Goal: Task Accomplishment & Management: Manage account settings

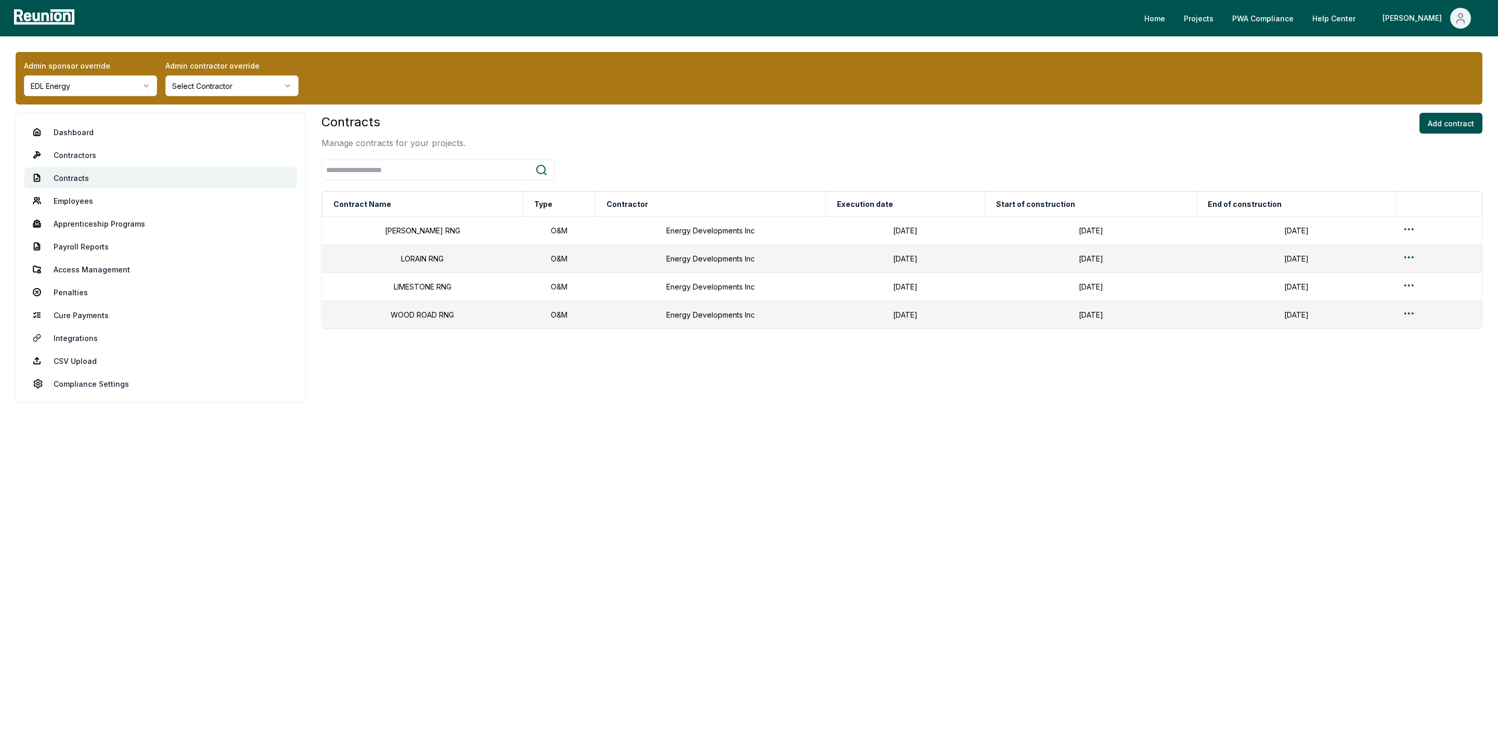
click at [113, 85] on html "Please visit us on your desktop We're working on making our marketplace mobile-…" at bounding box center [749, 373] width 1498 height 747
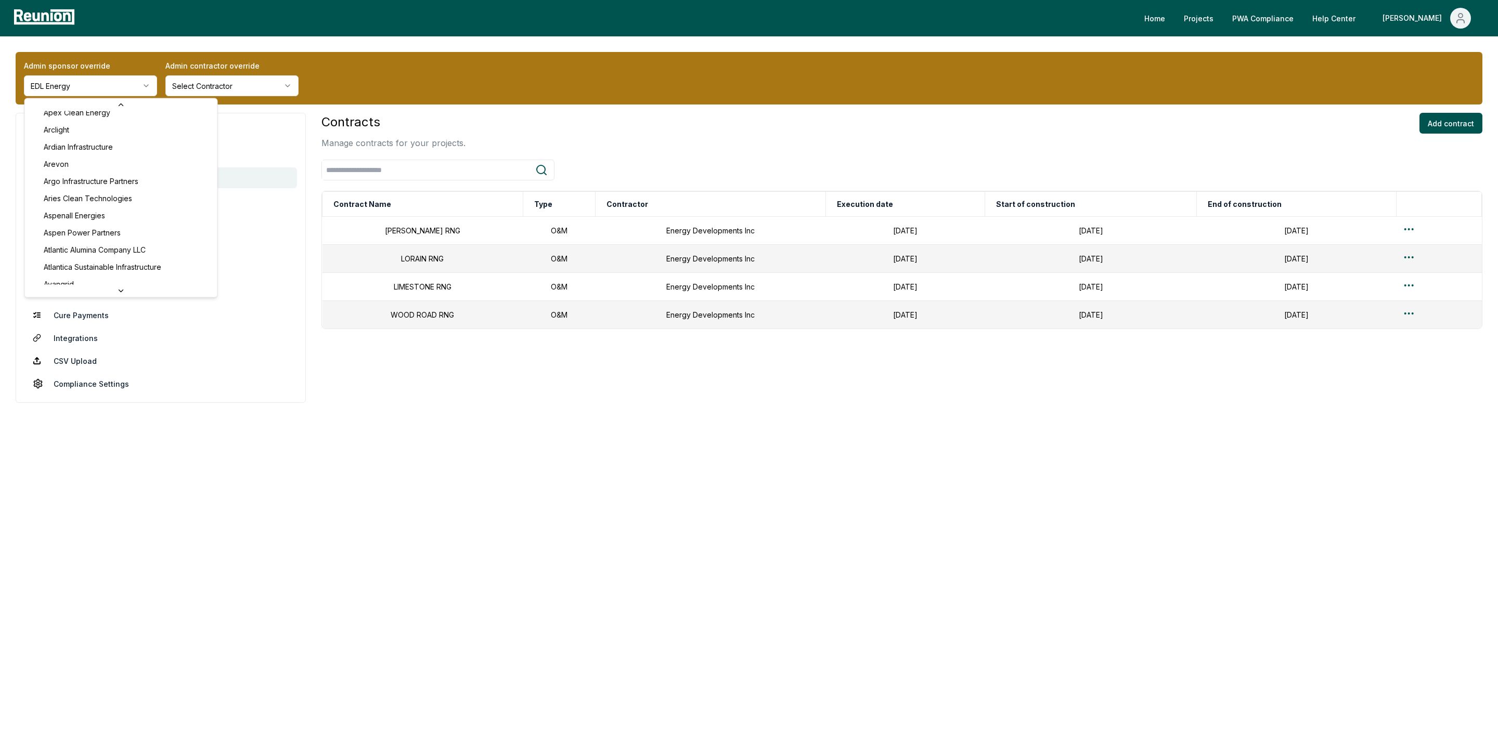
scroll to position [339, 0]
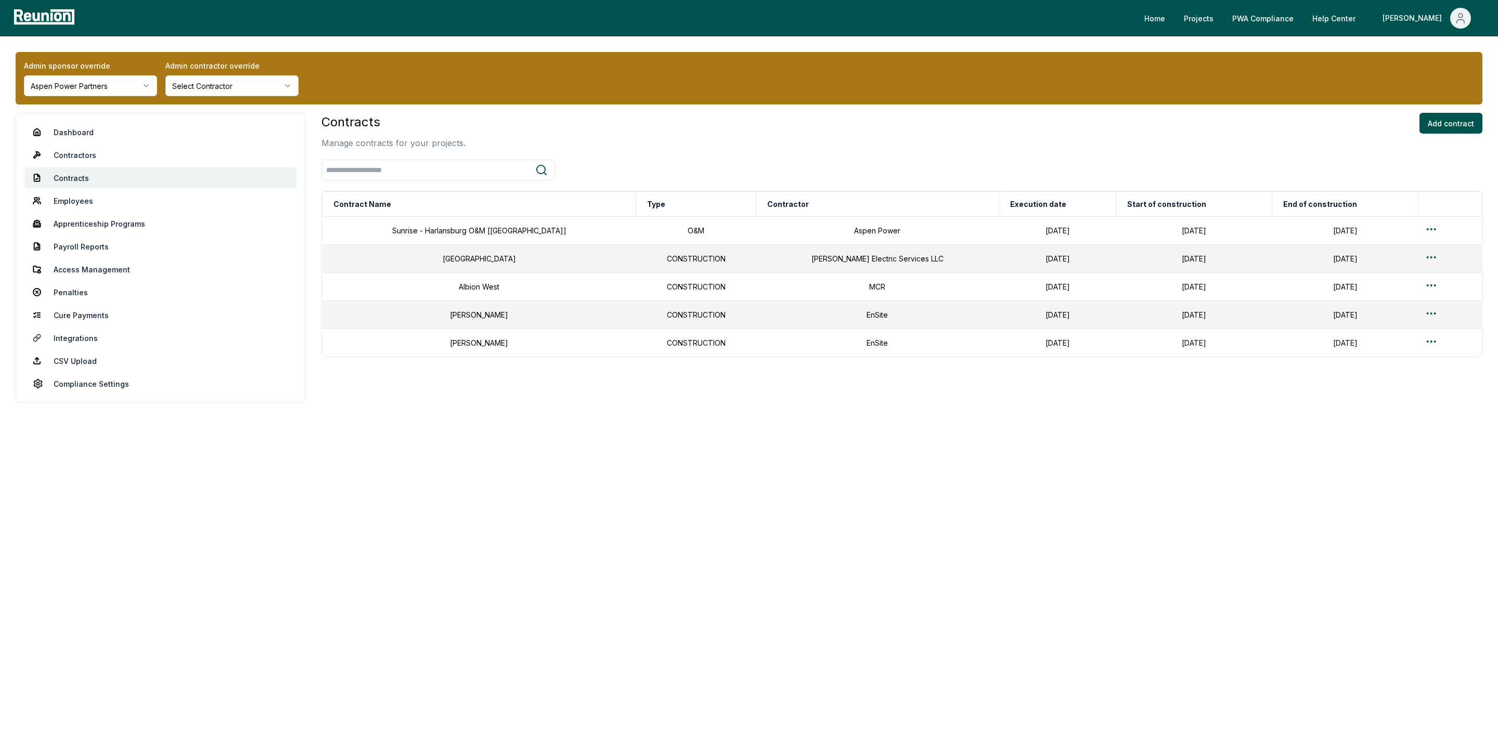
click at [219, 93] on html "Please visit us on your desktop We're working on making our marketplace mobile-…" at bounding box center [749, 373] width 1498 height 747
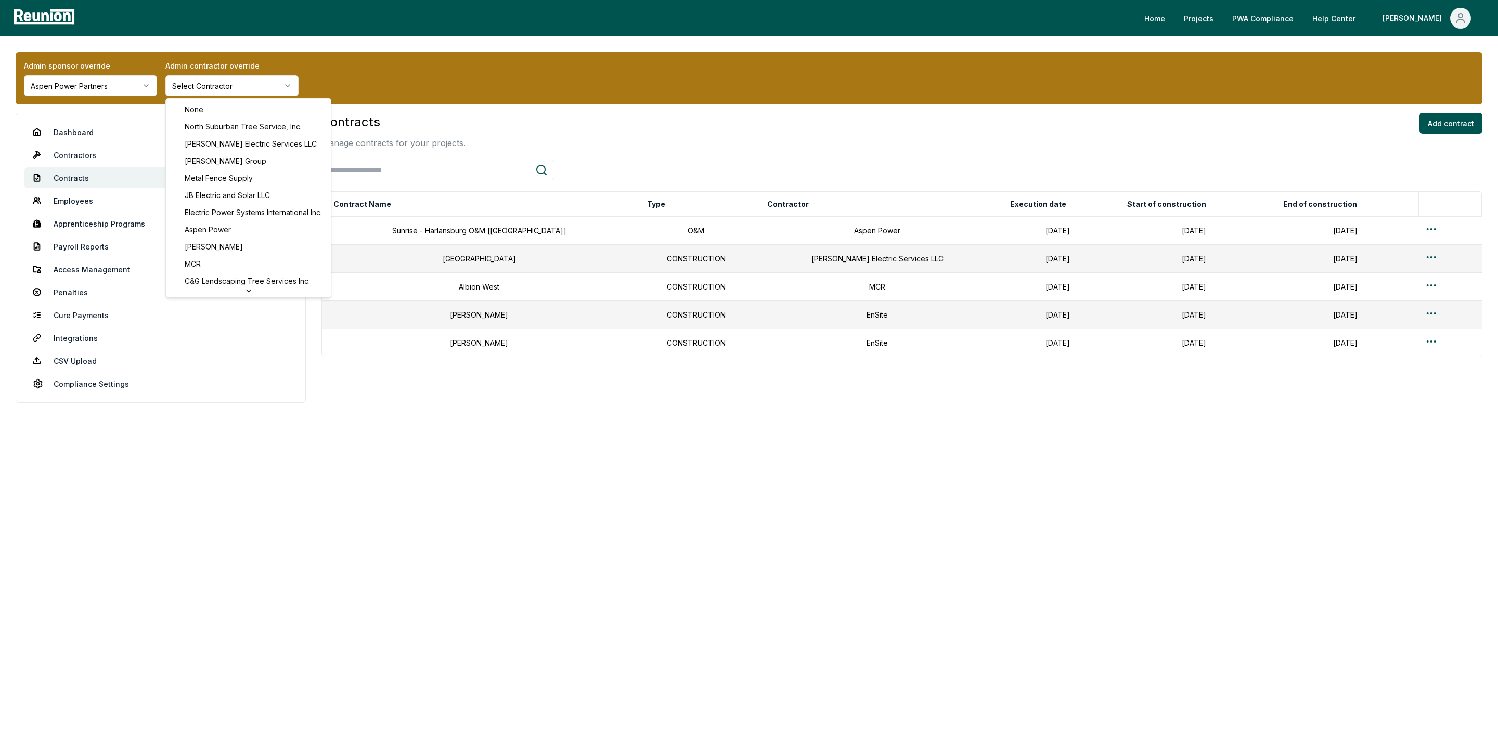
scroll to position [161, 0]
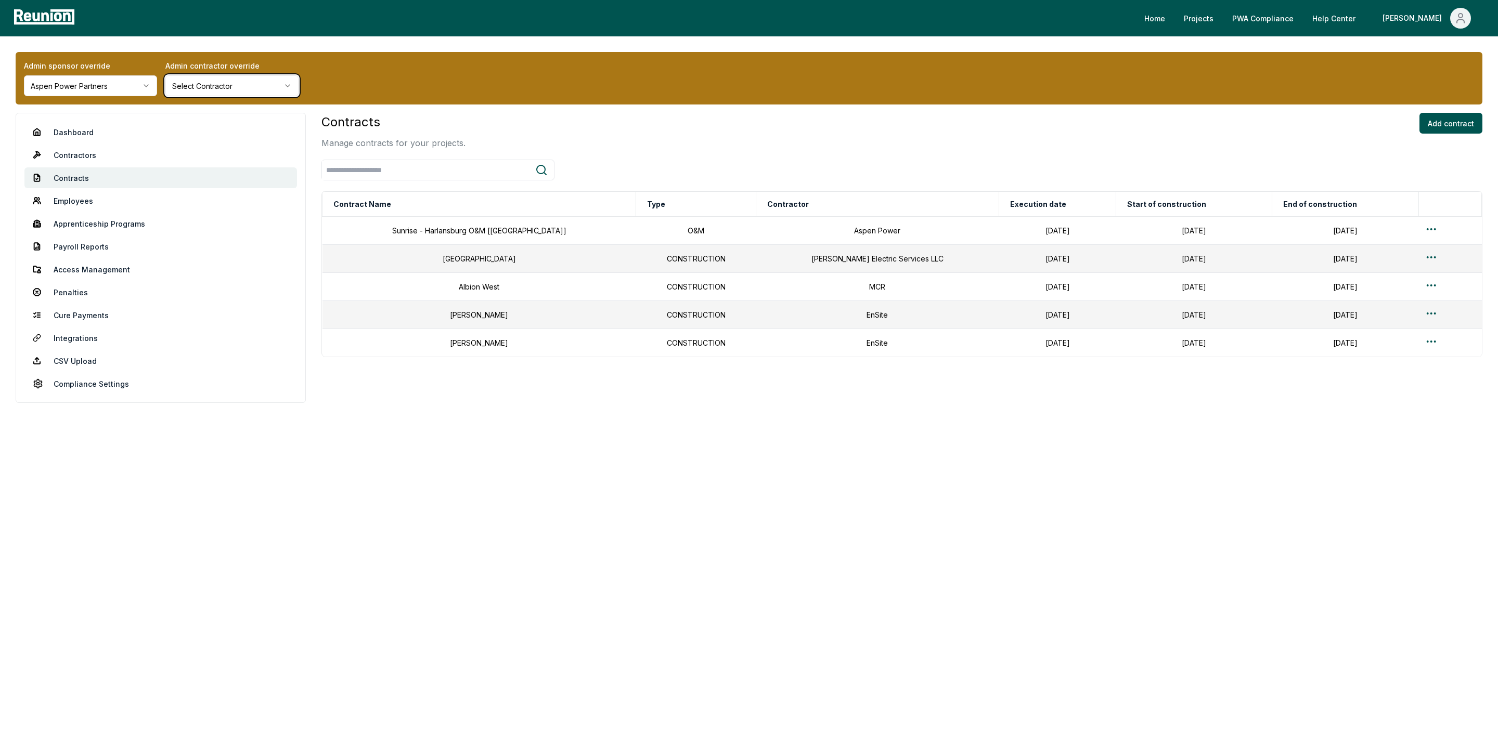
click at [355, 481] on html "Please visit us on your desktop We're working on making our marketplace mobile-…" at bounding box center [749, 373] width 1498 height 747
click at [79, 368] on link "CSV Upload" at bounding box center [160, 361] width 273 height 21
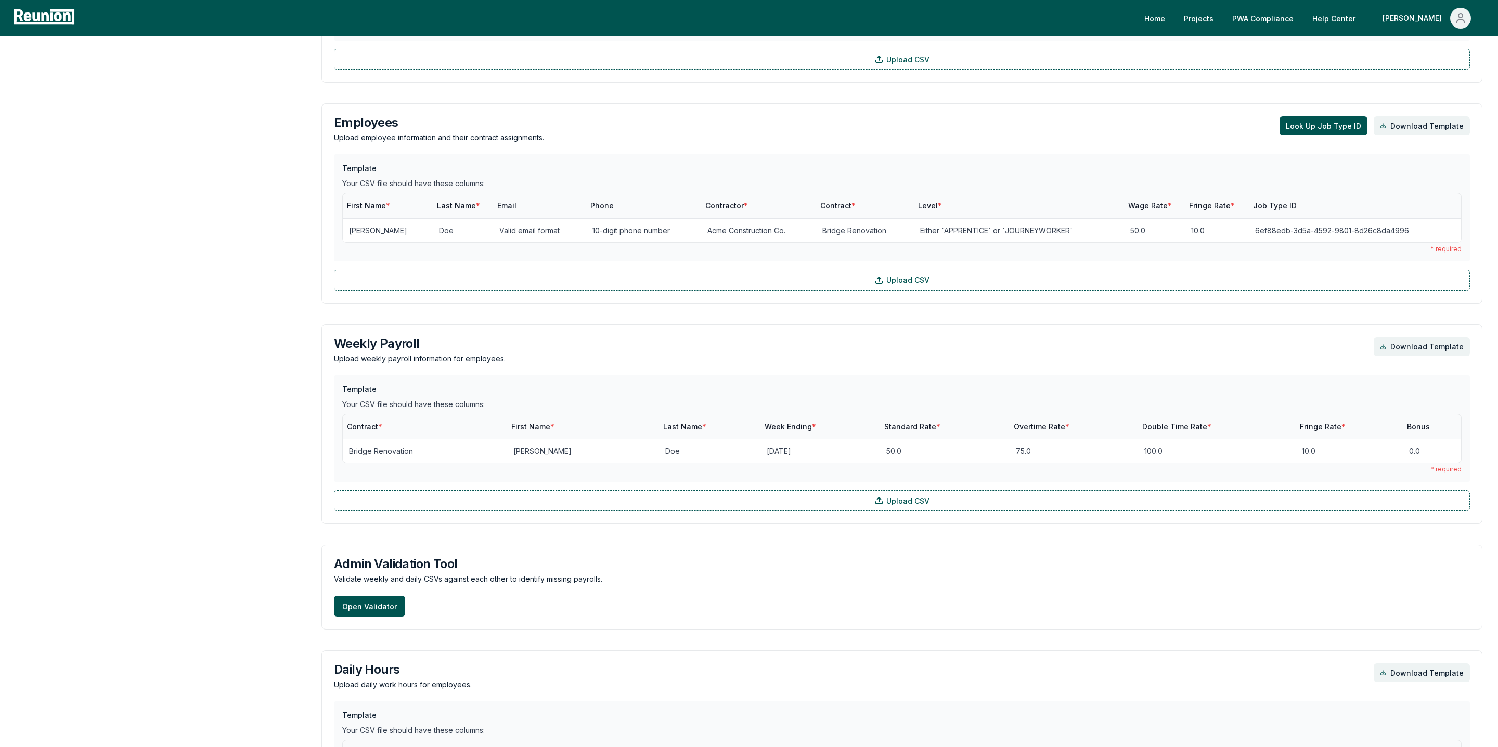
scroll to position [714, 0]
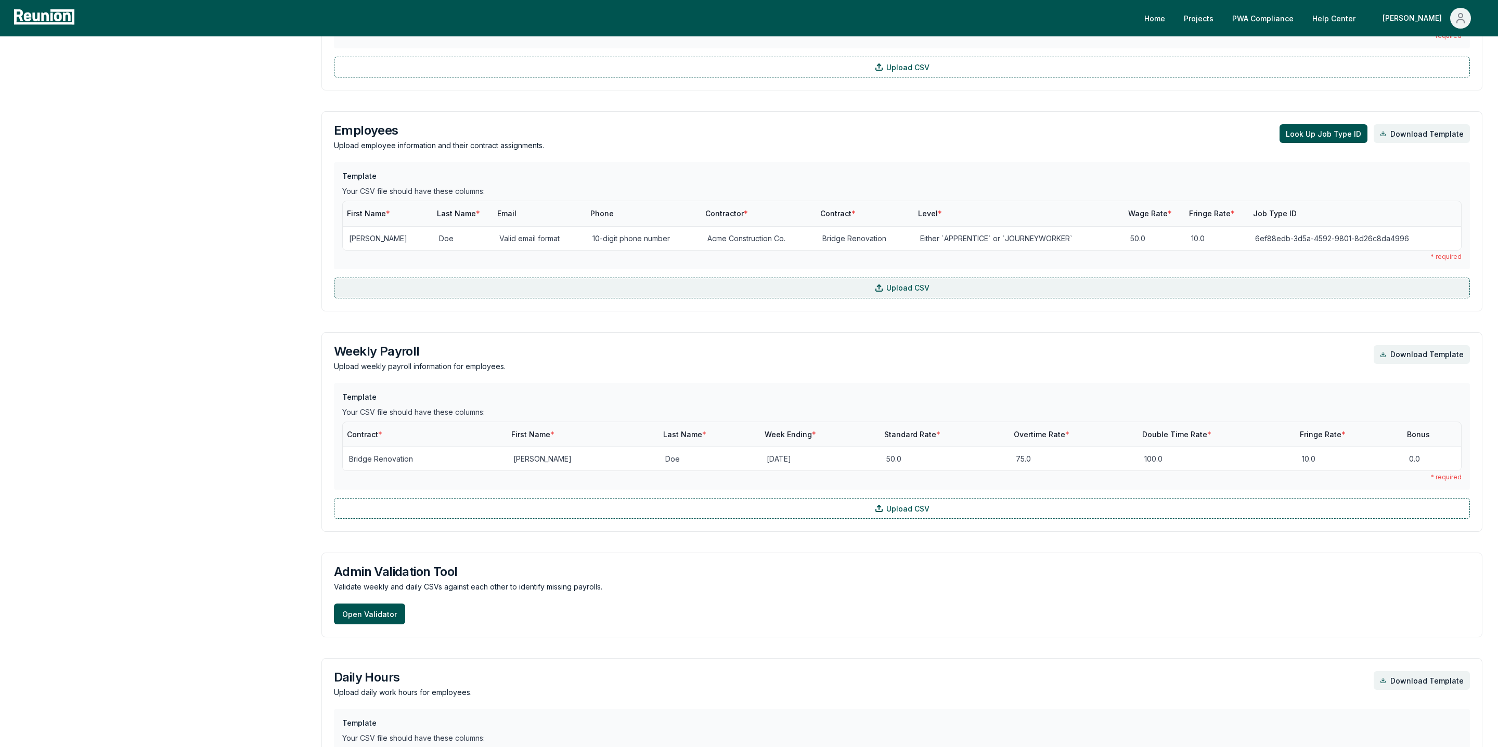
click at [617, 288] on label "Upload CSV" at bounding box center [902, 288] width 1136 height 21
click at [0, 0] on input "Upload CSV" at bounding box center [0, 0] width 0 height 0
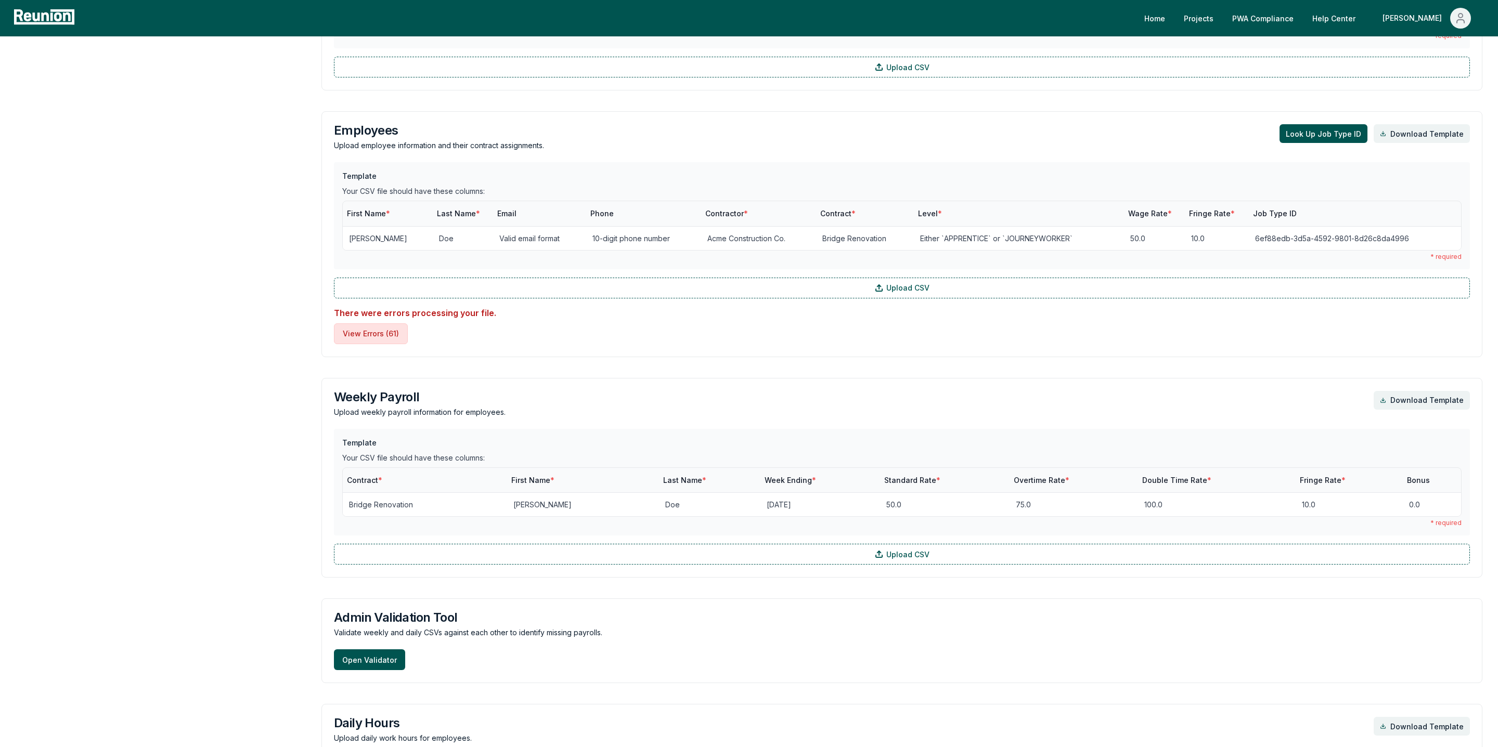
click at [376, 334] on button "View Errors ( 61 )" at bounding box center [371, 334] width 74 height 21
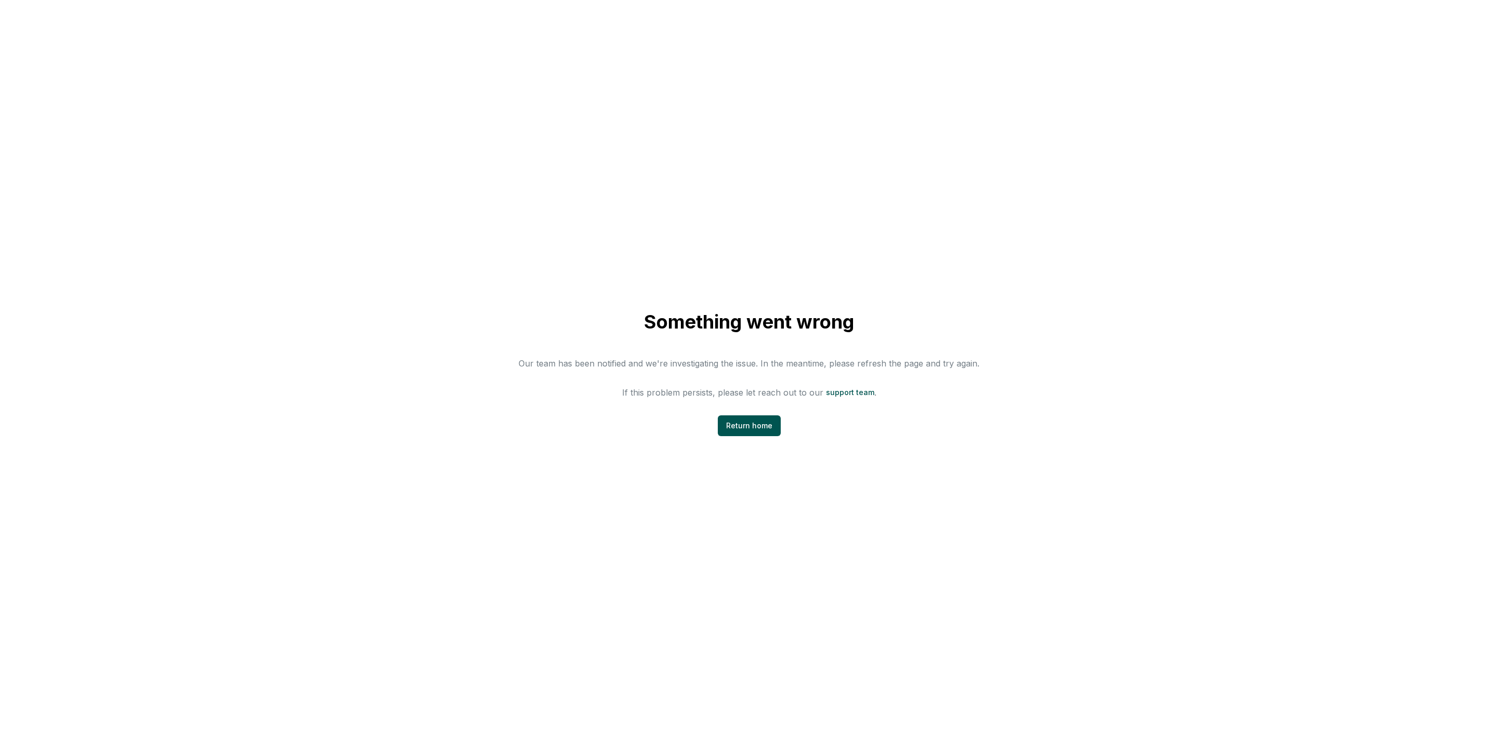
scroll to position [0, 0]
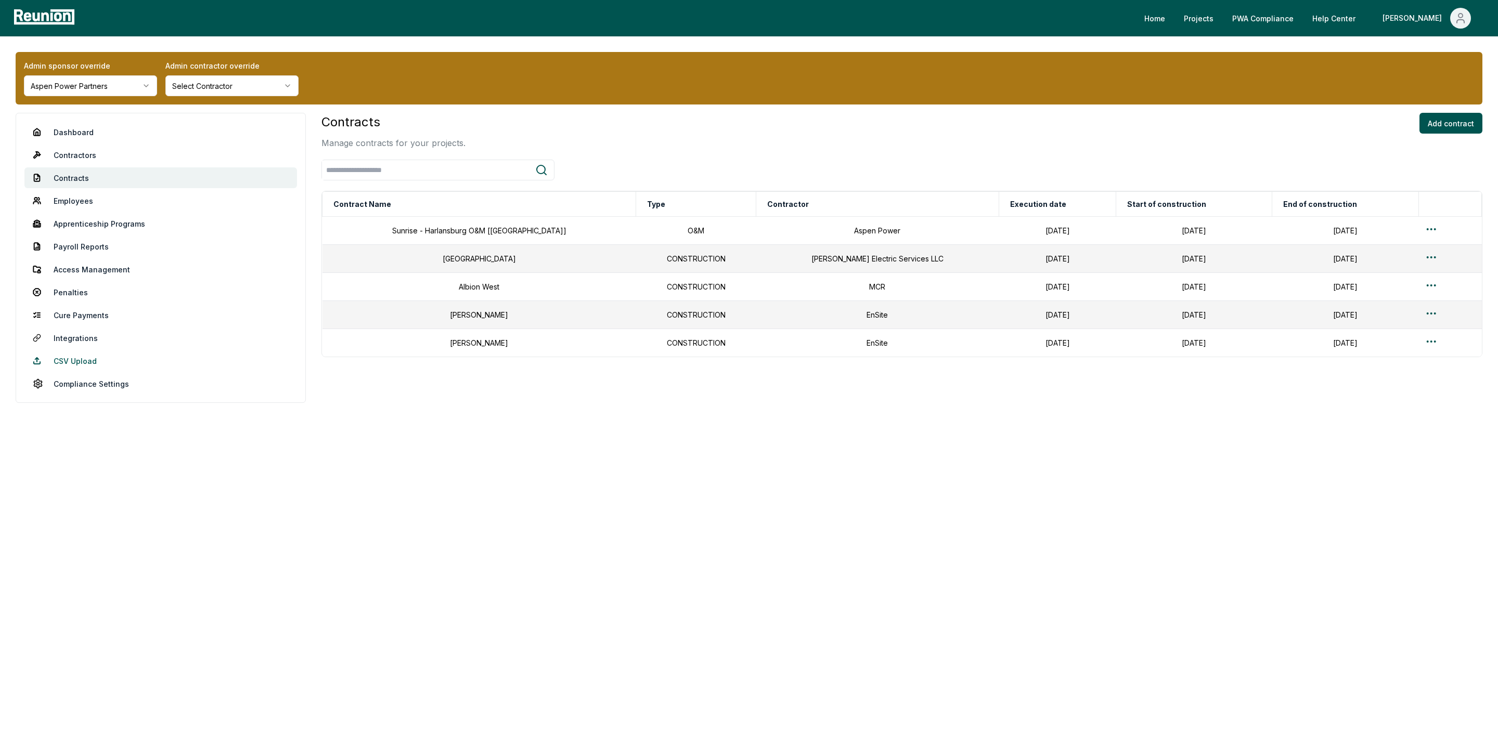
click at [65, 357] on link "CSV Upload" at bounding box center [160, 361] width 273 height 21
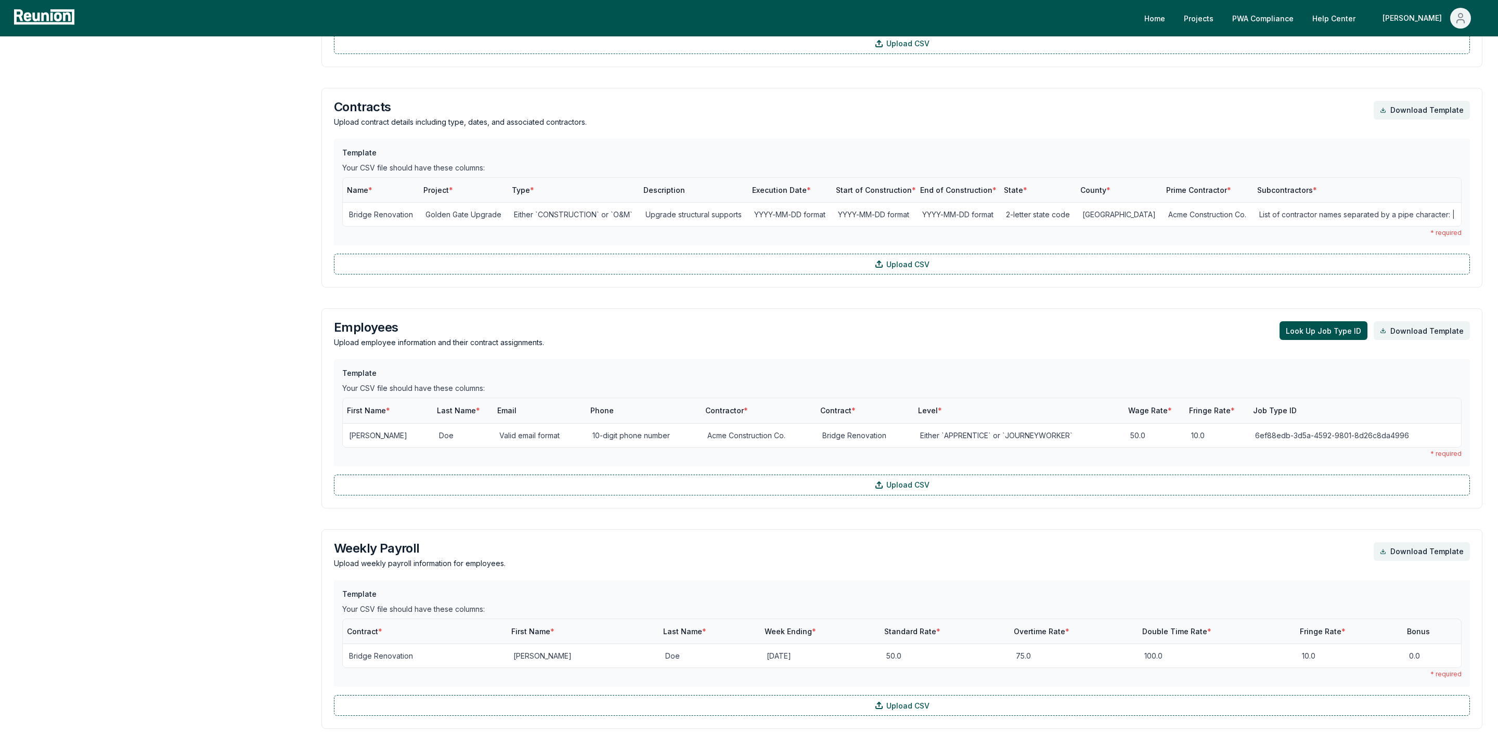
scroll to position [534, 0]
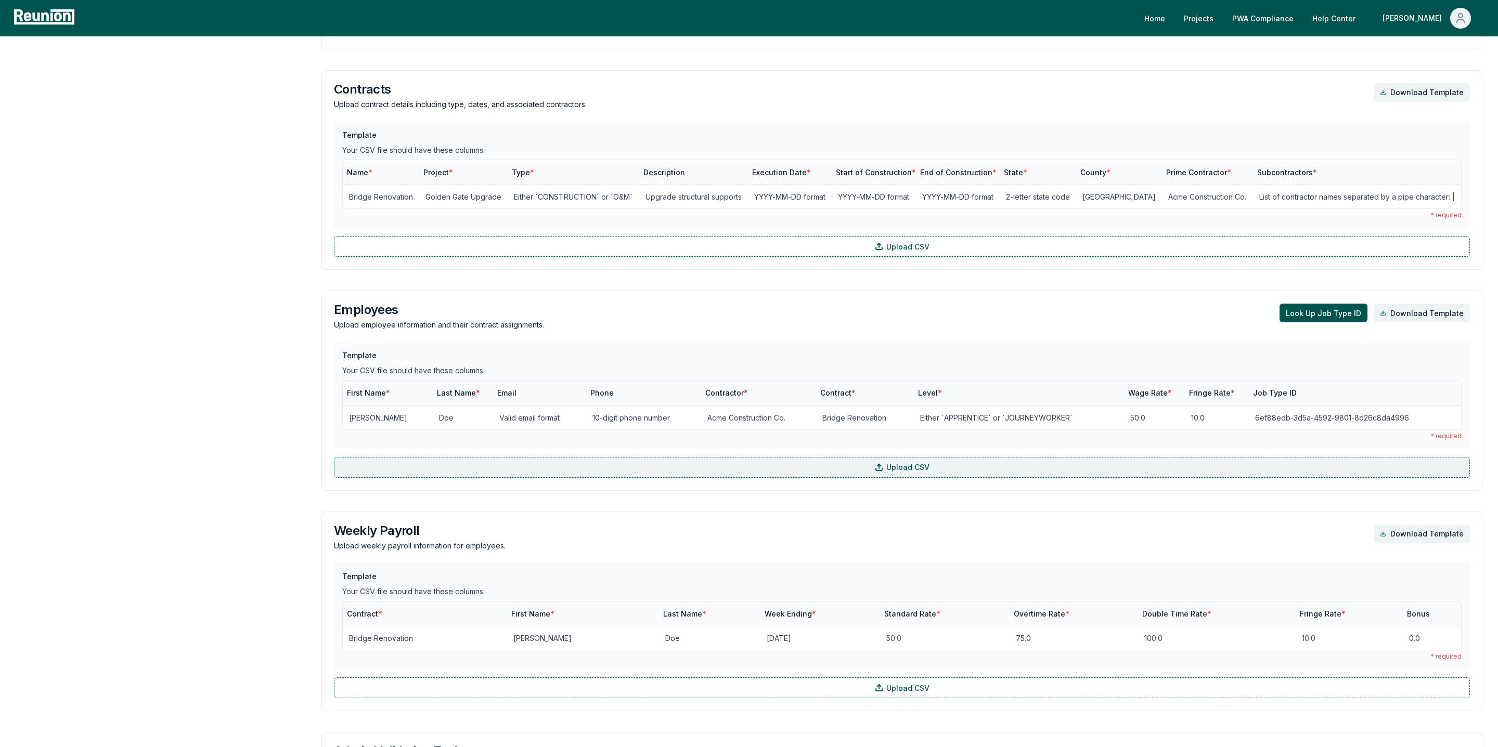
click at [576, 472] on label "Upload CSV" at bounding box center [902, 467] width 1136 height 21
click at [0, 0] on input "Upload CSV" at bounding box center [0, 0] width 0 height 0
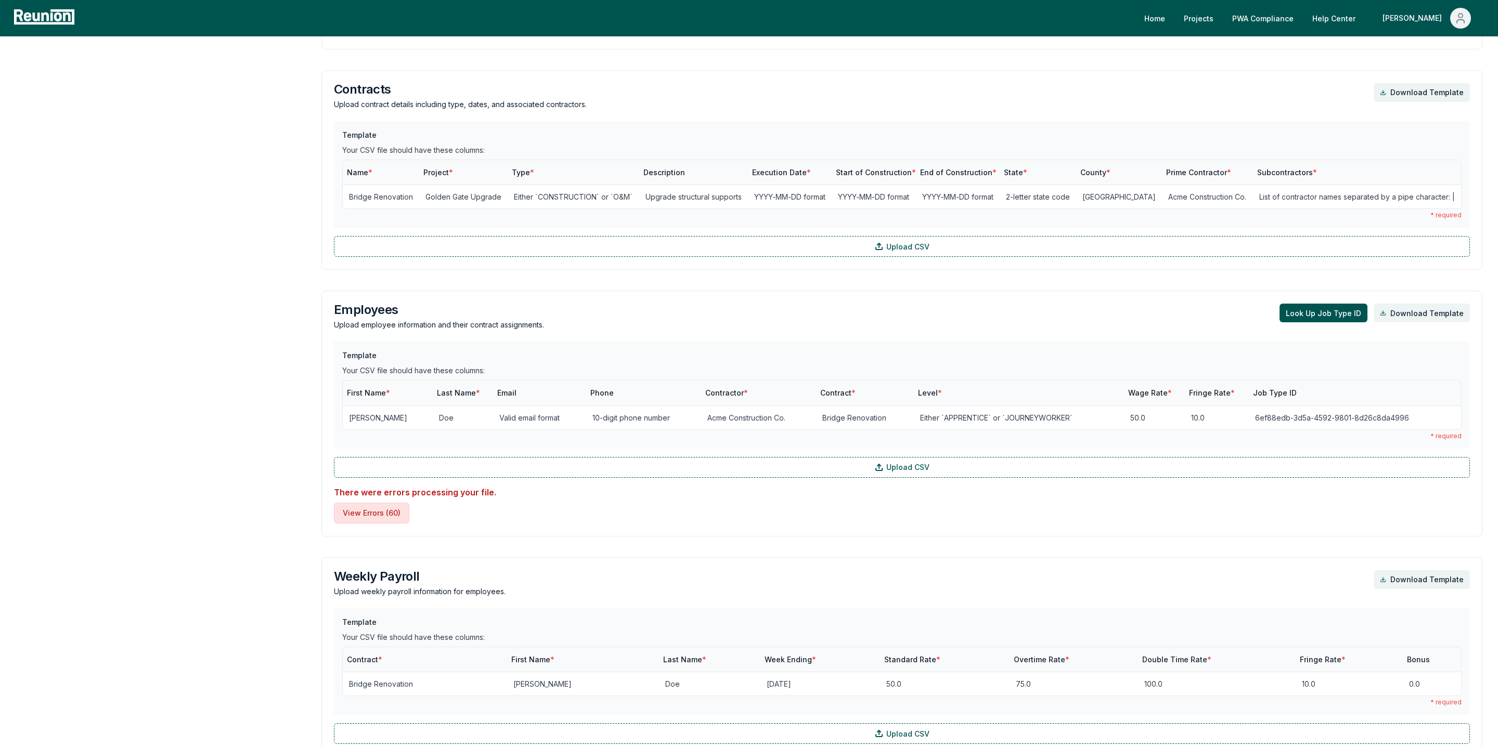
click at [367, 521] on button "View Errors ( 60 )" at bounding box center [371, 513] width 75 height 21
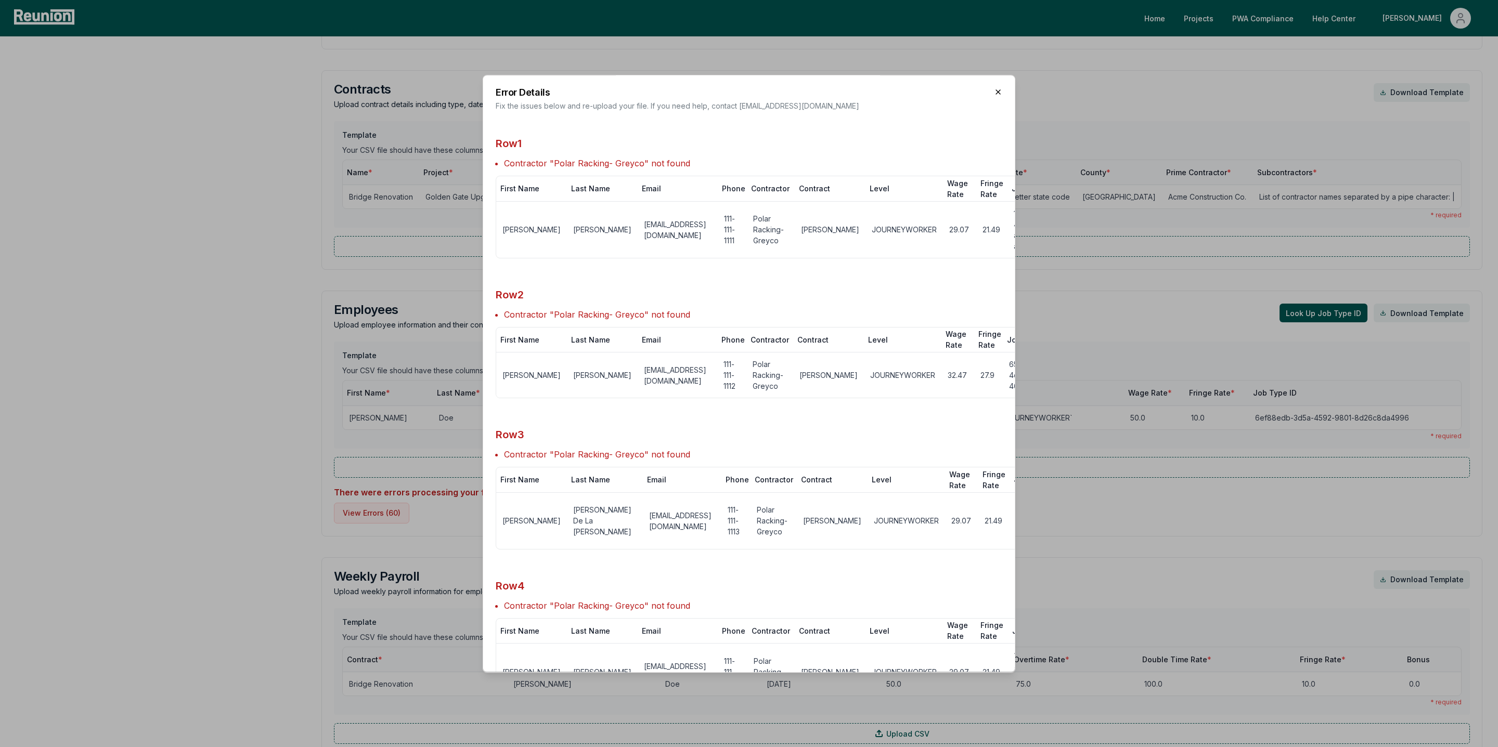
click at [997, 90] on icon "button" at bounding box center [998, 92] width 8 height 8
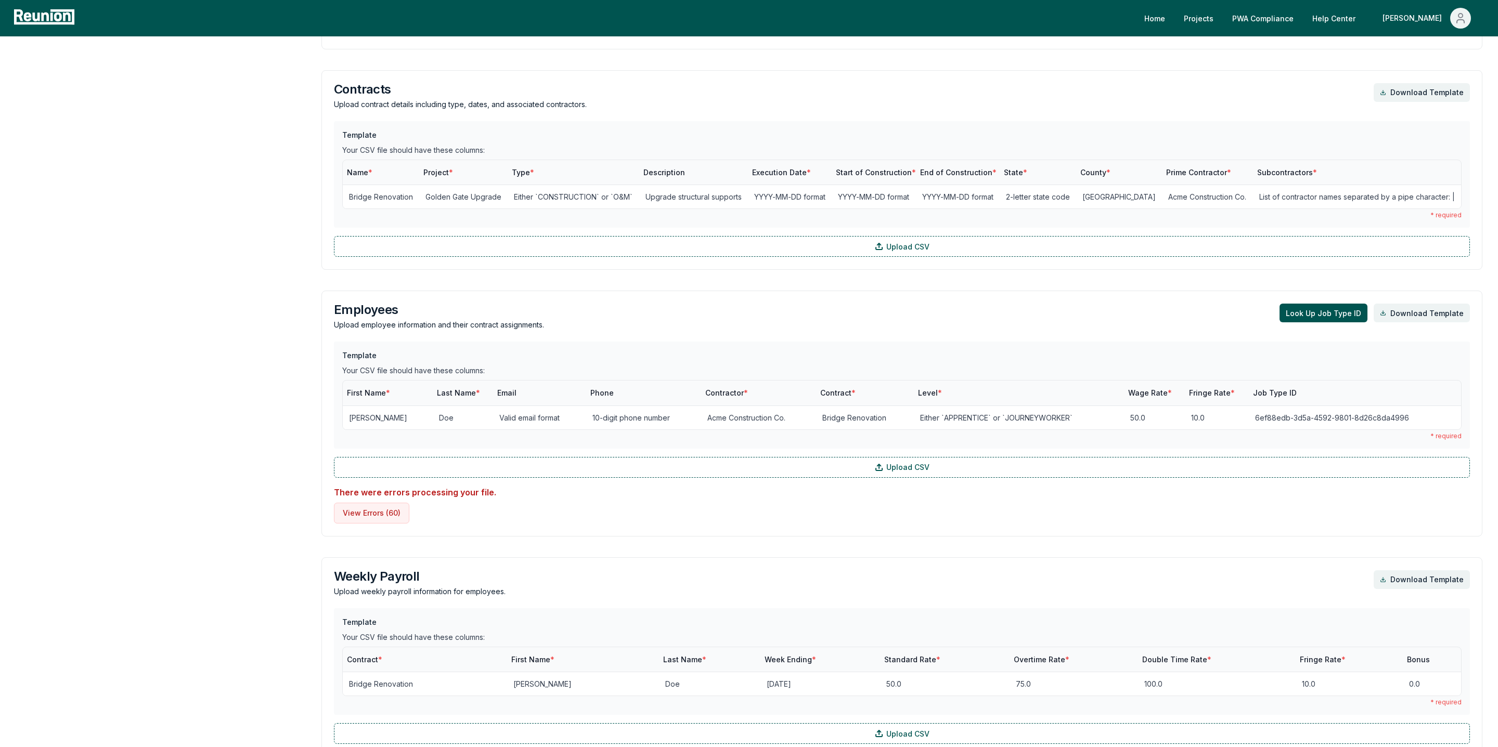
scroll to position [0, 0]
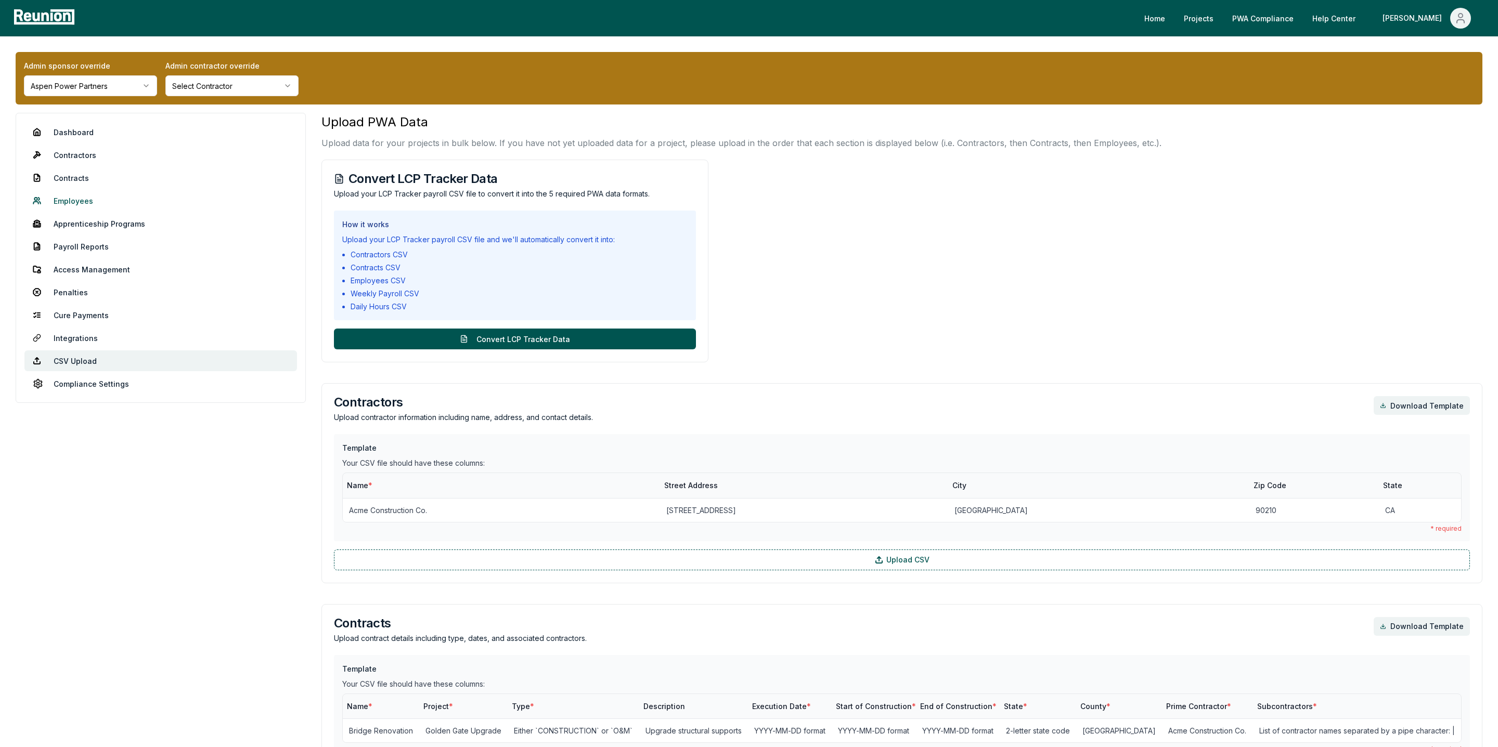
click at [81, 209] on link "Employees" at bounding box center [160, 200] width 273 height 21
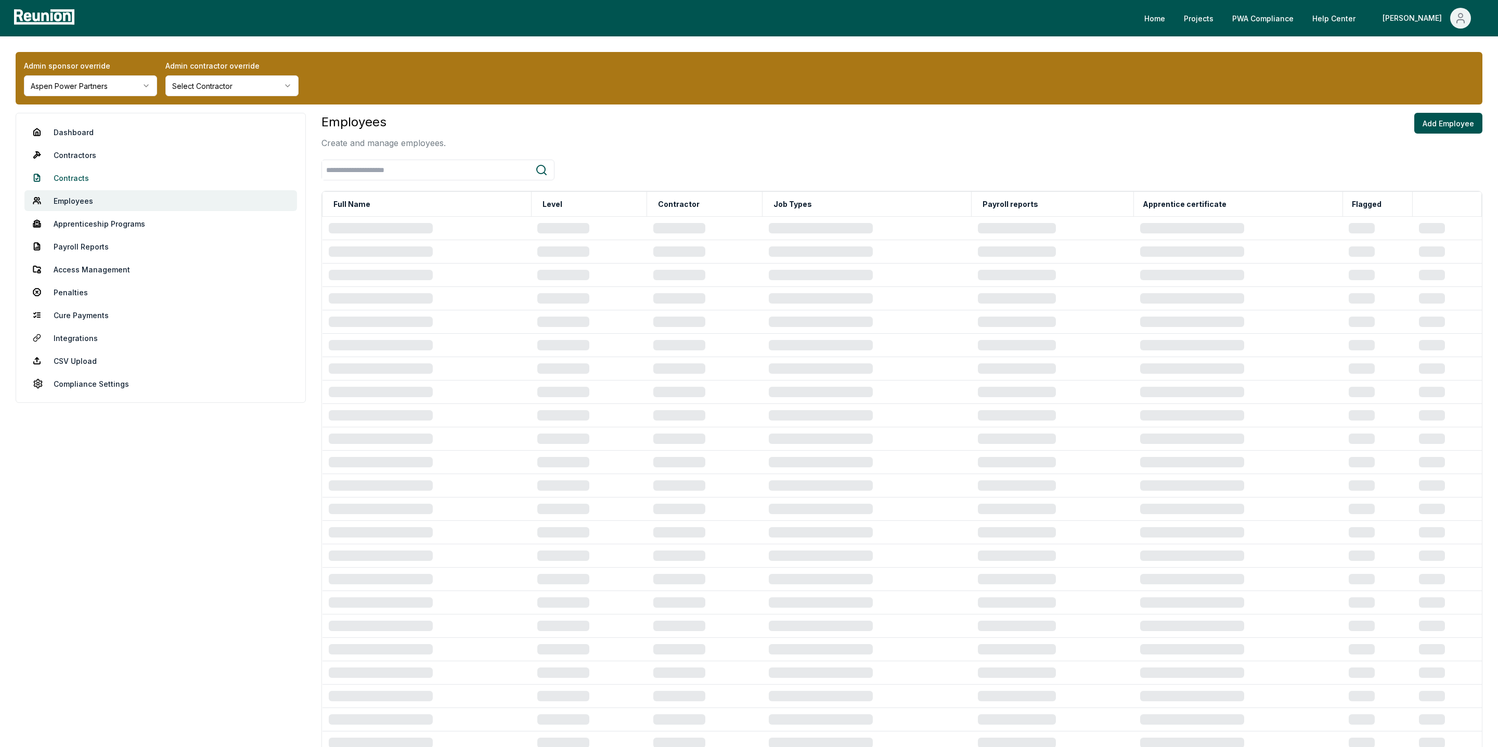
click at [73, 175] on link "Contracts" at bounding box center [160, 177] width 273 height 21
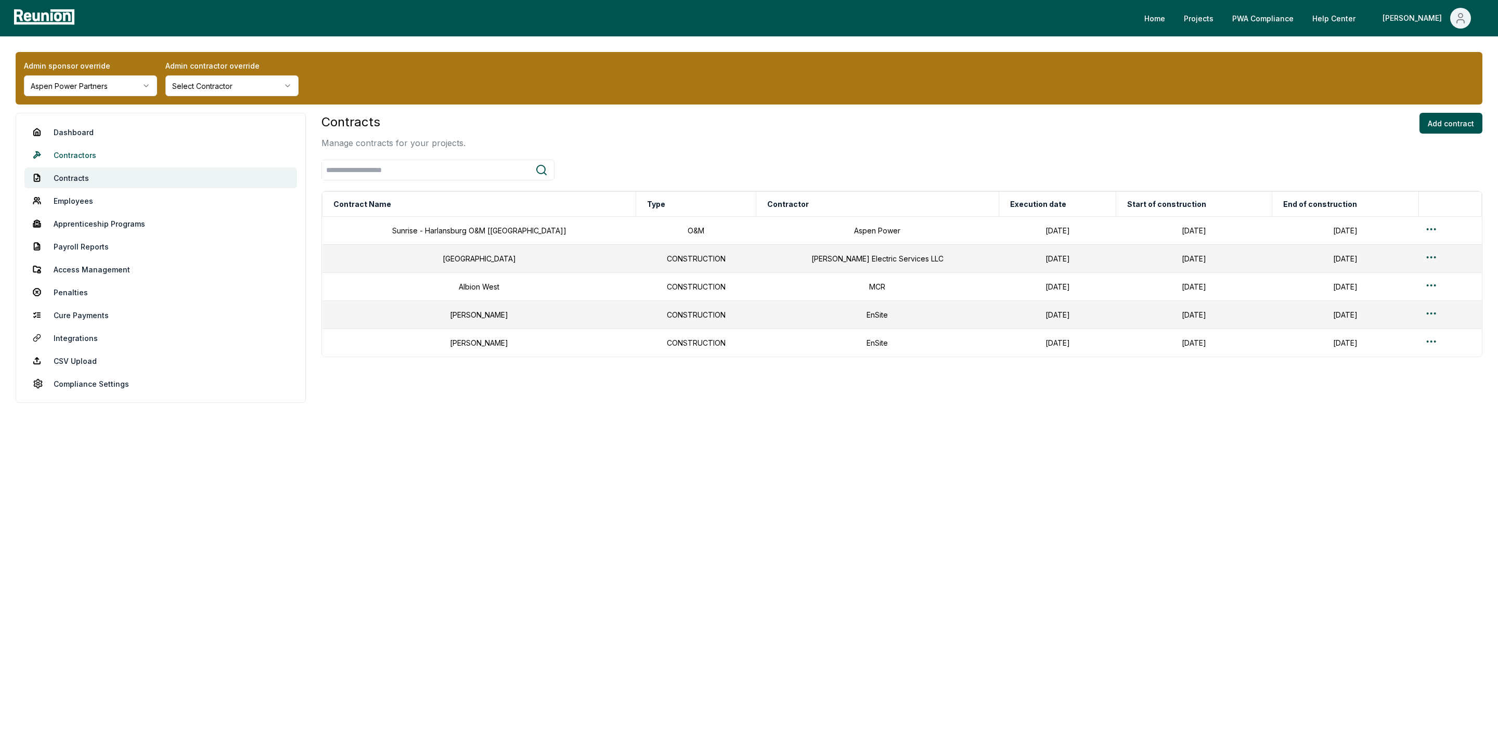
click at [75, 146] on link "Contractors" at bounding box center [160, 155] width 273 height 21
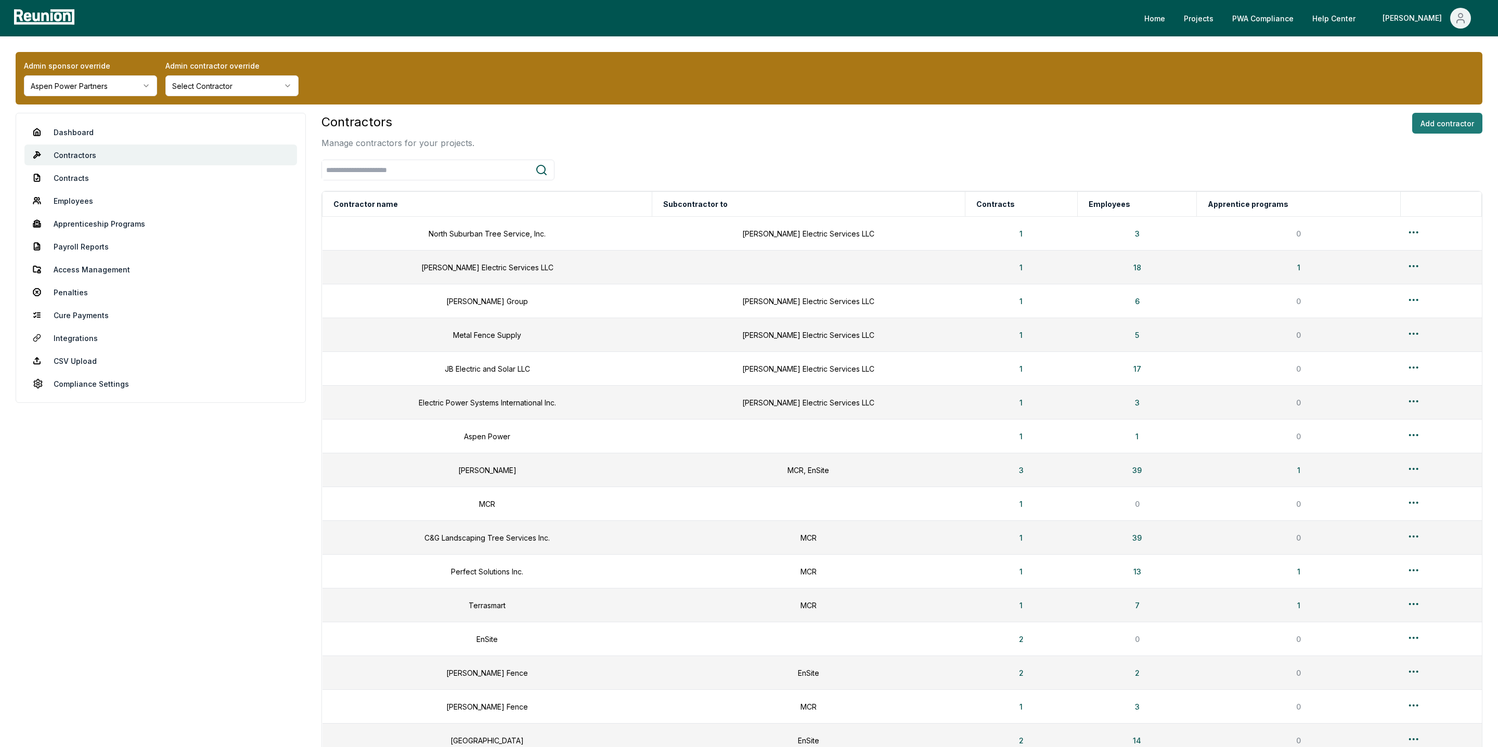
click at [1427, 117] on button "Add contractor" at bounding box center [1447, 123] width 70 height 21
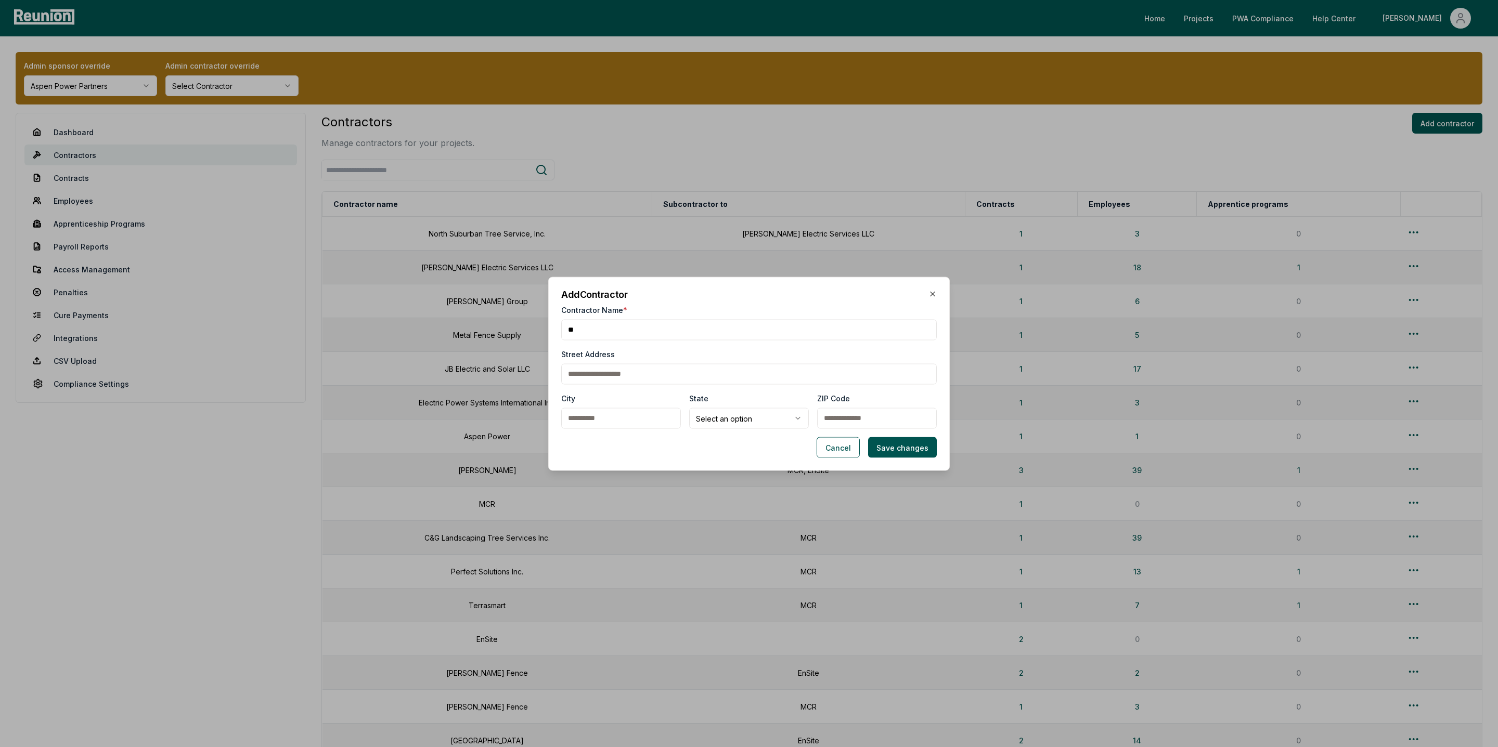
type input "*"
type input "**********"
click at [900, 445] on button "Save changes" at bounding box center [902, 447] width 69 height 21
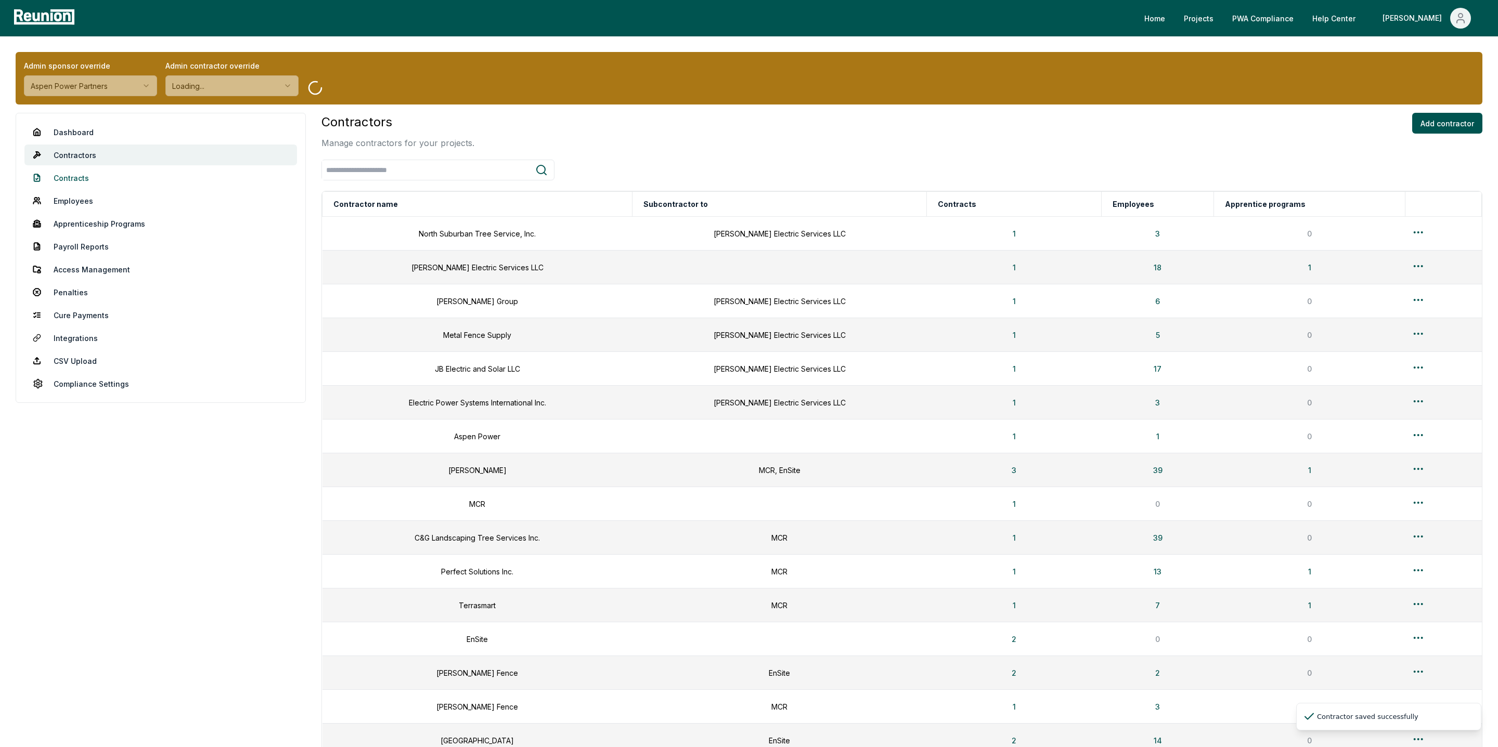
click at [79, 180] on link "Contracts" at bounding box center [160, 177] width 273 height 21
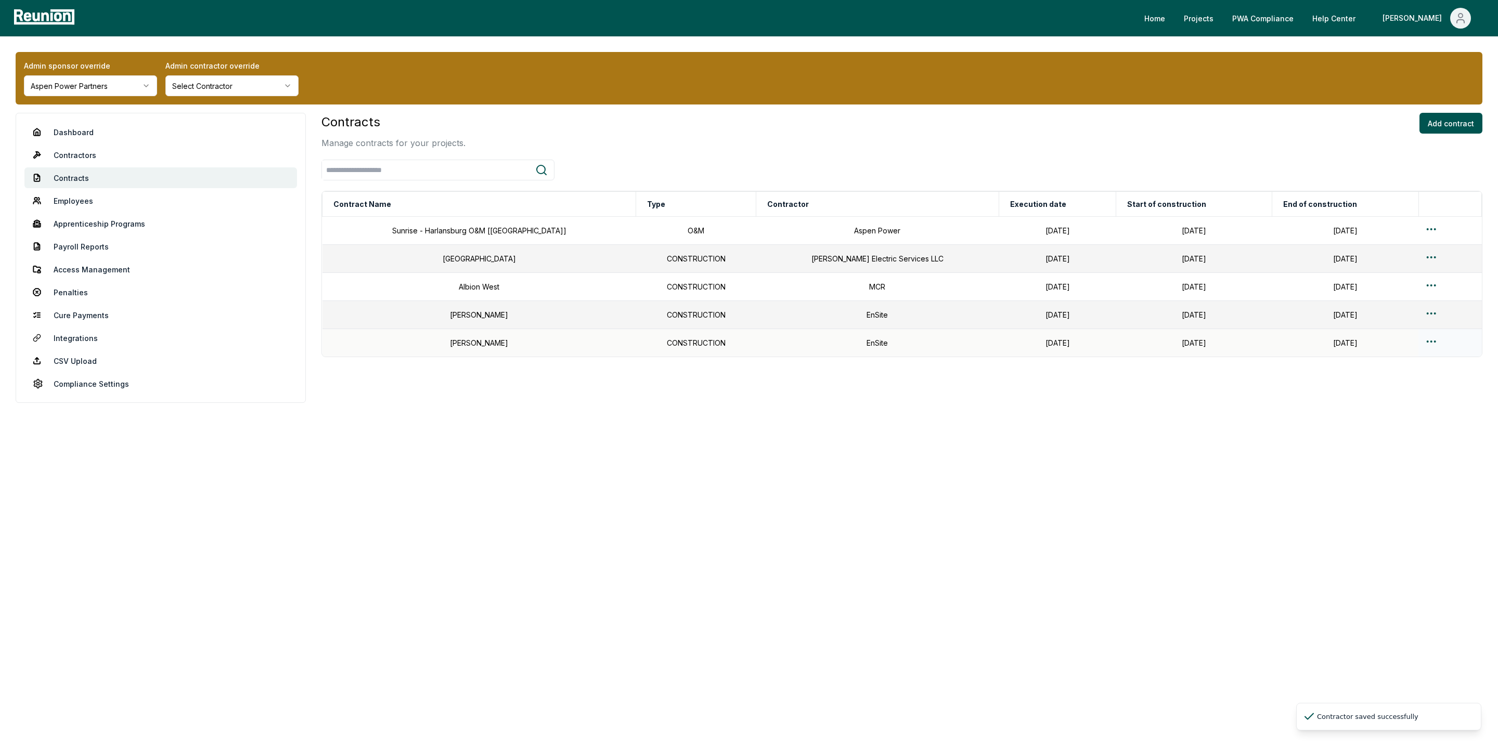
click at [1418, 346] on html "Please visit us on your desktop We're working on making our marketplace mobile-…" at bounding box center [749, 373] width 1498 height 747
click at [1393, 390] on div "Edit" at bounding box center [1424, 386] width 99 height 17
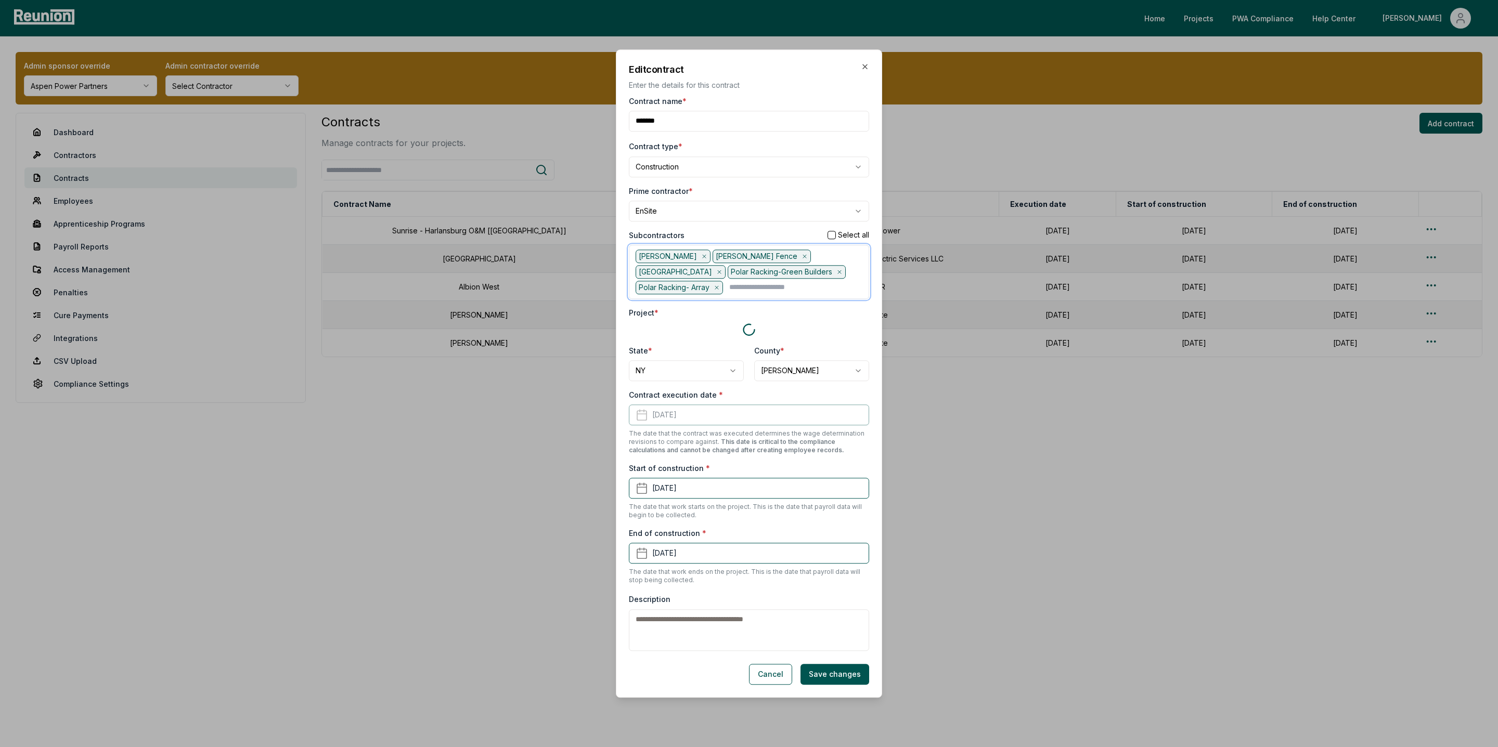
click at [740, 292] on input "text" at bounding box center [795, 288] width 133 height 14
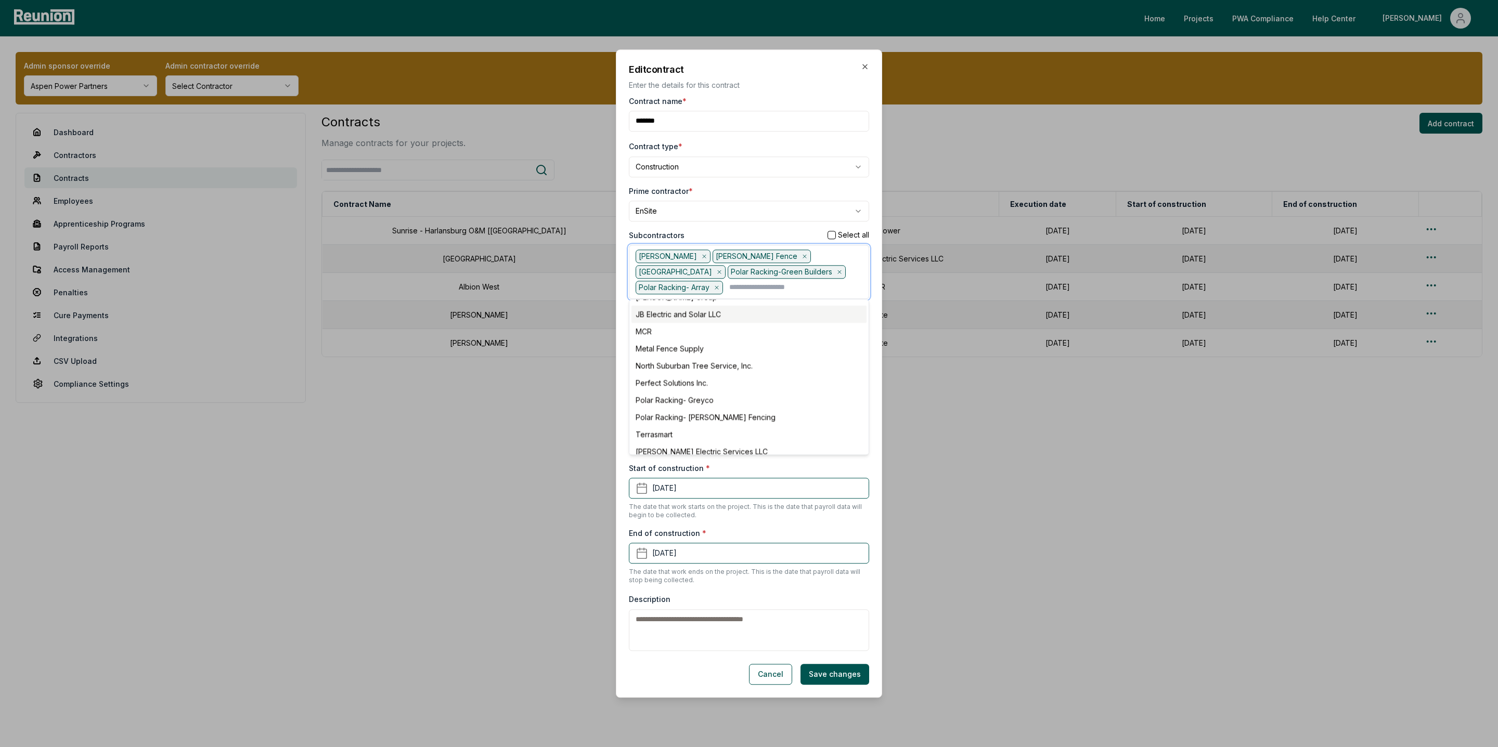
scroll to position [89, 0]
click at [716, 374] on div "Polar Racking- Greyco" at bounding box center [748, 375] width 235 height 17
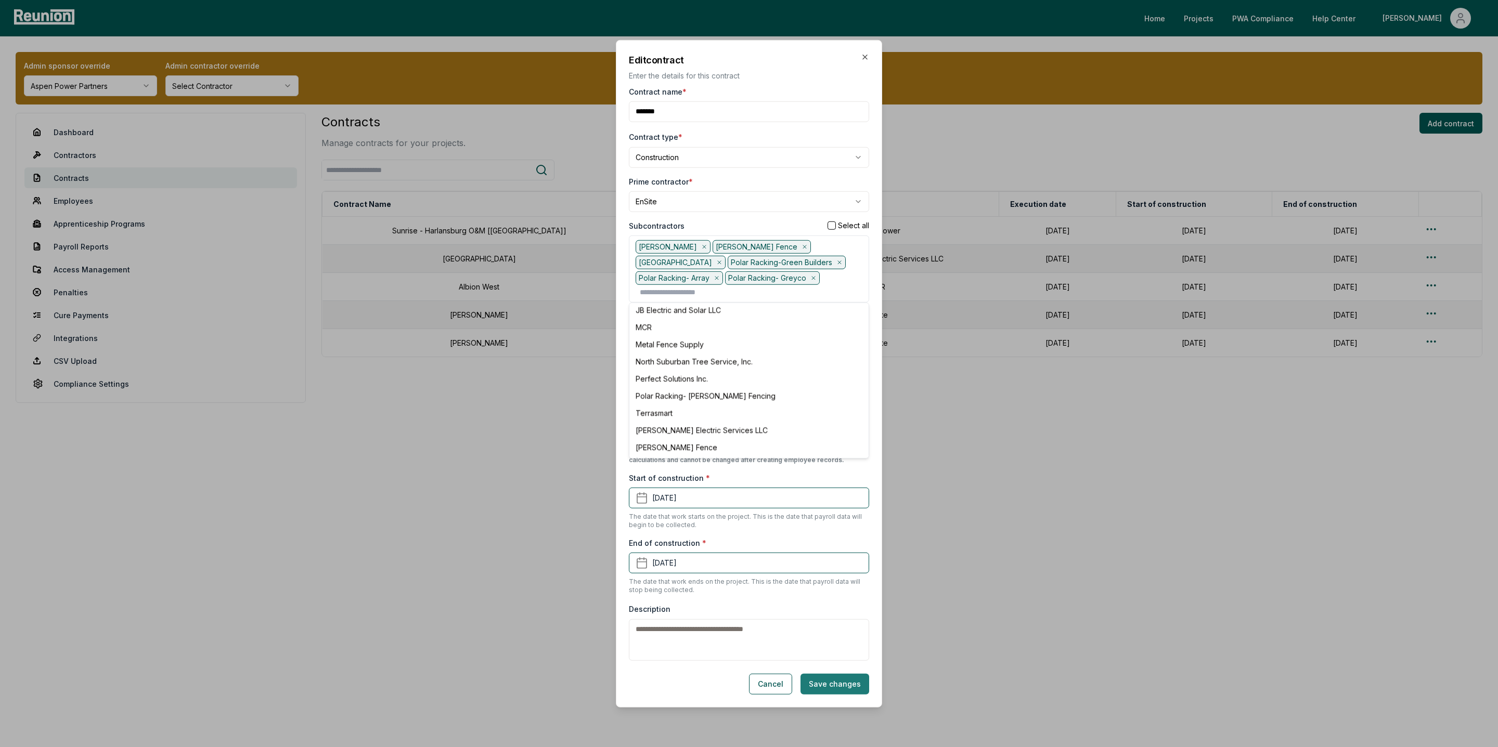
click at [818, 678] on button "Save changes" at bounding box center [834, 684] width 69 height 21
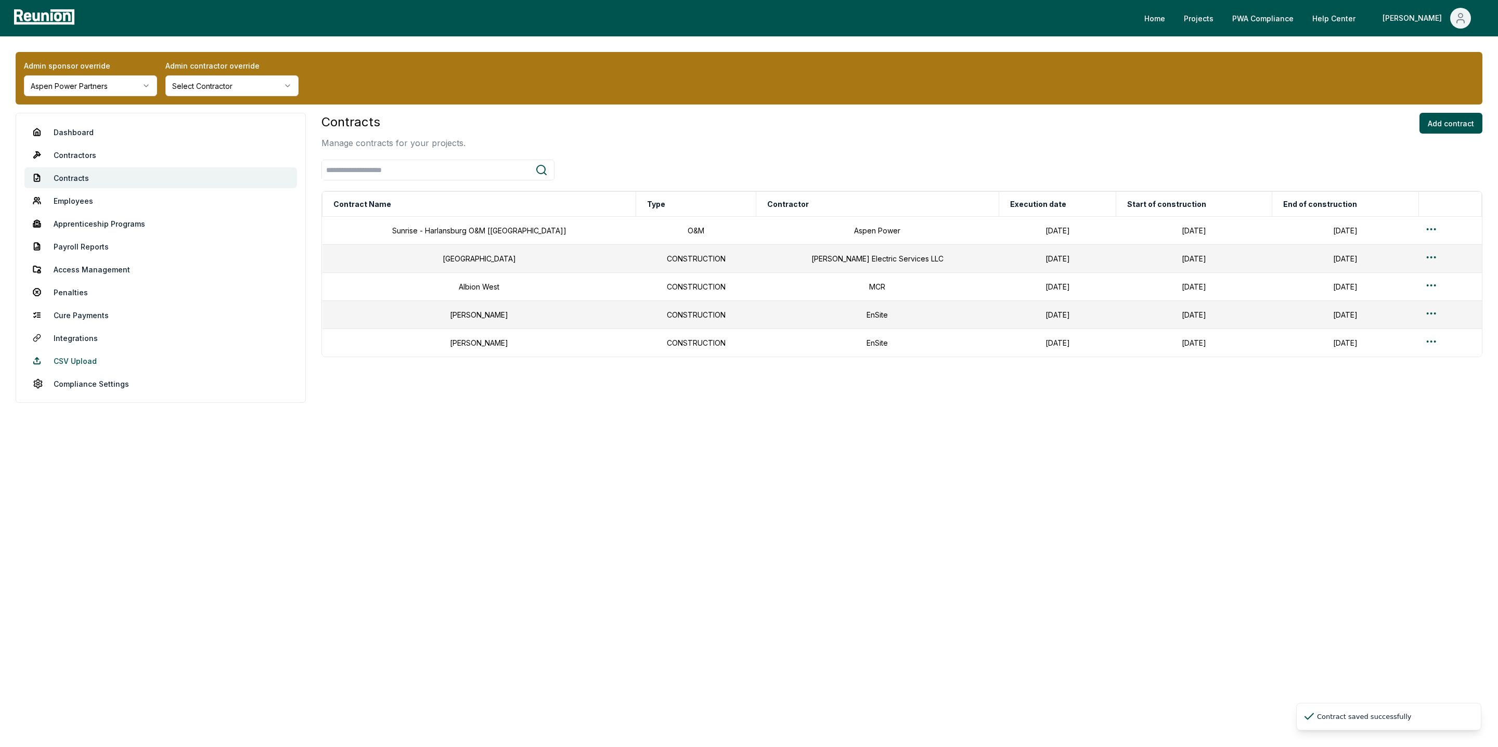
click at [83, 359] on link "CSV Upload" at bounding box center [160, 361] width 273 height 21
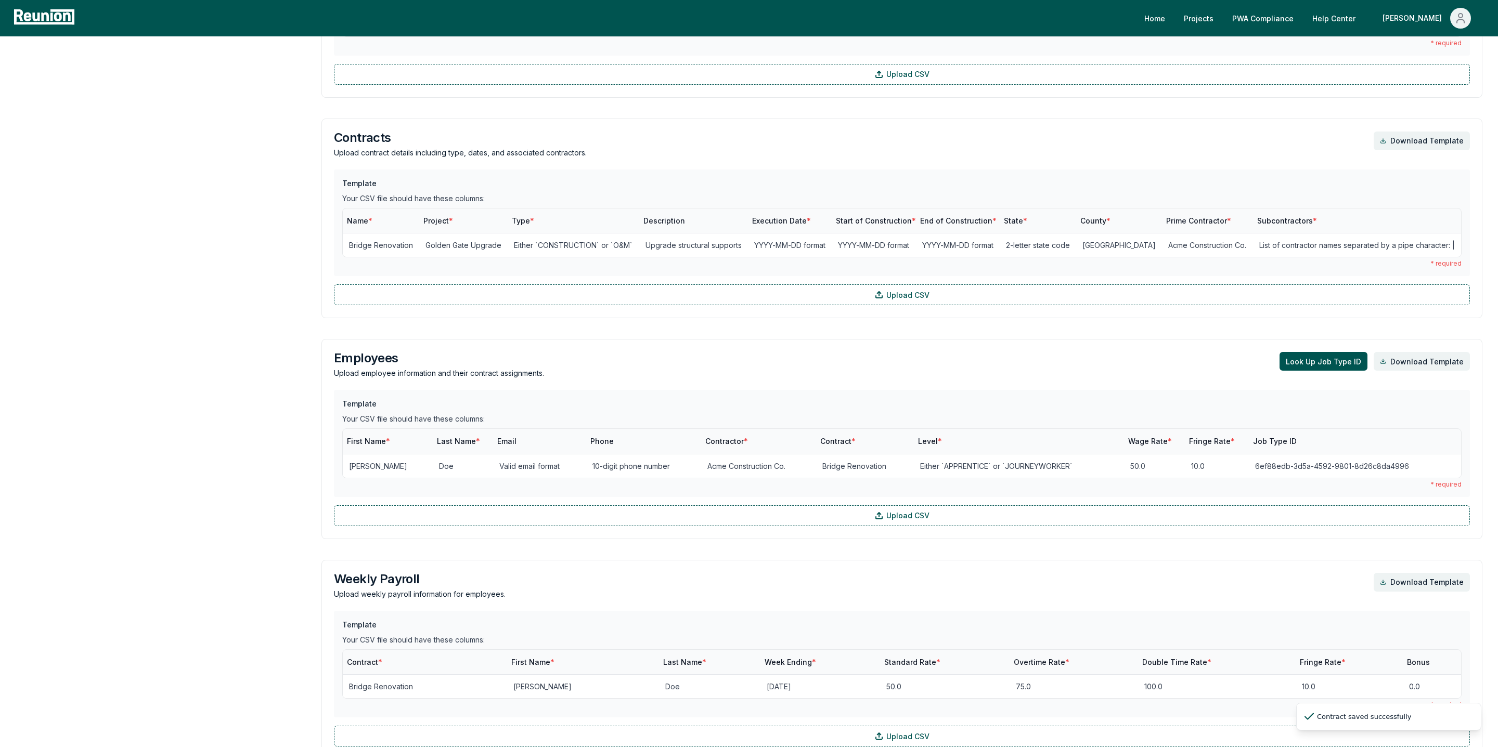
scroll to position [487, 0]
click at [620, 532] on div "Employees Upload employee information and their contract assignments. Look Up J…" at bounding box center [901, 438] width 1161 height 200
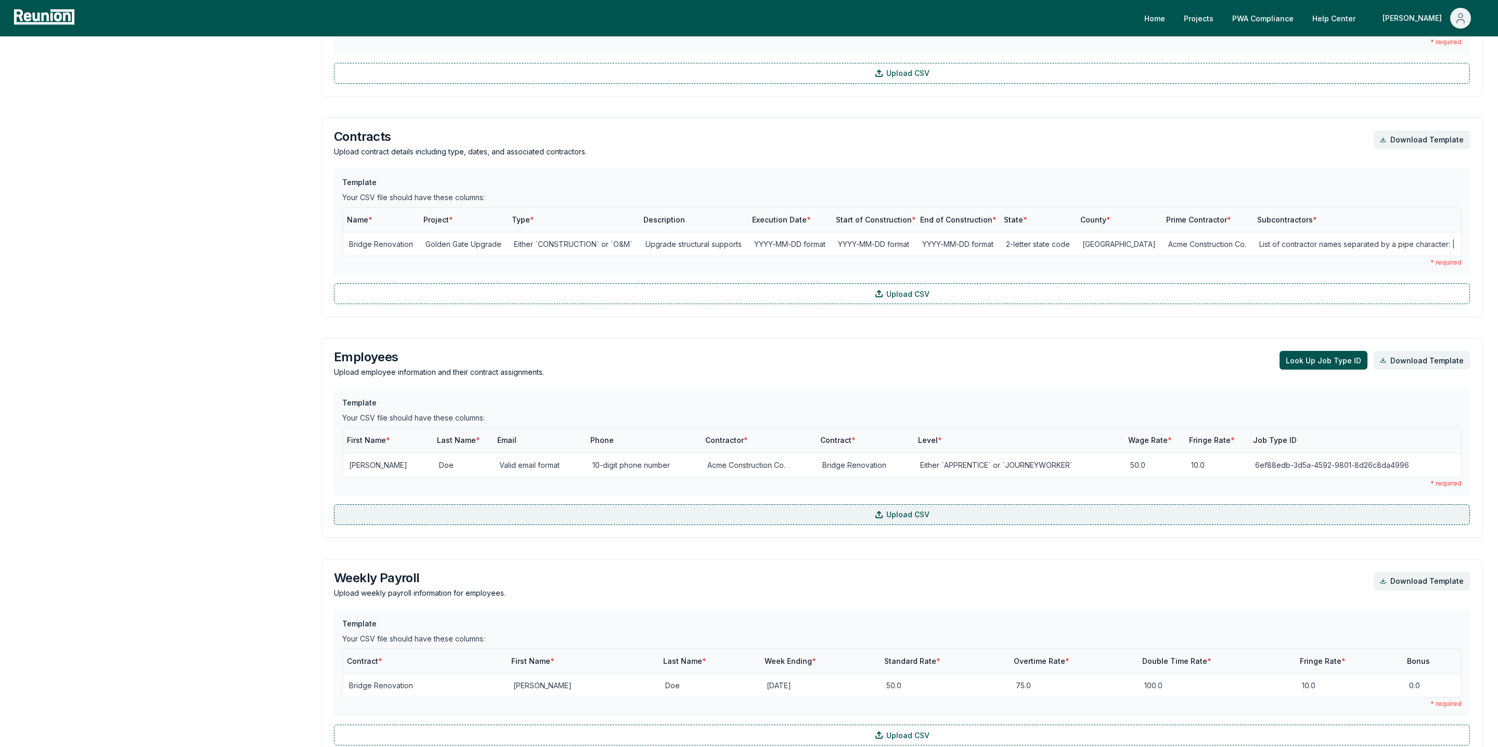
click at [617, 514] on label "Upload CSV" at bounding box center [902, 515] width 1136 height 21
click at [0, 0] on input "Upload CSV" at bounding box center [0, 0] width 0 height 0
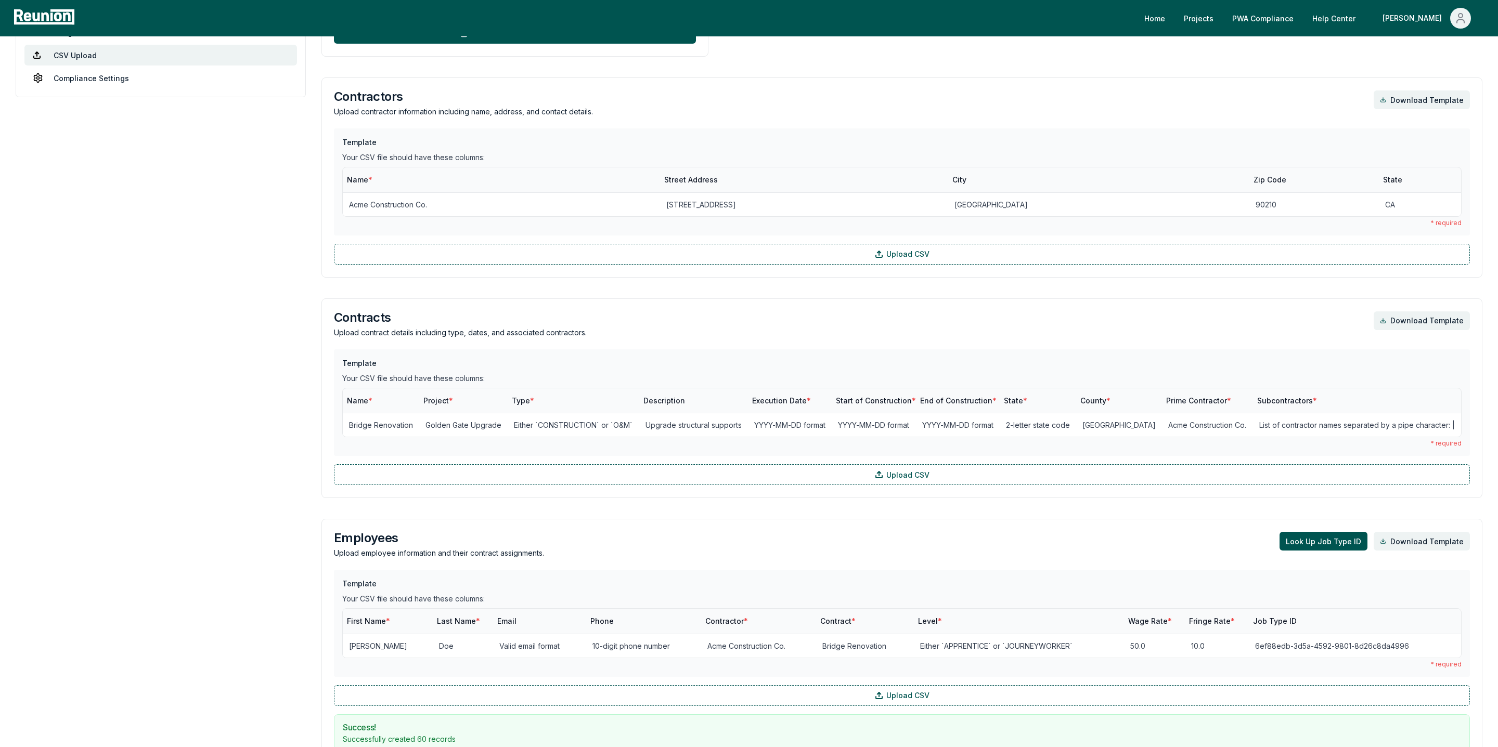
scroll to position [0, 0]
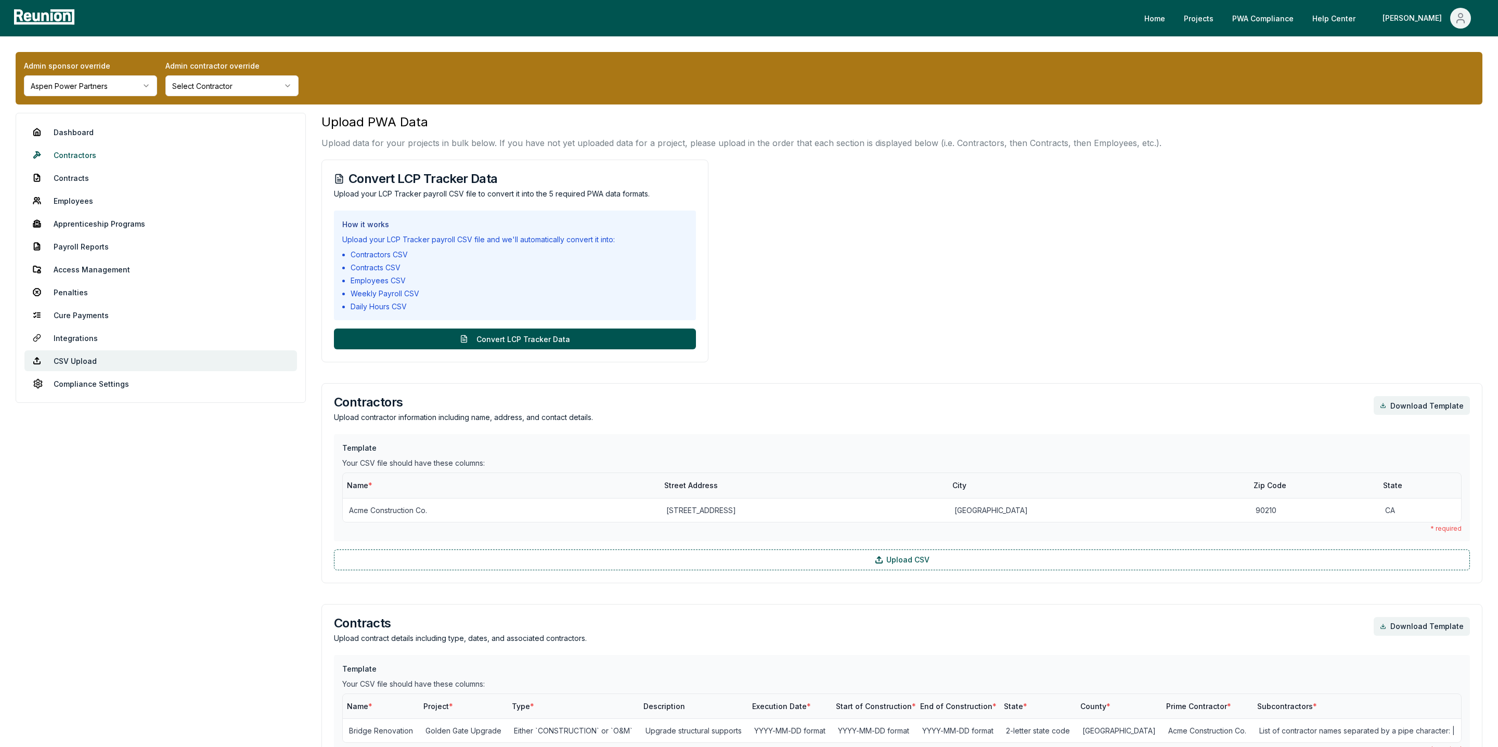
click at [91, 154] on link "Contractors" at bounding box center [160, 155] width 273 height 21
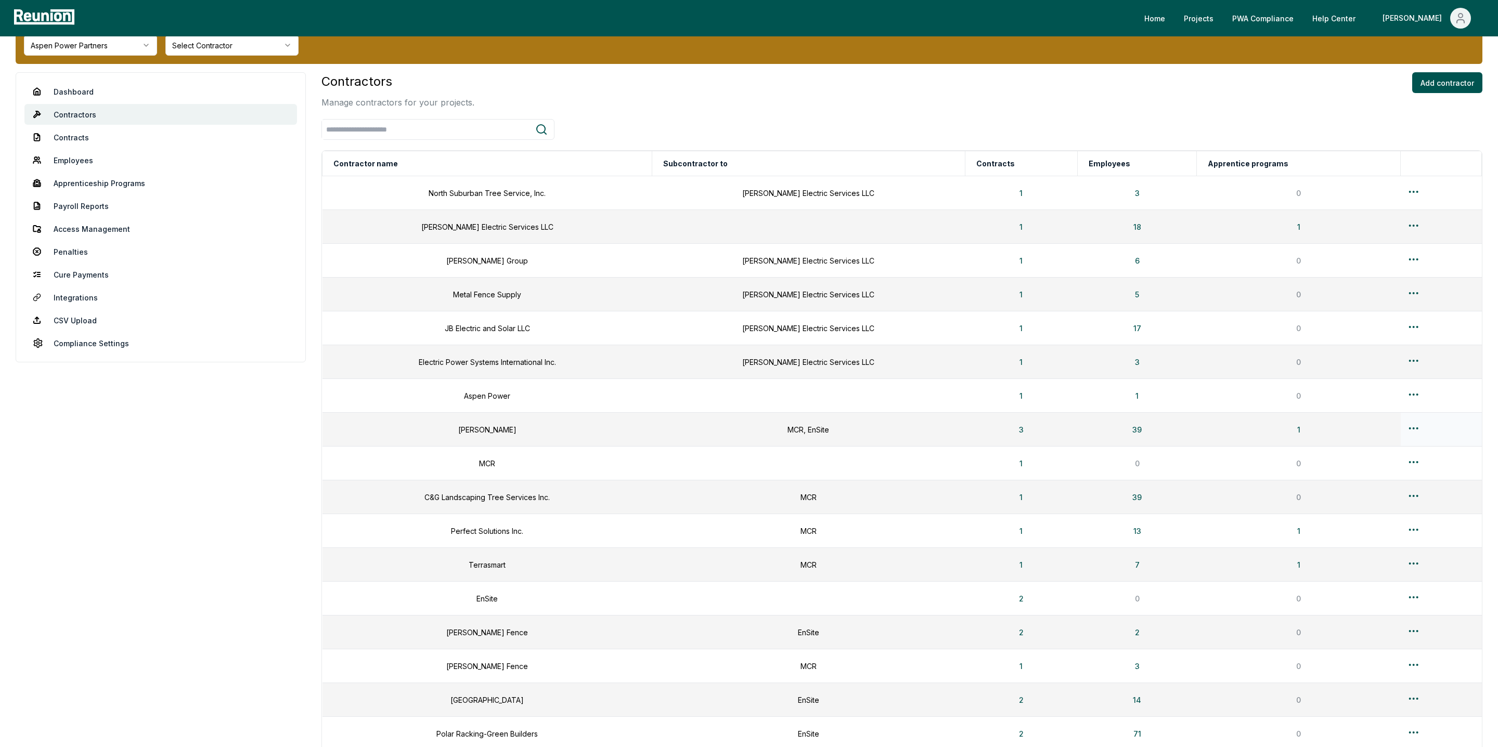
scroll to position [42, 0]
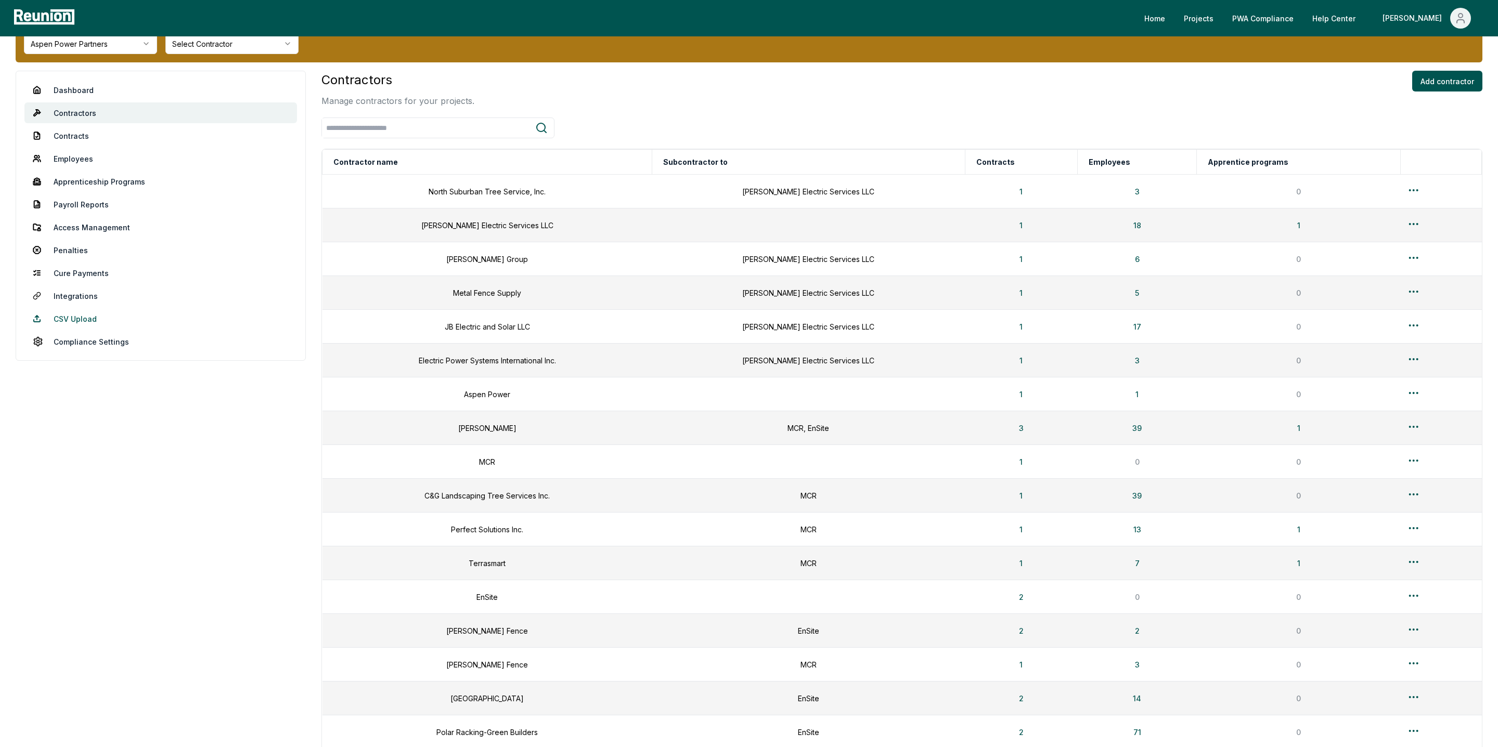
click at [68, 314] on link "CSV Upload" at bounding box center [160, 318] width 273 height 21
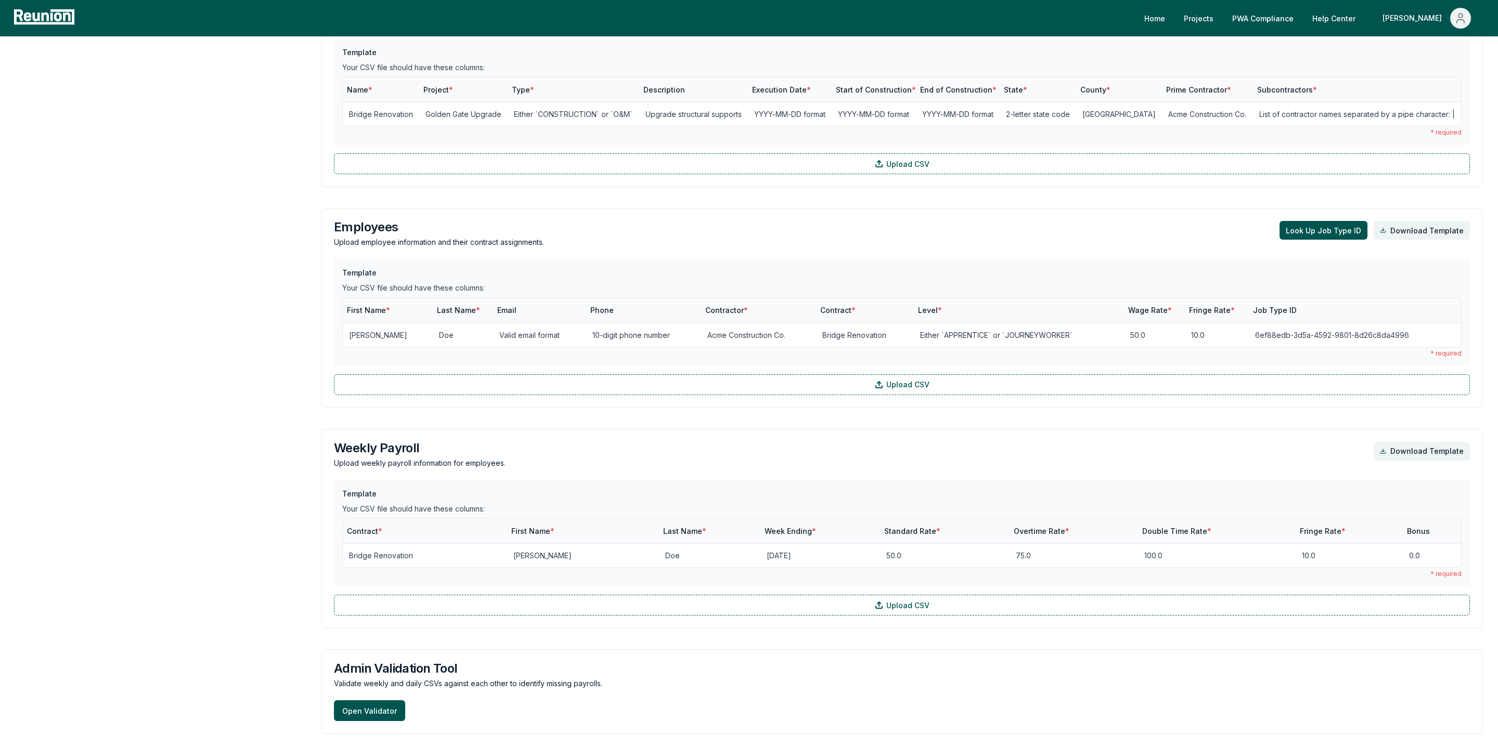
scroll to position [614, 0]
click at [526, 378] on div "Template Your CSV file should have these columns: First Name * Last Name * Emai…" at bounding box center [902, 330] width 1136 height 136
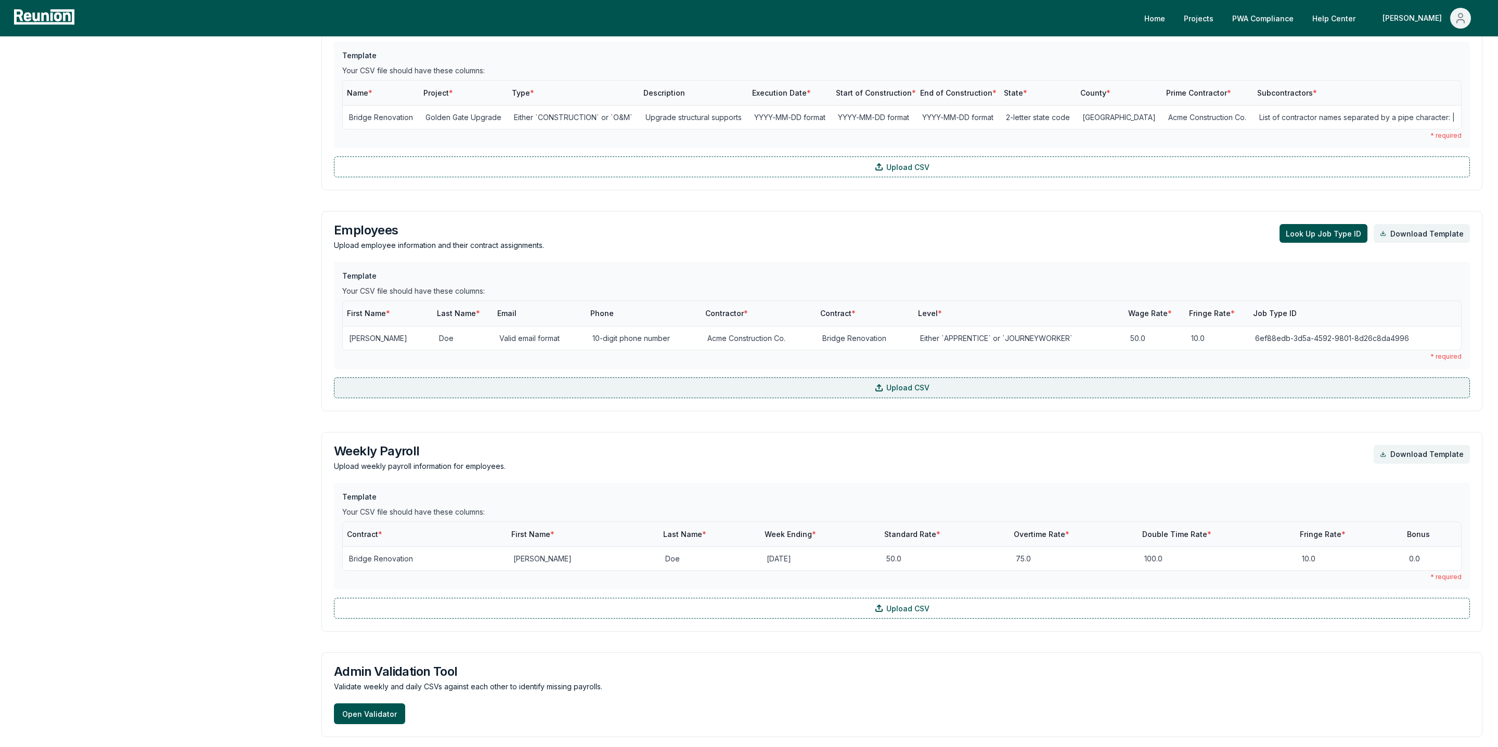
click at [542, 386] on label "Upload CSV" at bounding box center [902, 388] width 1136 height 21
click at [0, 0] on input "Upload CSV" at bounding box center [0, 0] width 0 height 0
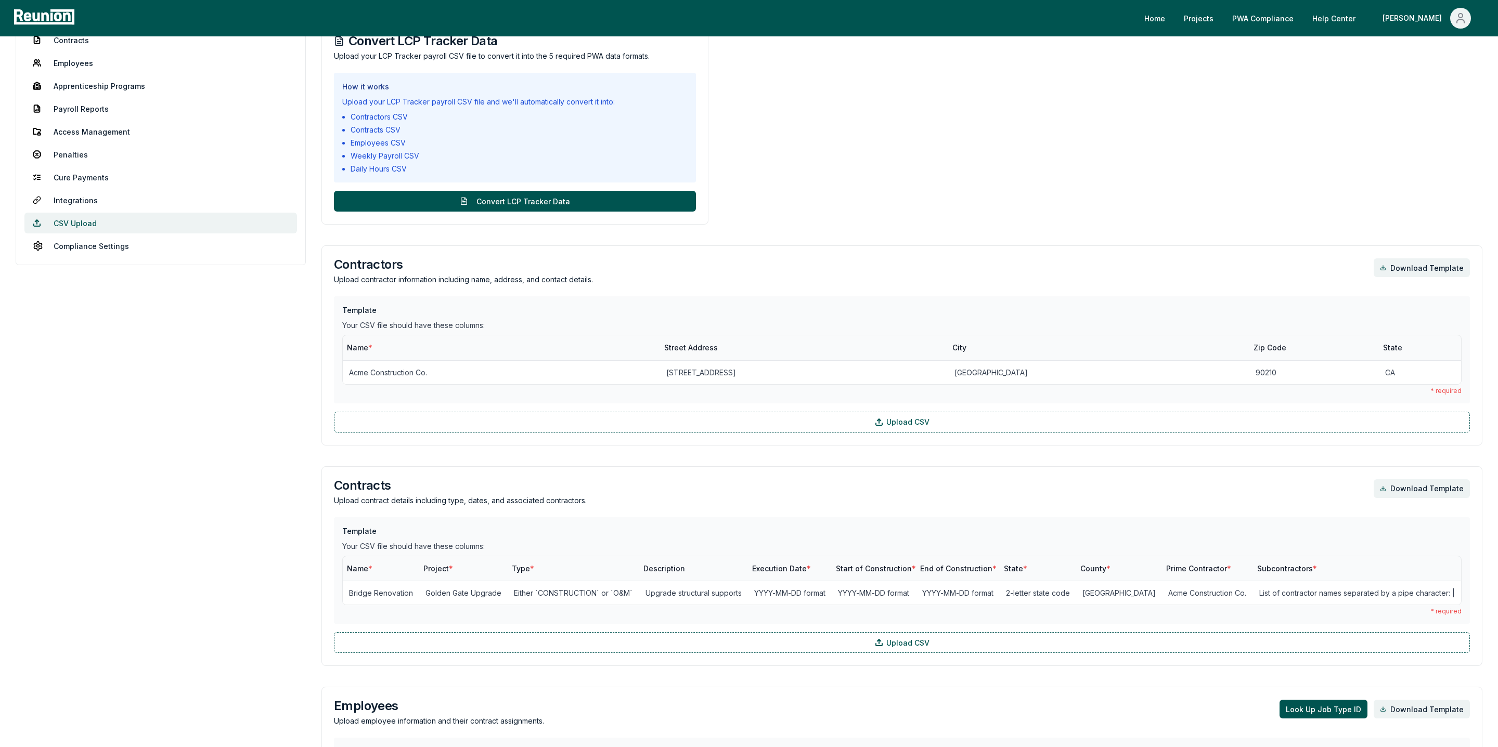
scroll to position [34, 0]
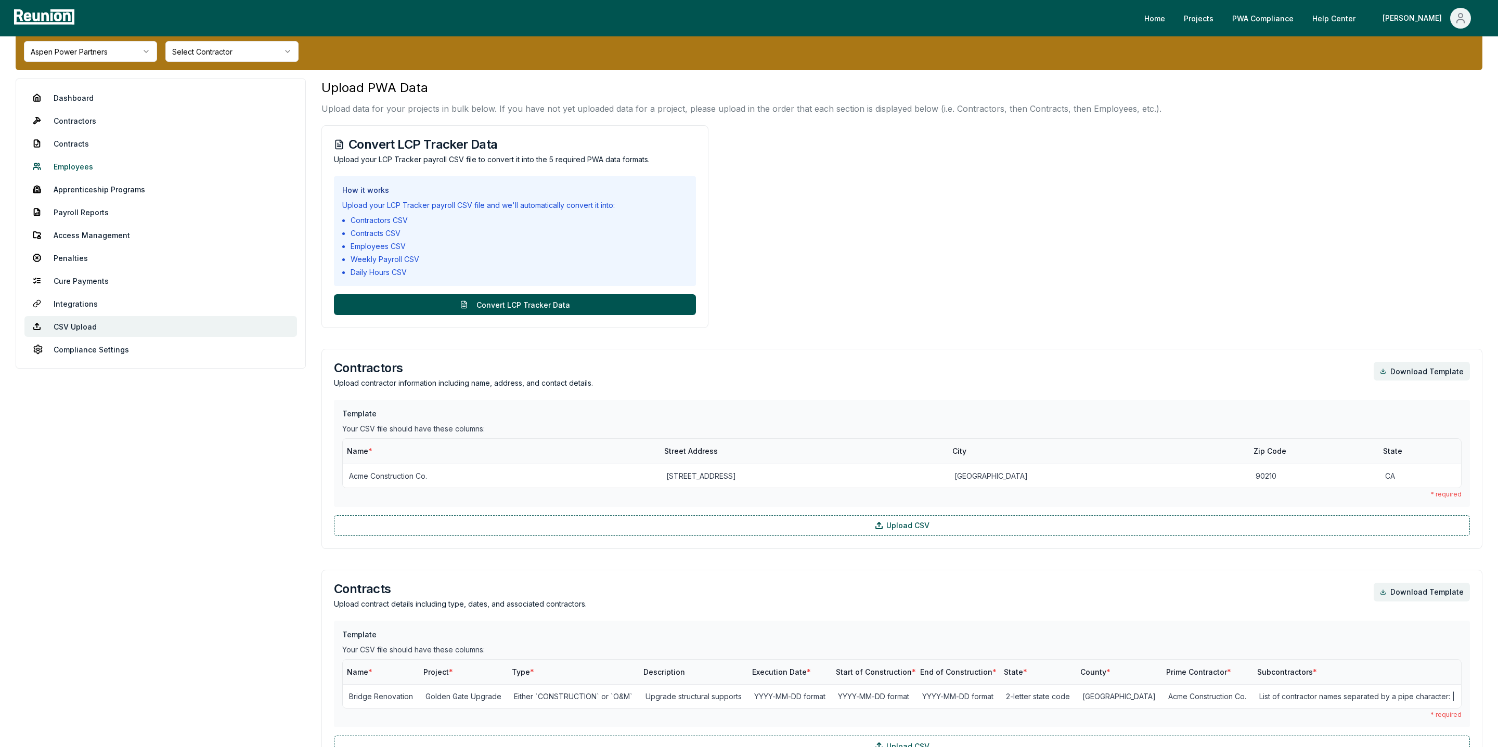
click at [58, 162] on link "Employees" at bounding box center [160, 166] width 273 height 21
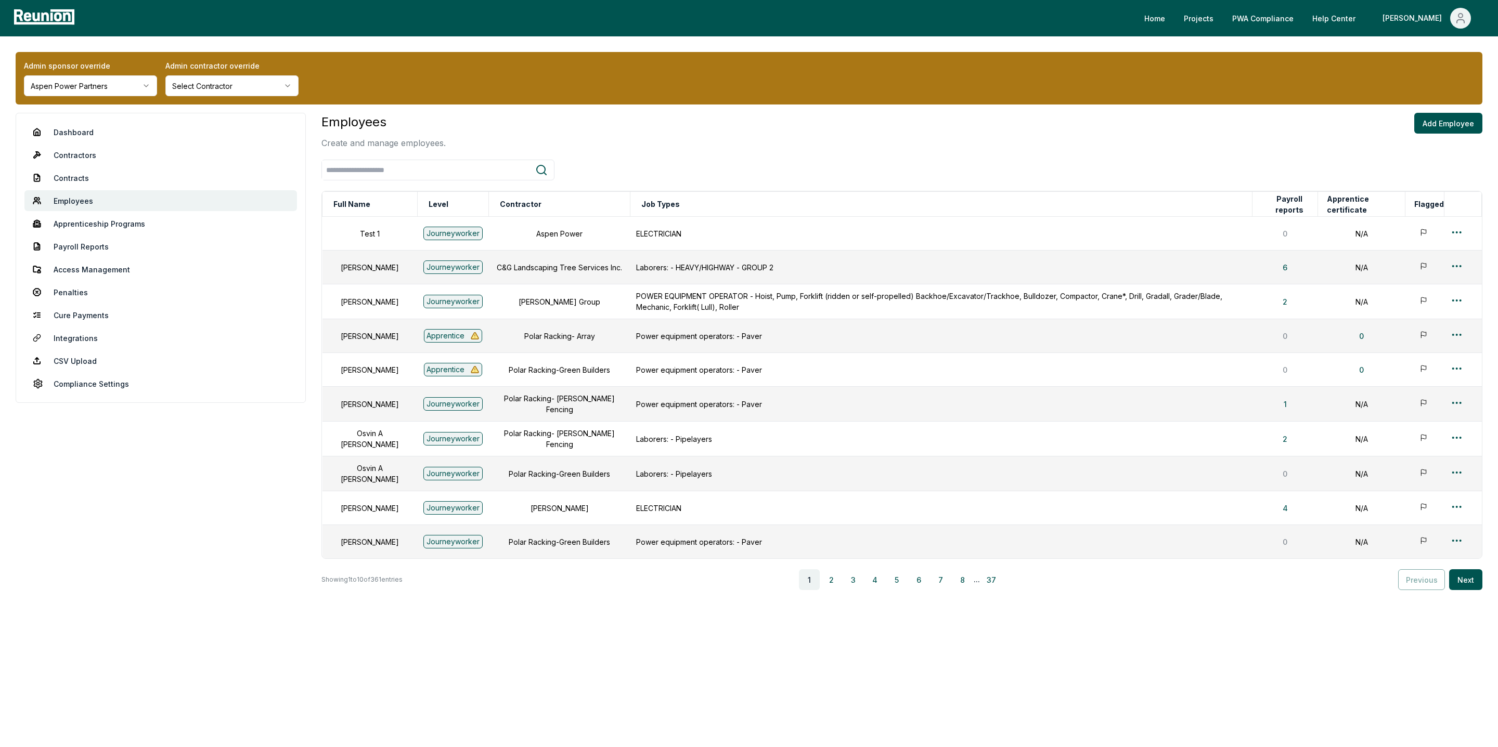
click at [266, 93] on html "Please visit us on your desktop We're working on making our marketplace mobile-…" at bounding box center [749, 373] width 1498 height 747
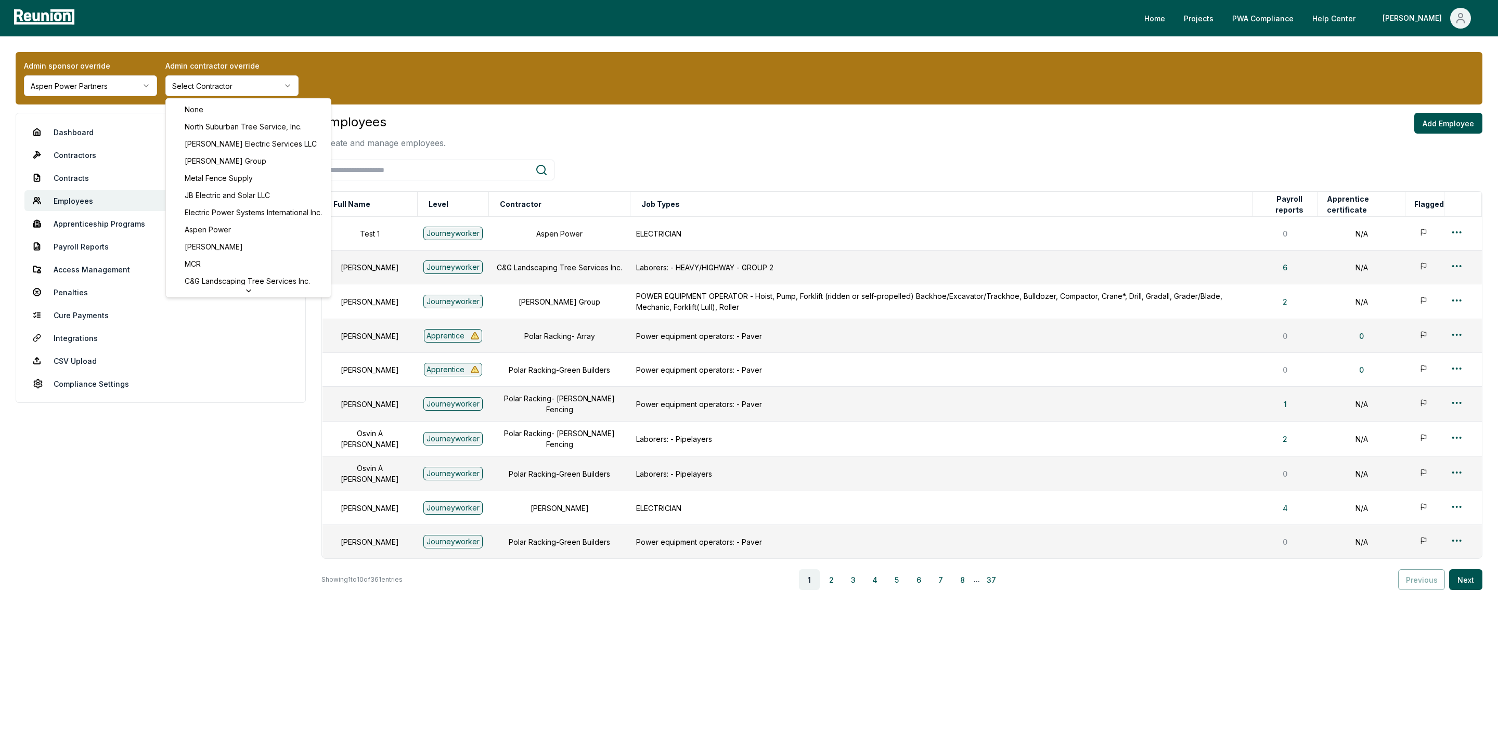
scroll to position [178, 0]
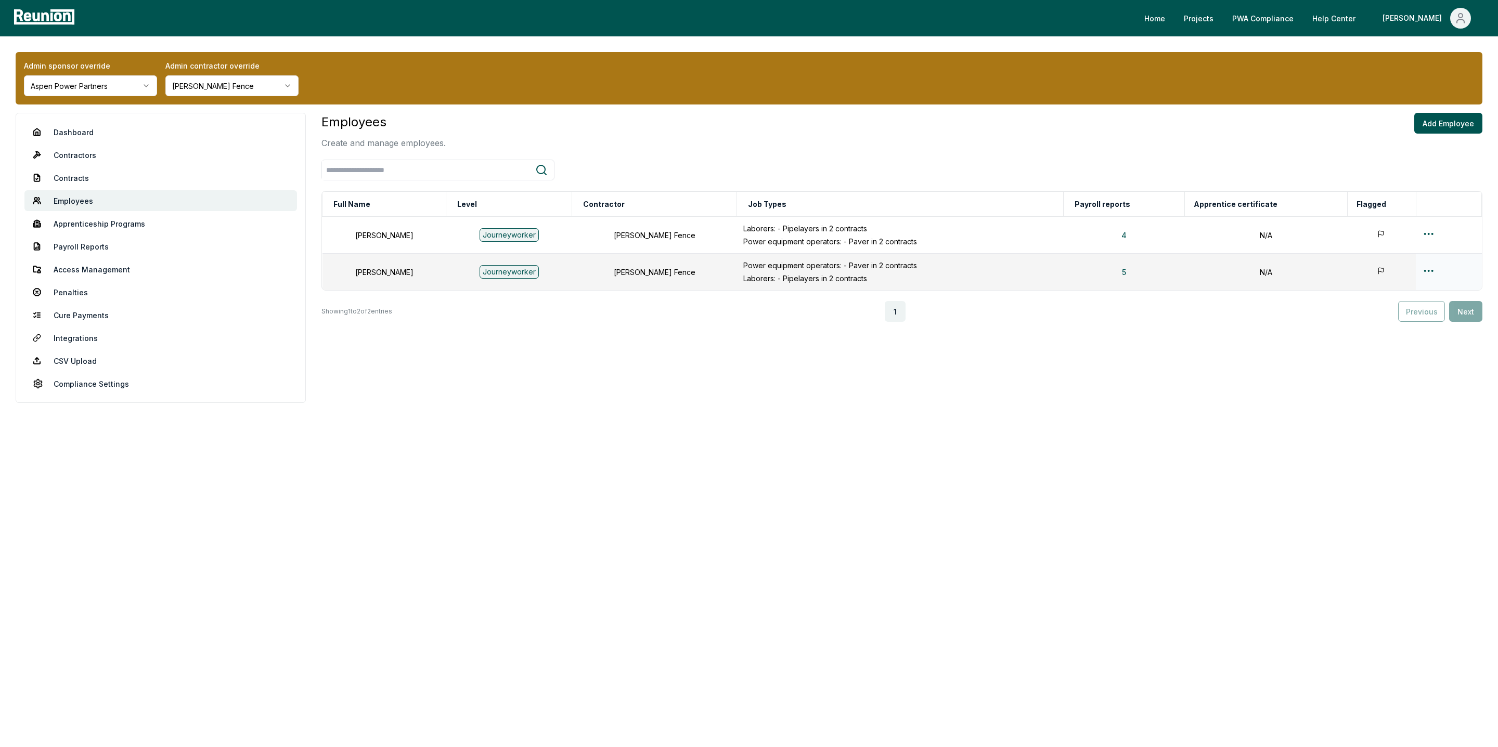
click at [1428, 271] on html "Please visit us on your desktop We're working on making our marketplace mobile-…" at bounding box center [749, 373] width 1498 height 747
click at [1400, 309] on div "Edit" at bounding box center [1424, 312] width 99 height 17
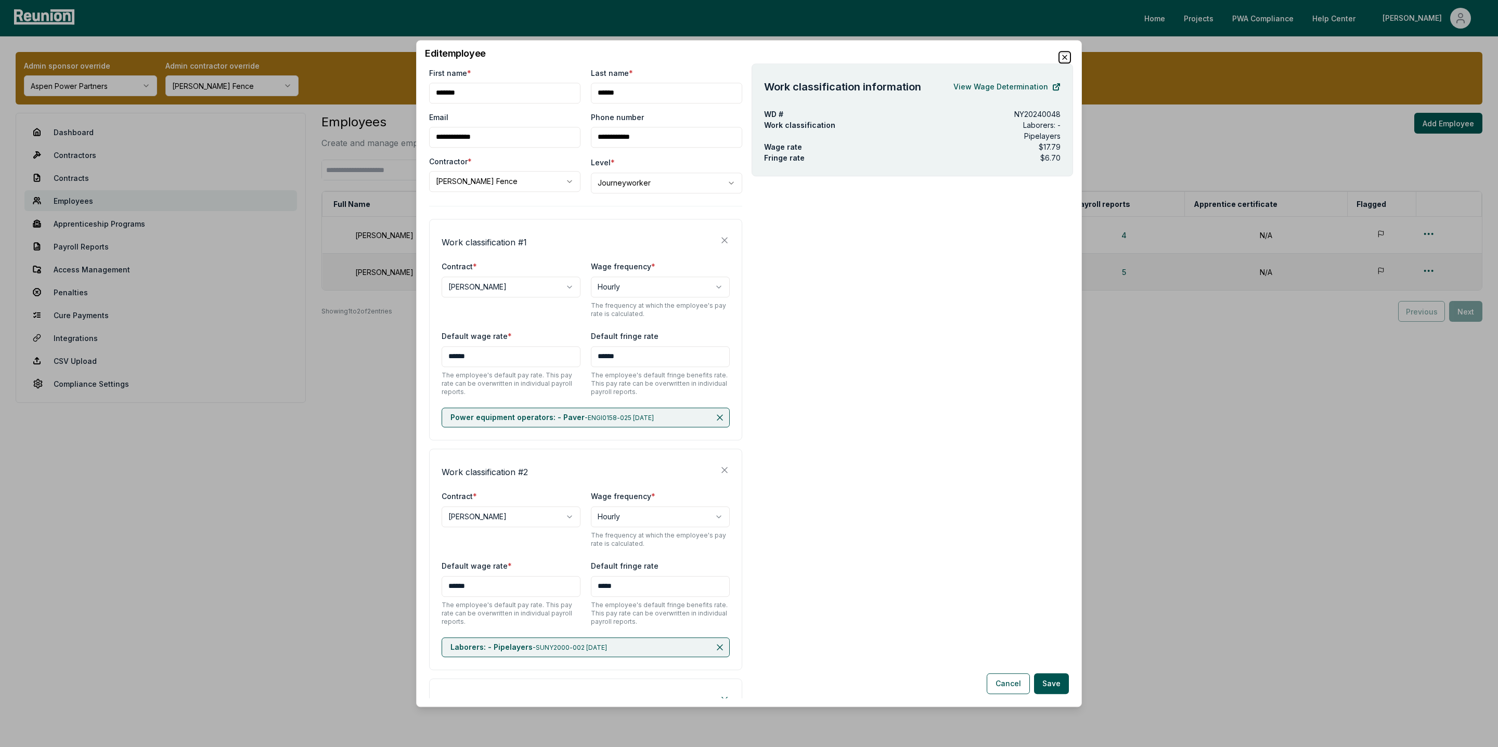
click at [1064, 58] on icon "button" at bounding box center [1065, 57] width 8 height 8
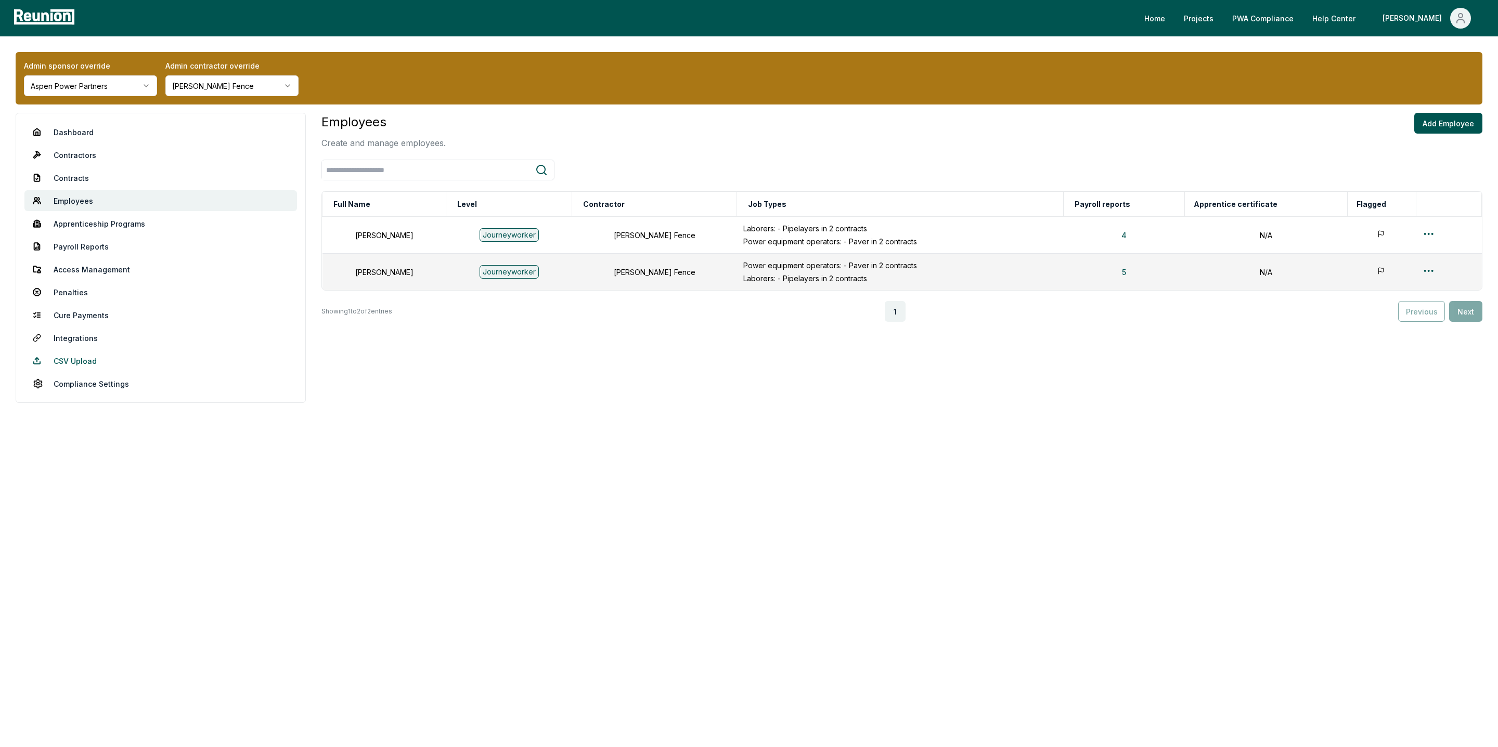
click at [77, 356] on link "CSV Upload" at bounding box center [160, 361] width 273 height 21
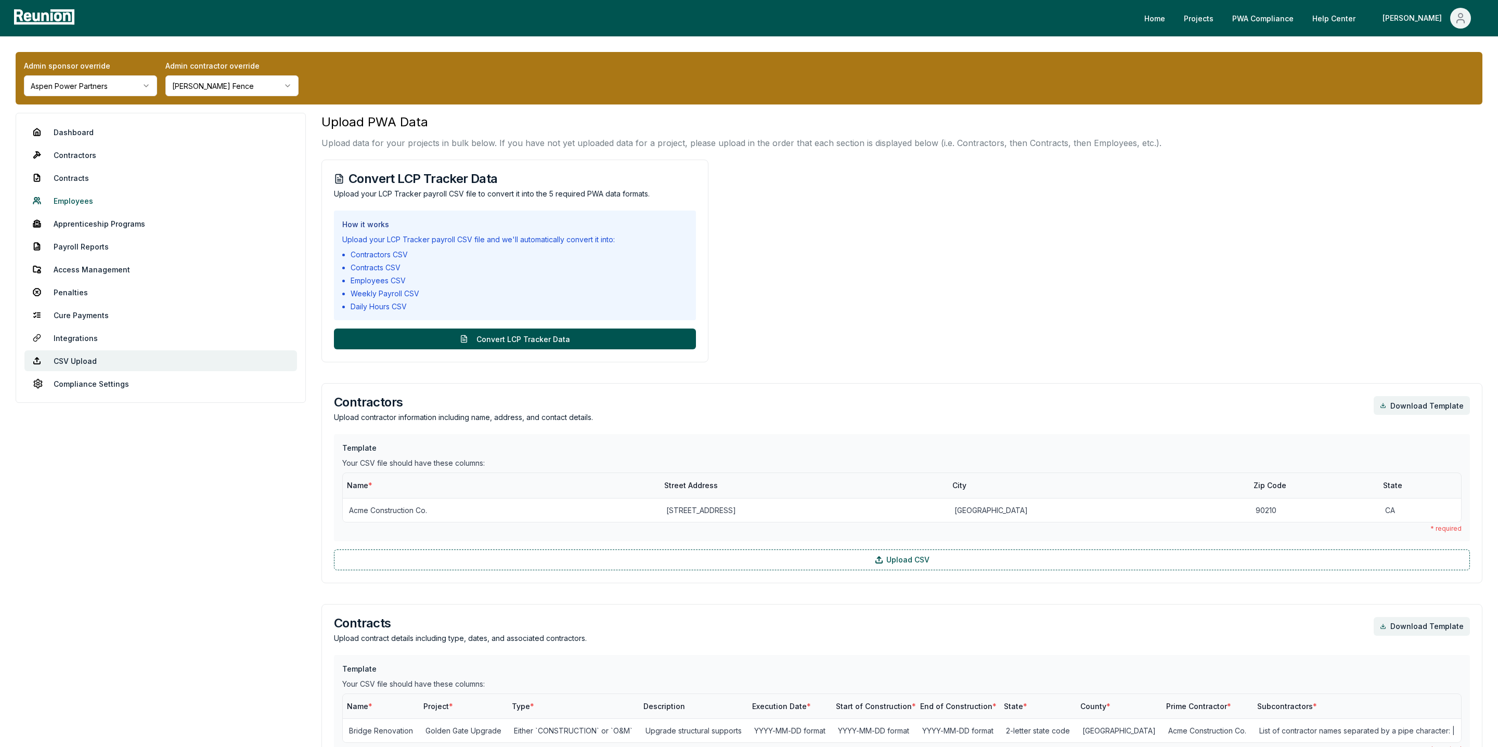
click at [68, 199] on link "Employees" at bounding box center [160, 200] width 273 height 21
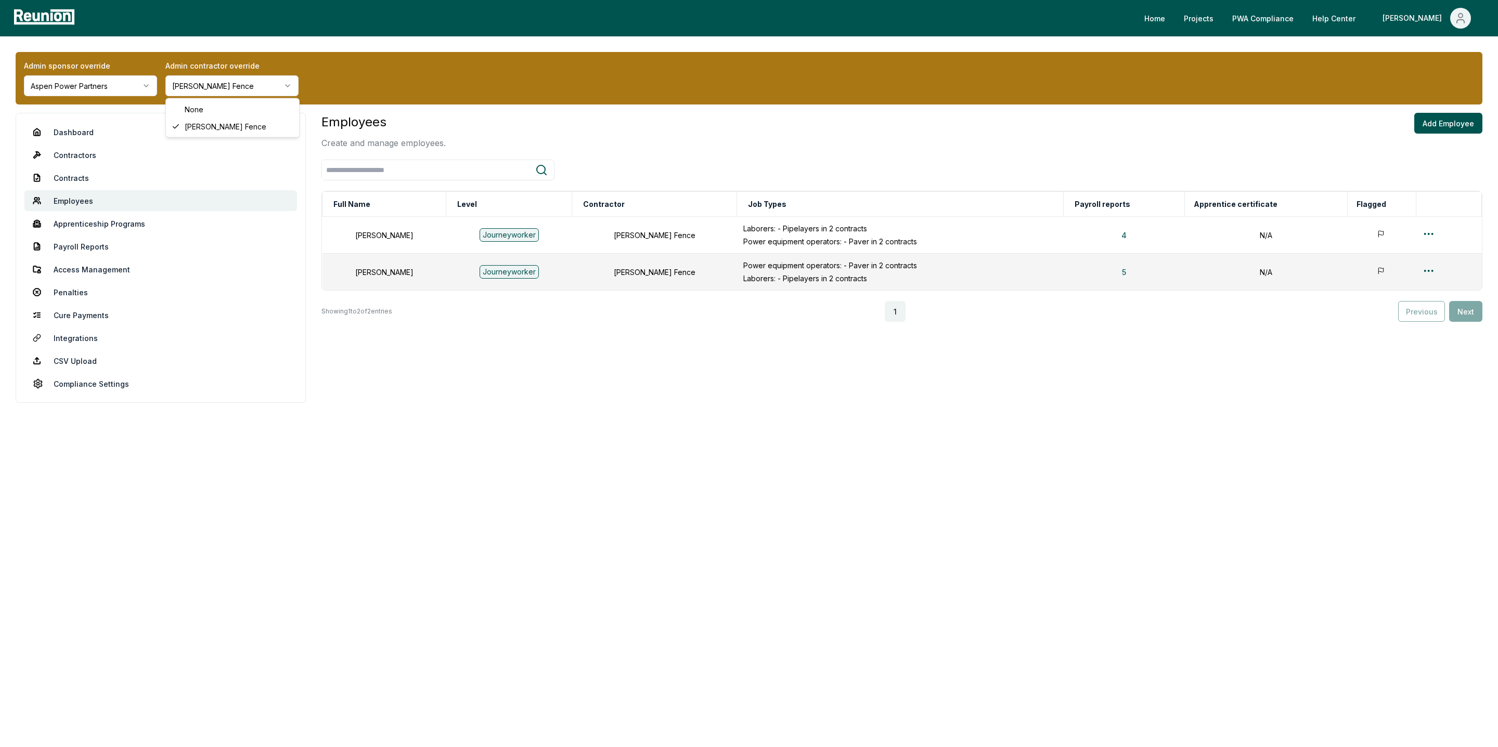
click at [240, 93] on html "Please visit us on your desktop We're working on making our marketplace mobile-…" at bounding box center [749, 373] width 1498 height 747
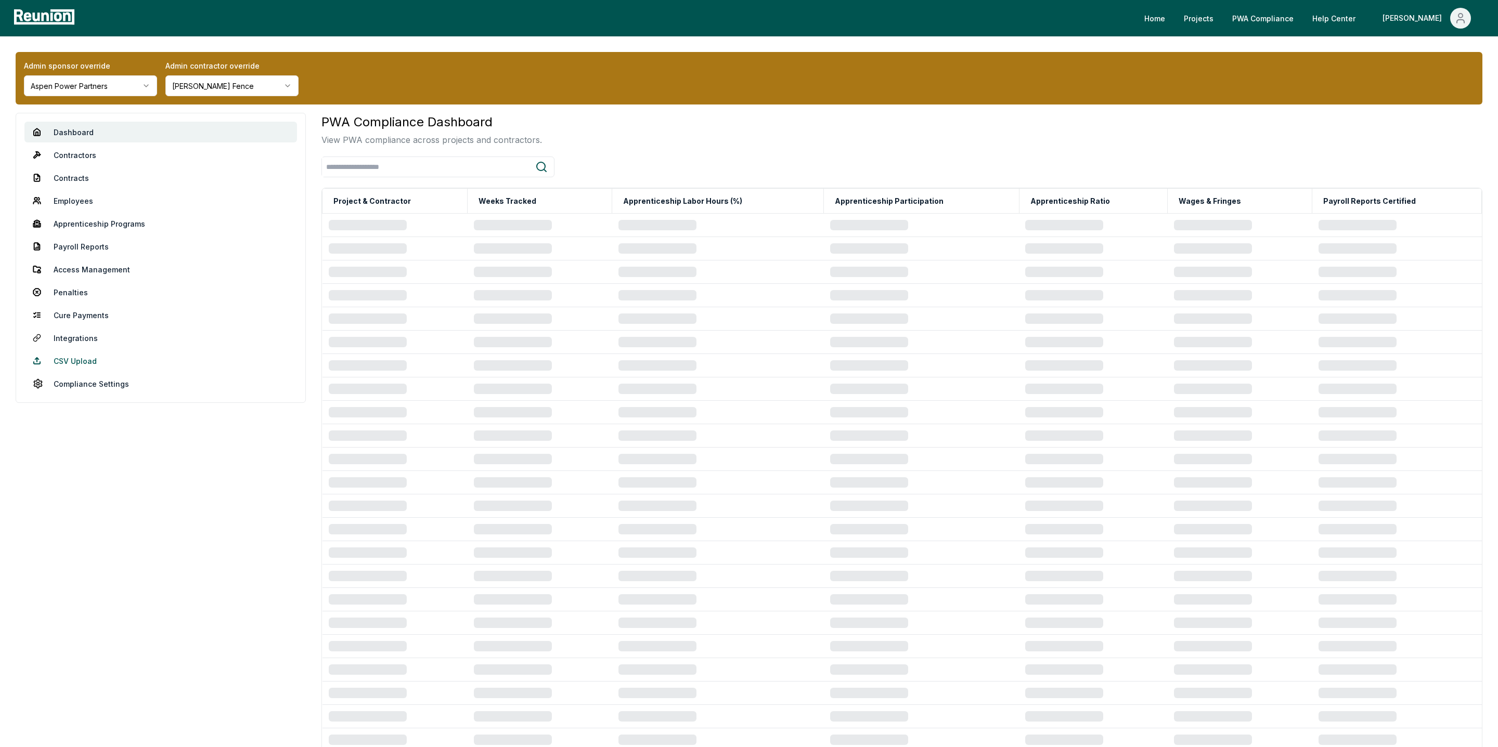
click at [76, 356] on link "CSV Upload" at bounding box center [160, 361] width 273 height 21
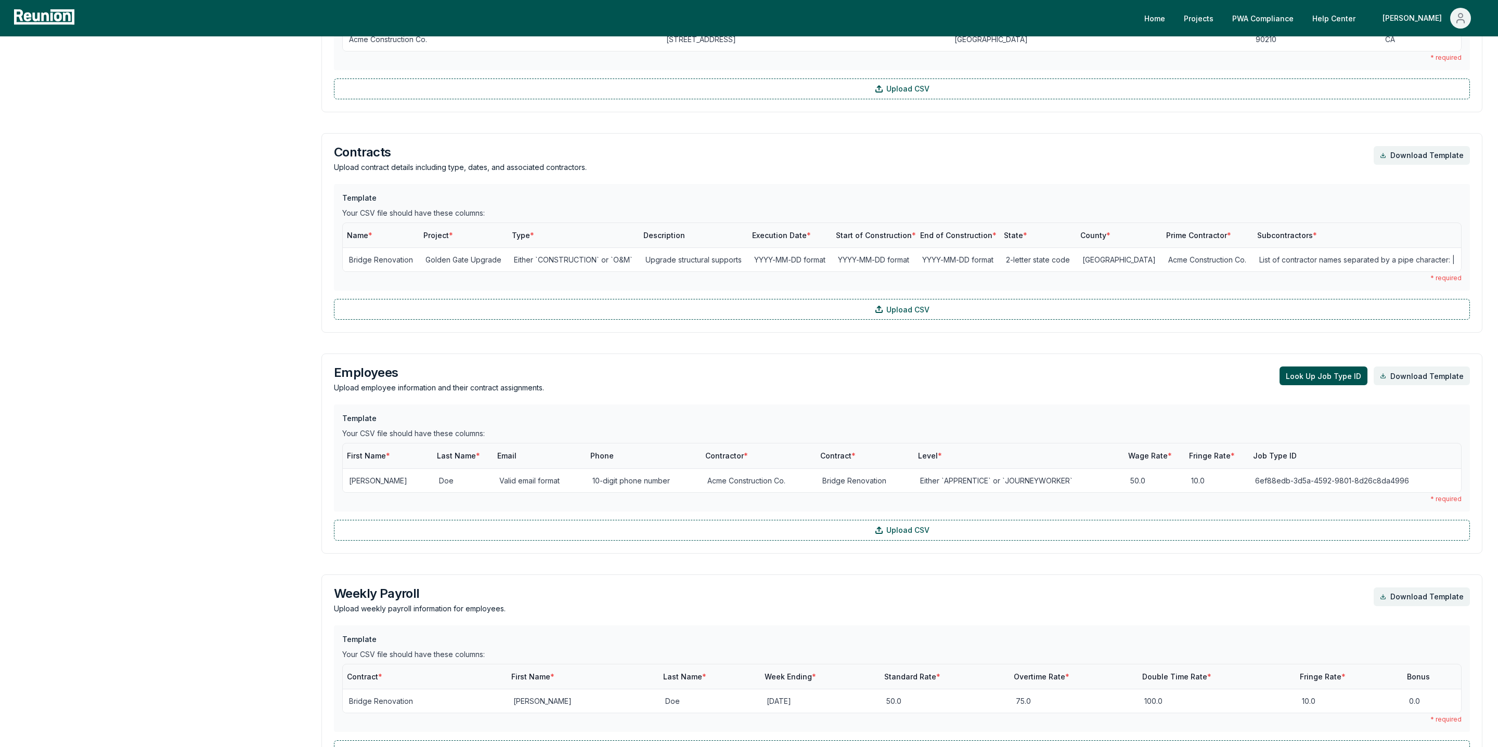
scroll to position [476, 0]
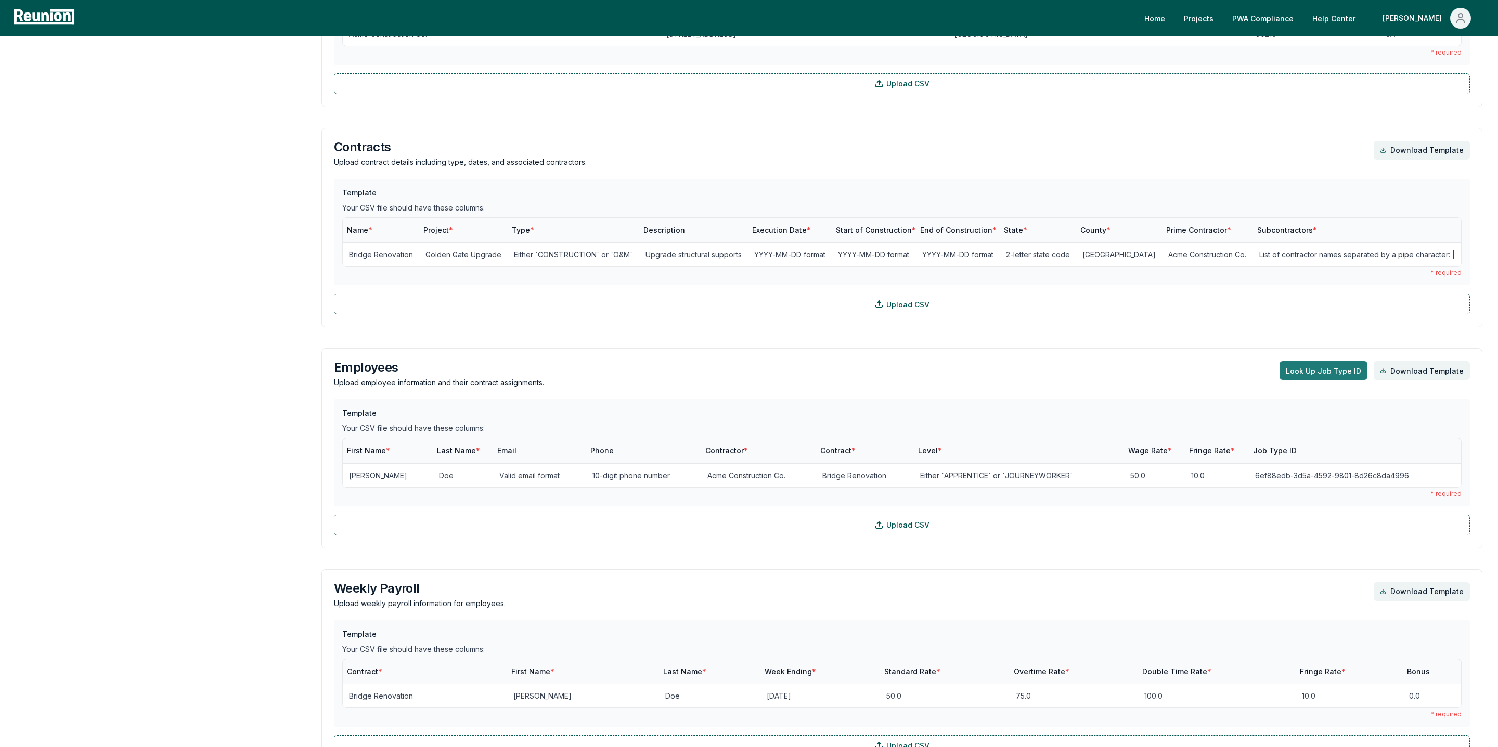
click at [1312, 373] on button "Look Up Job Type ID" at bounding box center [1323, 370] width 88 height 19
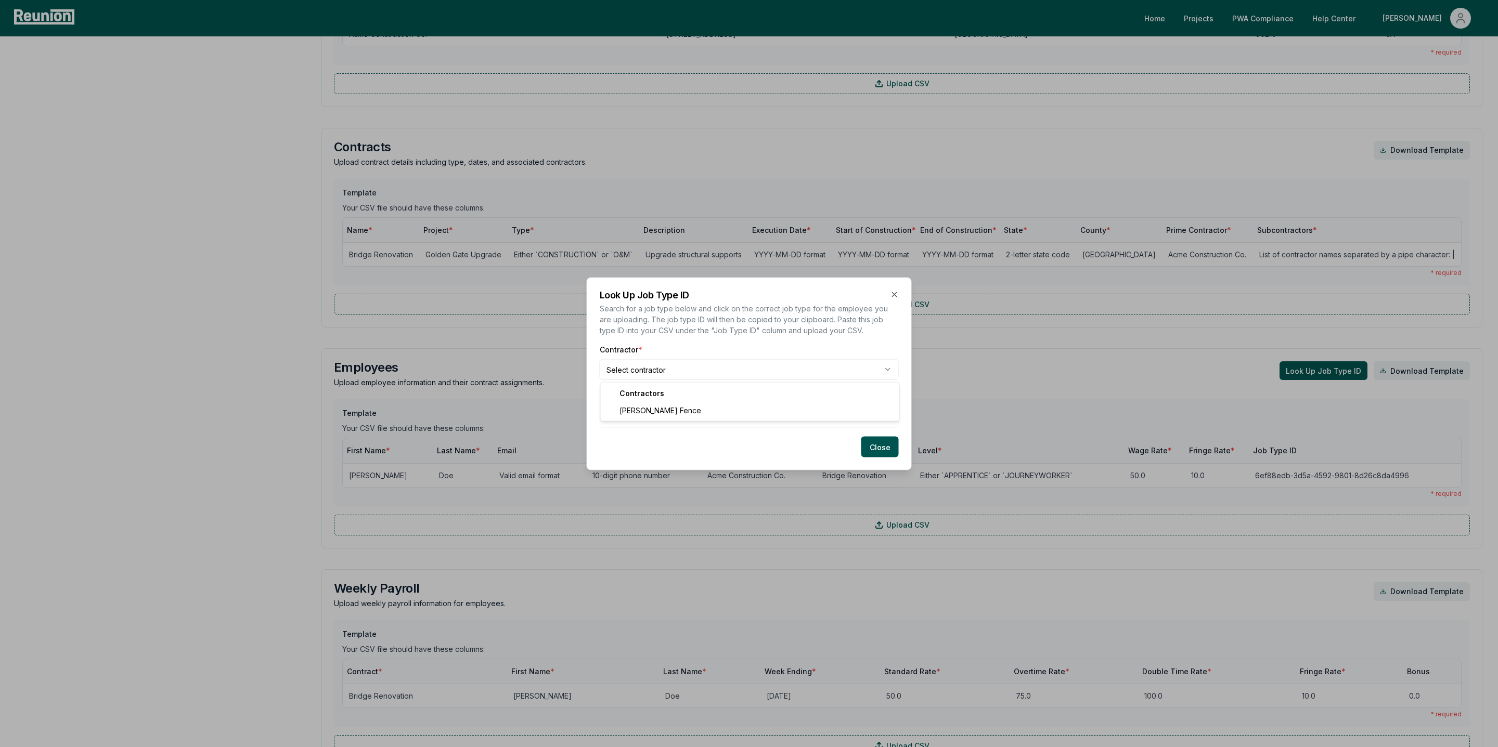
click at [630, 362] on body "Please visit us on your desktop We're working on making our marketplace mobile-…" at bounding box center [749, 359] width 1498 height 1671
click at [655, 415] on body "Please visit us on your desktop We're working on making our marketplace mobile-…" at bounding box center [749, 359] width 1498 height 1671
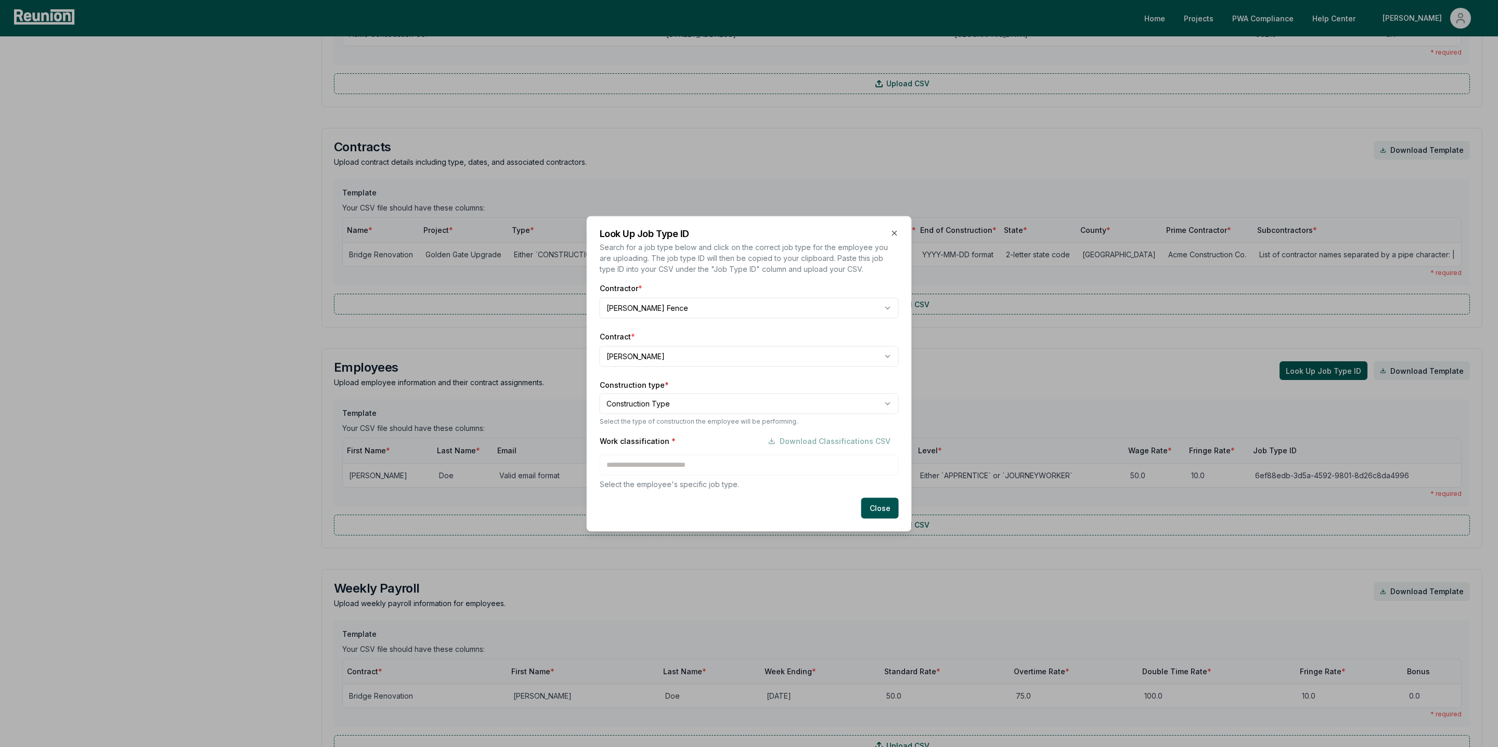
click at [640, 400] on body "Please visit us on your desktop We're working on making our marketplace mobile-…" at bounding box center [749, 359] width 1498 height 1671
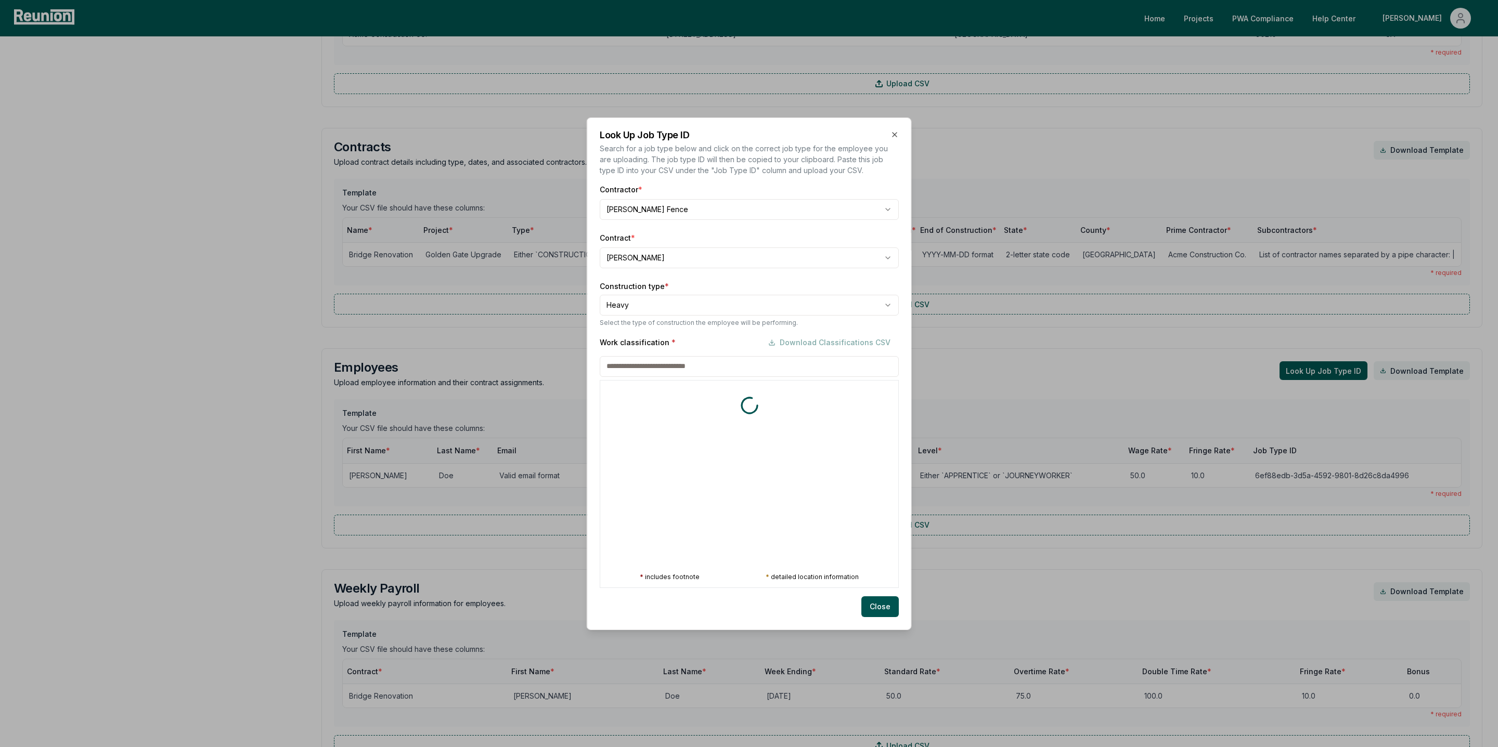
click at [744, 467] on div "Work classification * Download Classifications CSV * includes footnote * detail…" at bounding box center [749, 460] width 299 height 256
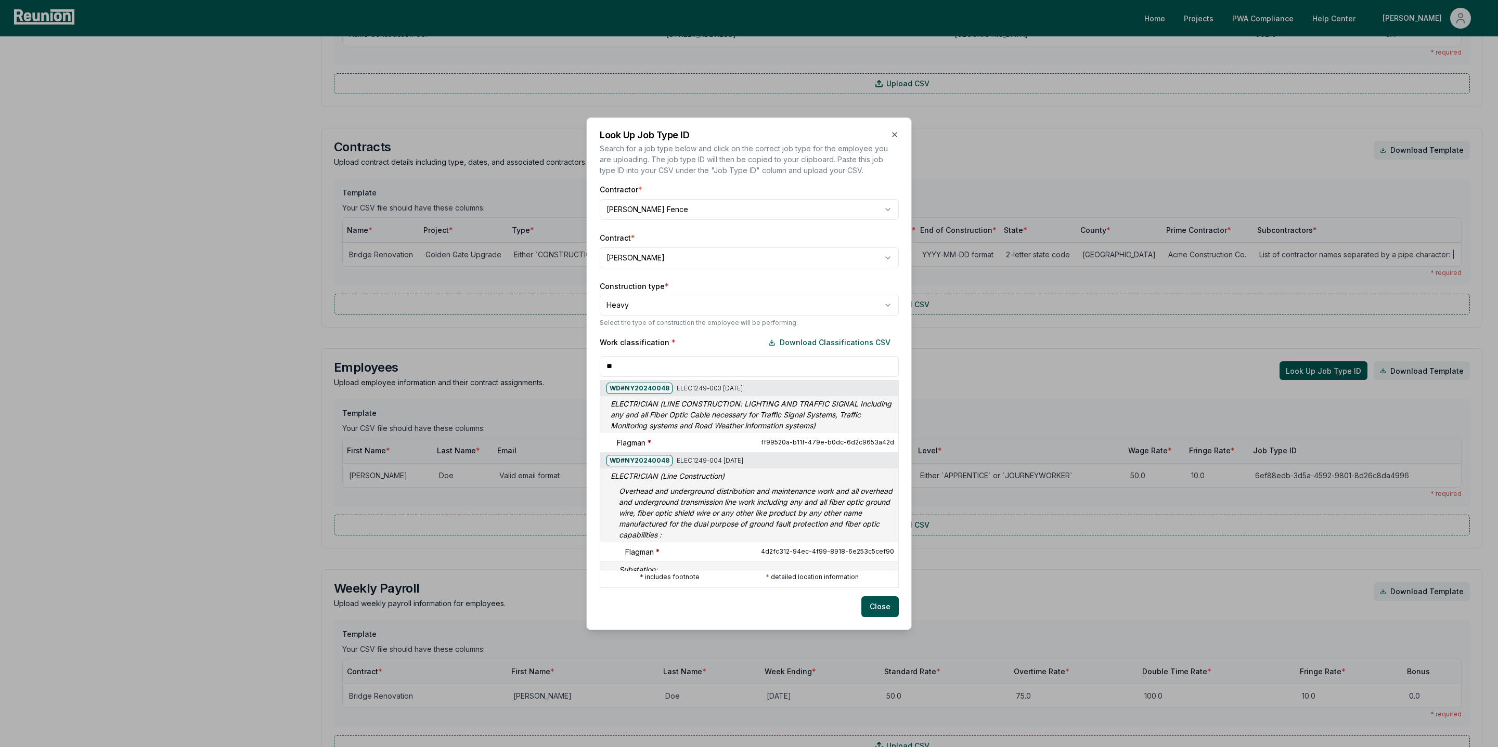
type input "***"
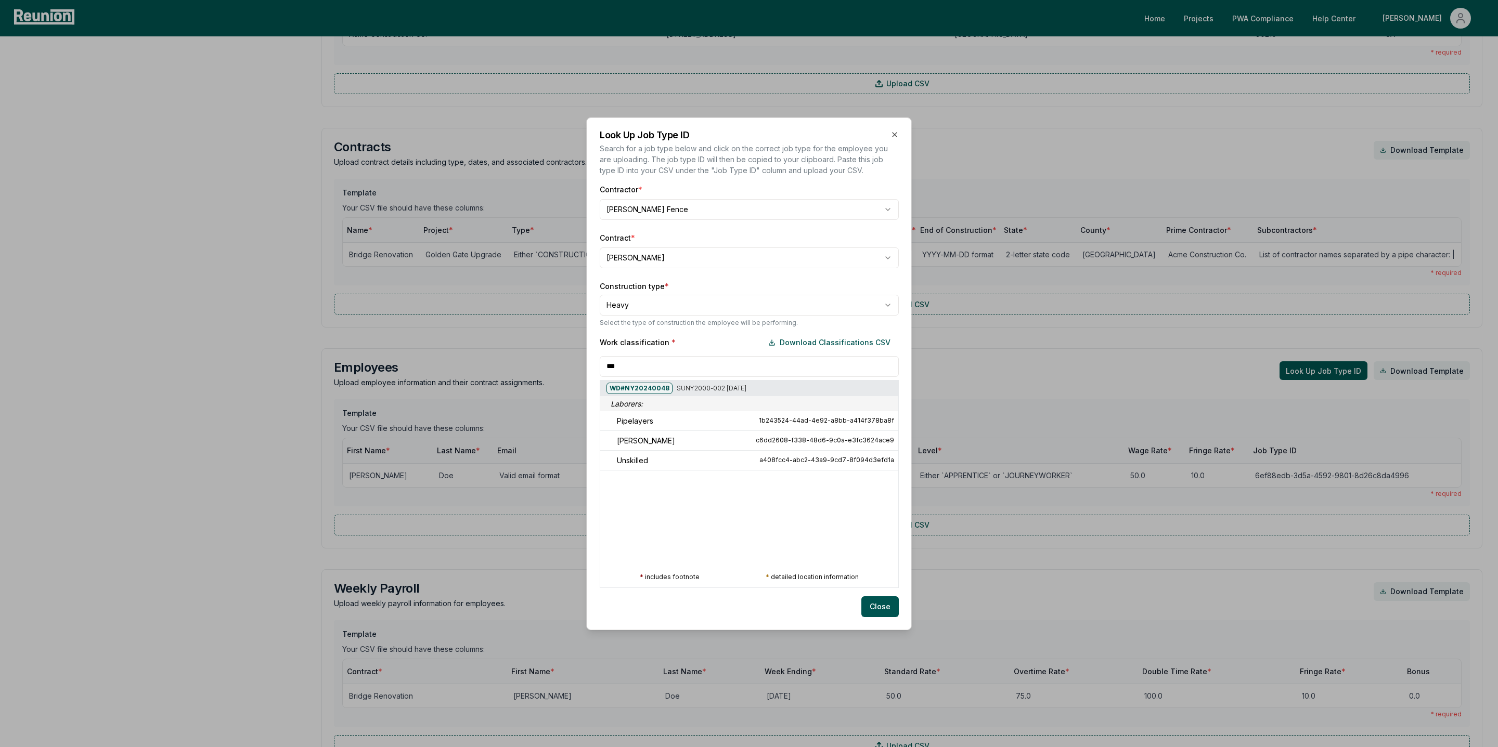
click at [645, 371] on input "***" at bounding box center [749, 366] width 299 height 21
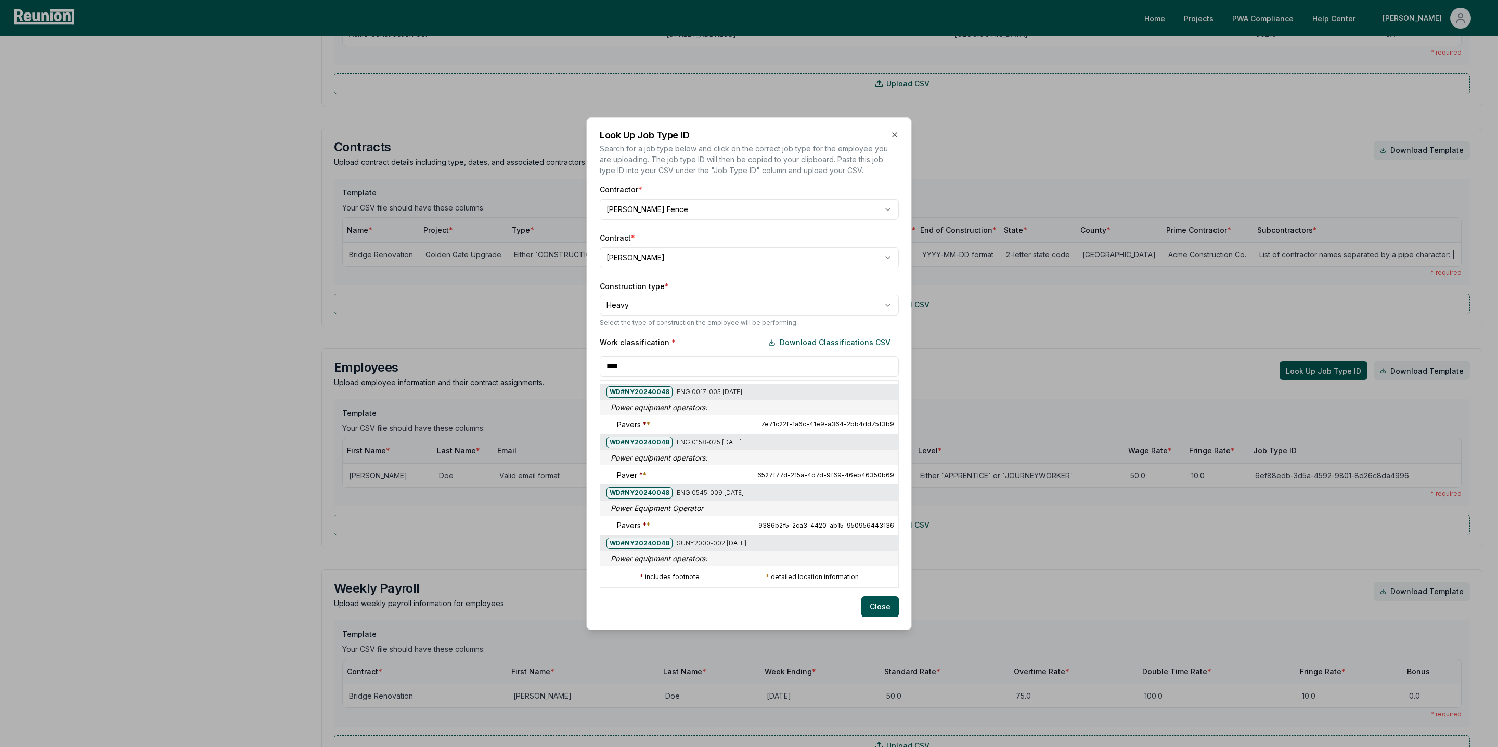
scroll to position [339, 0]
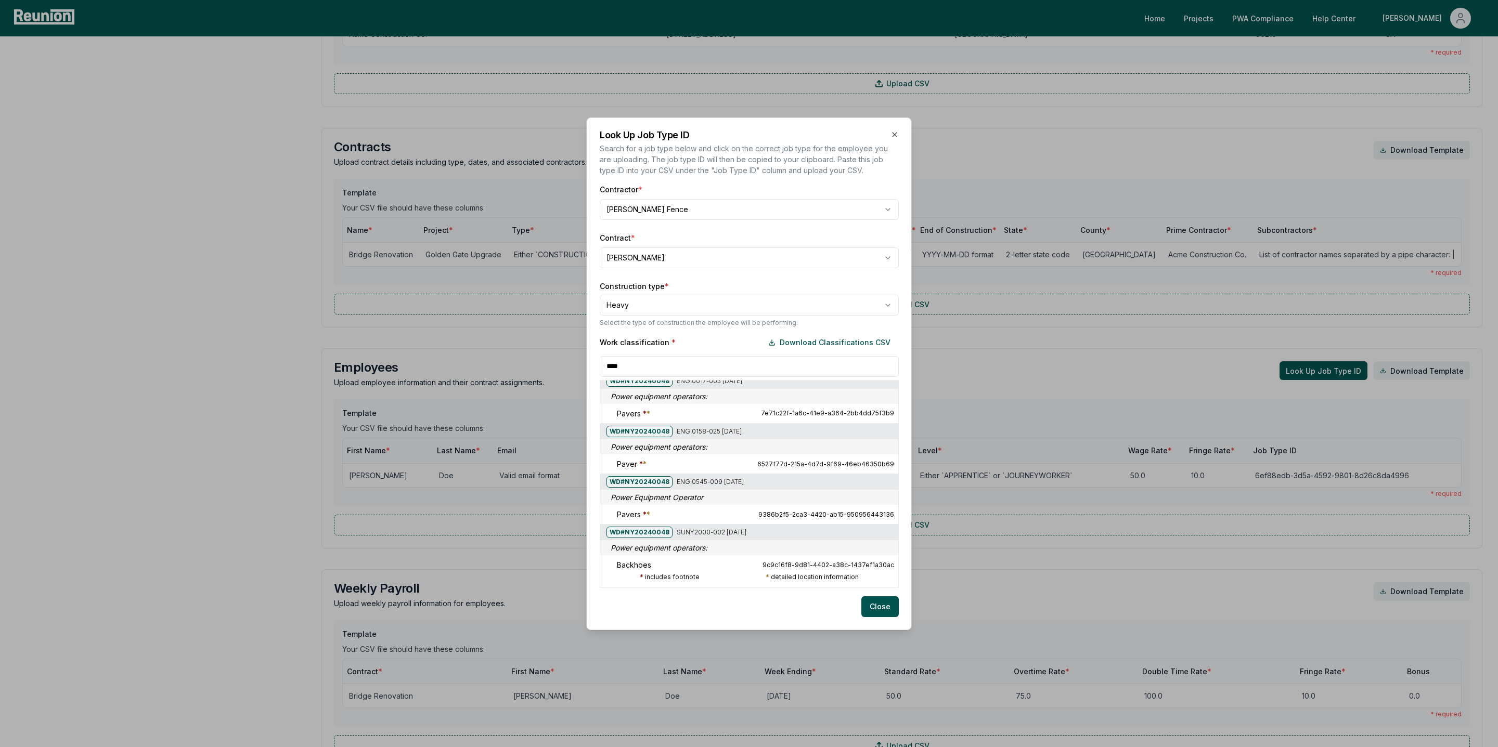
type input "****"
click at [895, 133] on icon "button" at bounding box center [895, 135] width 4 height 4
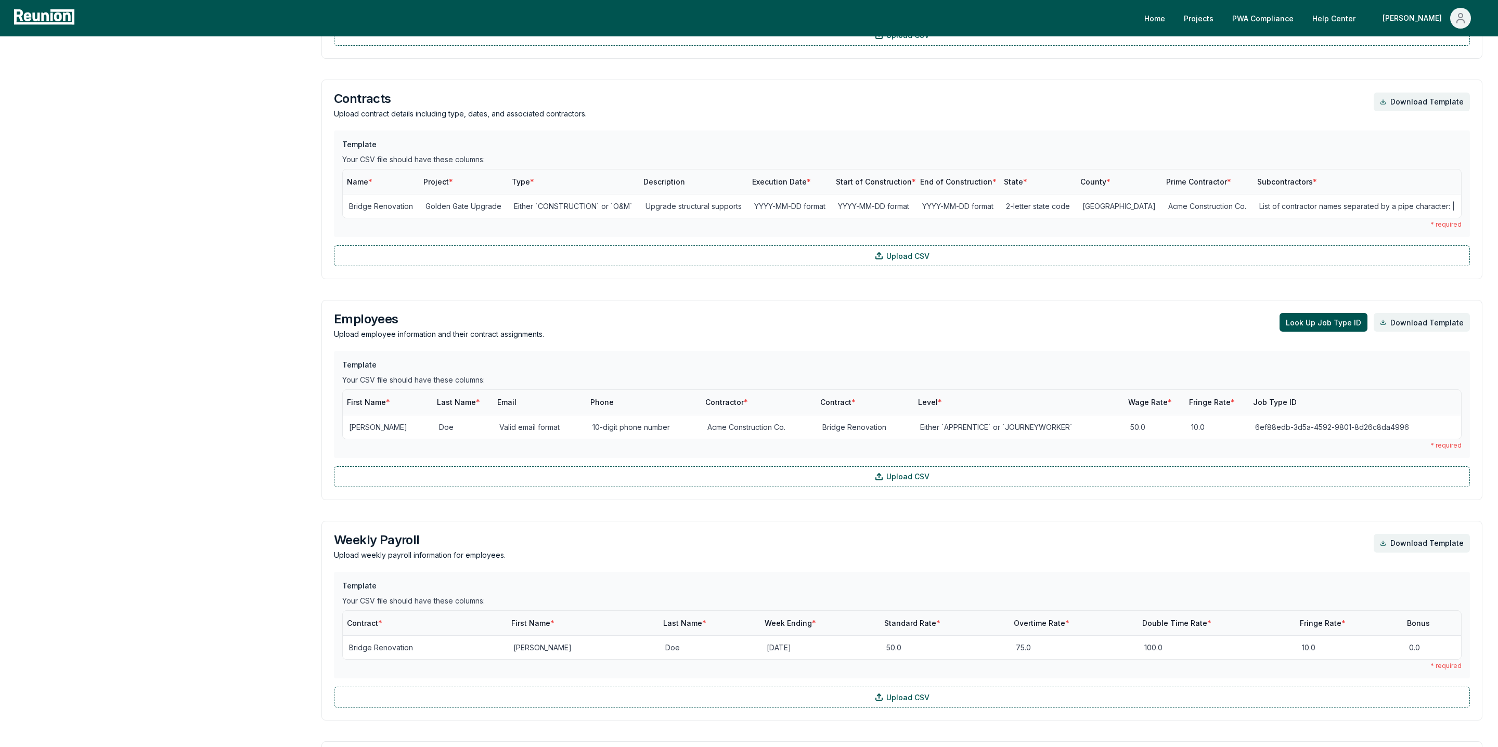
scroll to position [526, 0]
click at [1298, 319] on button "Look Up Job Type ID" at bounding box center [1323, 321] width 88 height 19
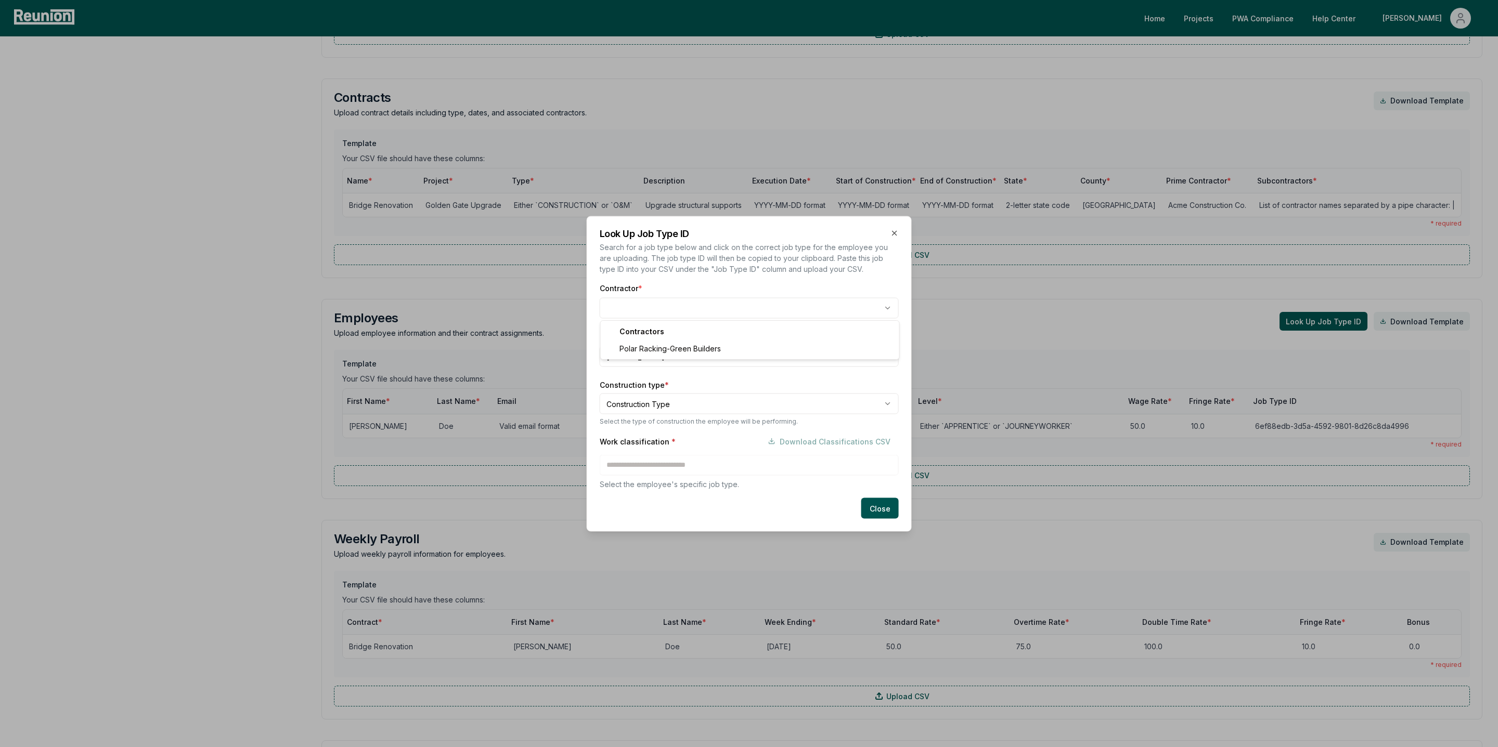
click at [609, 302] on body "Please visit us on your desktop We're working on making our marketplace mobile-…" at bounding box center [749, 309] width 1498 height 1671
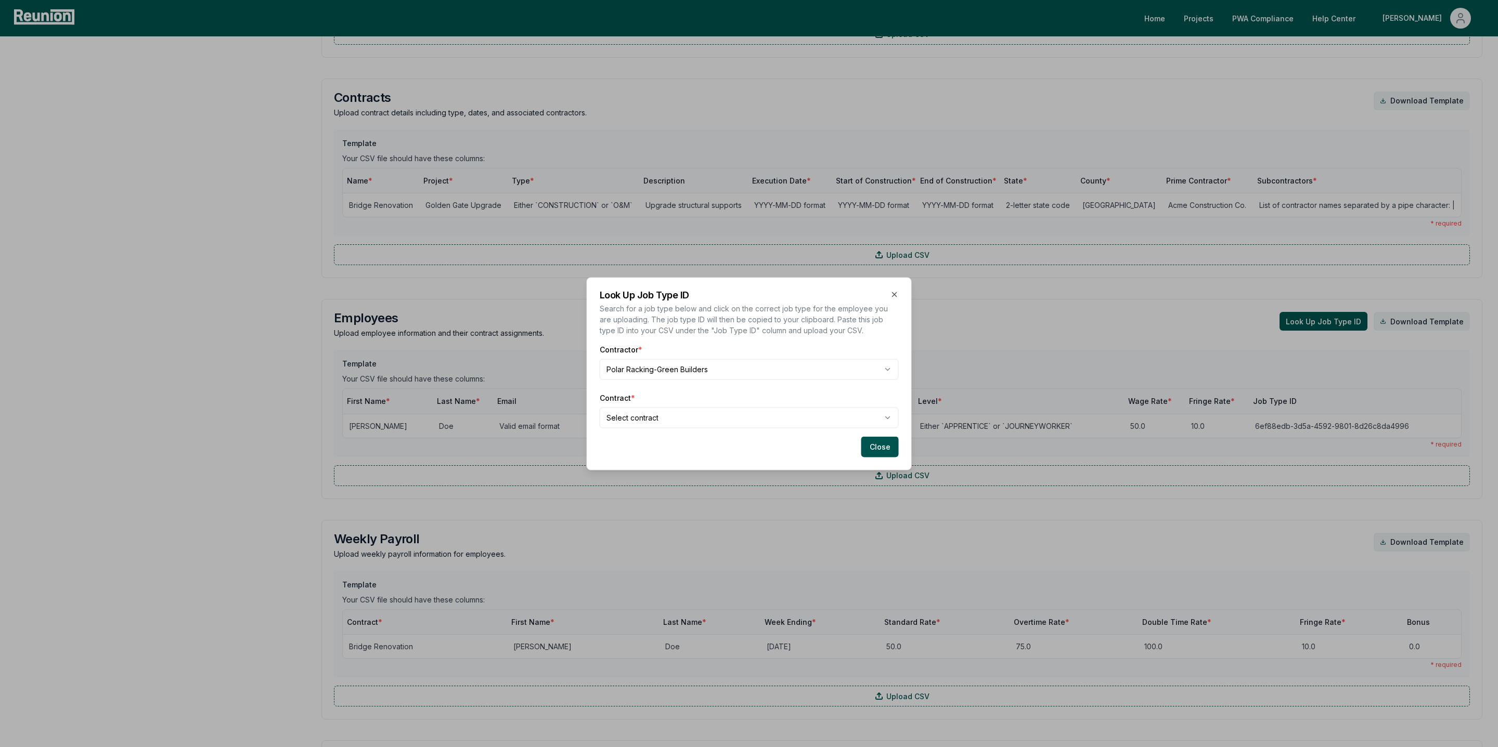
click at [625, 417] on body "Please visit us on your desktop We're working on making our marketplace mobile-…" at bounding box center [749, 309] width 1498 height 1671
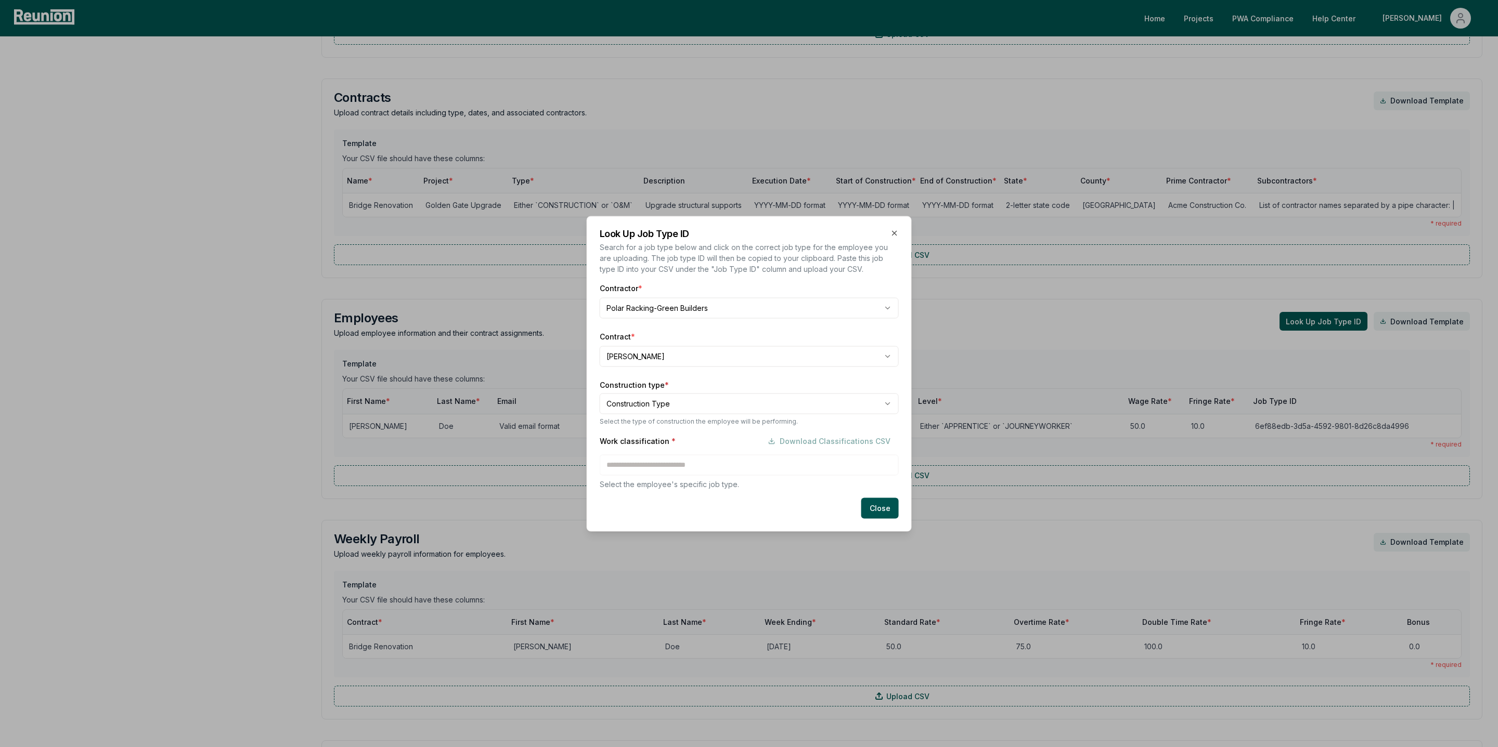
click at [639, 399] on body "Please visit us on your desktop We're working on making our marketplace mobile-…" at bounding box center [749, 309] width 1498 height 1671
click at [756, 464] on div "Work classification * Download Classifications CSV Select the employee's specif…" at bounding box center [749, 460] width 299 height 59
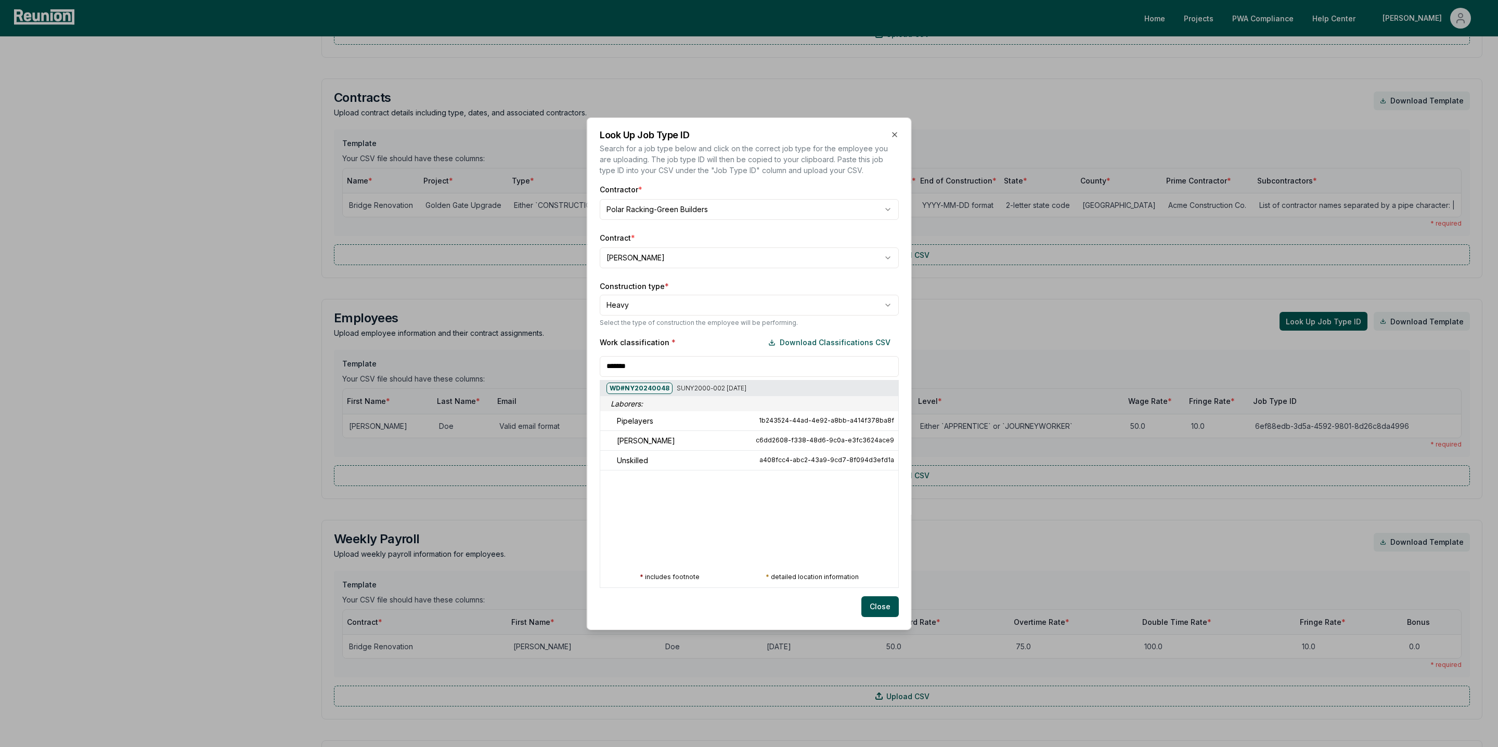
type input "*******"
click at [622, 369] on input "*******" at bounding box center [749, 366] width 299 height 21
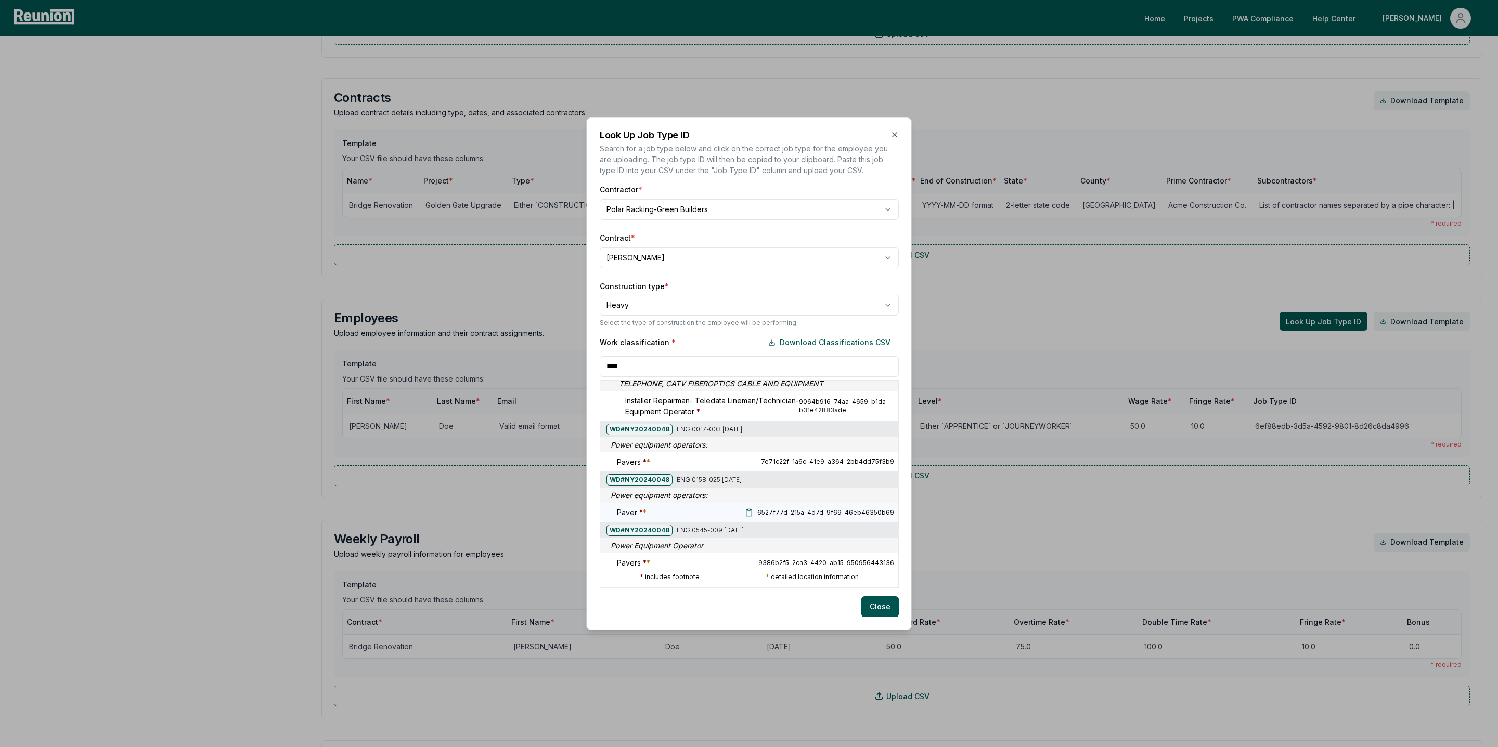
scroll to position [292, 0]
type input "****"
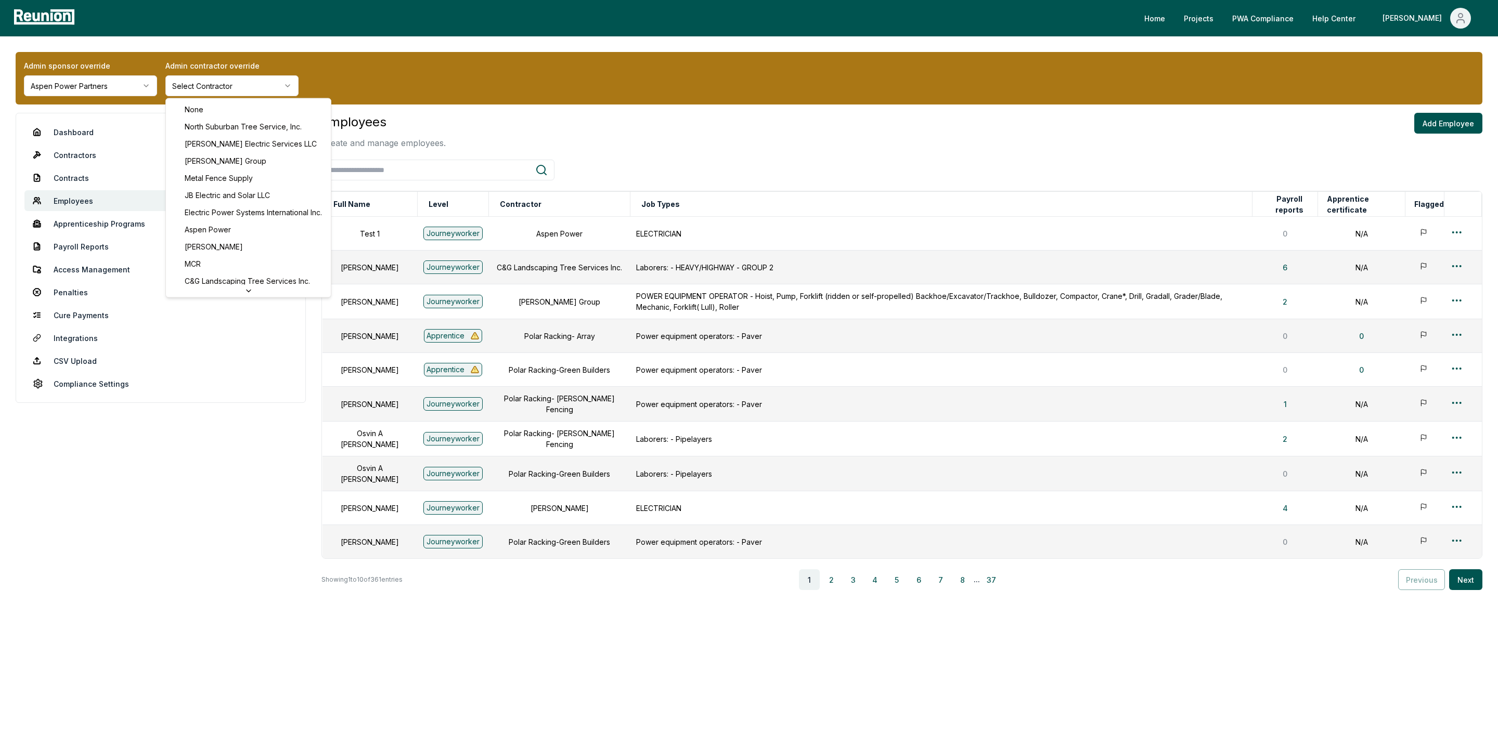
click at [229, 87] on html "Please visit us on your desktop We're working on making our marketplace mobile-…" at bounding box center [749, 373] width 1498 height 747
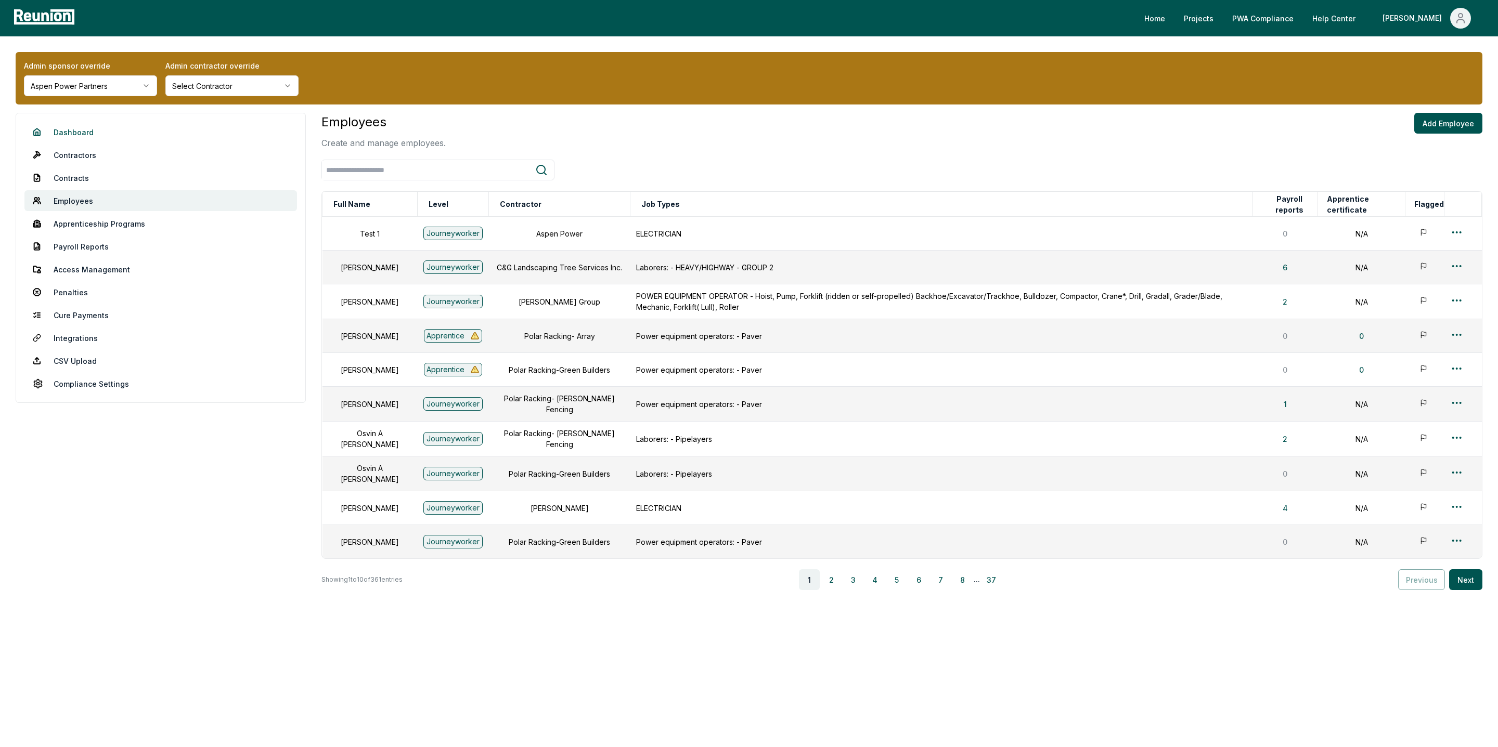
click at [77, 132] on link "Dashboard" at bounding box center [160, 132] width 273 height 21
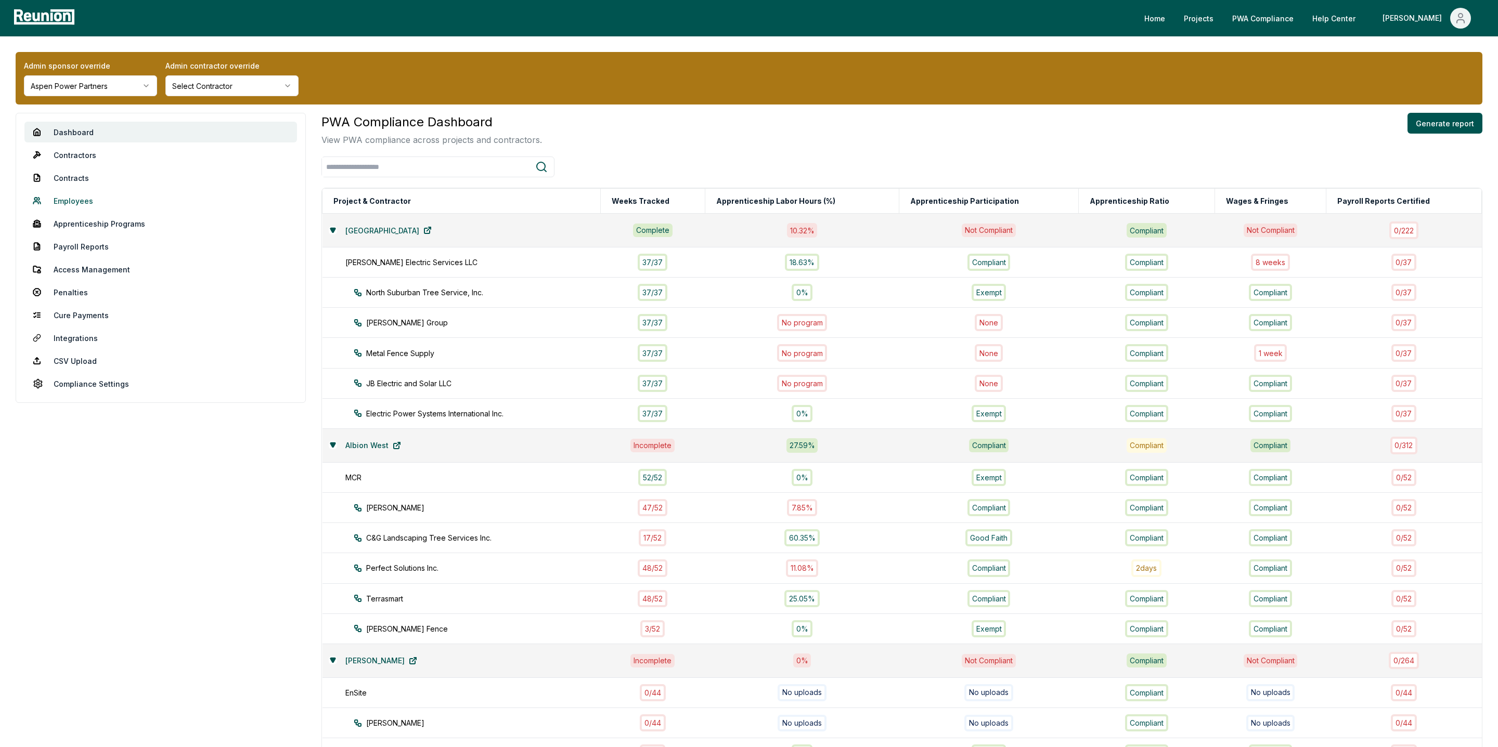
click at [80, 209] on link "Employees" at bounding box center [160, 200] width 273 height 21
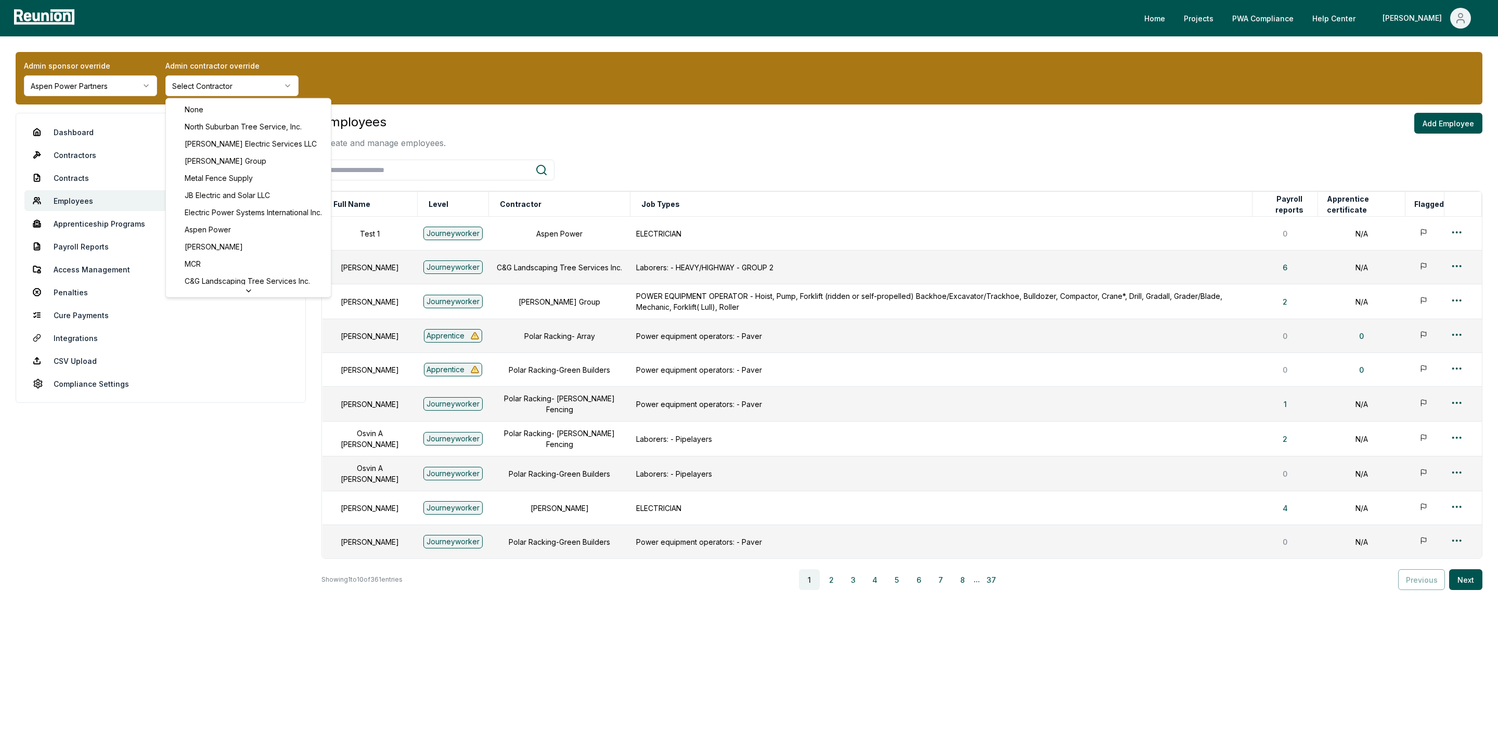
click at [217, 94] on html "Please visit us on your desktop We're working on making our marketplace mobile-…" at bounding box center [749, 373] width 1498 height 747
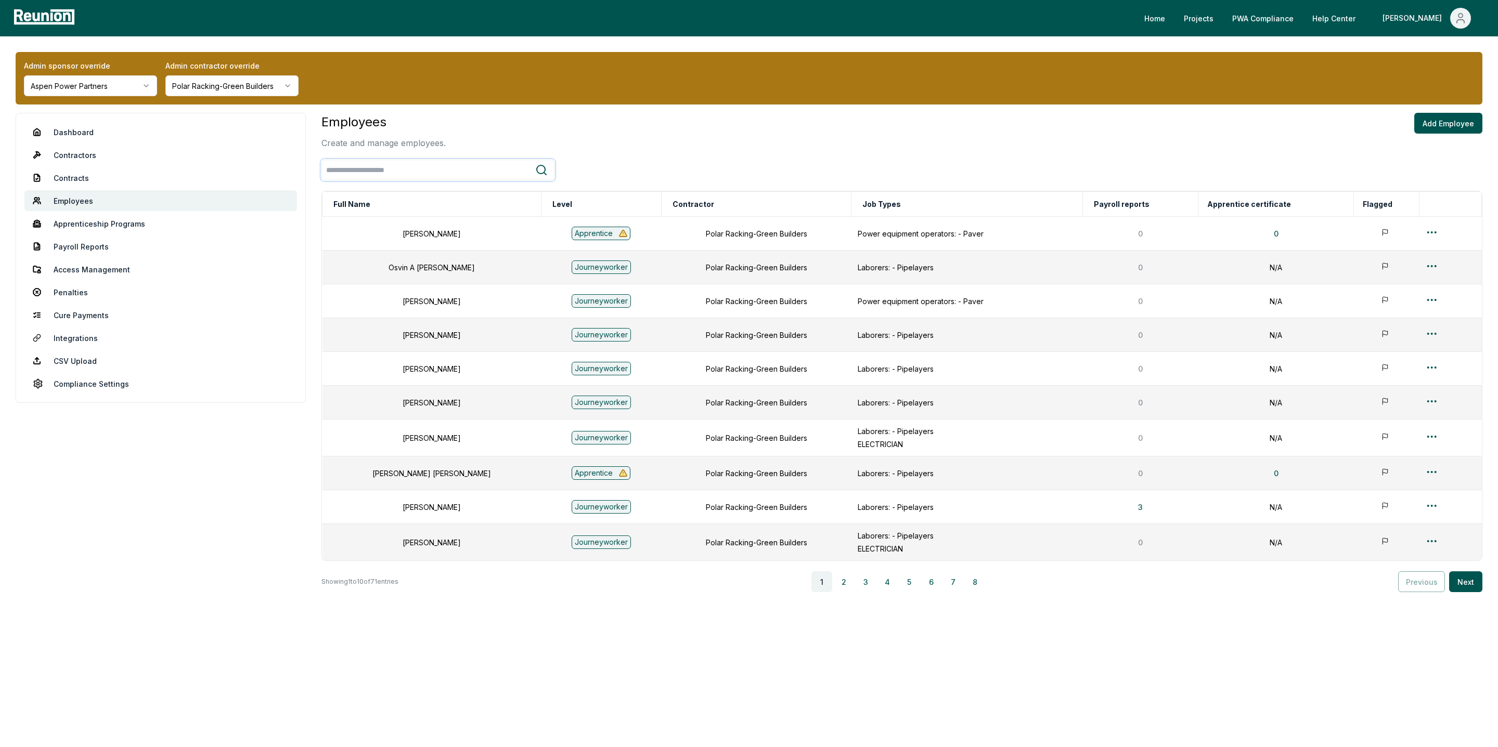
click at [402, 166] on input "search" at bounding box center [428, 170] width 213 height 19
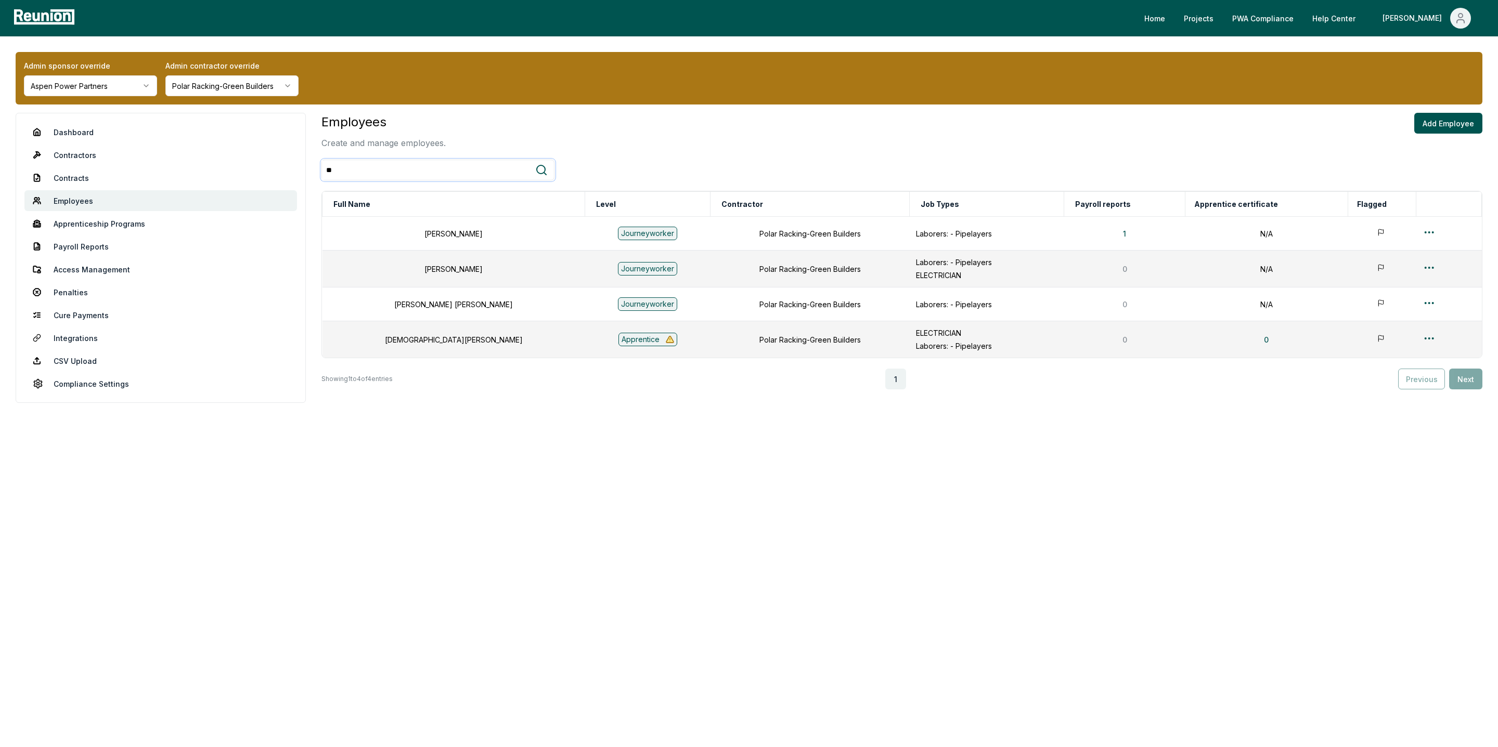
type input "*"
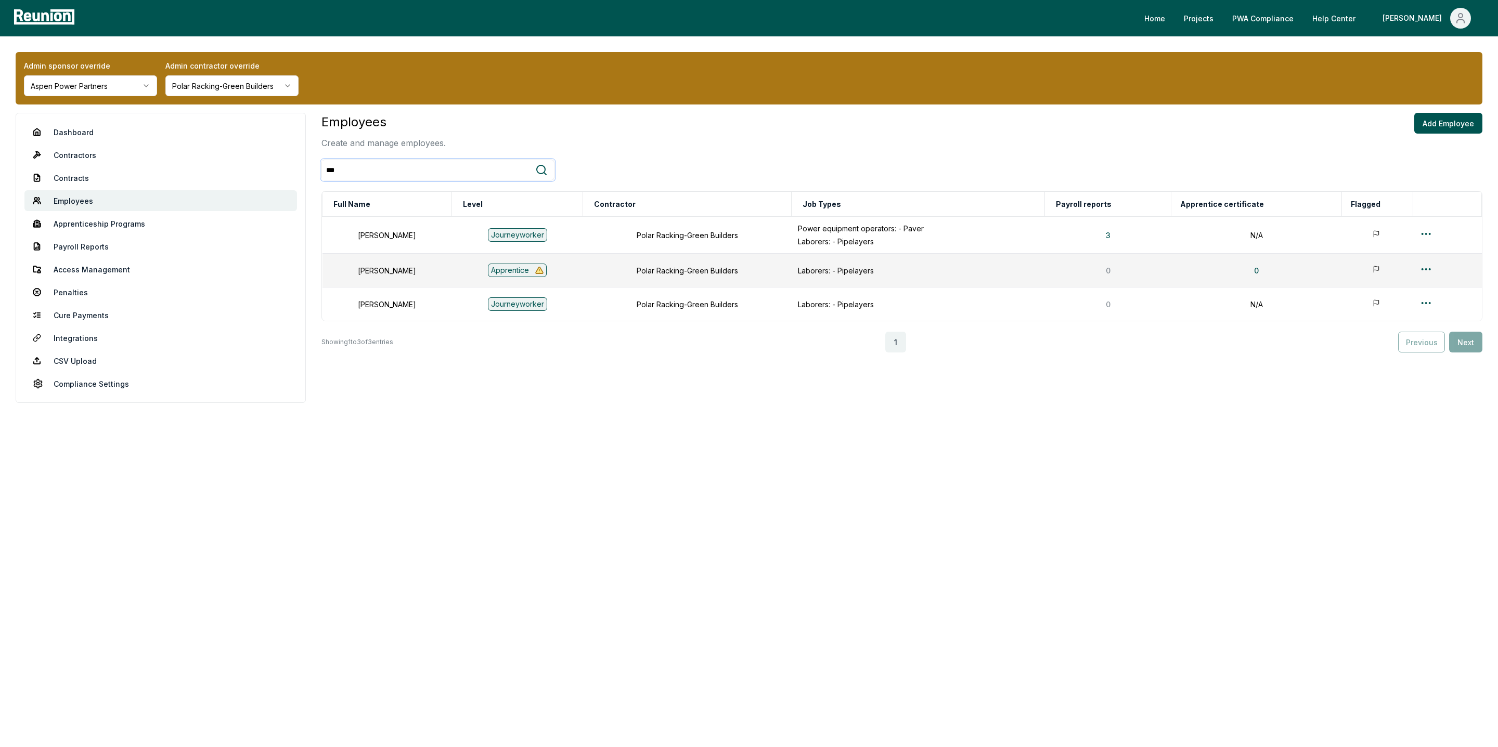
type input "***"
click at [234, 93] on html "Please visit us on your desktop We're working on making our marketplace mobile-…" at bounding box center [749, 373] width 1498 height 747
click at [204, 90] on html "Please visit us on your desktop We're working on making our marketplace mobile-…" at bounding box center [749, 373] width 1498 height 747
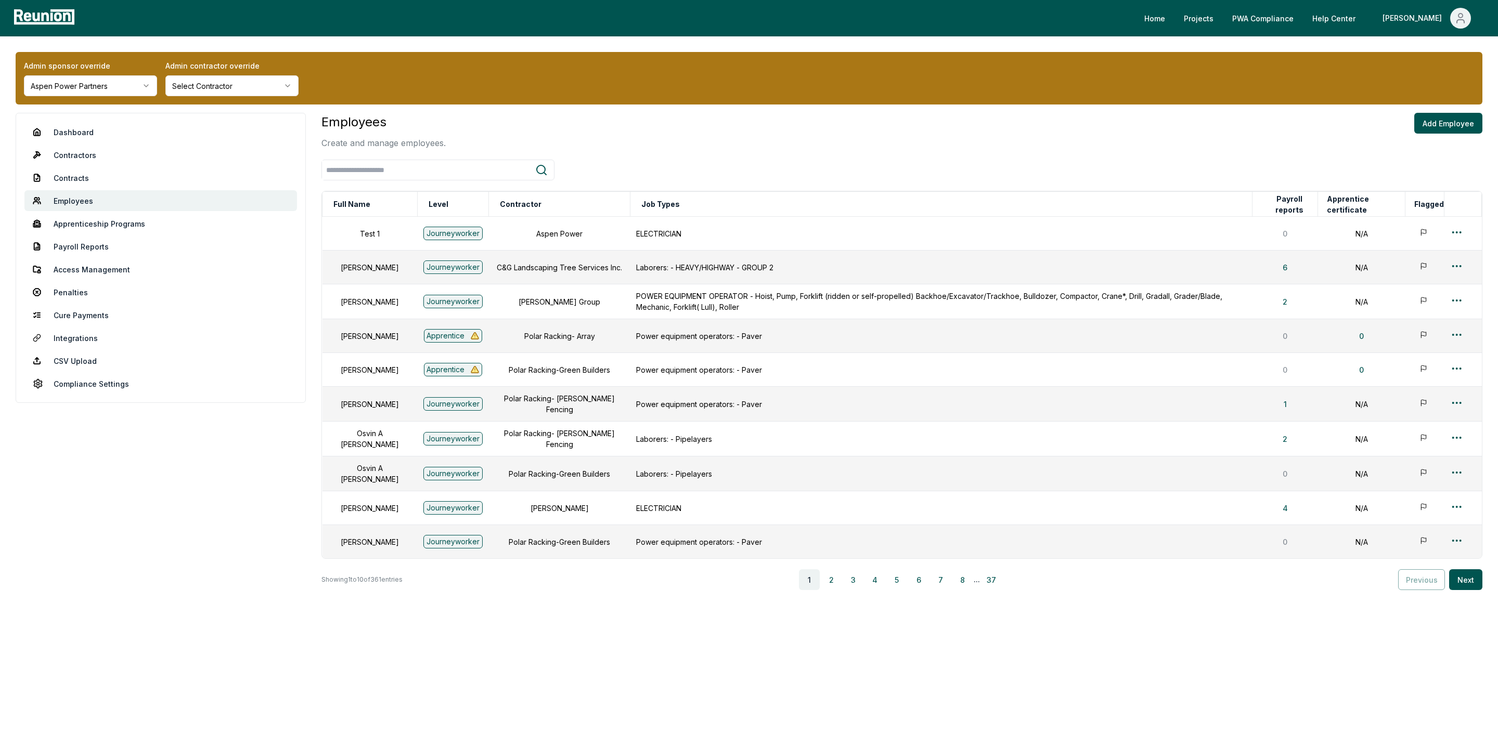
click at [208, 92] on html "Please visit us on your desktop We're working on making our marketplace mobile-…" at bounding box center [749, 373] width 1498 height 747
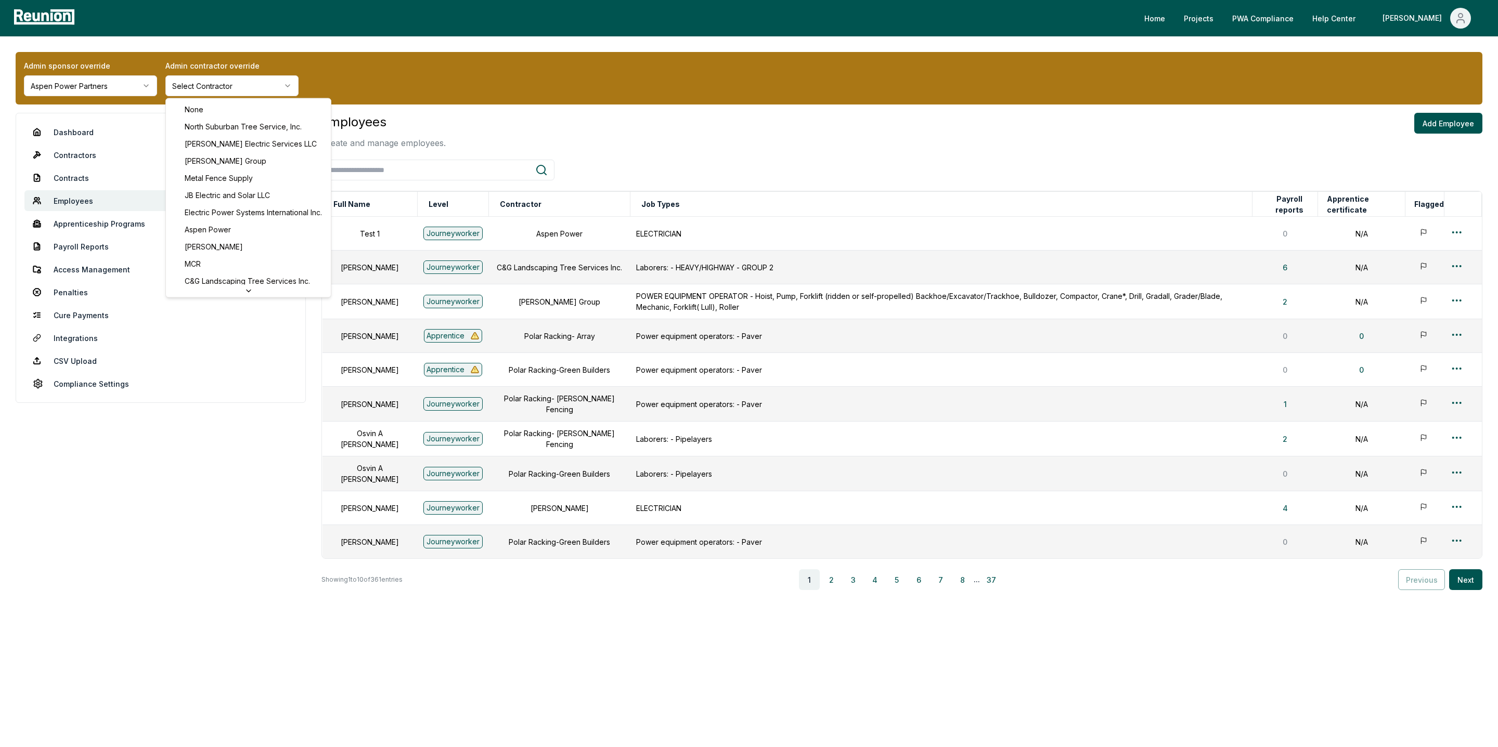
scroll to position [178, 0]
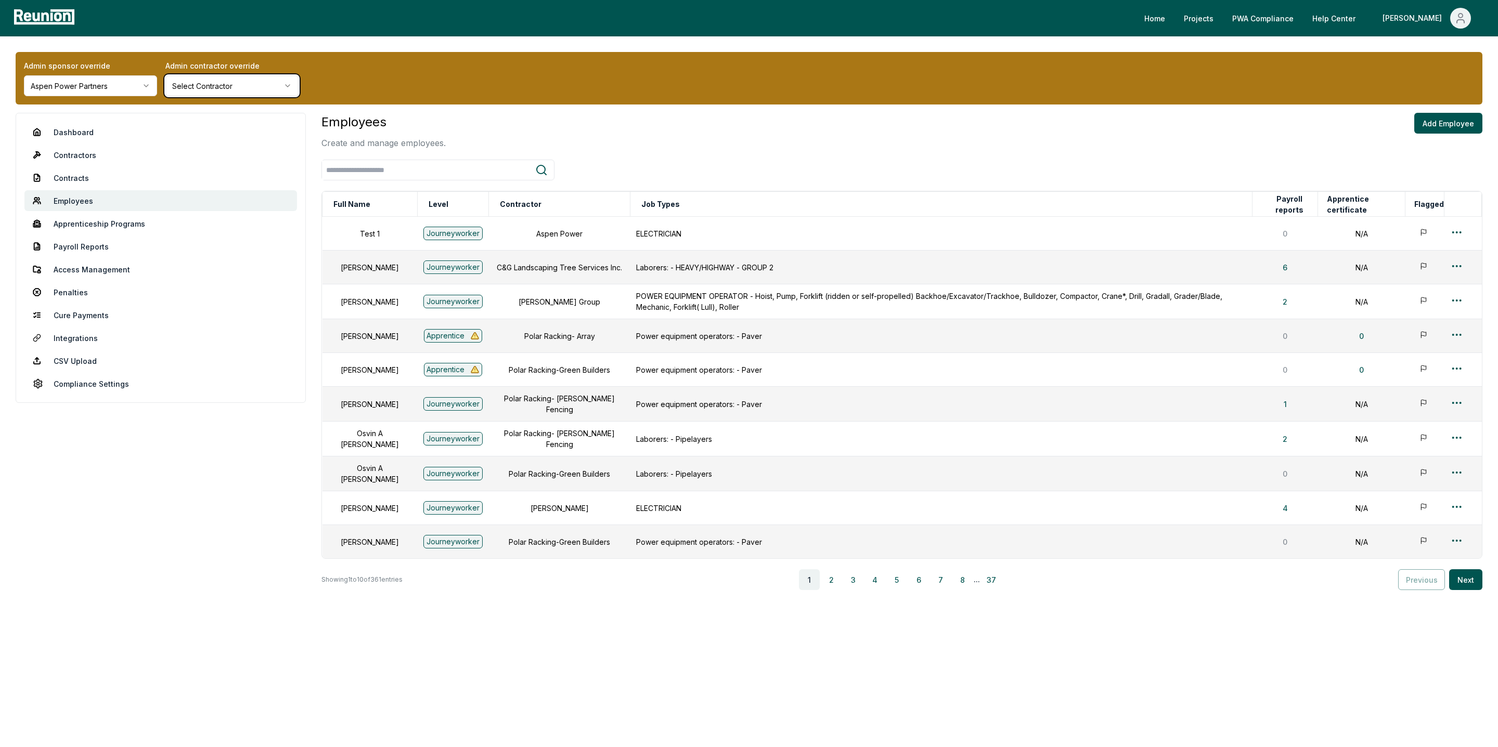
click at [183, 588] on html "Please visit us on your desktop We're working on making our marketplace mobile-…" at bounding box center [749, 373] width 1498 height 747
click at [102, 151] on link "Contractors" at bounding box center [160, 155] width 273 height 21
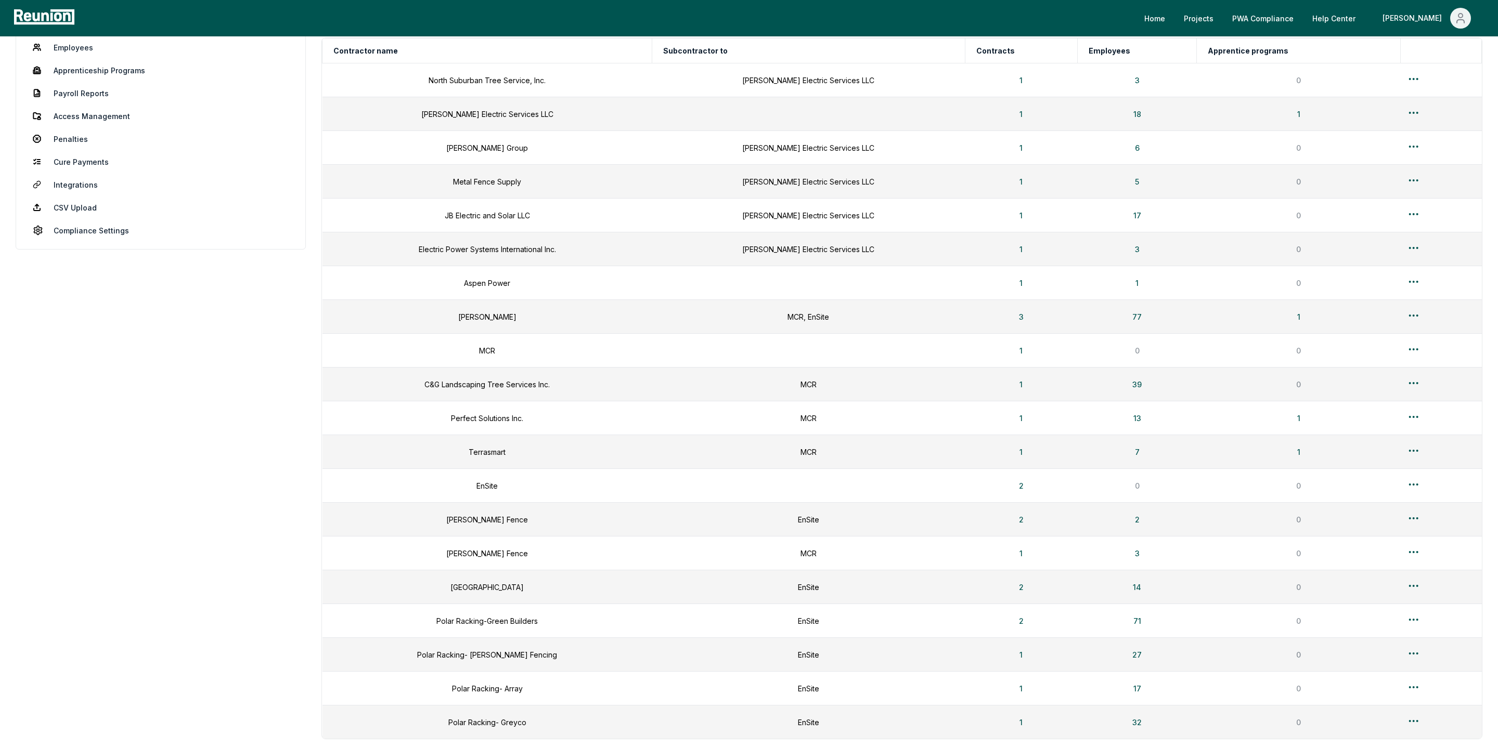
scroll to position [250, 0]
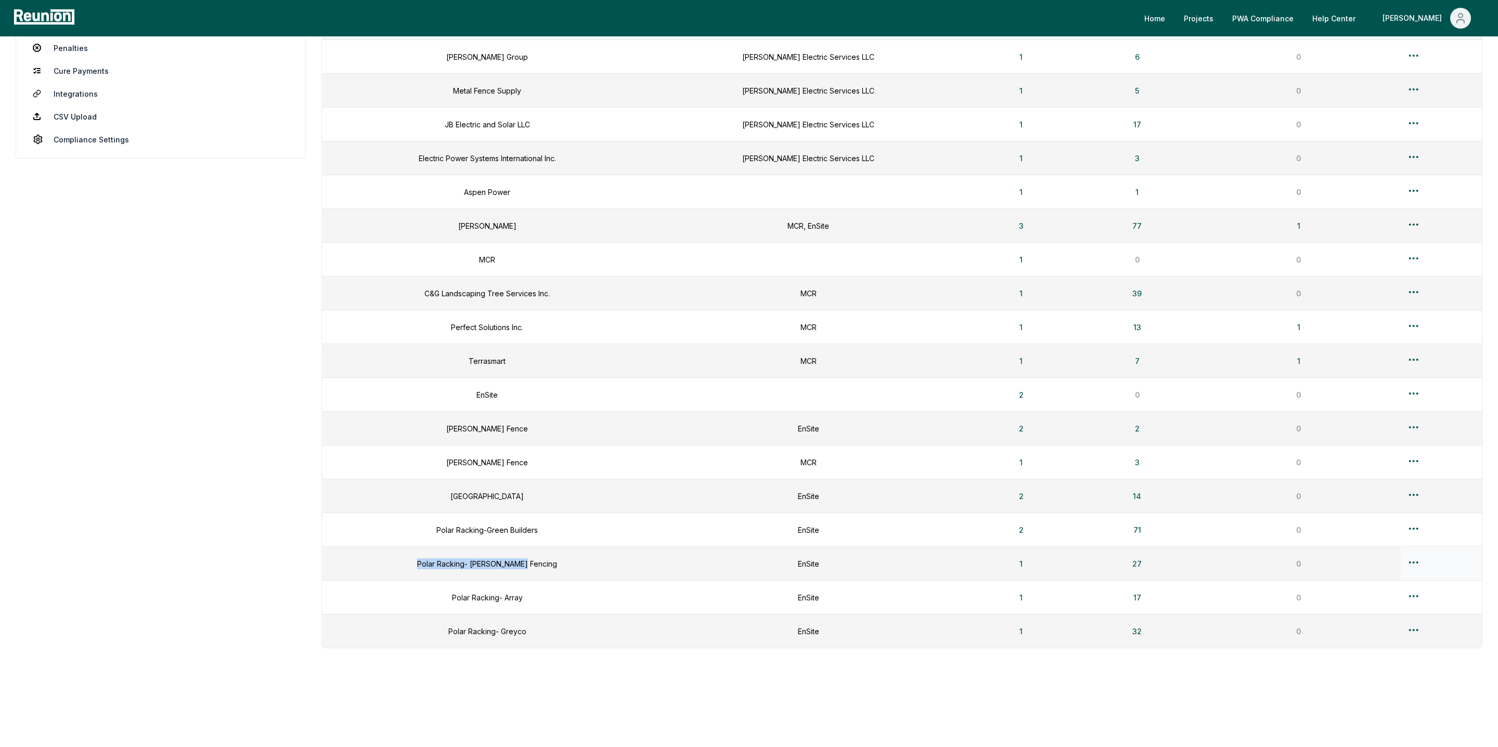
drag, startPoint x: 551, startPoint y: 560, endPoint x: 420, endPoint y: 558, distance: 131.6
click at [420, 558] on td "Polar Racking- [PERSON_NAME] Fencing" at bounding box center [487, 564] width 330 height 34
copy td "Polar Racking- [PERSON_NAME] Fencing"
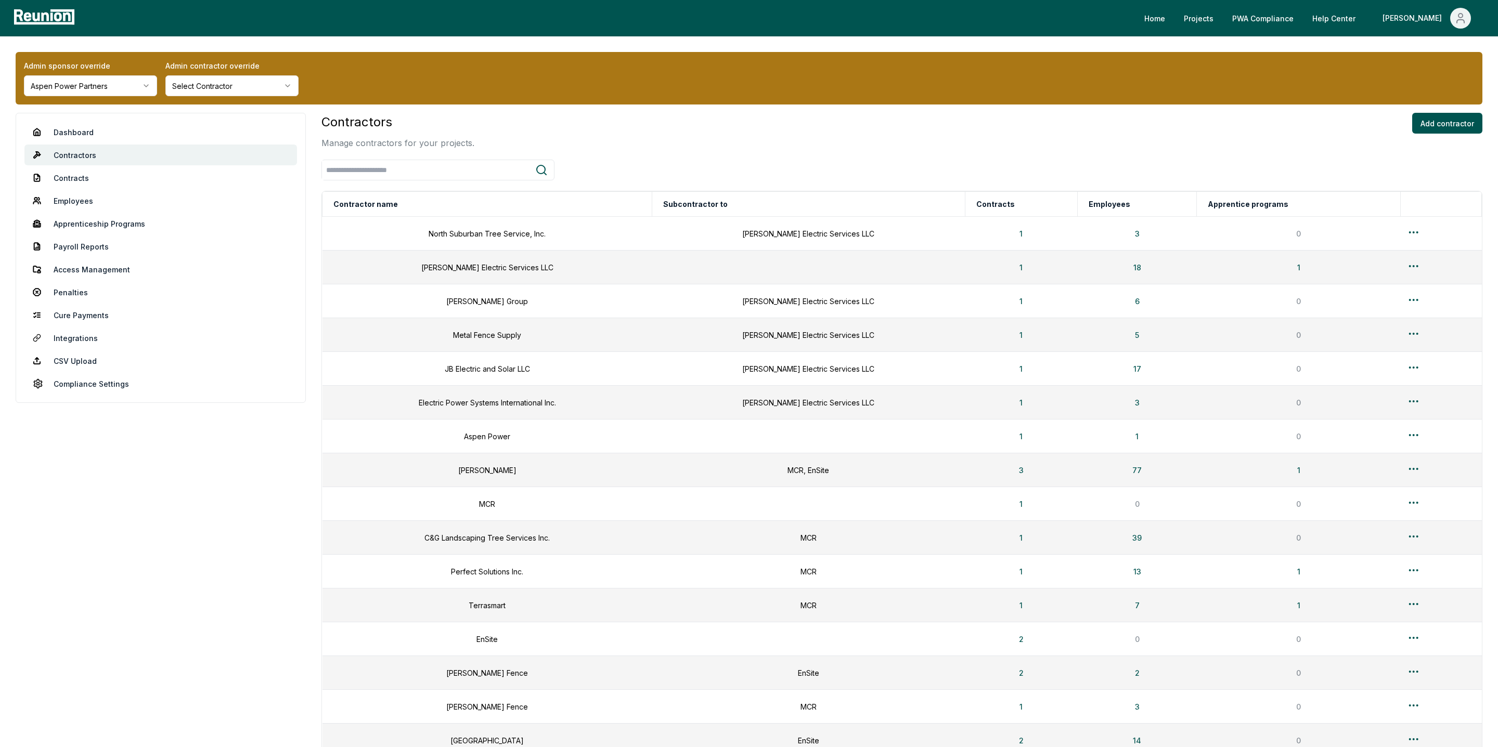
click at [230, 82] on html "Please visit us on your desktop We're working on making our marketplace mobile-…" at bounding box center [749, 496] width 1498 height 992
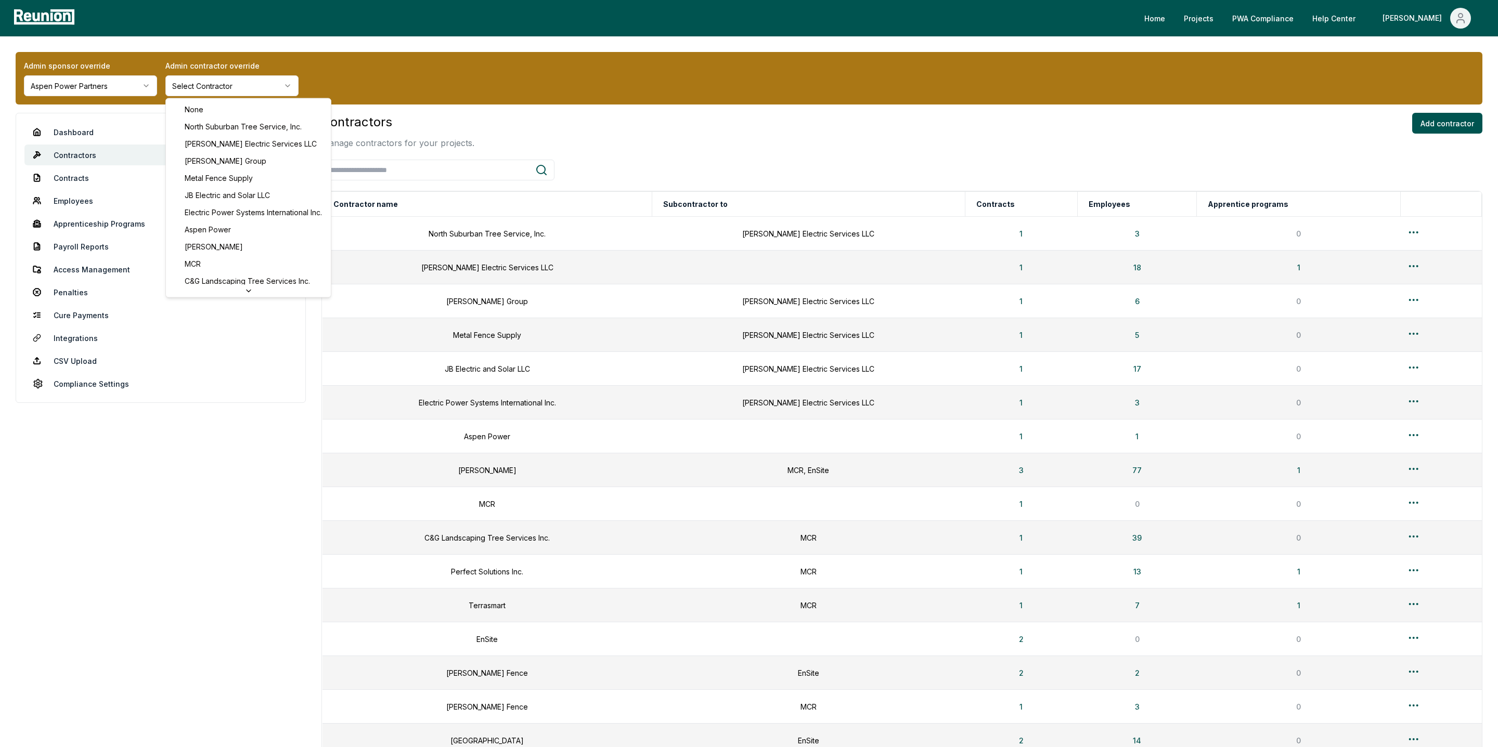
click at [230, 82] on html "Please visit us on your desktop We're working on making our marketplace mobile-…" at bounding box center [749, 496] width 1498 height 992
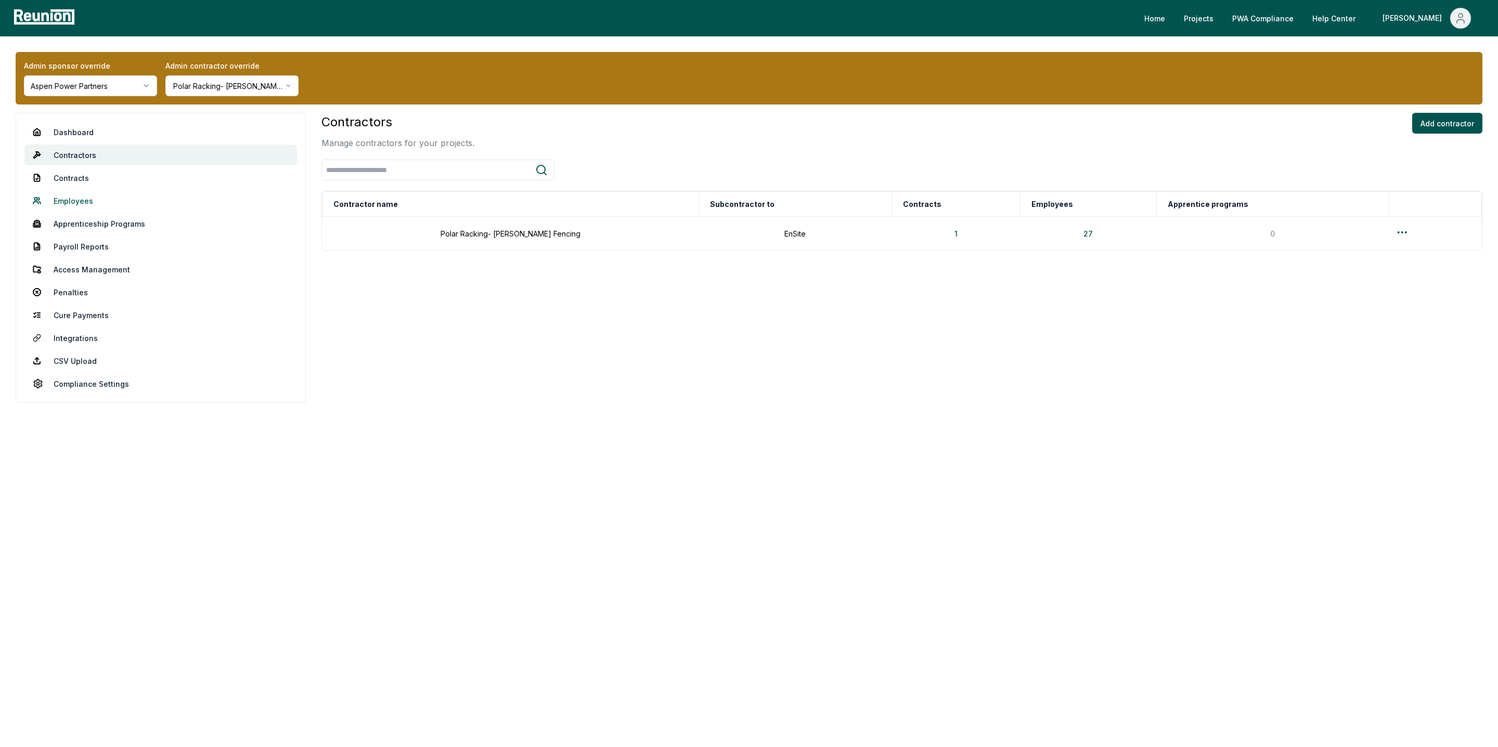
click at [86, 198] on link "Employees" at bounding box center [160, 200] width 273 height 21
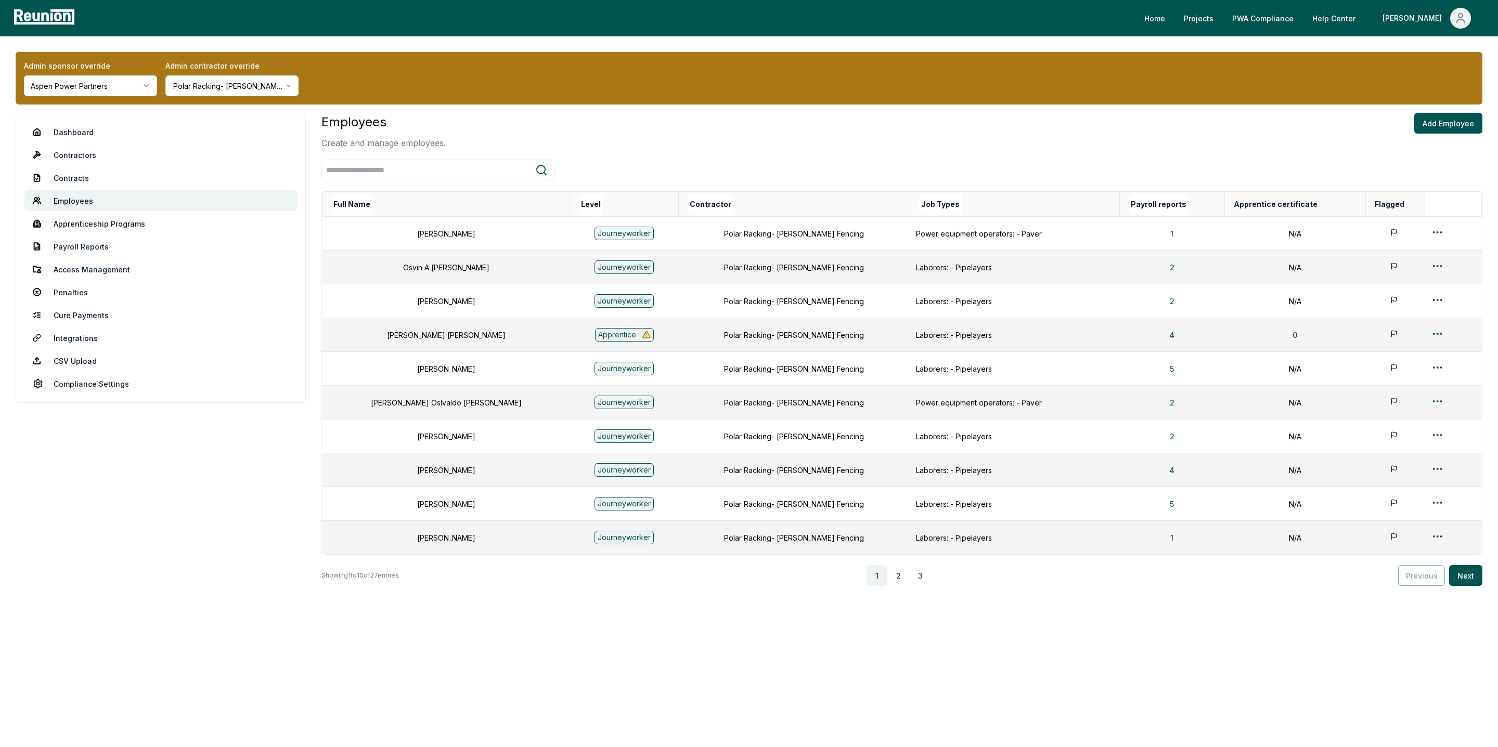
click at [358, 192] on th "Full Name" at bounding box center [446, 204] width 248 height 25
click at [358, 202] on button "Full Name" at bounding box center [351, 204] width 41 height 21
click at [80, 361] on link "CSV Upload" at bounding box center [160, 361] width 273 height 21
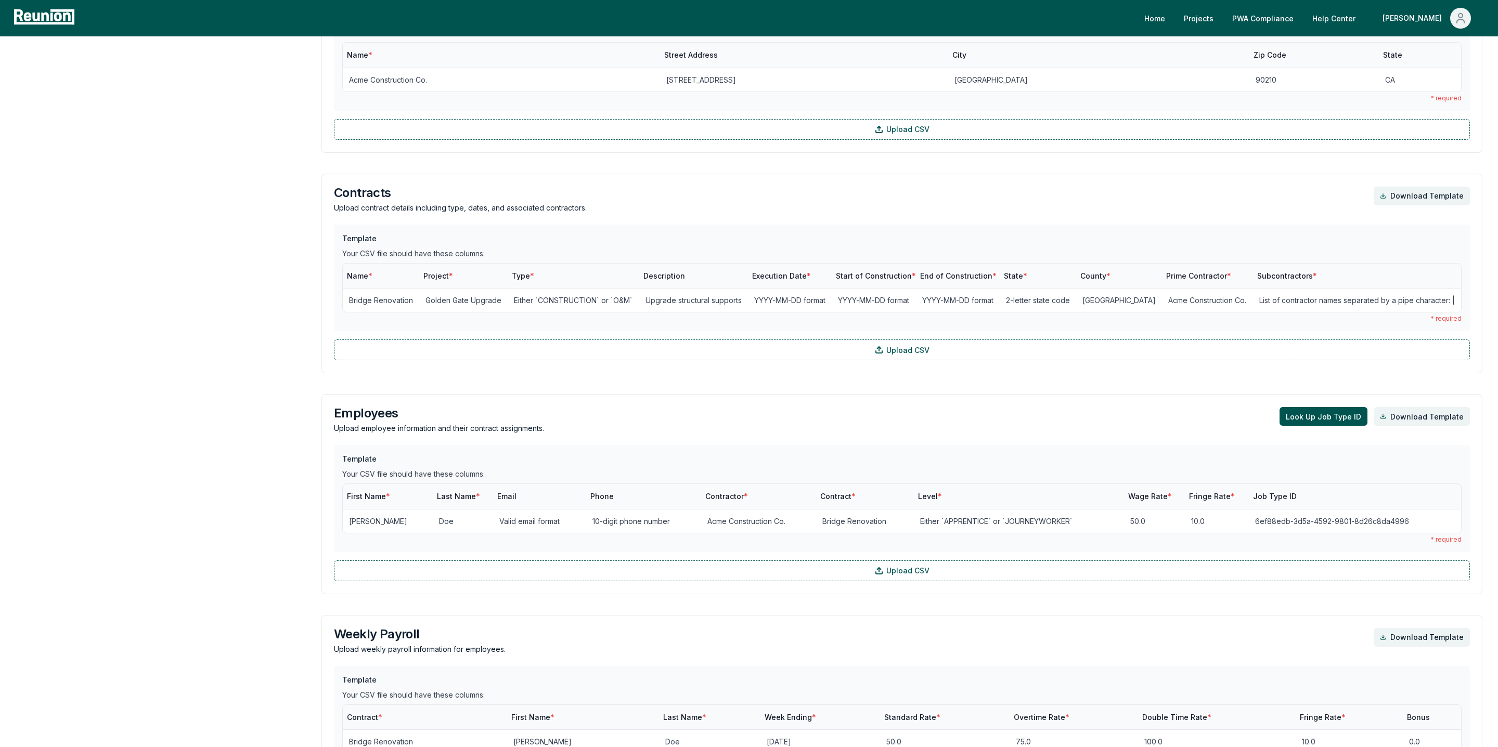
scroll to position [442, 0]
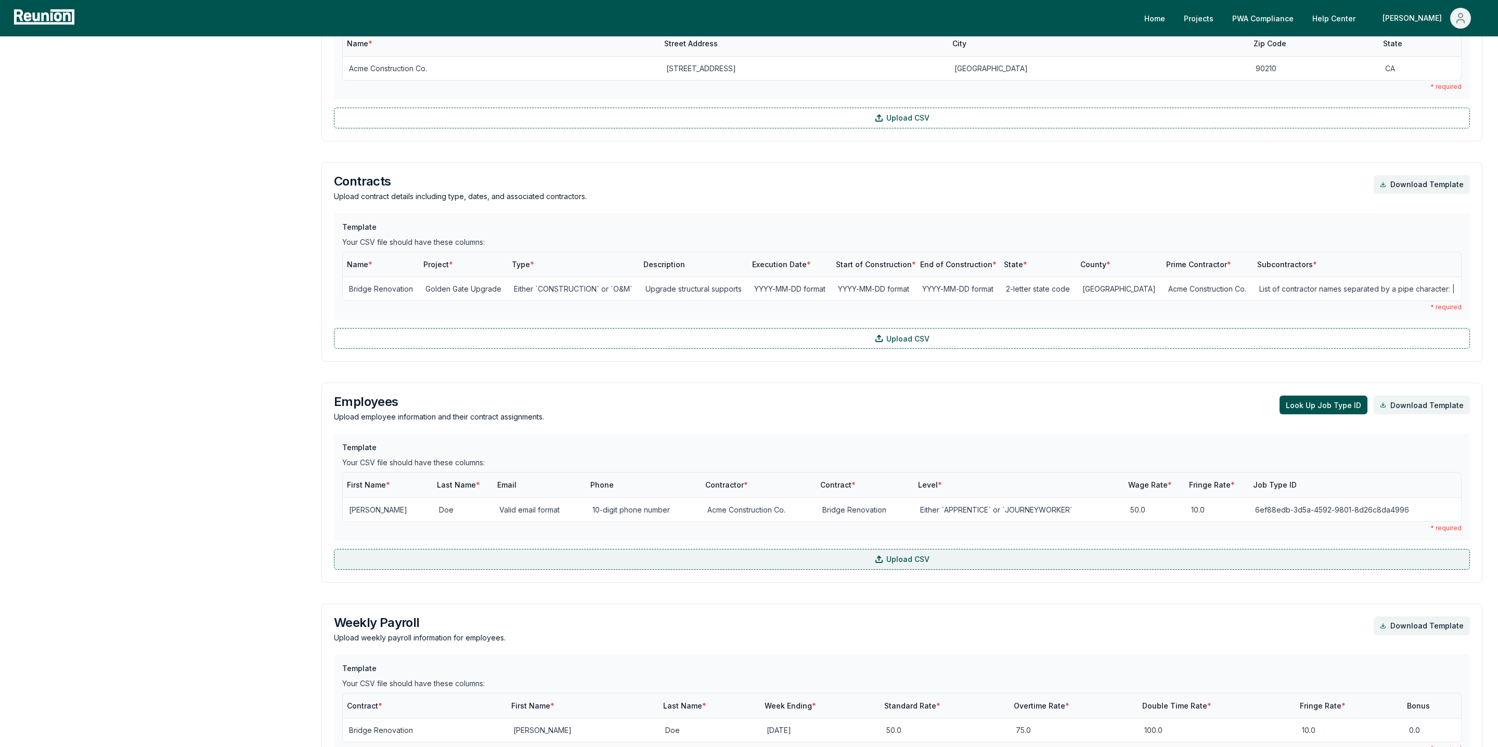
click at [578, 562] on label "Upload CSV" at bounding box center [902, 559] width 1136 height 21
click at [0, 0] on input "Upload CSV" at bounding box center [0, 0] width 0 height 0
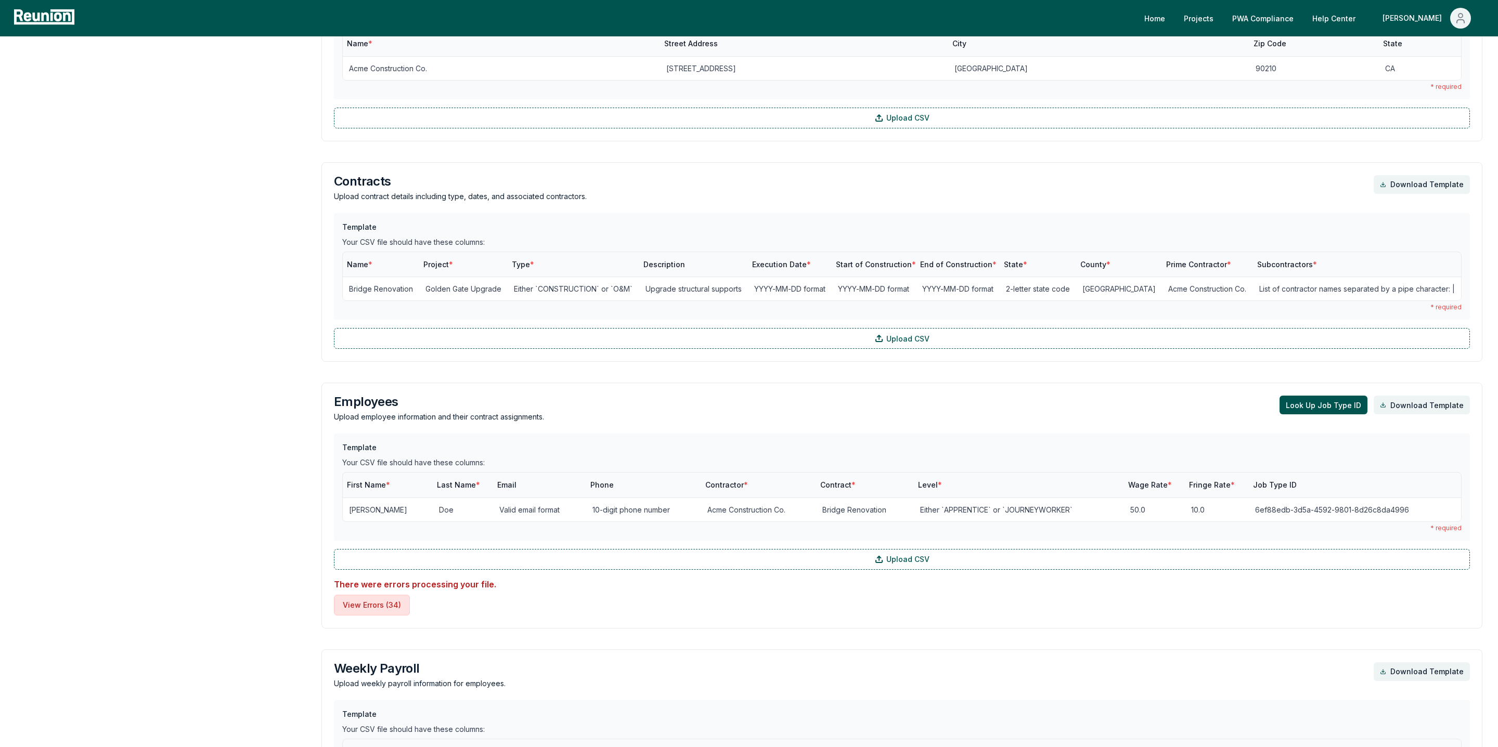
click at [373, 614] on button "View Errors ( 34 )" at bounding box center [372, 605] width 76 height 21
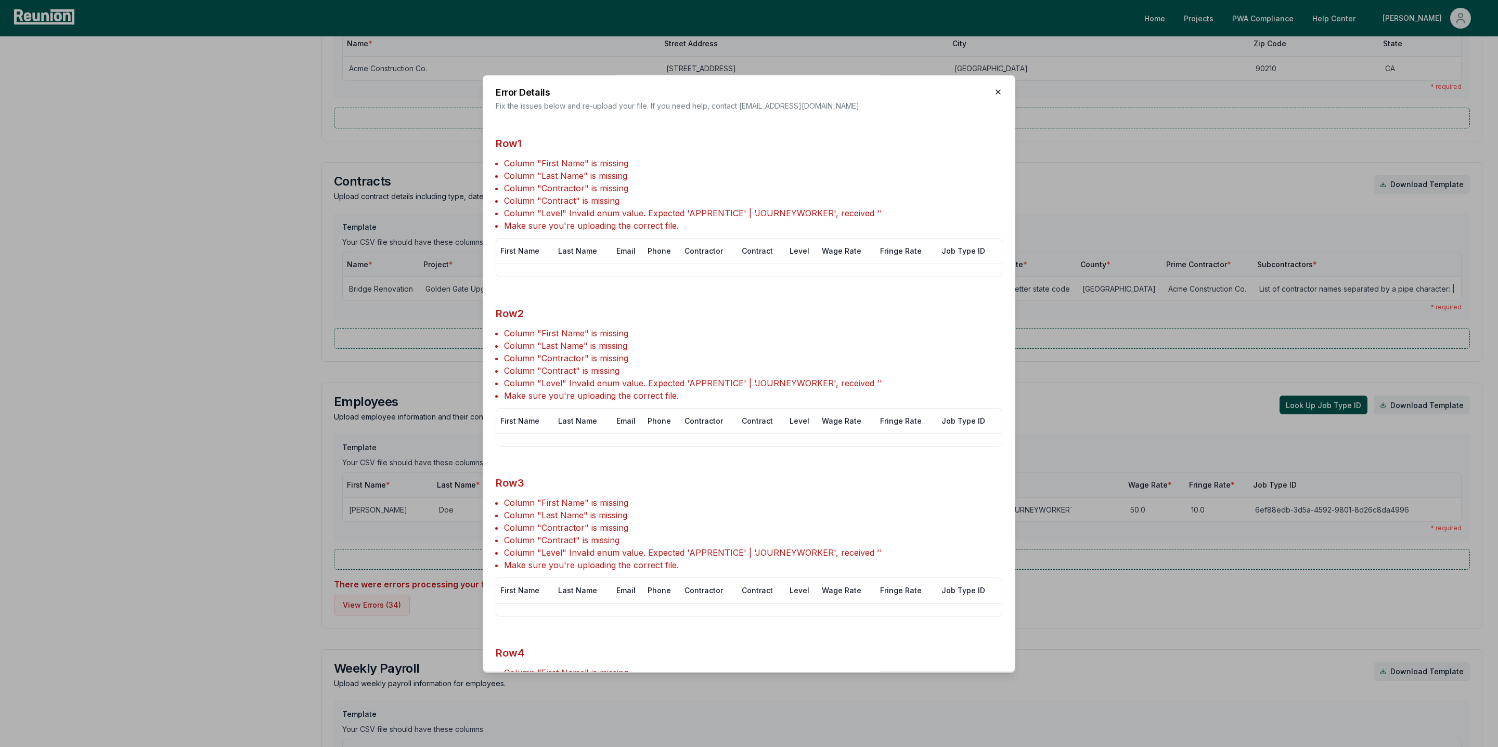
click at [999, 89] on icon "button" at bounding box center [998, 92] width 8 height 8
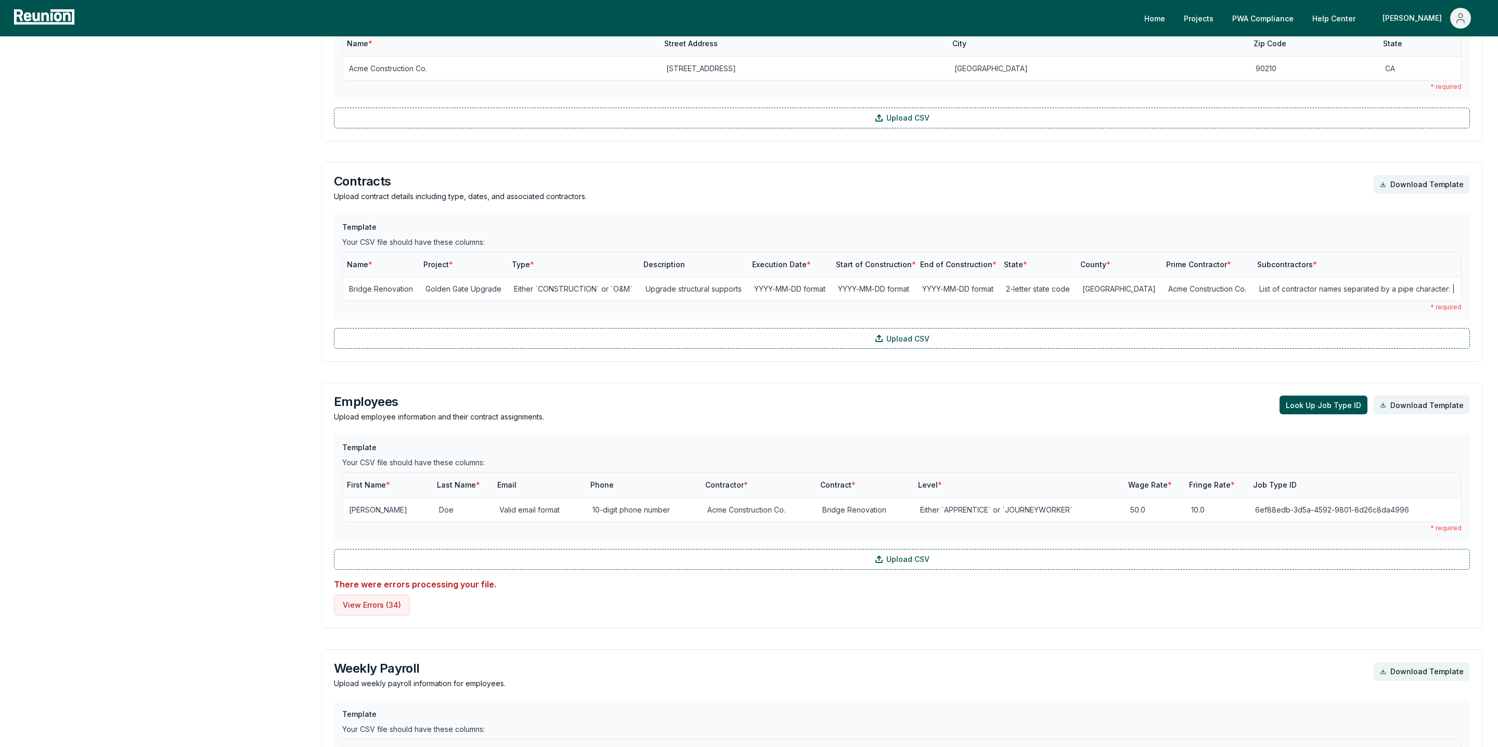
click at [519, 526] on div "First Name * Last Name * Email Phone Contractor * Contract * Level * Wage Rate …" at bounding box center [901, 502] width 1119 height 60
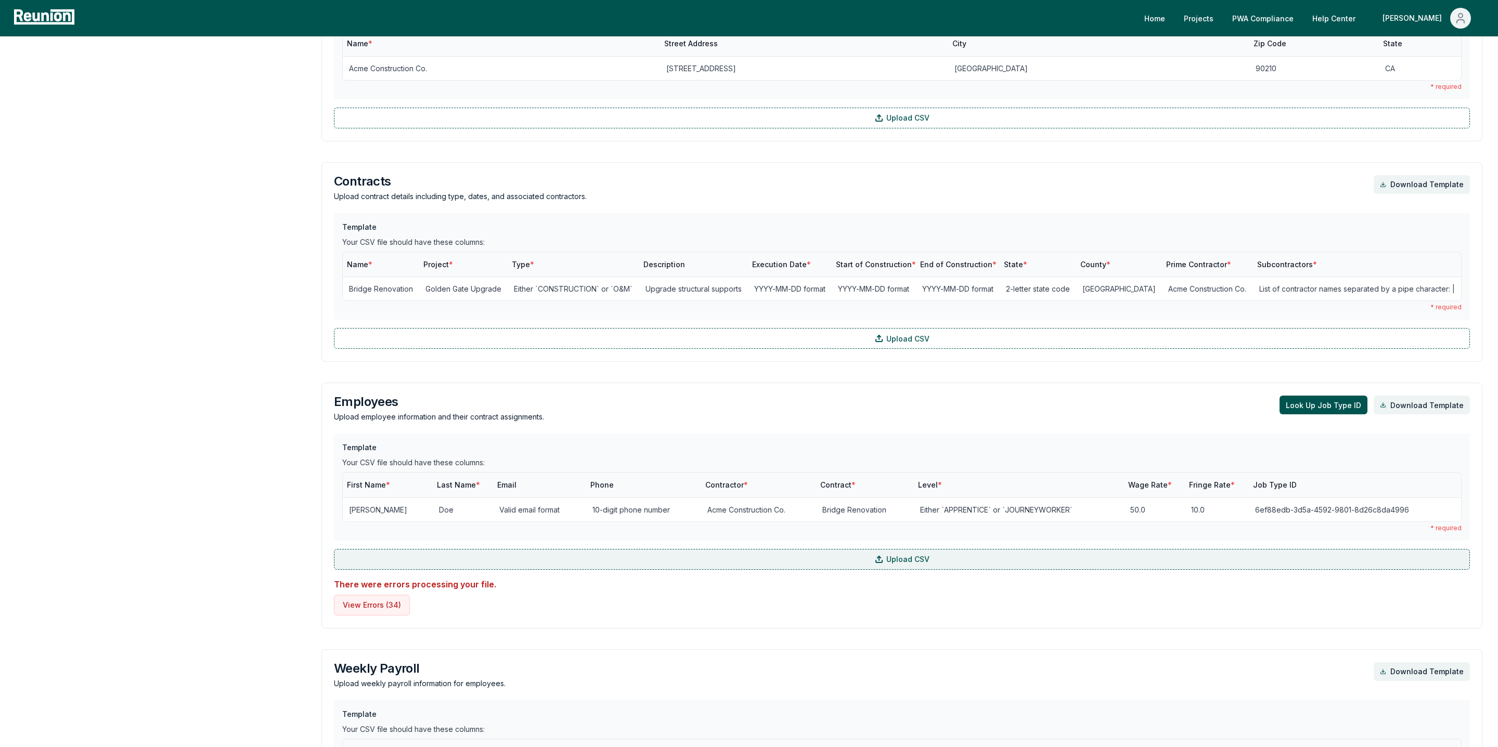
click at [519, 558] on label "Upload CSV" at bounding box center [902, 559] width 1136 height 21
click at [0, 0] on input "Upload CSV" at bounding box center [0, 0] width 0 height 0
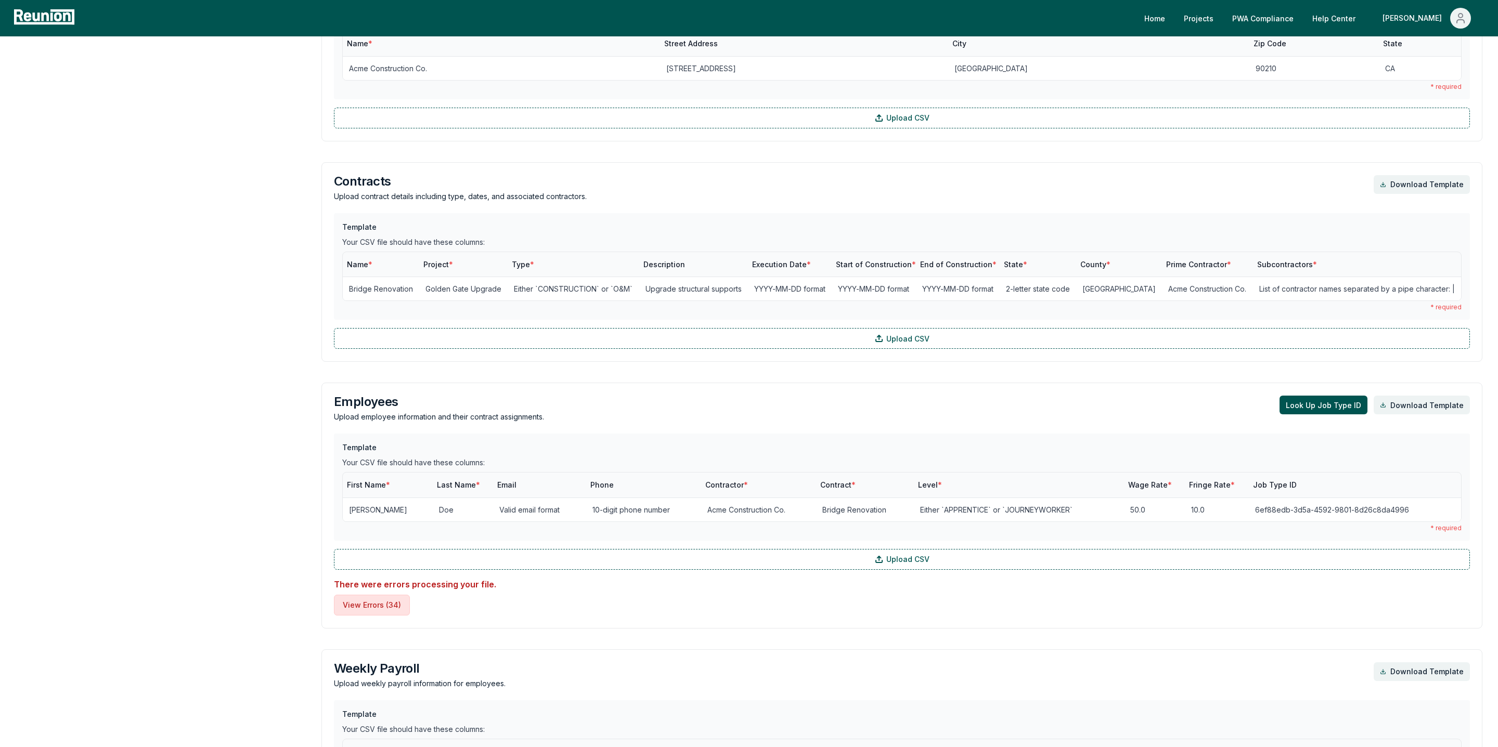
click at [378, 603] on button "View Errors ( 34 )" at bounding box center [372, 605] width 76 height 21
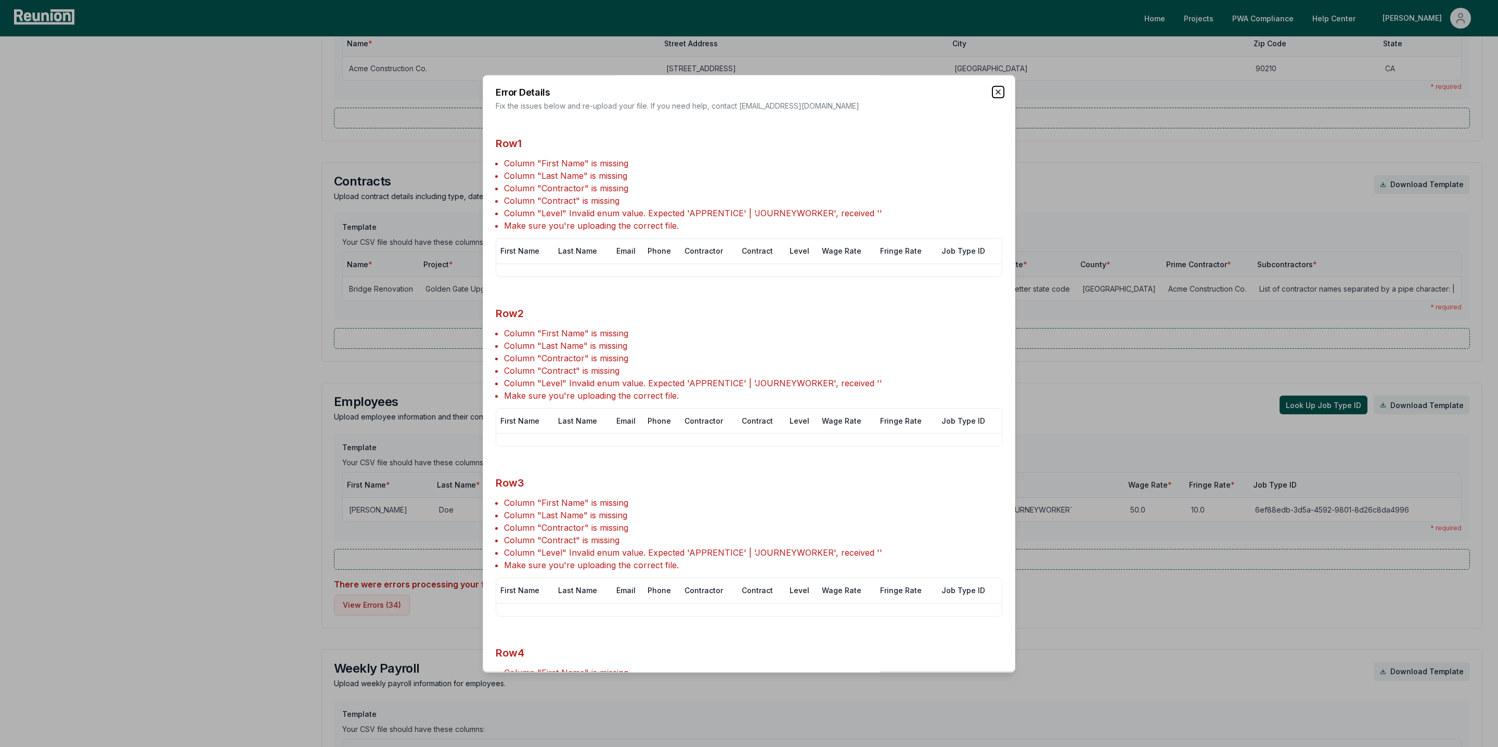
click at [999, 92] on icon "button" at bounding box center [998, 92] width 8 height 8
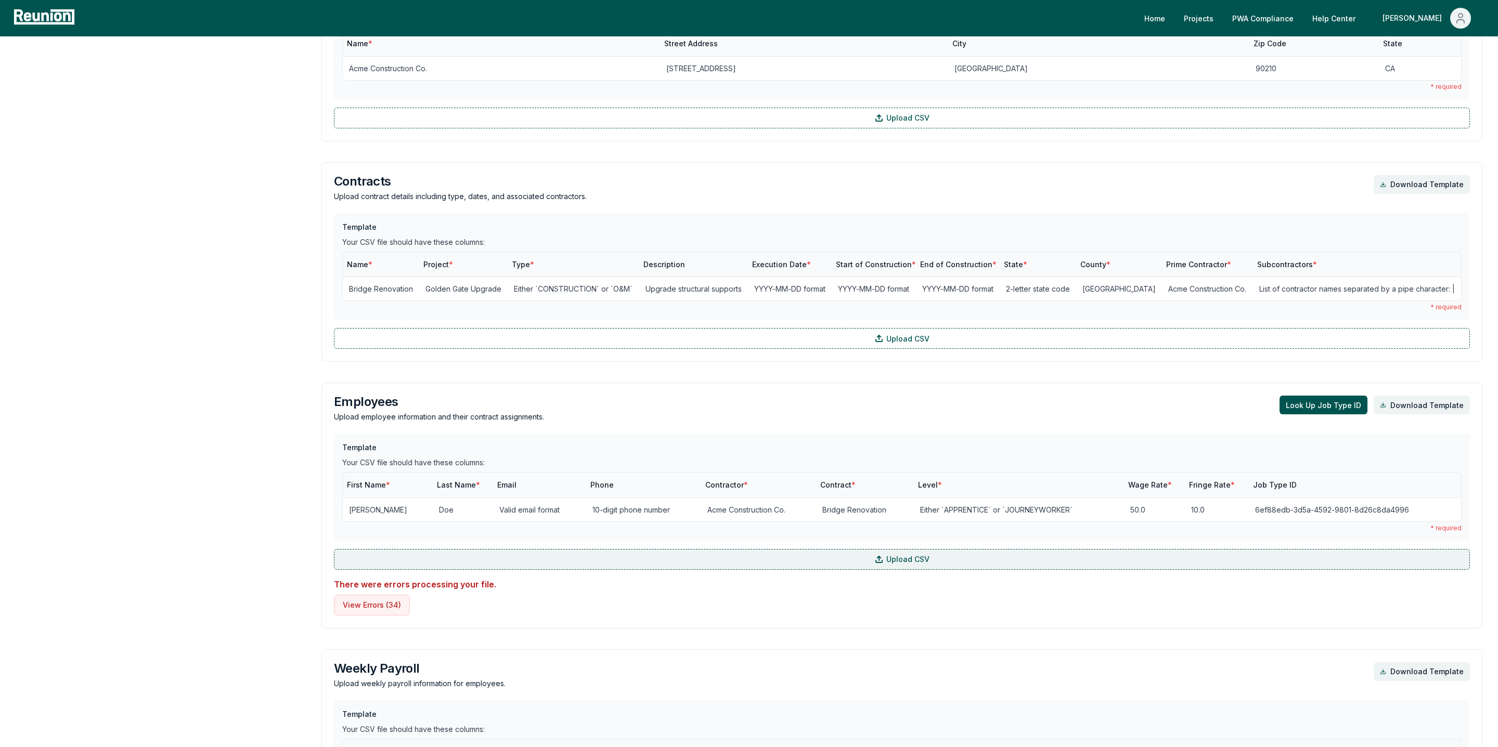
click at [529, 561] on label "Upload CSV" at bounding box center [902, 559] width 1136 height 21
click at [0, 0] on input "Upload CSV" at bounding box center [0, 0] width 0 height 0
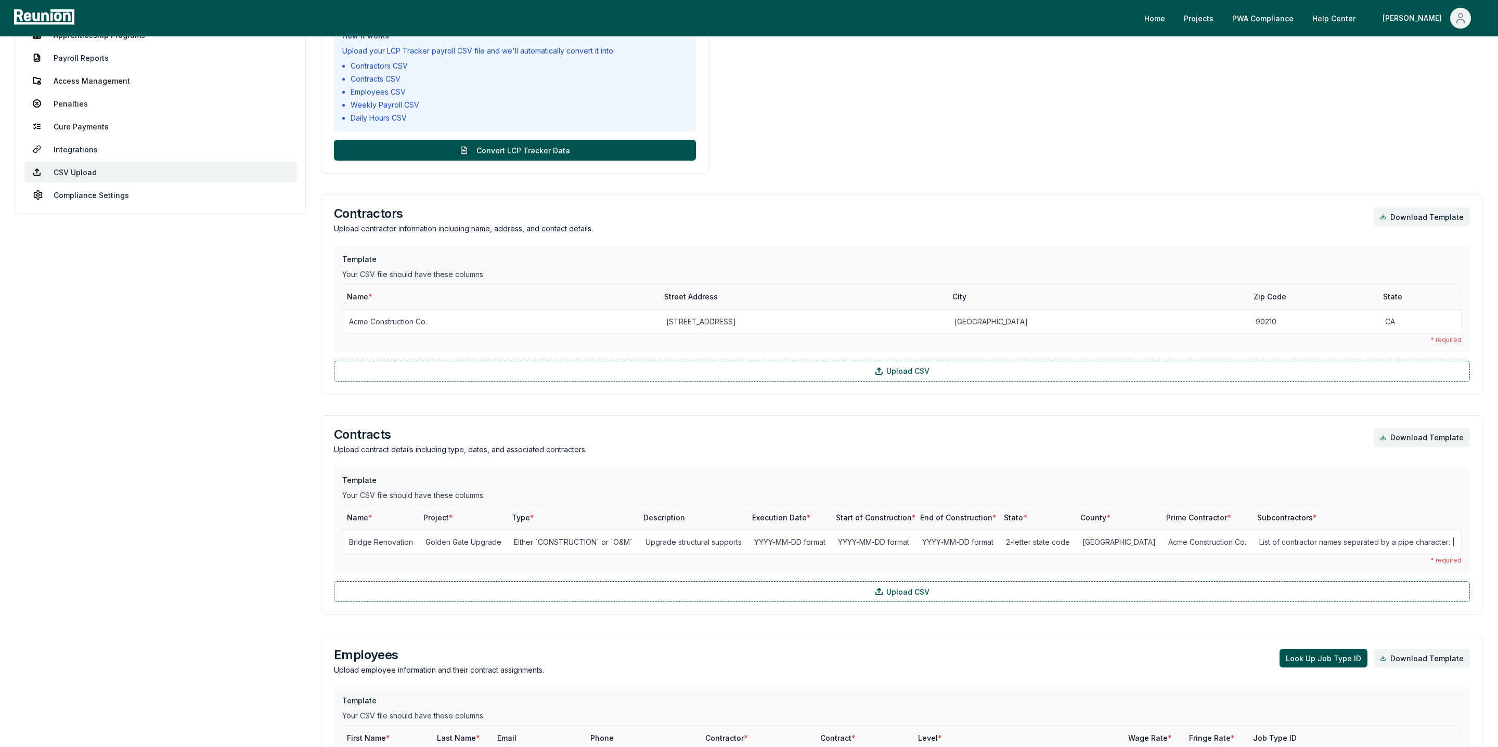
scroll to position [0, 0]
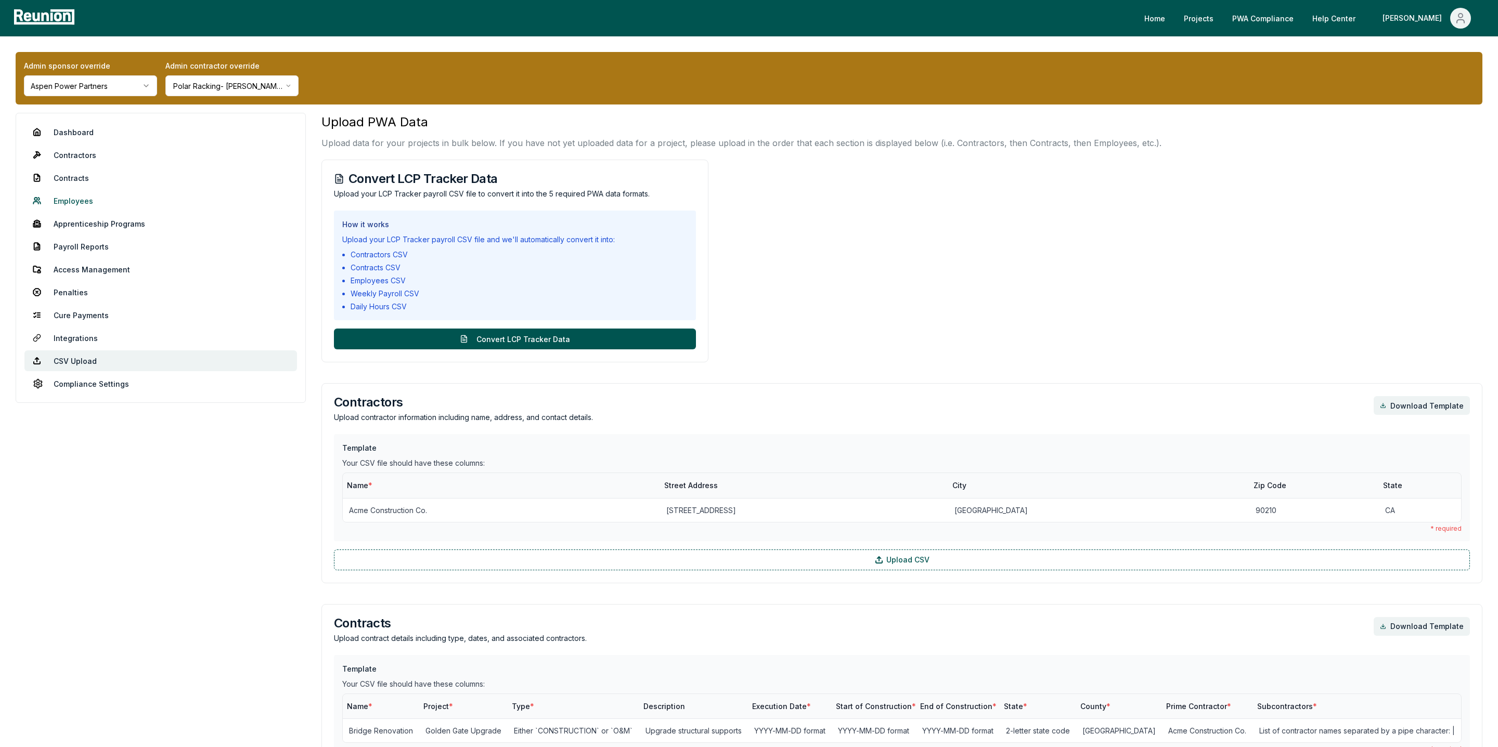
click at [89, 209] on link "Employees" at bounding box center [160, 200] width 273 height 21
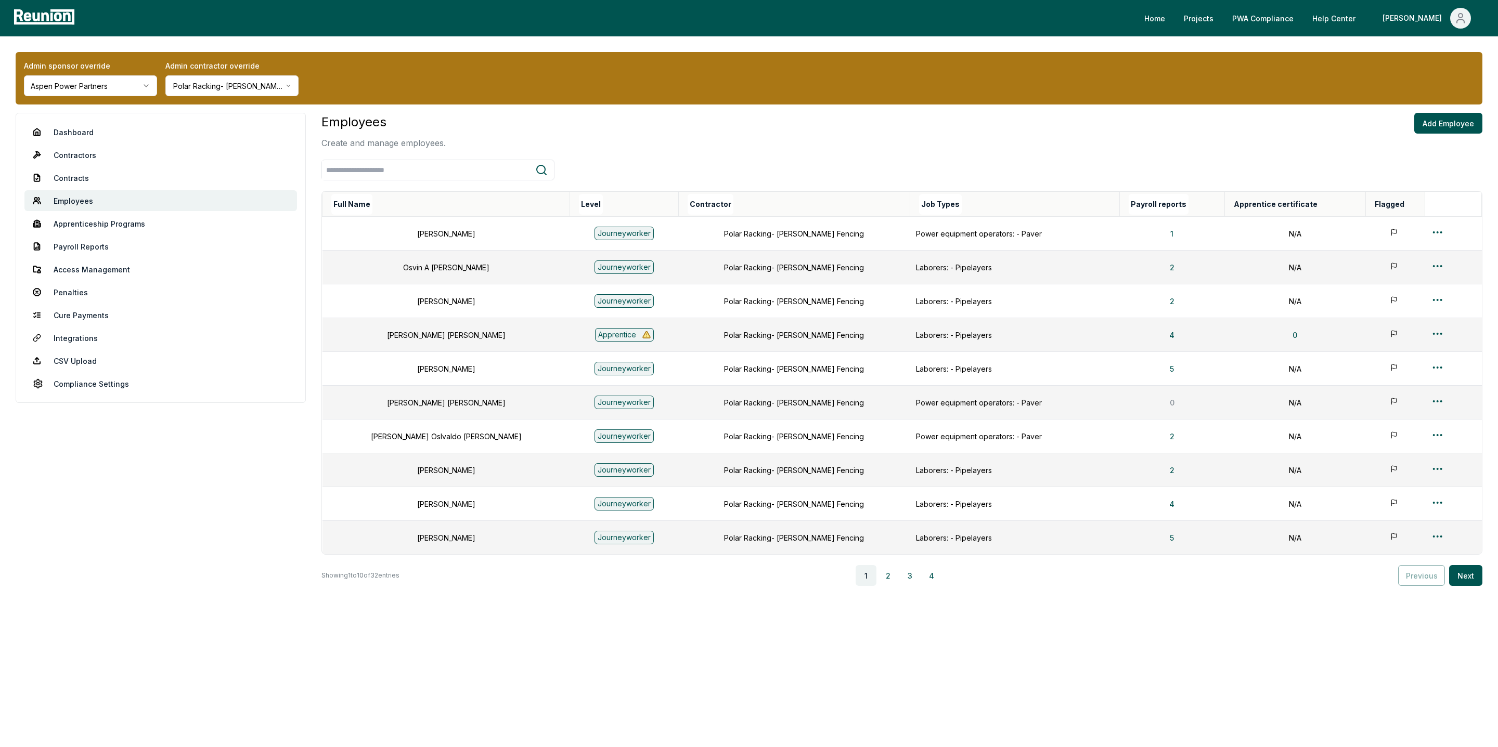
click at [378, 204] on th "Full Name" at bounding box center [446, 204] width 248 height 25
click at [357, 208] on button "Full Name" at bounding box center [351, 204] width 41 height 21
click at [1431, 332] on html "Please visit us on your desktop We're working on making our marketplace mobile-…" at bounding box center [749, 373] width 1498 height 747
click at [1406, 427] on div "Delete" at bounding box center [1429, 427] width 99 height 17
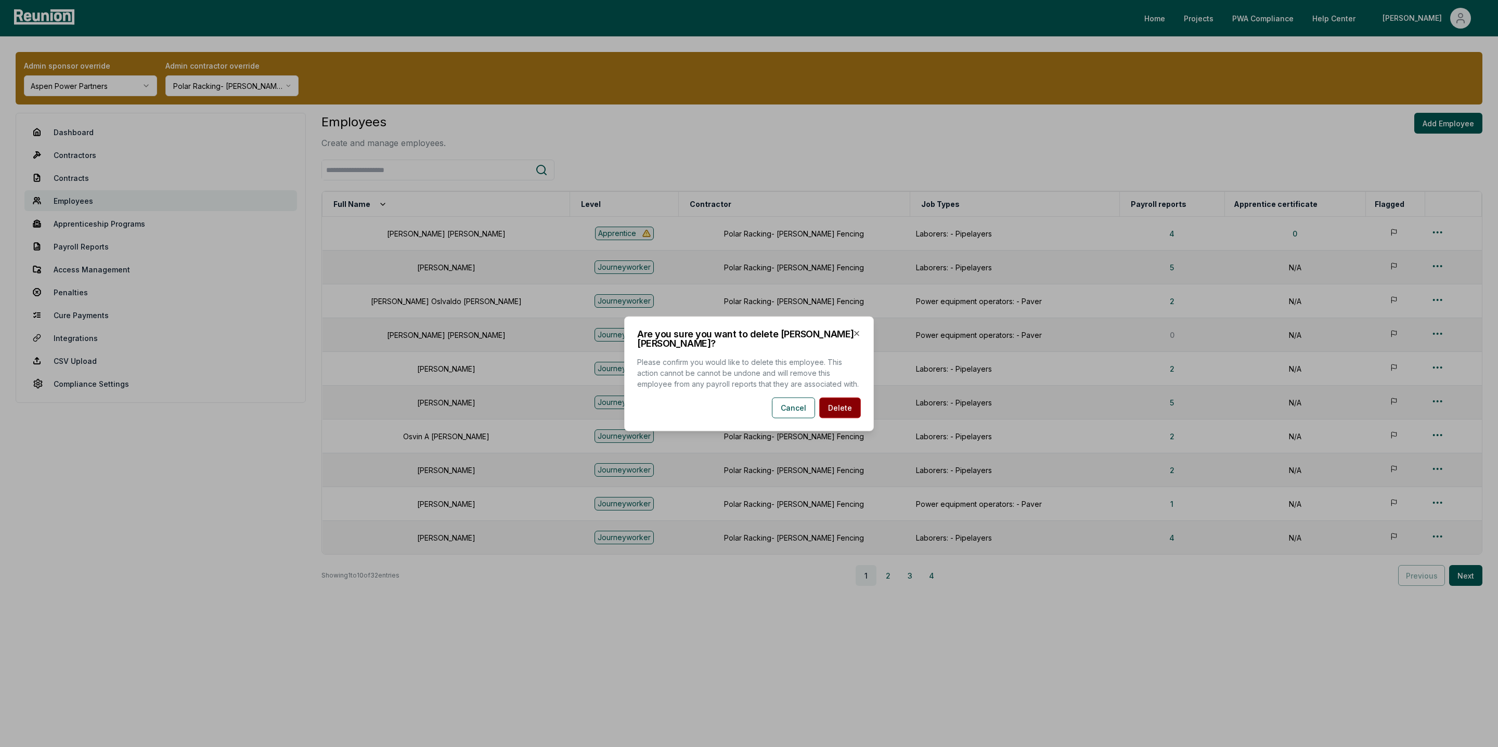
click at [829, 404] on button "Delete" at bounding box center [840, 407] width 42 height 21
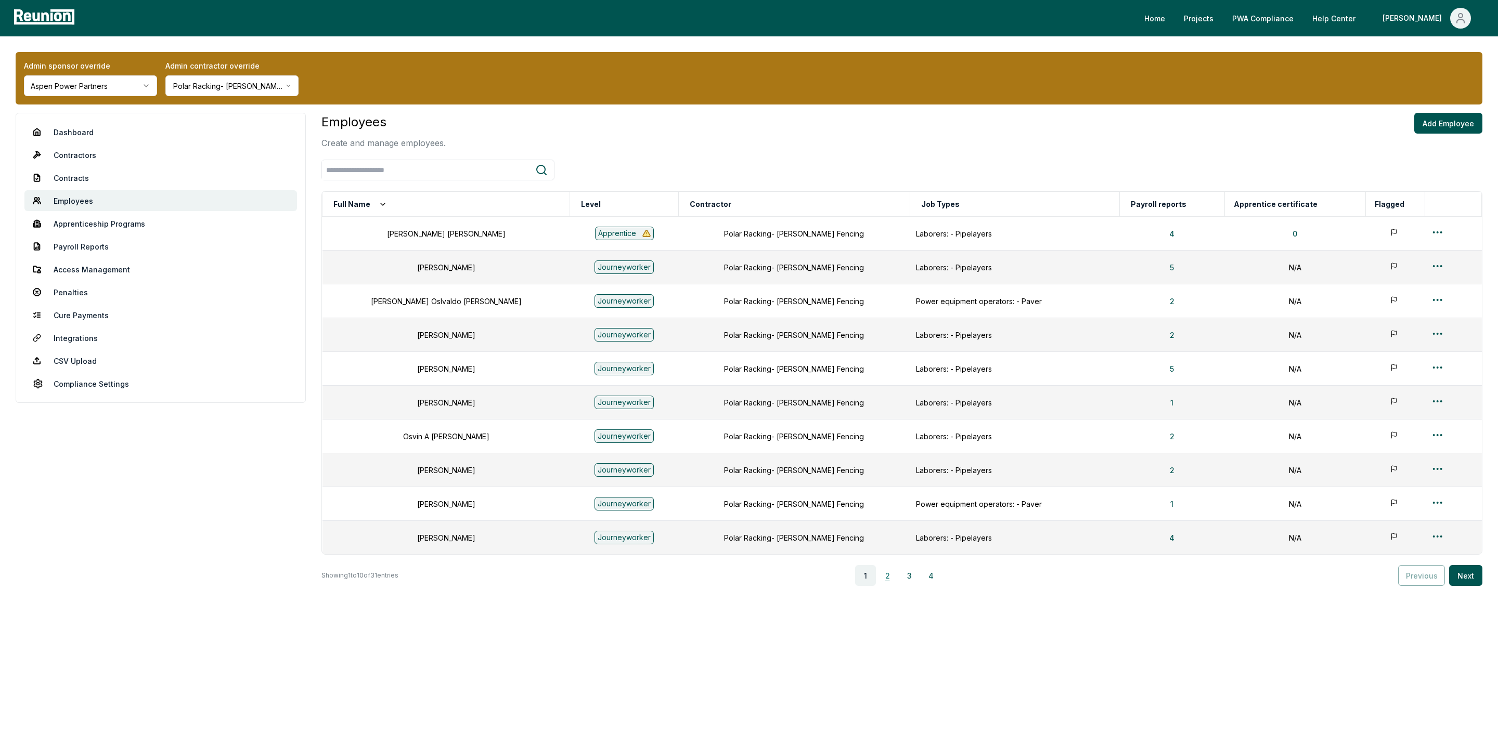
click at [887, 578] on button "2" at bounding box center [887, 575] width 21 height 21
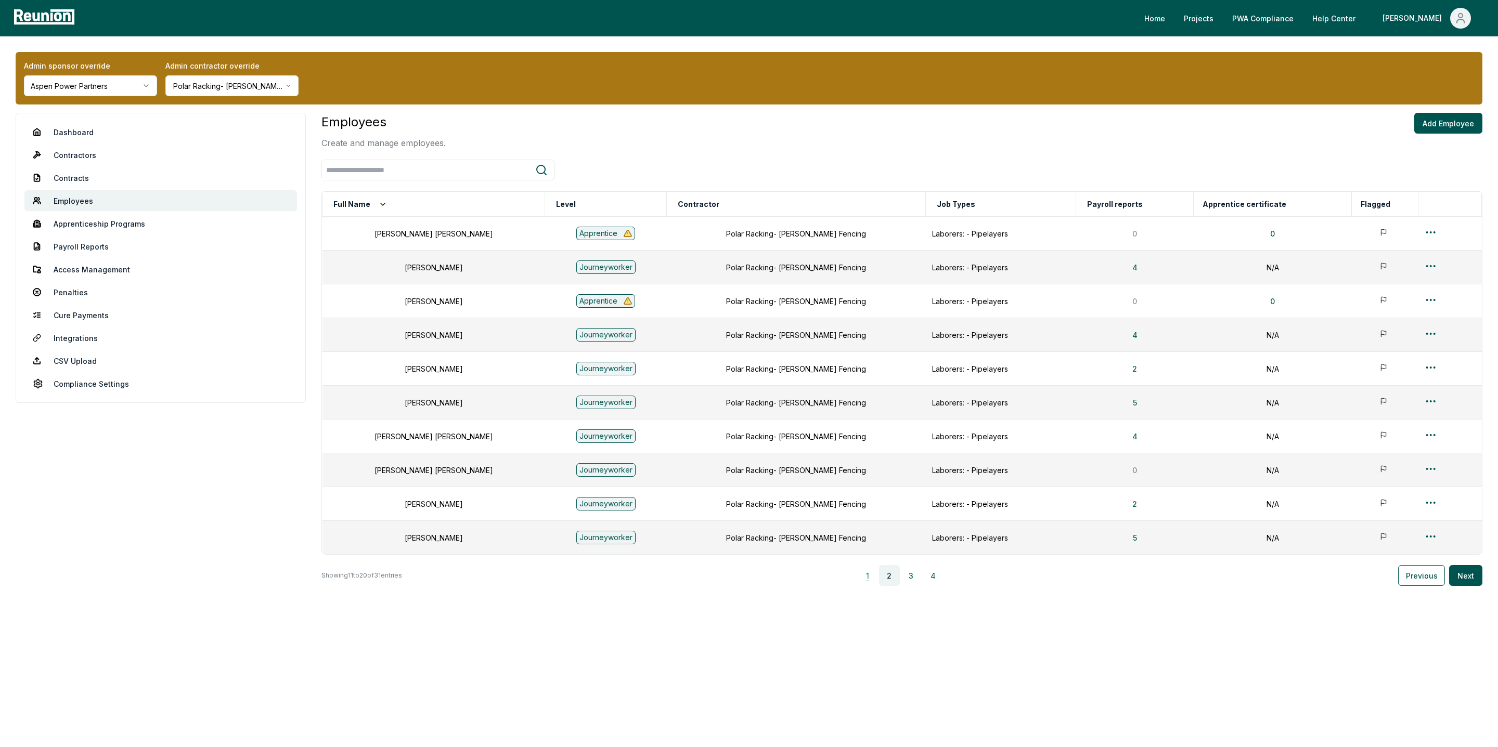
click at [872, 580] on button "1" at bounding box center [867, 575] width 21 height 21
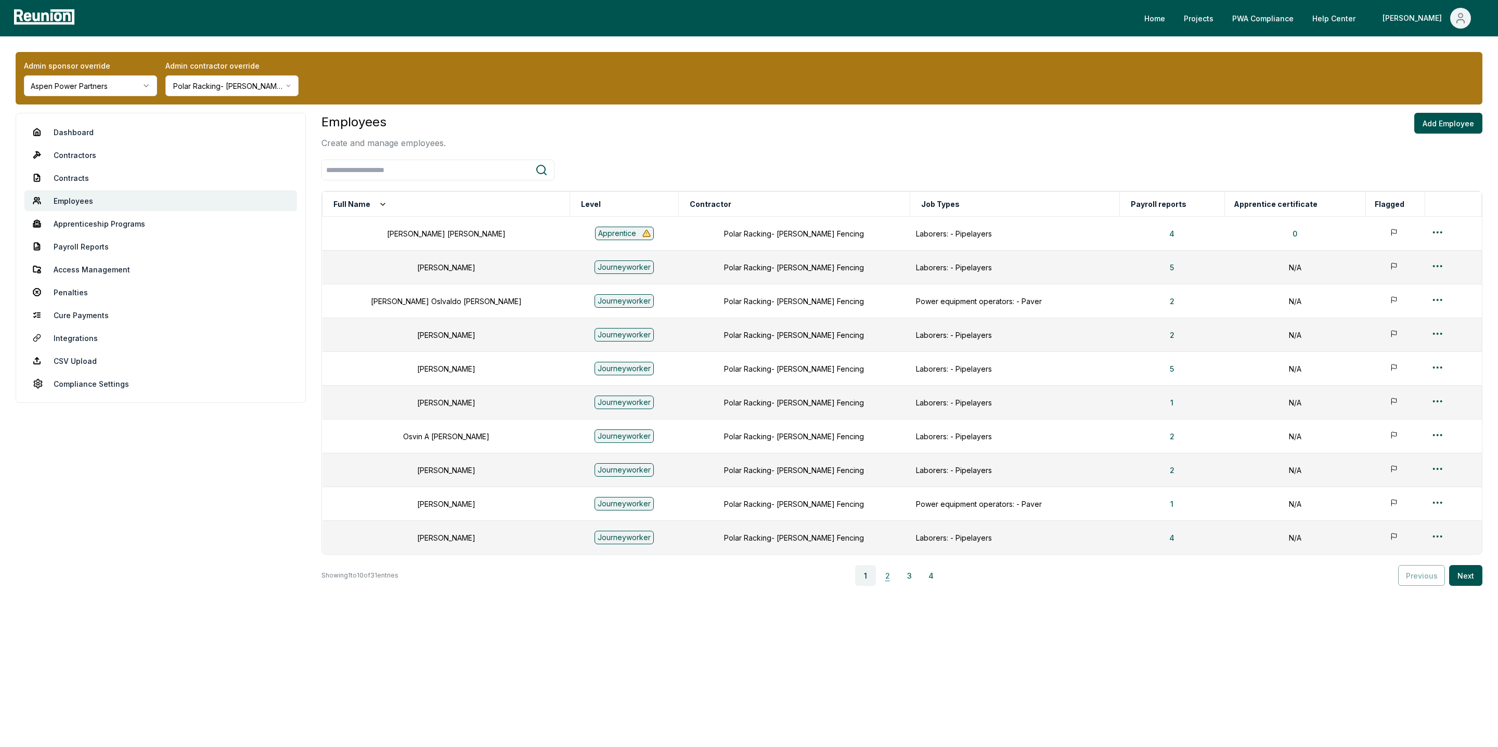
click at [890, 584] on button "2" at bounding box center [887, 575] width 21 height 21
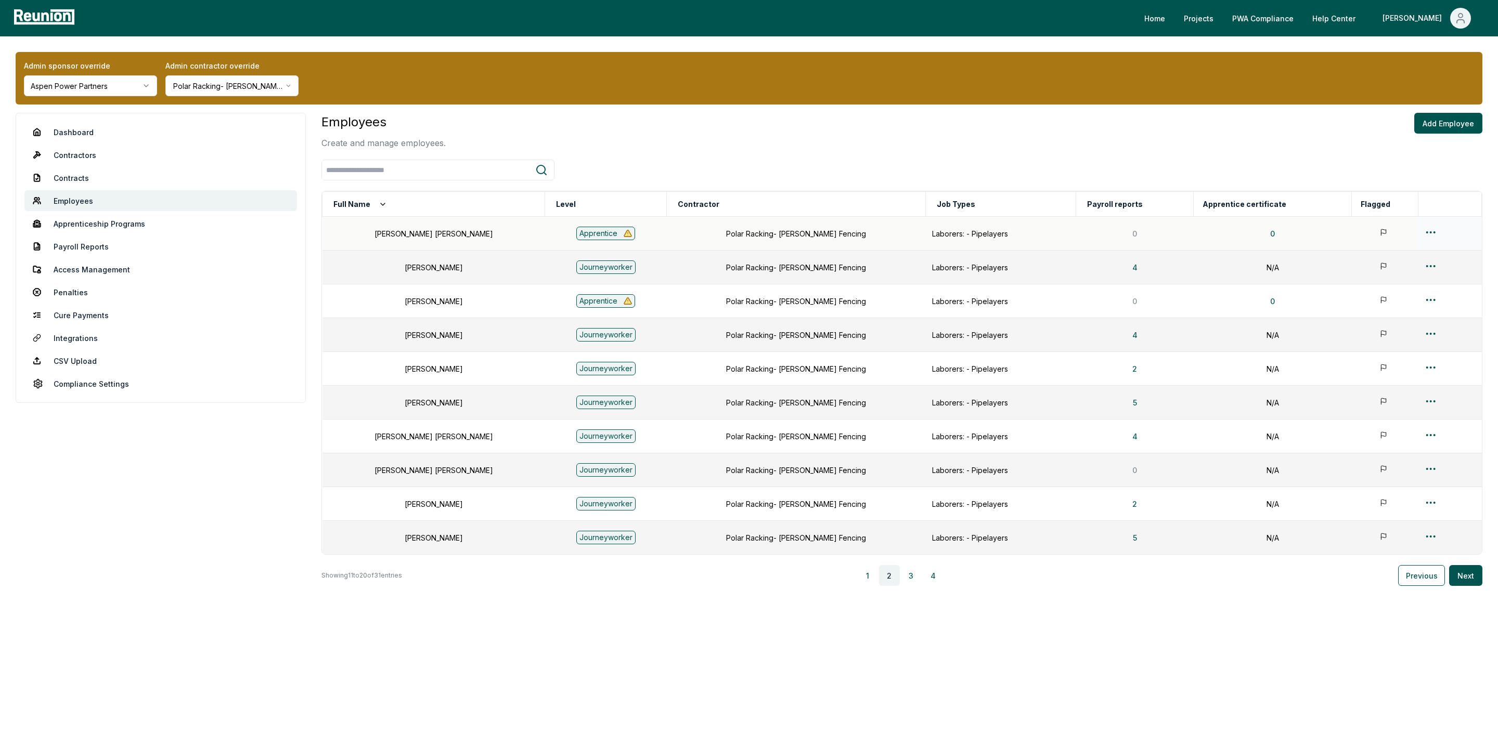
click at [1426, 232] on html "Please visit us on your desktop We're working on making our marketplace mobile-…" at bounding box center [749, 373] width 1498 height 747
click at [1391, 330] on div "Delete" at bounding box center [1423, 325] width 99 height 17
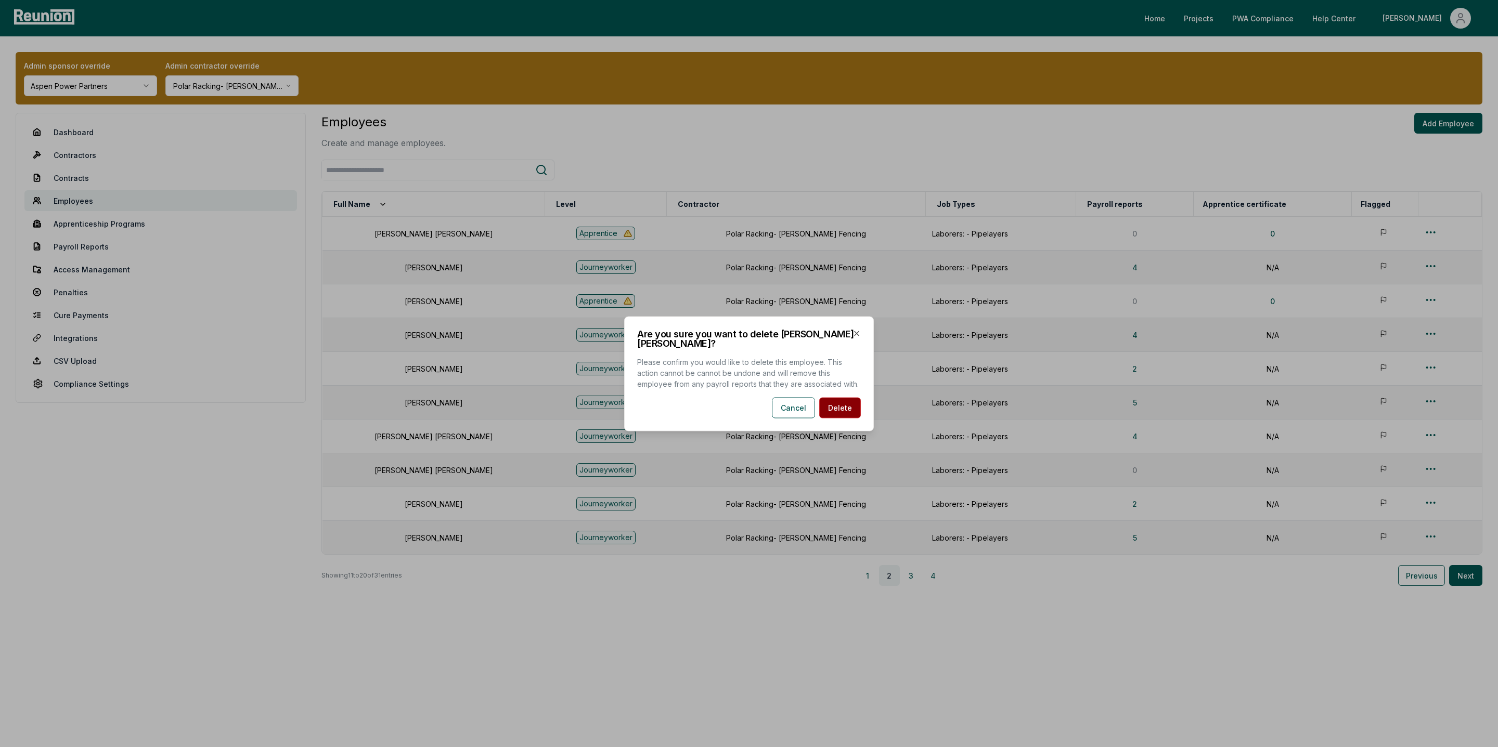
click at [847, 405] on button "Delete" at bounding box center [840, 407] width 42 height 21
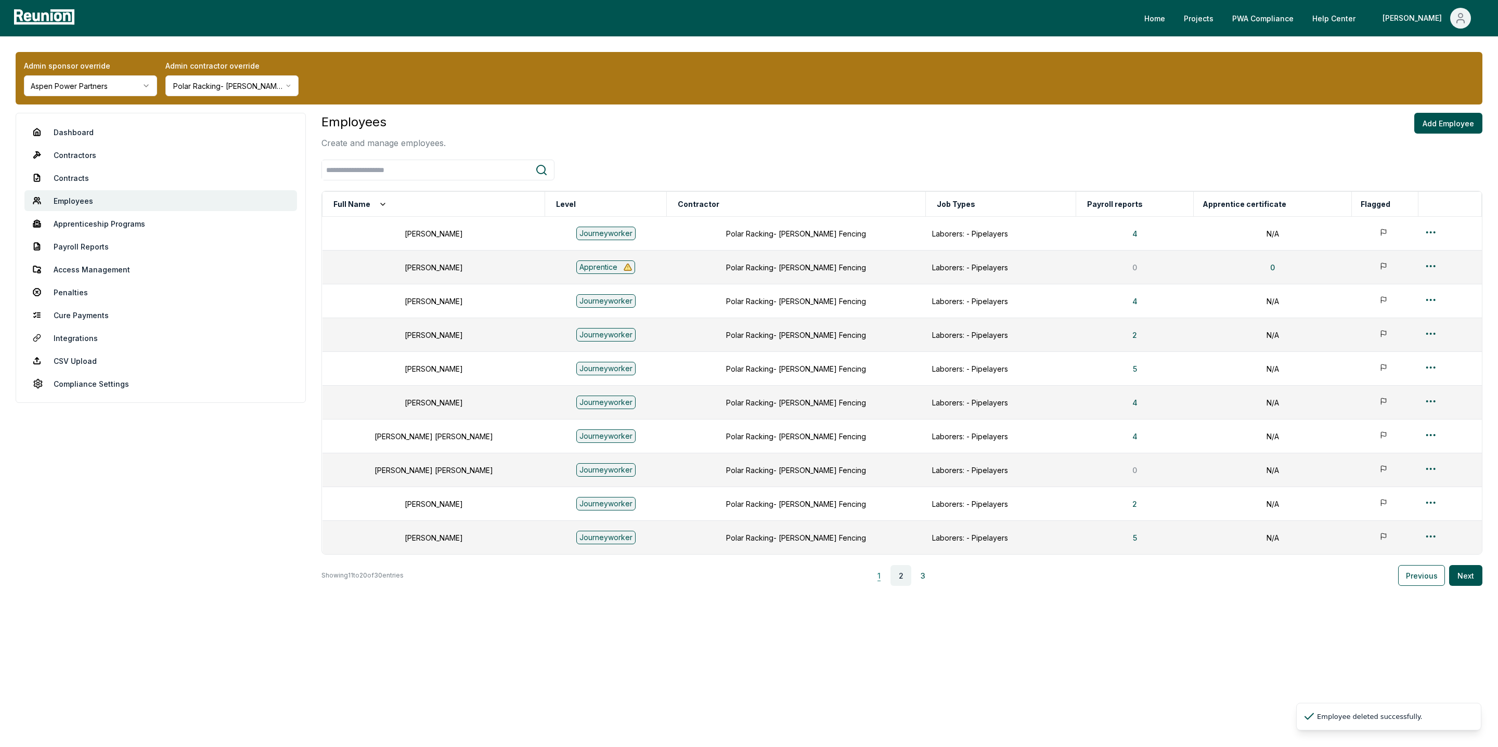
click at [883, 581] on button "1" at bounding box center [879, 575] width 21 height 21
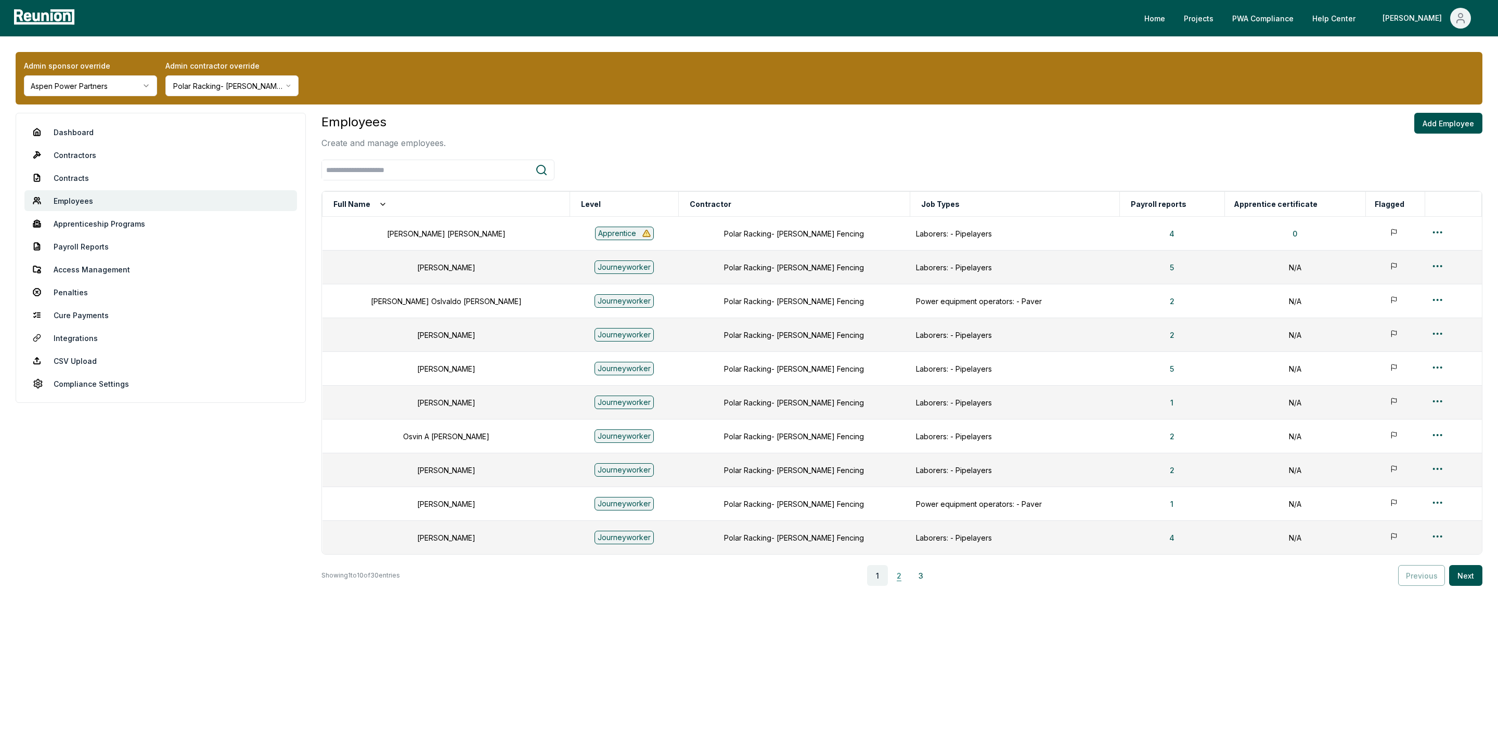
click at [901, 583] on button "2" at bounding box center [899, 575] width 21 height 21
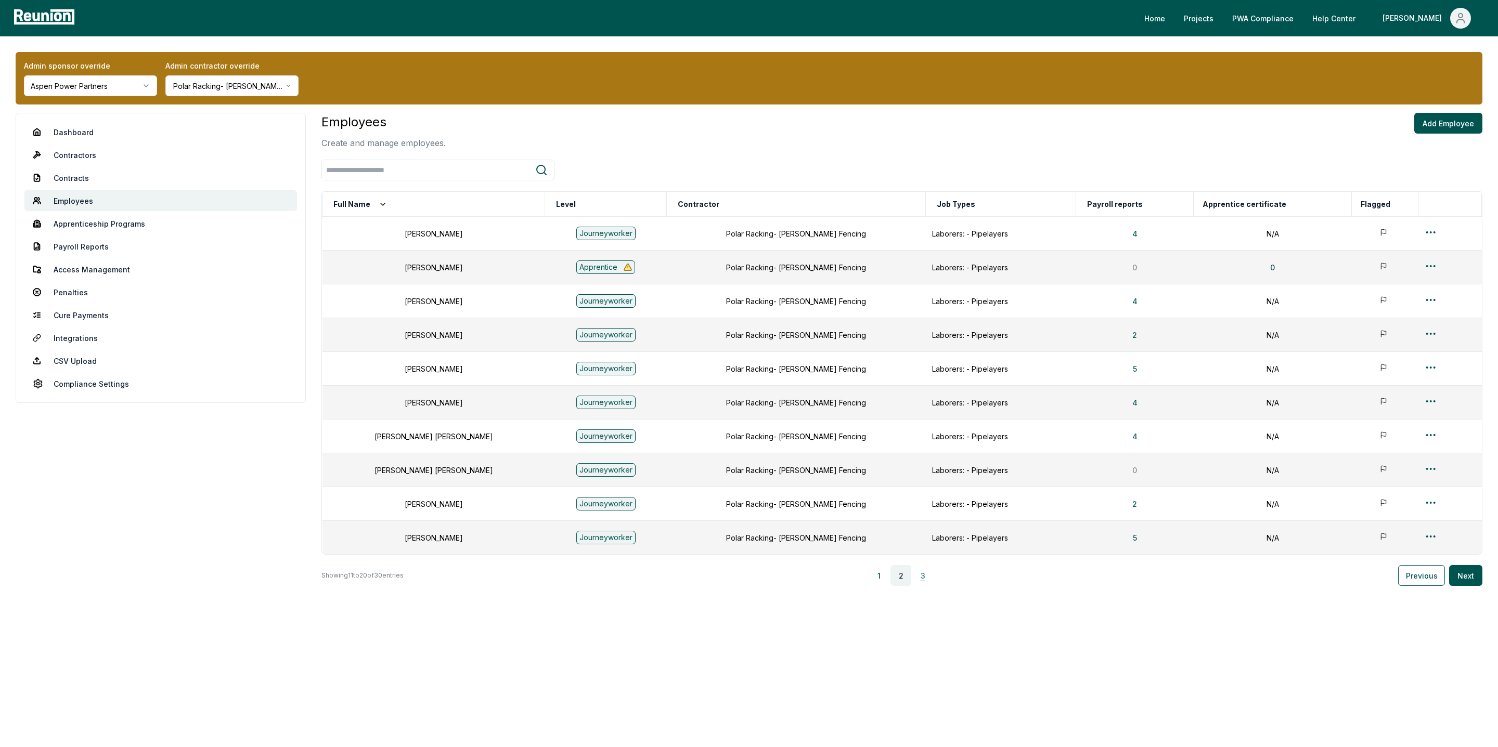
click at [932, 586] on button "3" at bounding box center [922, 575] width 21 height 21
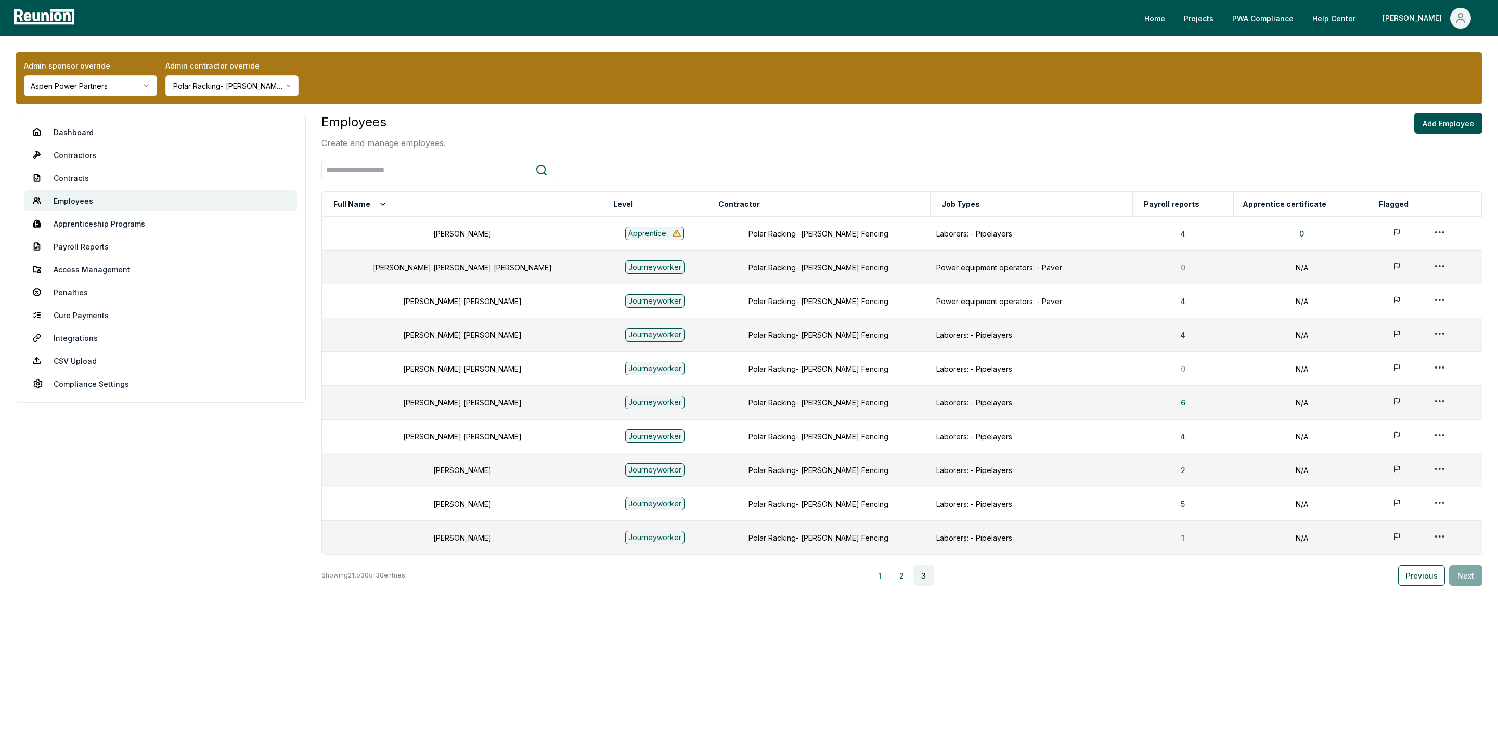
click at [882, 580] on button "1" at bounding box center [880, 575] width 21 height 21
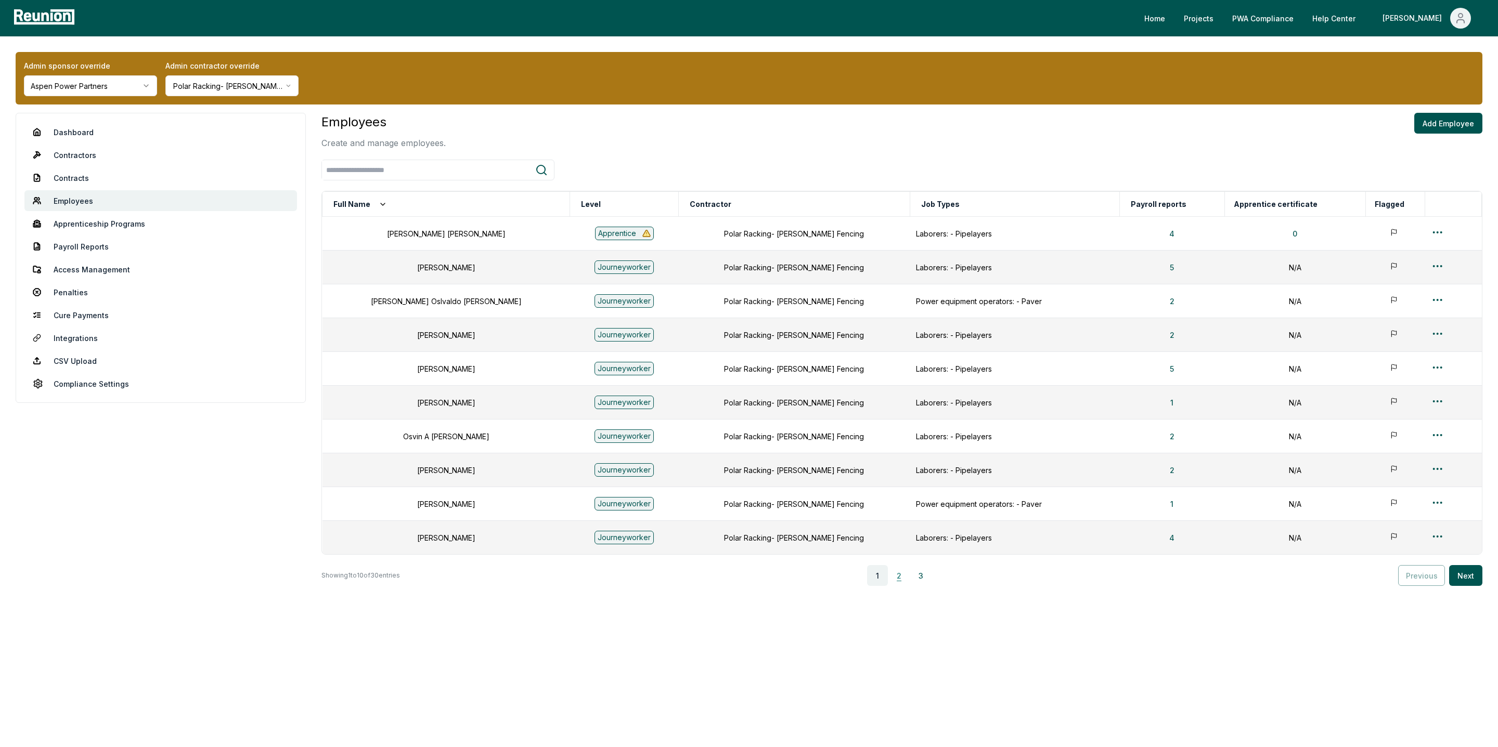
click at [900, 584] on button "2" at bounding box center [899, 575] width 21 height 21
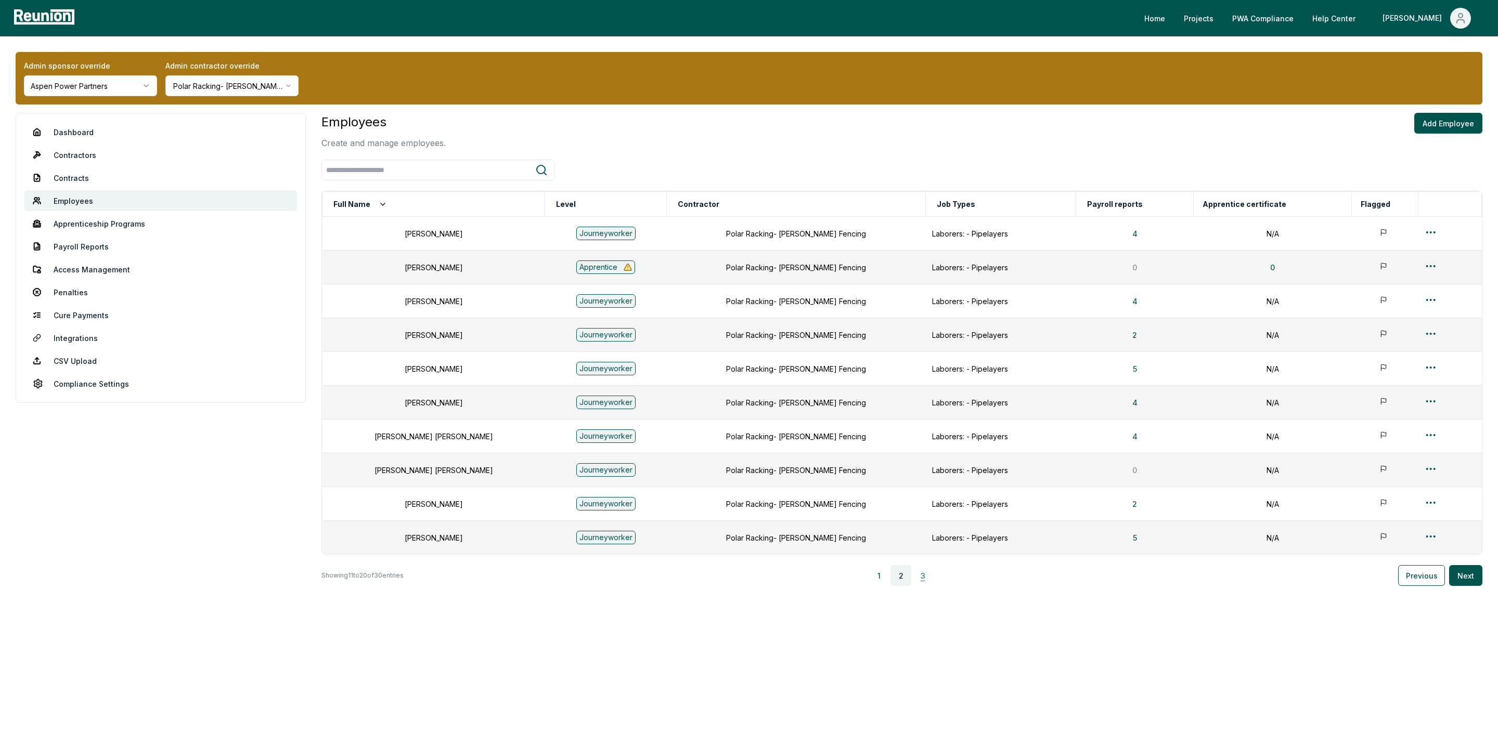
click at [925, 579] on button "3" at bounding box center [922, 575] width 21 height 21
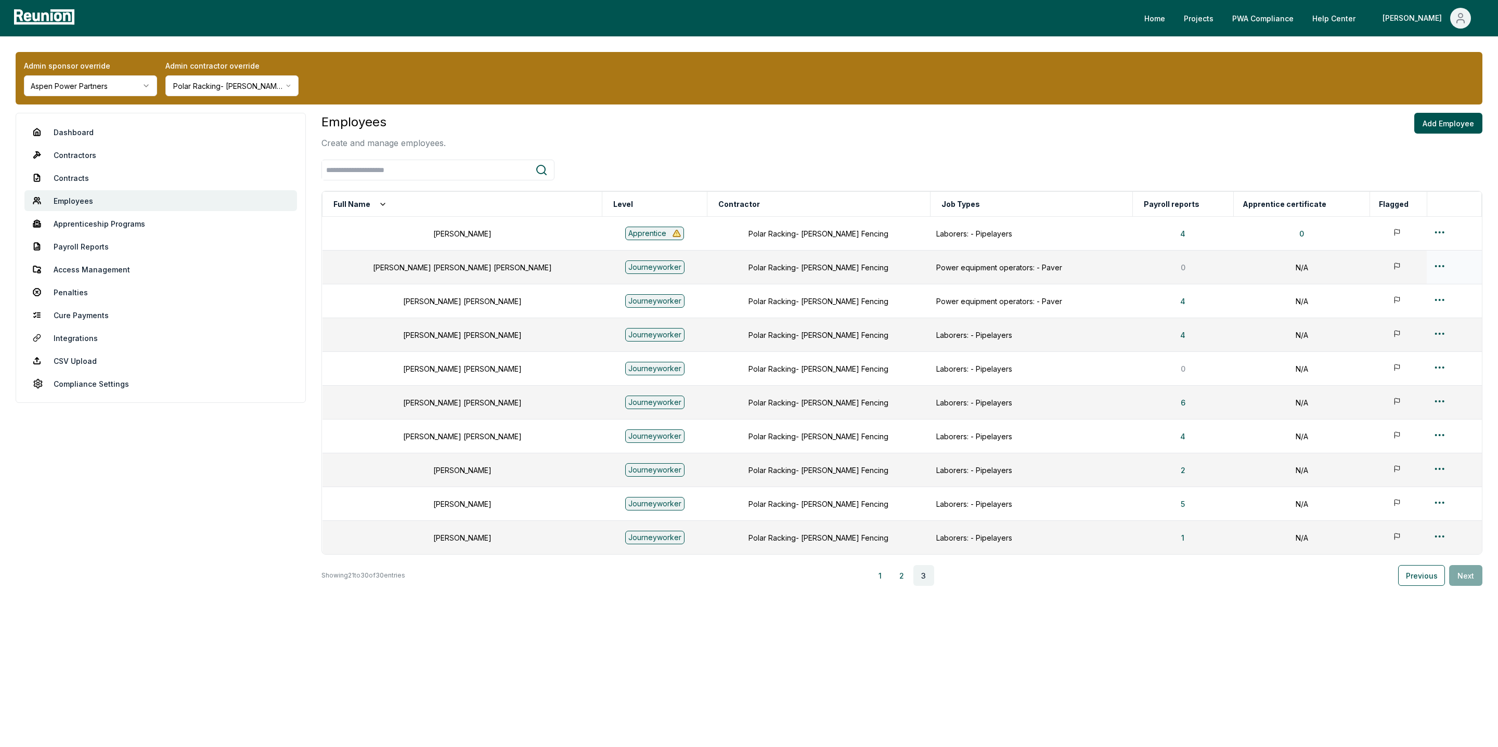
click at [1437, 268] on div at bounding box center [1454, 267] width 42 height 15
click at [1429, 265] on html "Please visit us on your desktop We're working on making our marketplace mobile-…" at bounding box center [749, 373] width 1498 height 747
click at [1403, 363] on div "Delete" at bounding box center [1429, 359] width 99 height 17
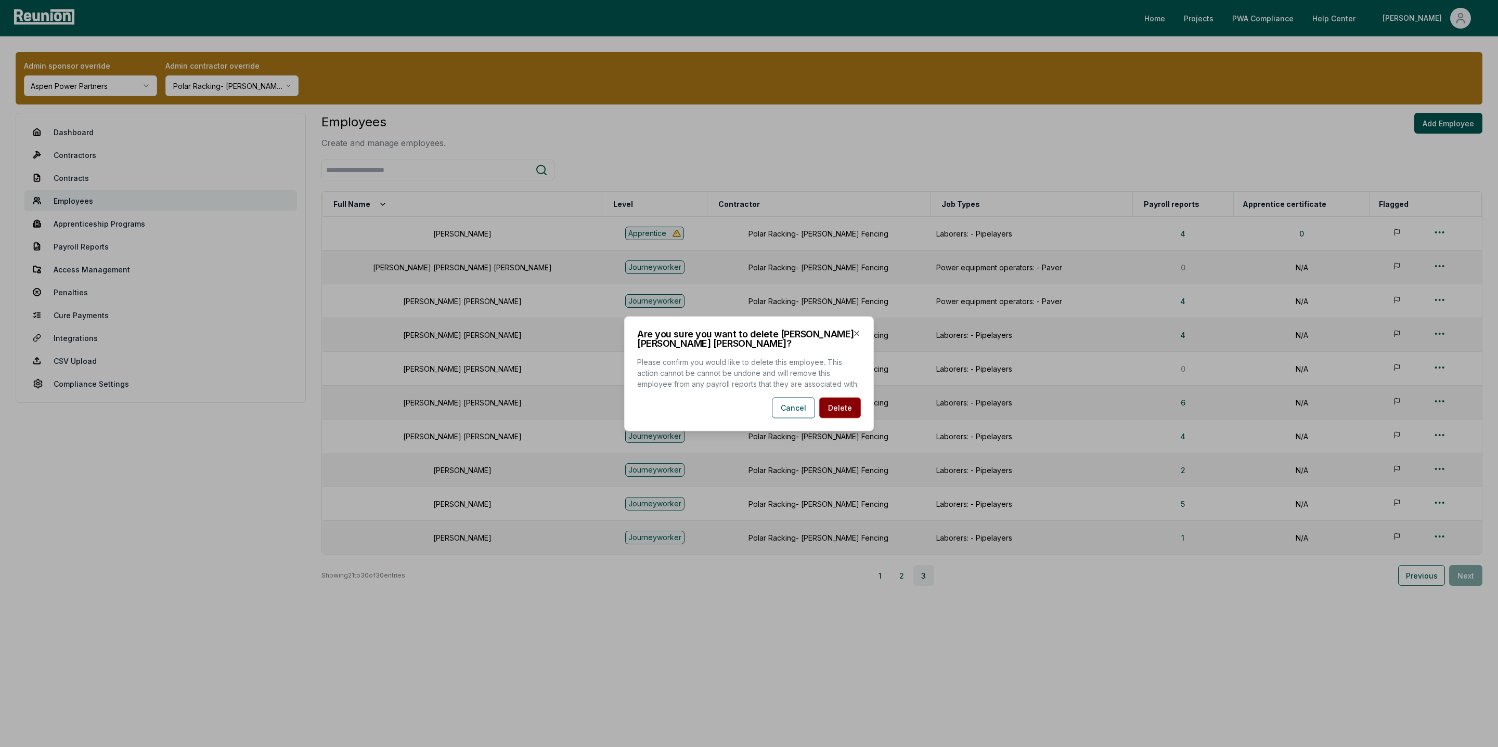
click at [837, 407] on button "Delete" at bounding box center [840, 407] width 42 height 21
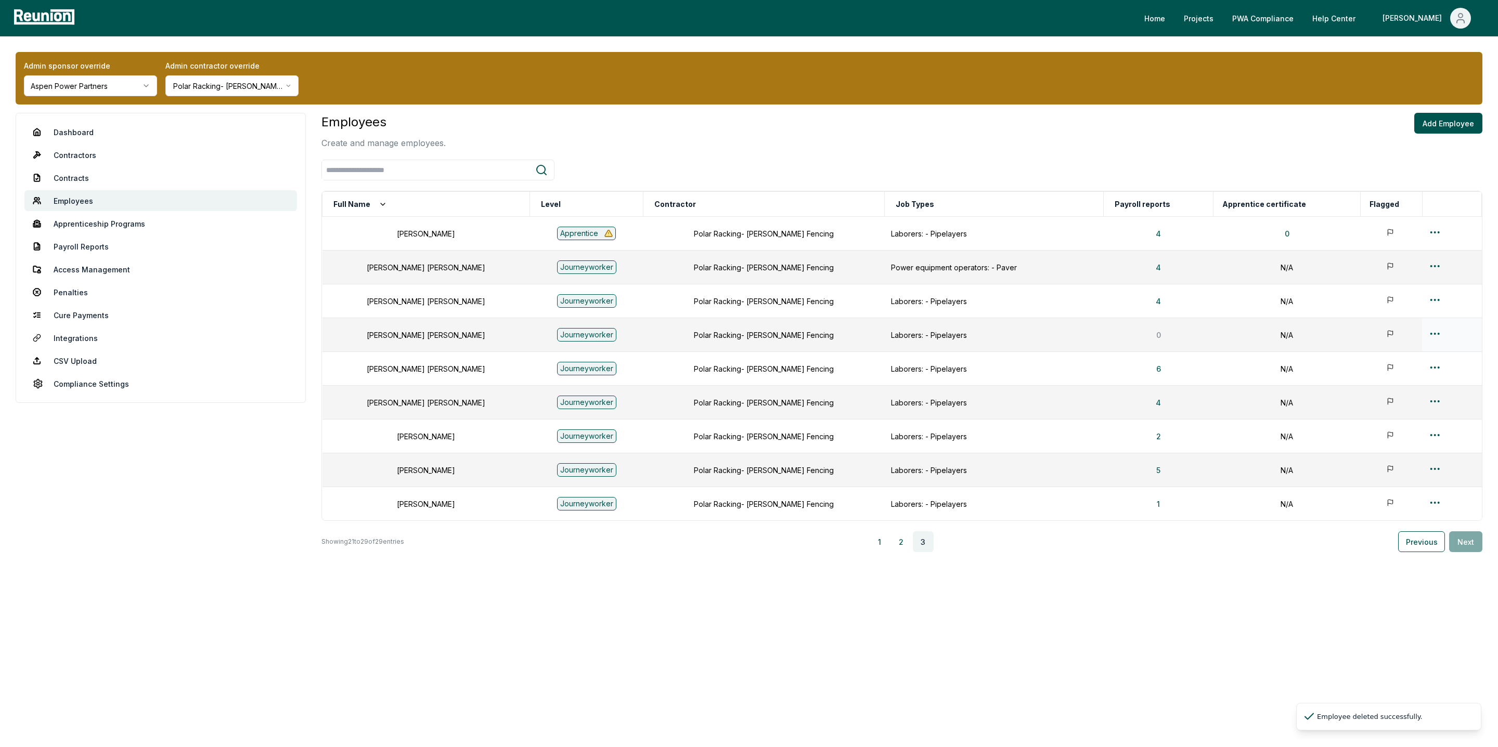
click at [1432, 331] on html "Please visit us on your desktop We're working on making our marketplace mobile-…" at bounding box center [749, 373] width 1498 height 747
click at [1395, 428] on div "Delete" at bounding box center [1429, 427] width 99 height 17
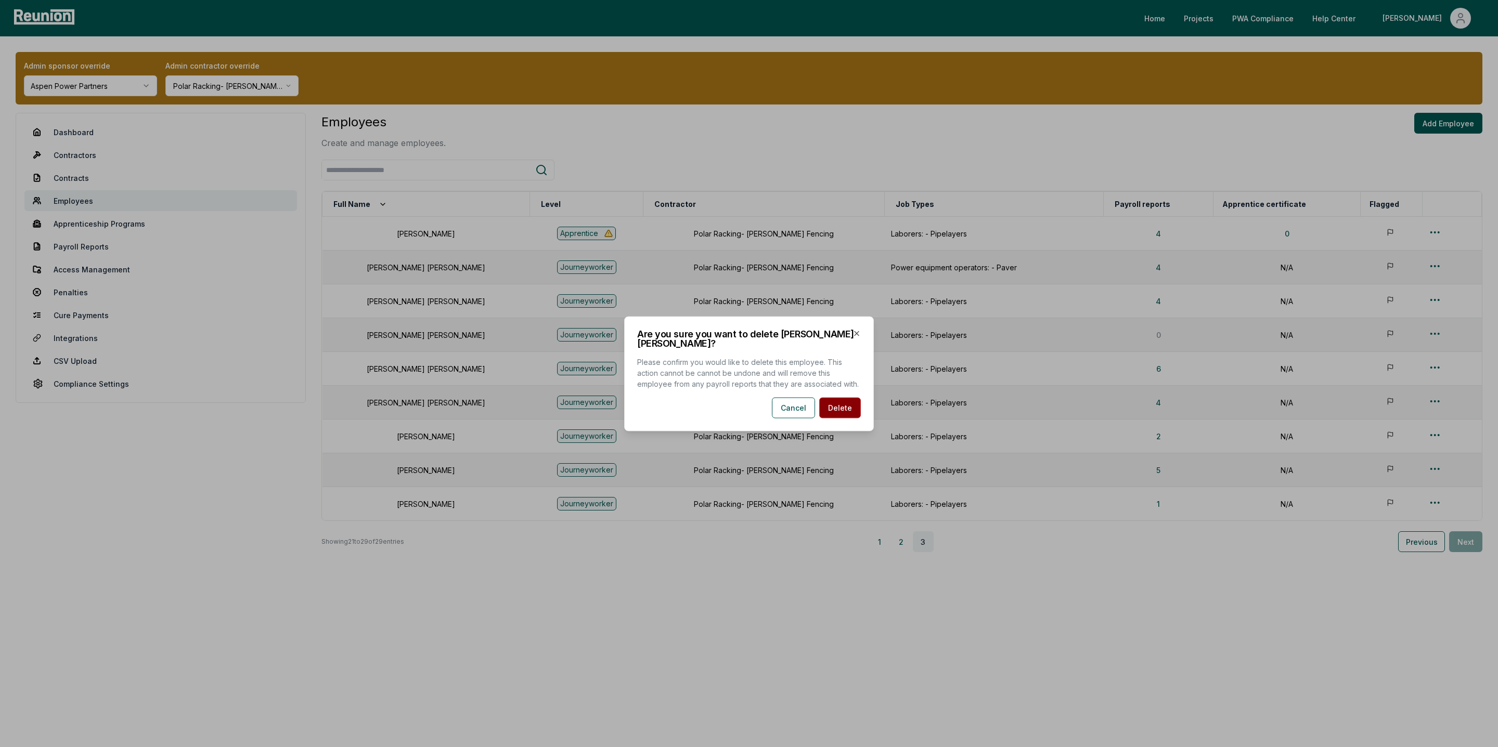
click at [831, 401] on button "Delete" at bounding box center [840, 407] width 42 height 21
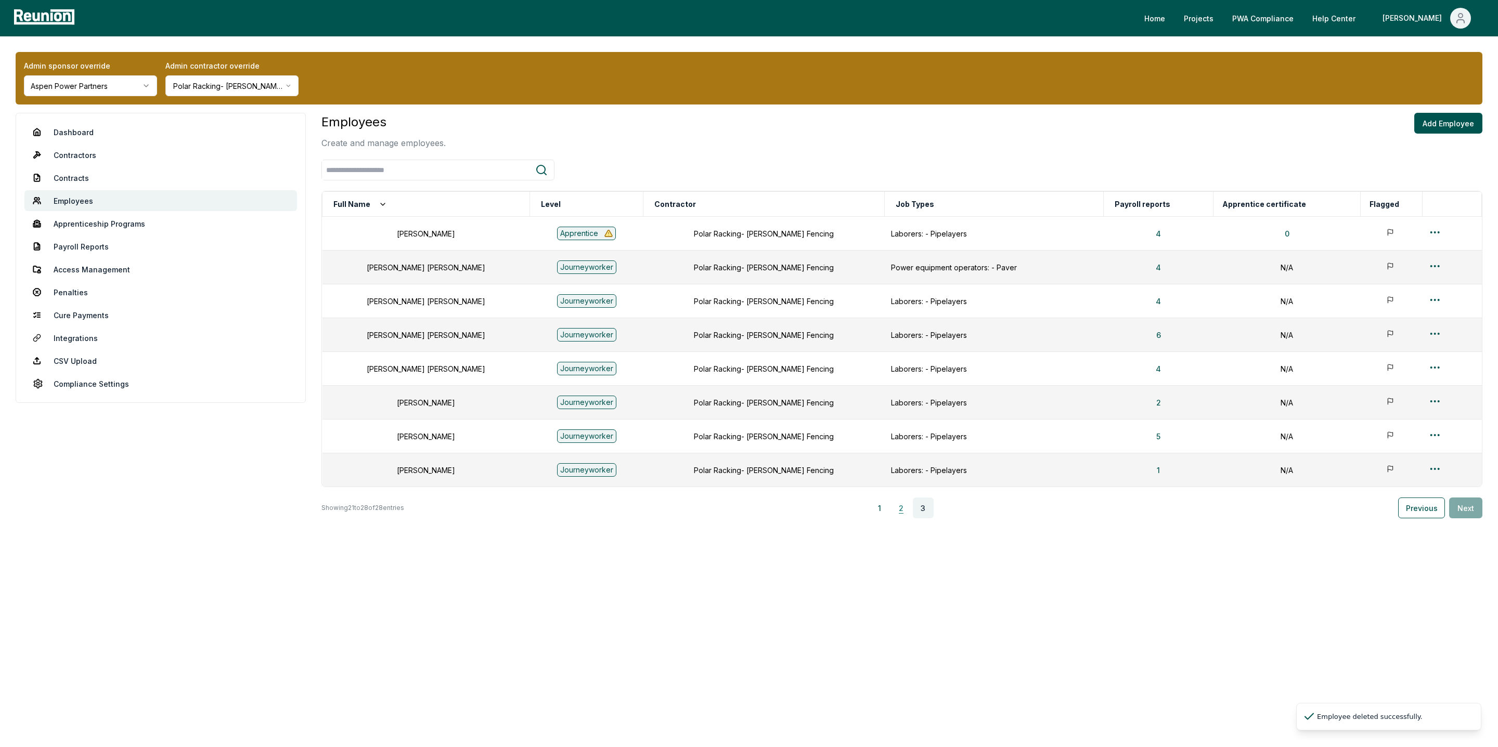
click at [902, 506] on button "2" at bounding box center [901, 508] width 21 height 21
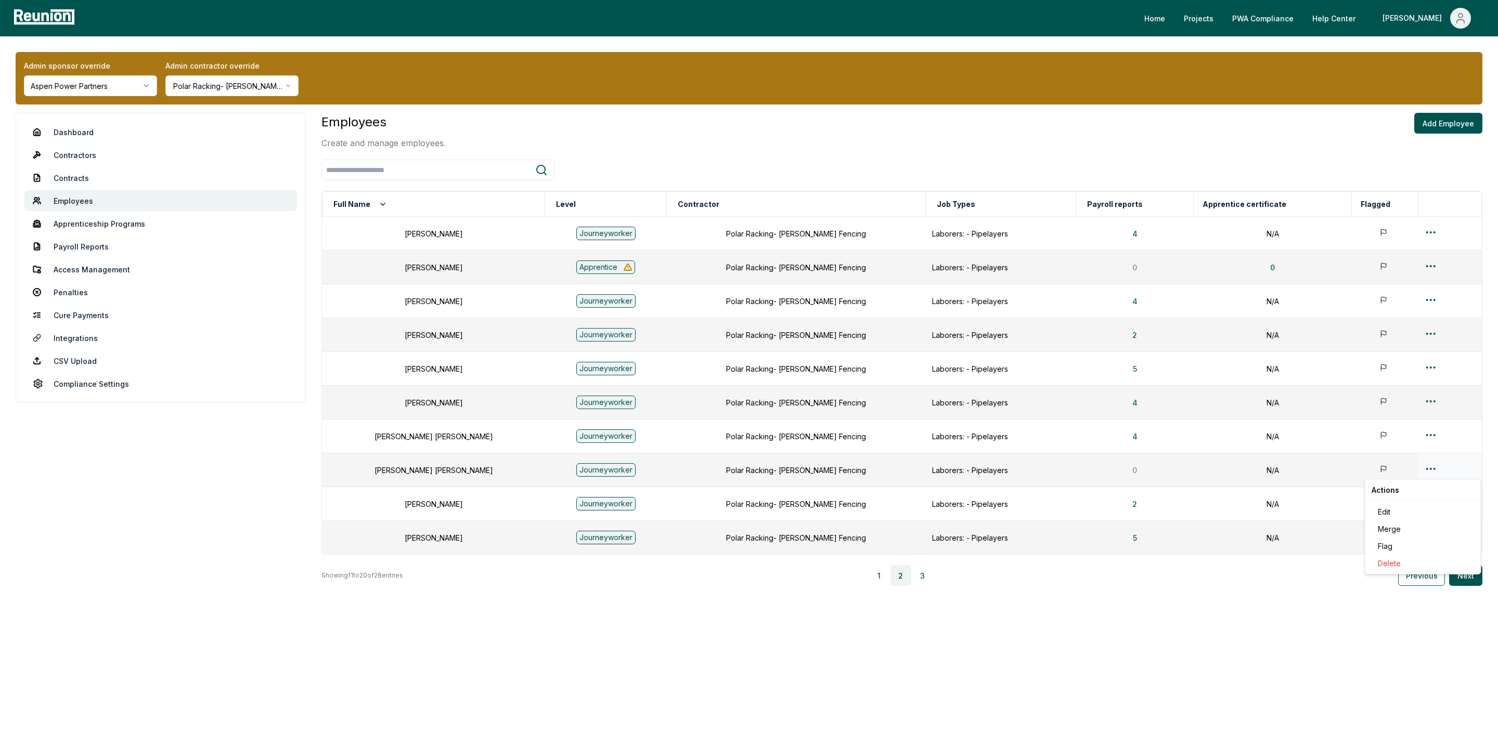
click at [1420, 468] on html "Please visit us on your desktop We're working on making our marketplace mobile-…" at bounding box center [749, 373] width 1498 height 747
click at [1382, 564] on div "Delete" at bounding box center [1423, 563] width 99 height 17
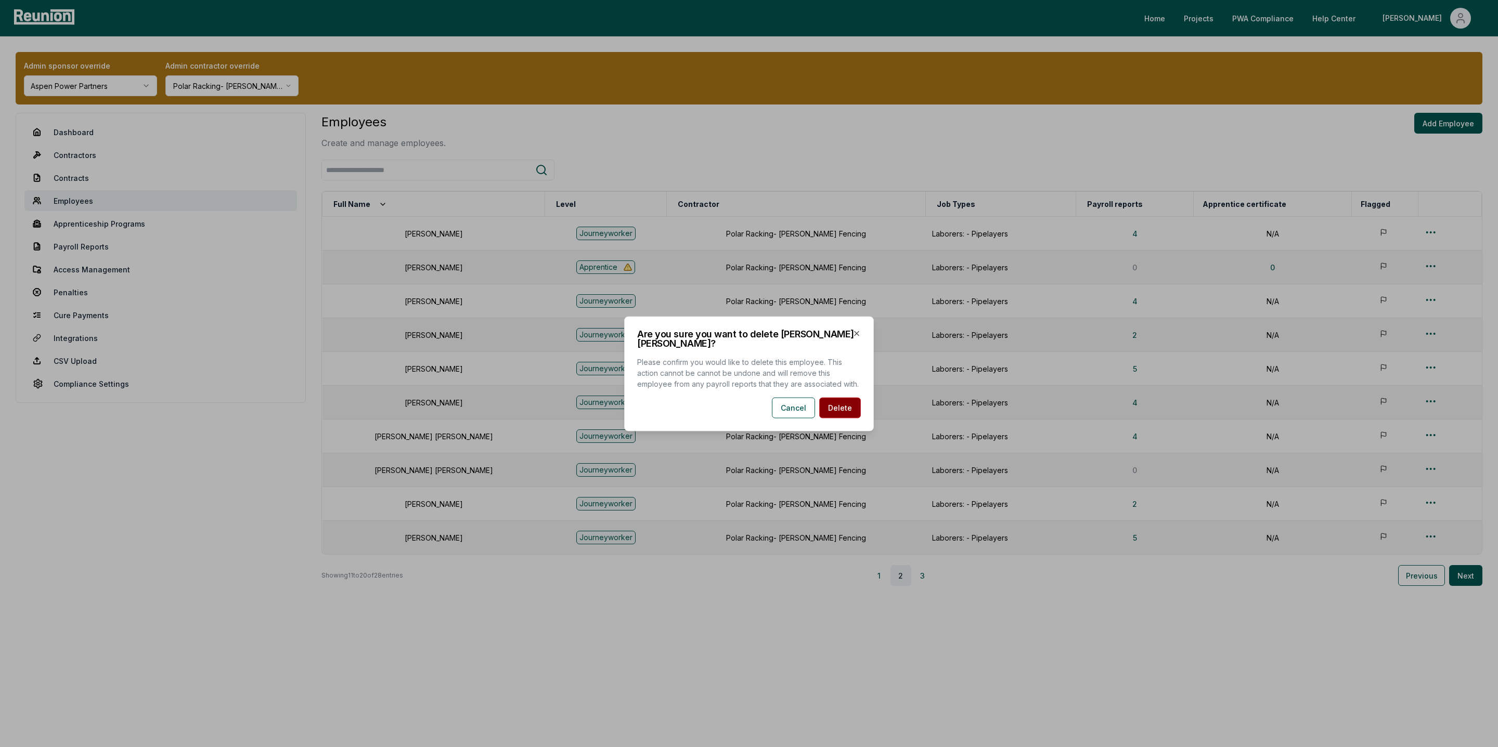
click at [846, 403] on button "Delete" at bounding box center [840, 407] width 42 height 21
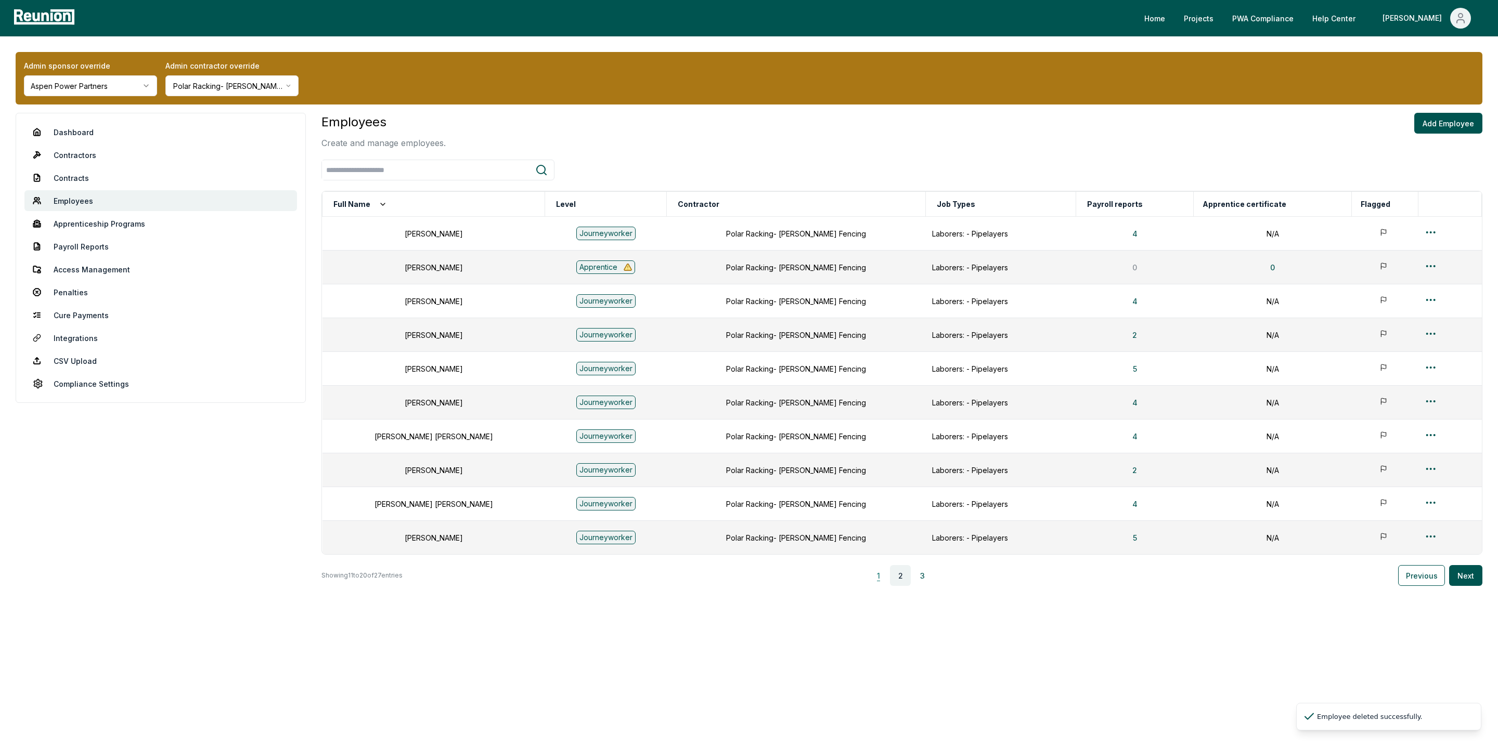
click at [880, 579] on button "1" at bounding box center [878, 575] width 21 height 21
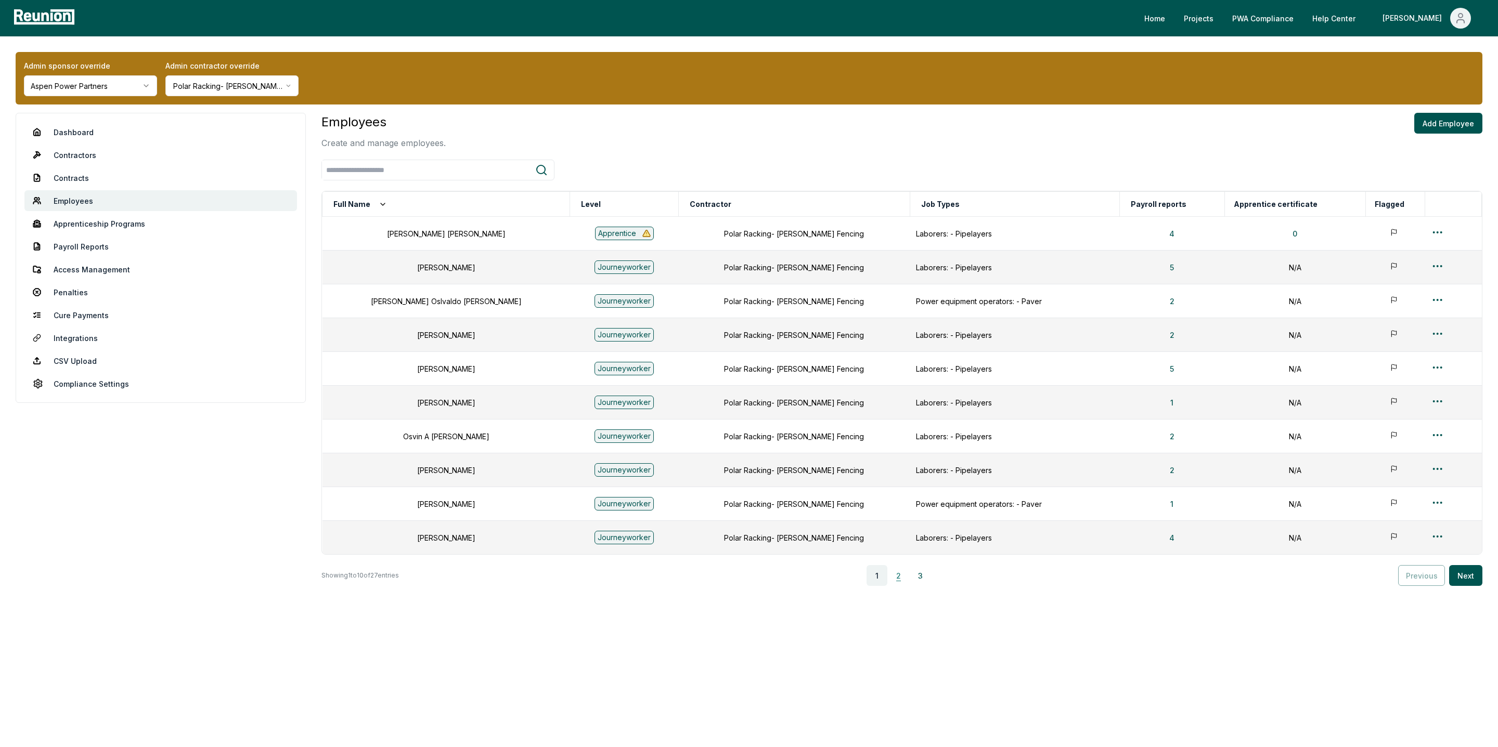
click at [904, 582] on button "2" at bounding box center [898, 575] width 21 height 21
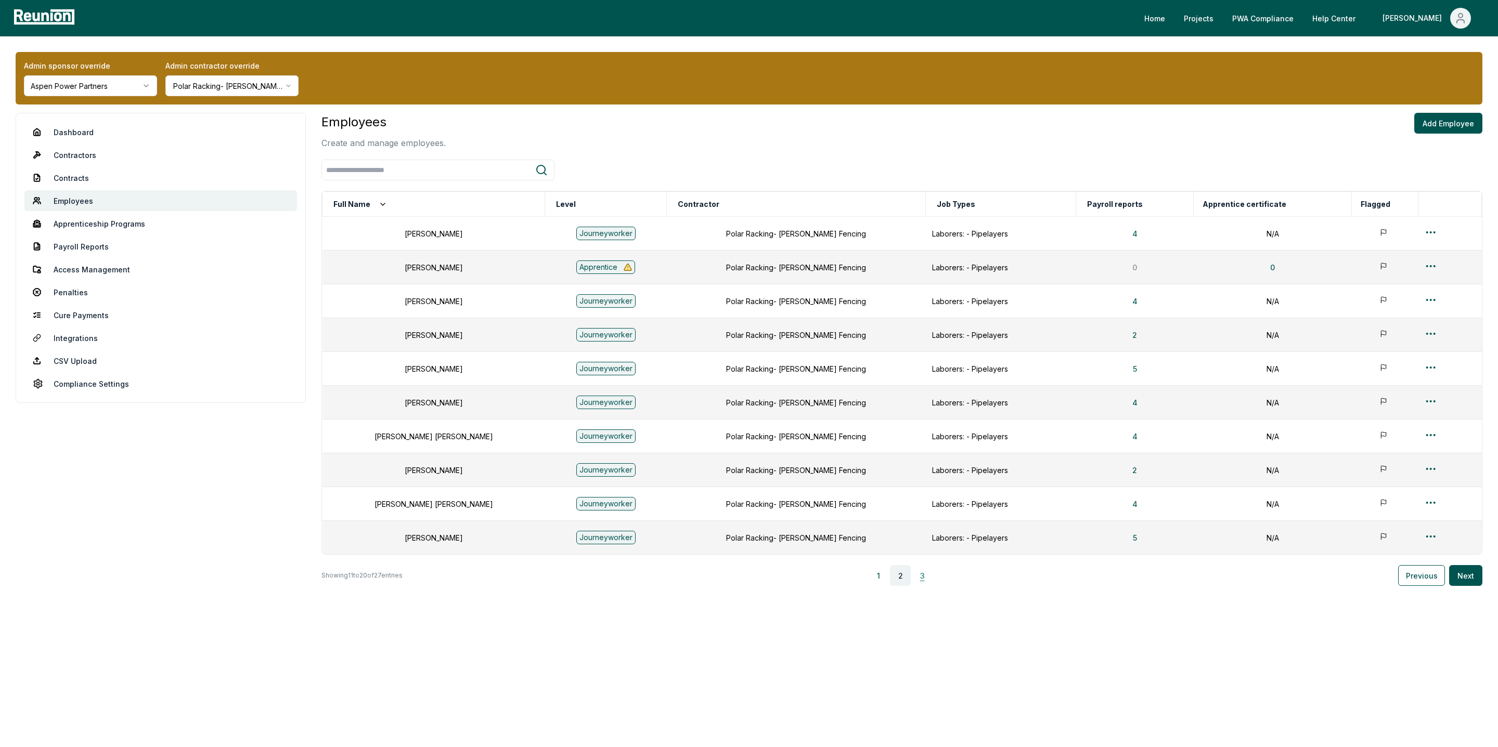
click at [926, 576] on button "3" at bounding box center [922, 575] width 21 height 21
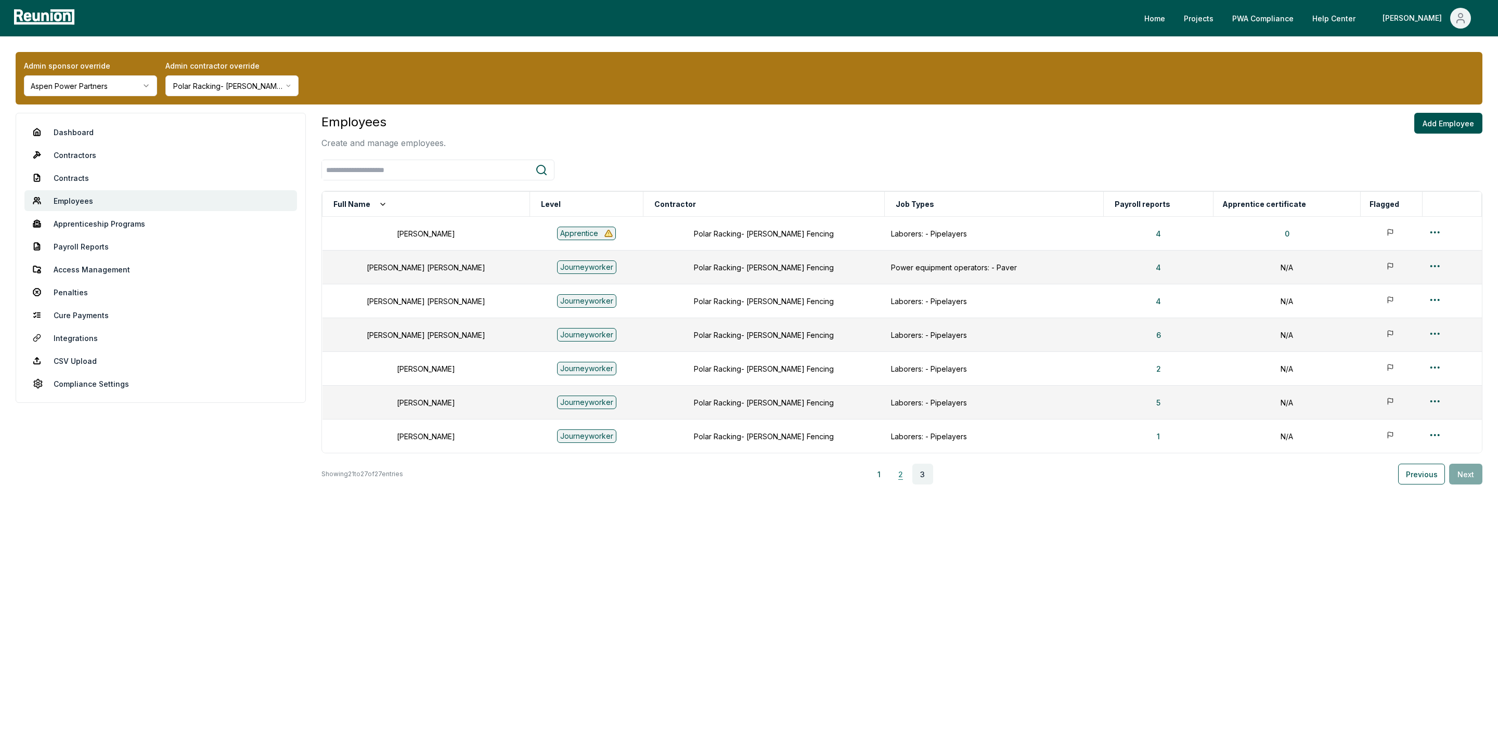
click at [902, 476] on button "2" at bounding box center [900, 474] width 21 height 21
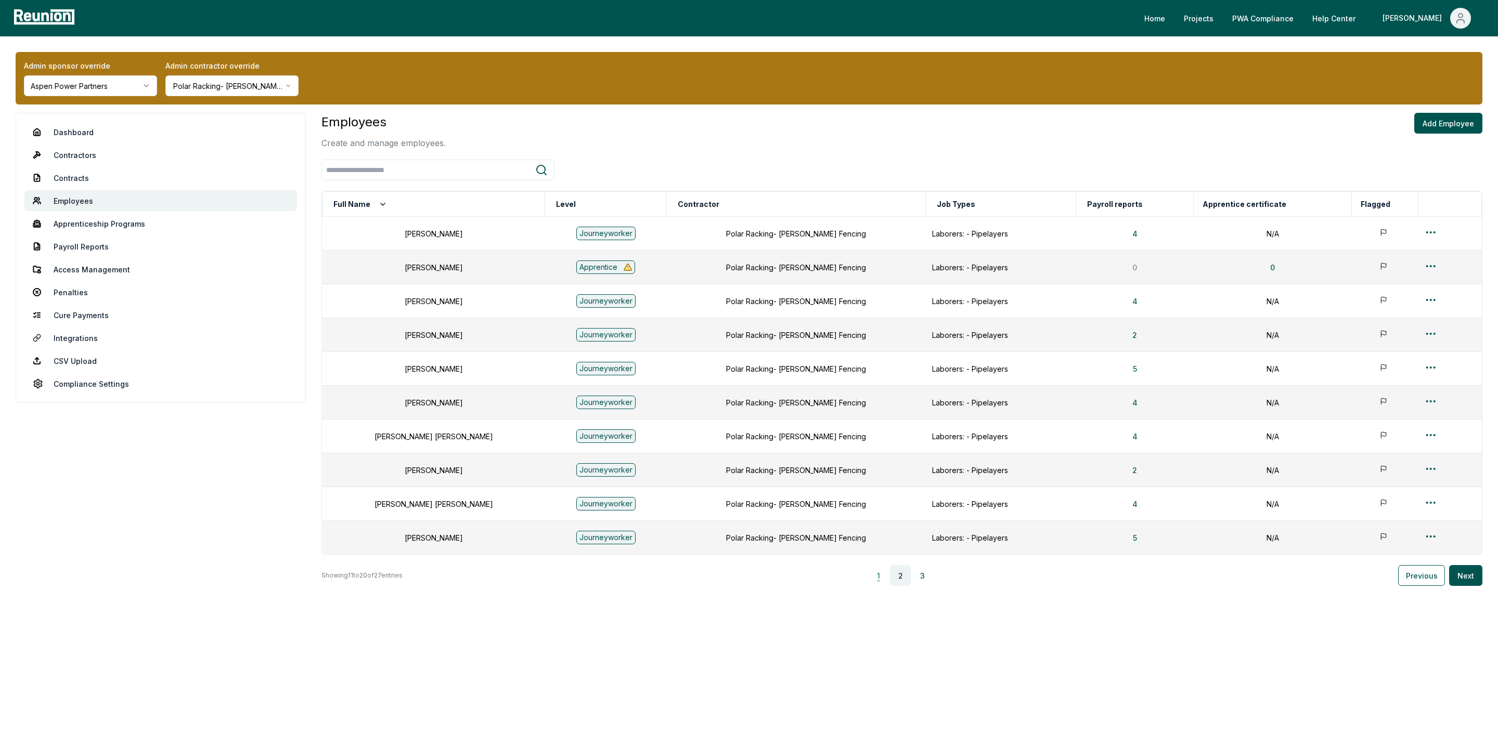
click at [880, 583] on button "1" at bounding box center [878, 575] width 21 height 21
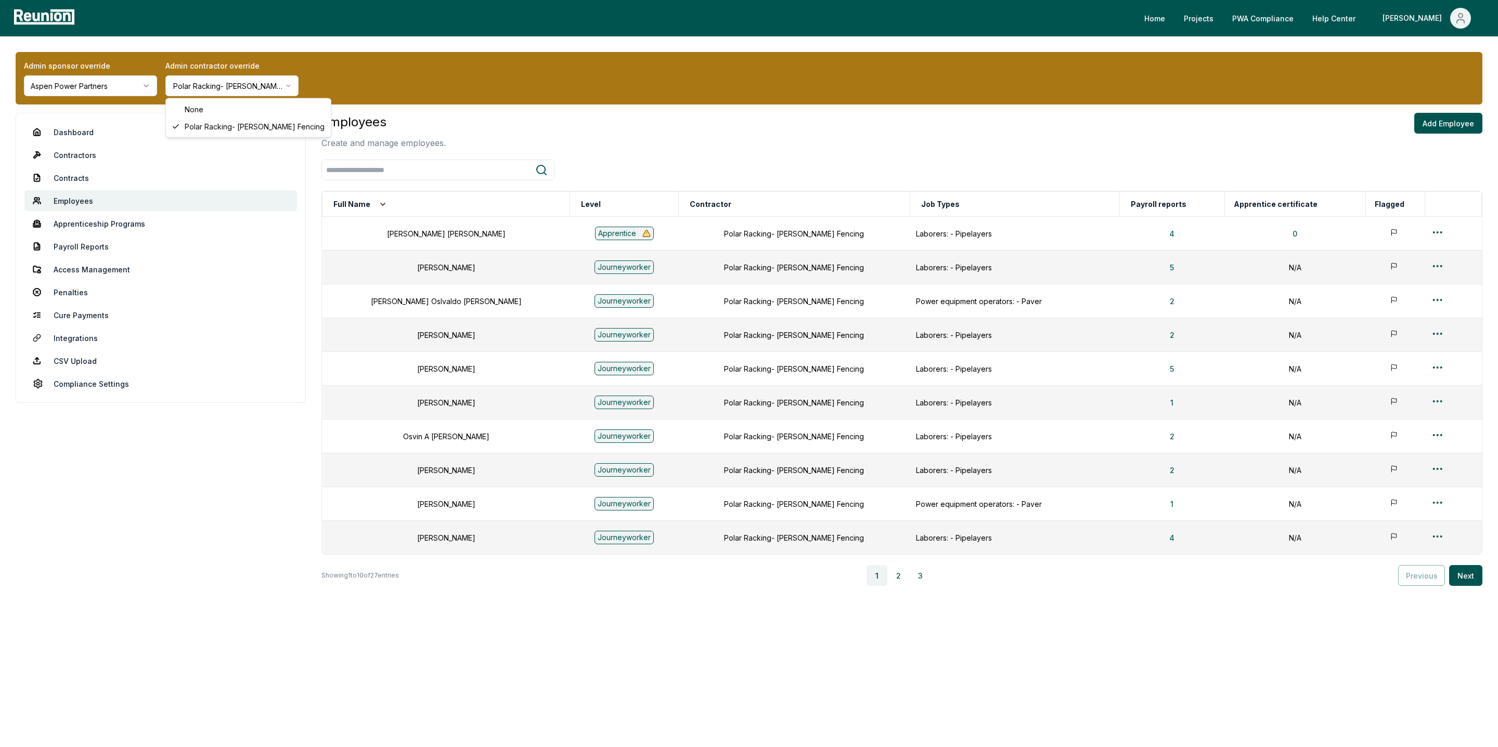
click at [218, 87] on html "Please visit us on your desktop We're working on making our marketplace mobile-…" at bounding box center [749, 373] width 1498 height 747
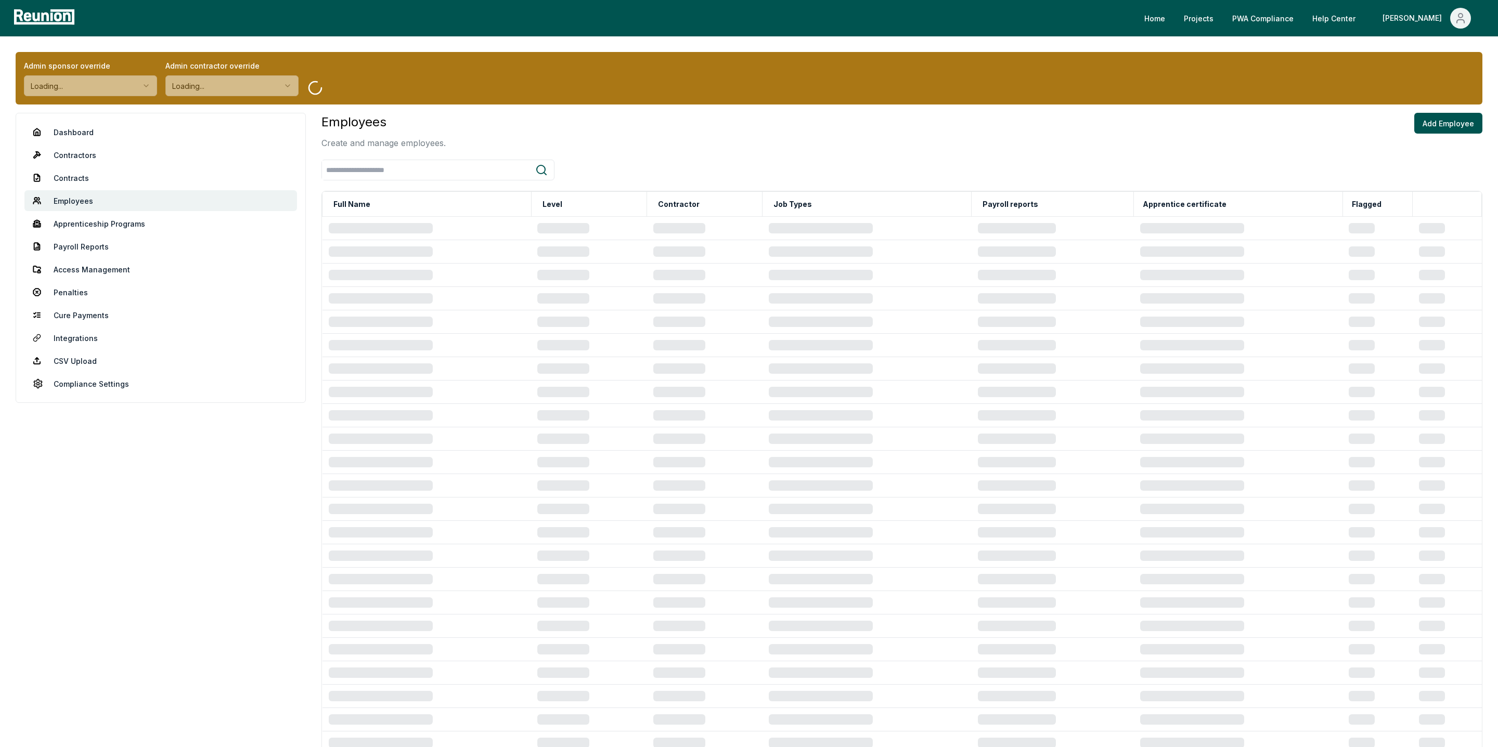
click at [75, 359] on link "CSV Upload" at bounding box center [160, 361] width 273 height 21
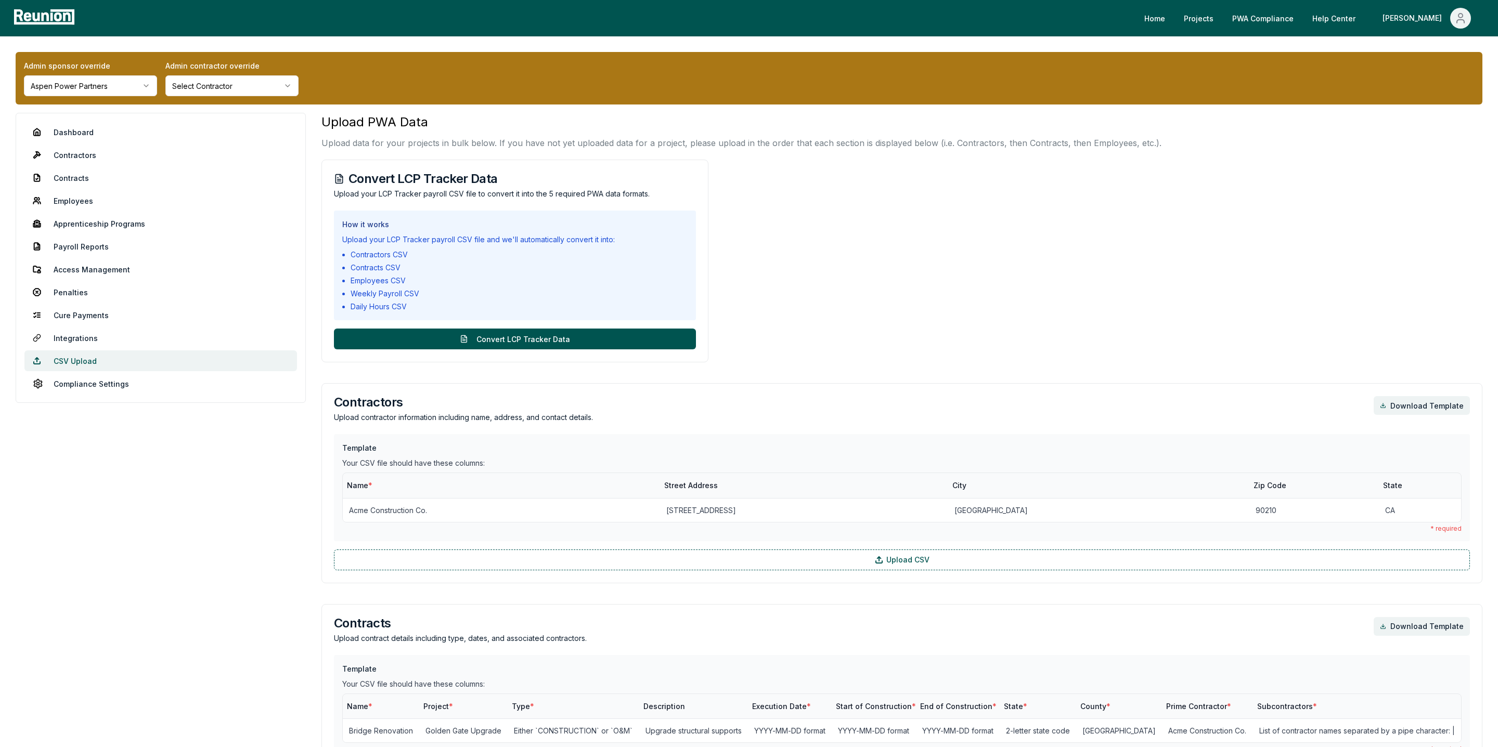
click at [68, 358] on link "CSV Upload" at bounding box center [160, 361] width 273 height 21
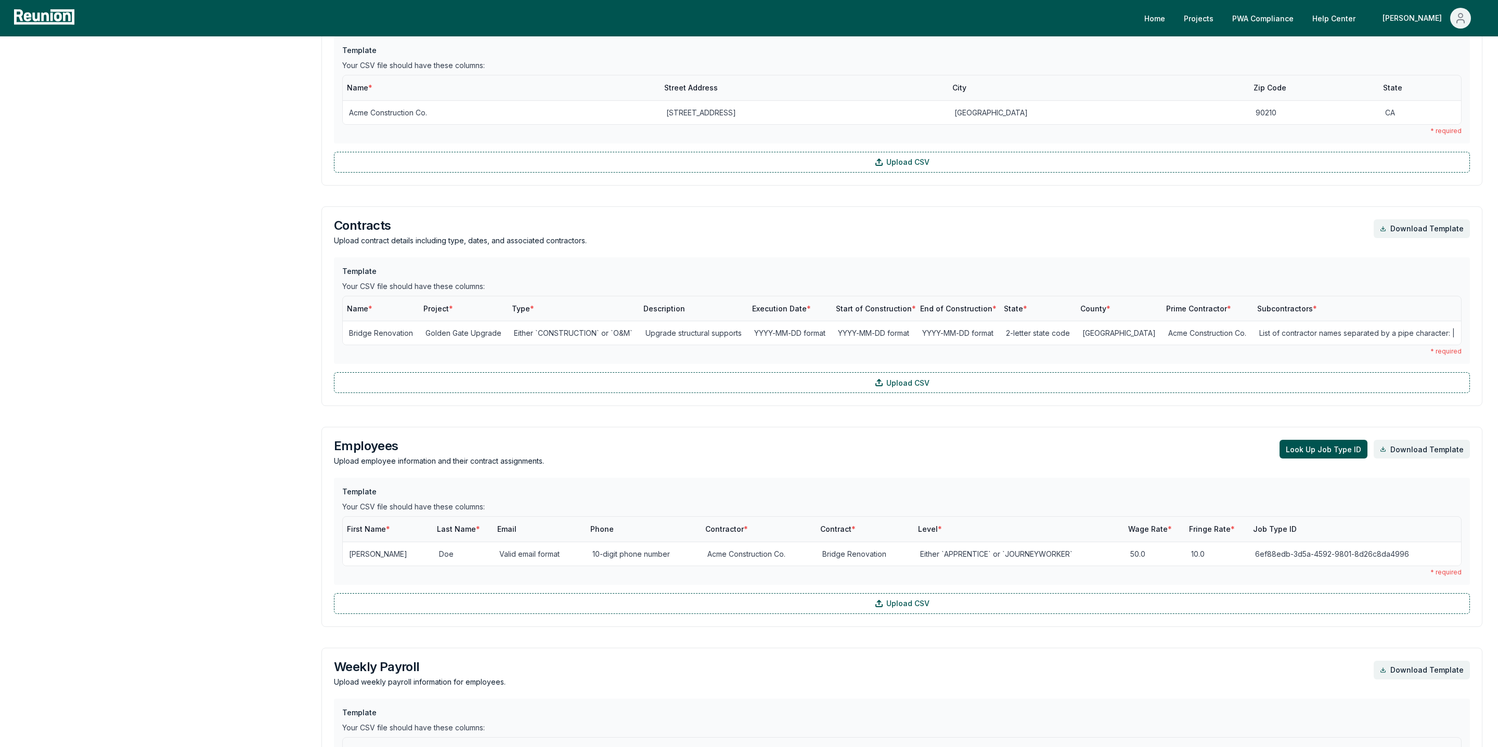
scroll to position [578, 0]
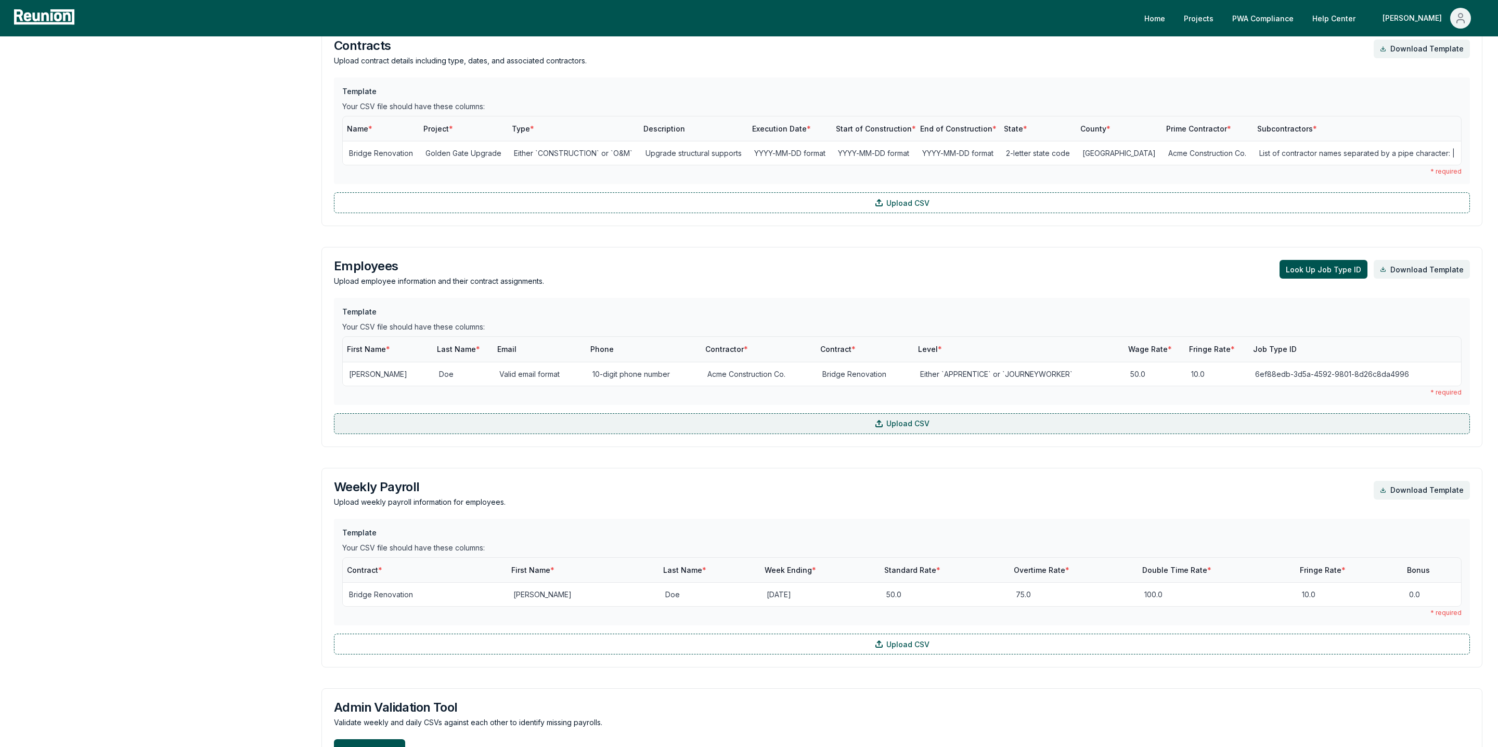
click at [592, 428] on label "Upload CSV" at bounding box center [902, 423] width 1136 height 21
click at [0, 0] on input "Upload CSV" at bounding box center [0, 0] width 0 height 0
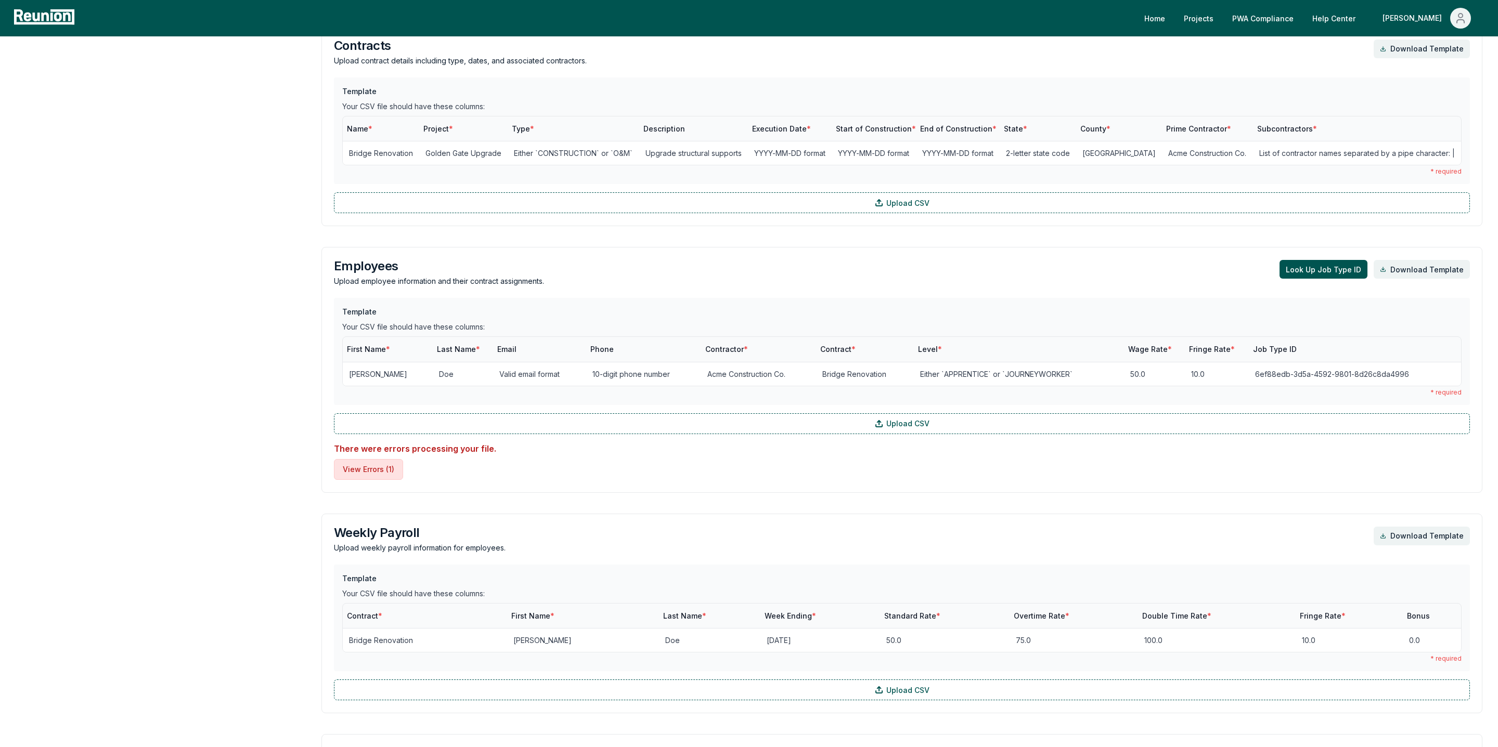
click at [360, 477] on button "View Errors ( 1 )" at bounding box center [368, 469] width 69 height 21
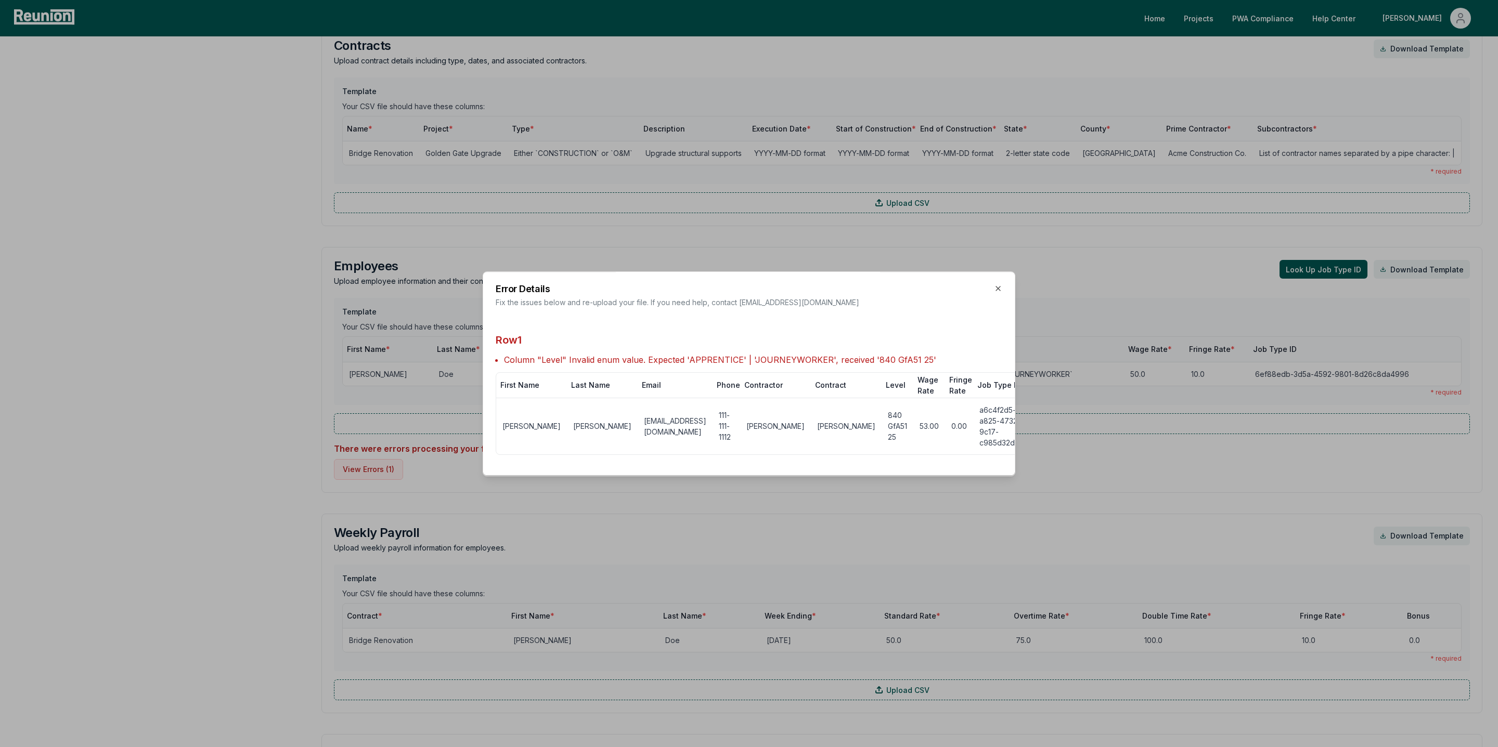
click at [1002, 294] on div "Error Details Fix the issues below and re-upload your file. If you need help, c…" at bounding box center [749, 374] width 533 height 205
click at [998, 293] on icon "button" at bounding box center [998, 289] width 8 height 8
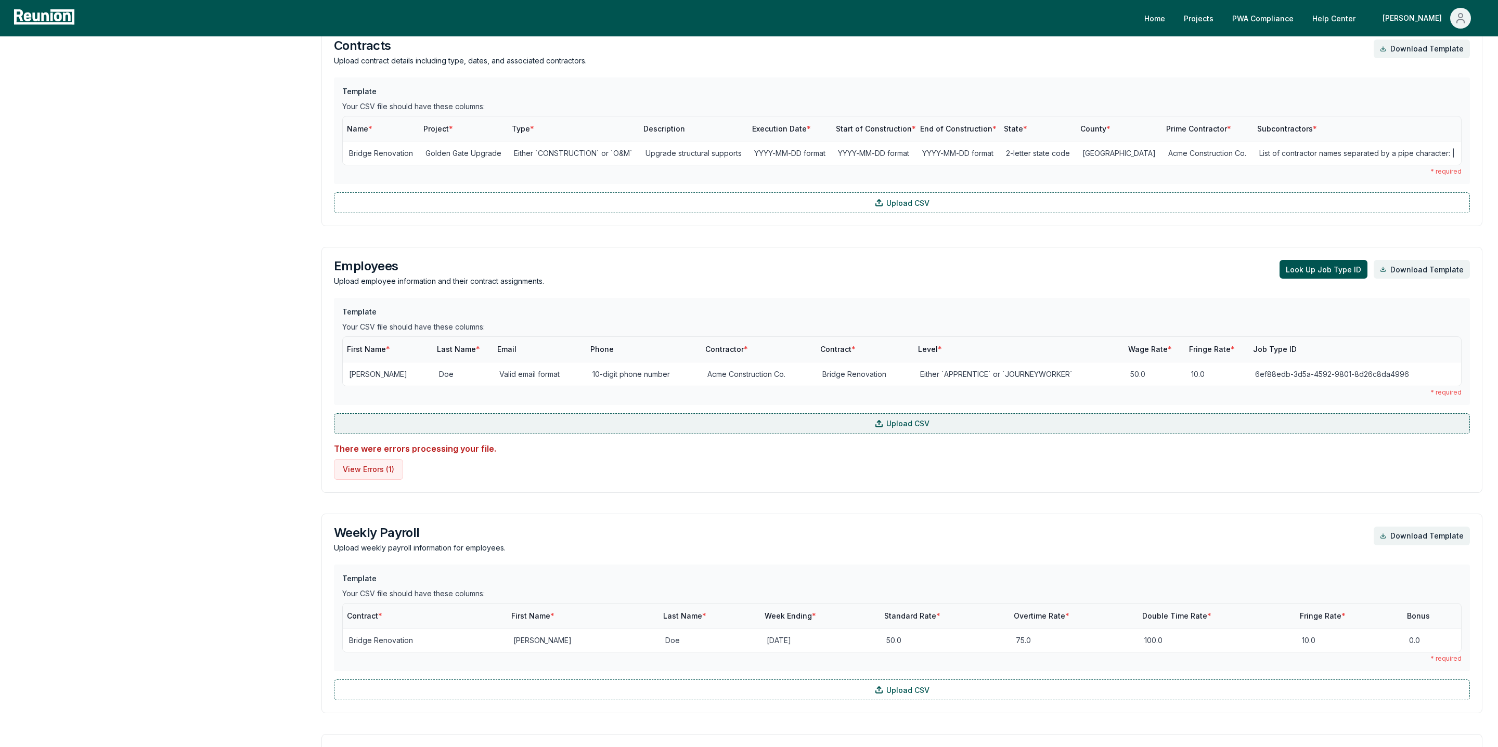
click at [649, 424] on label "Upload CSV" at bounding box center [902, 423] width 1136 height 21
click at [0, 0] on input "Upload CSV" at bounding box center [0, 0] width 0 height 0
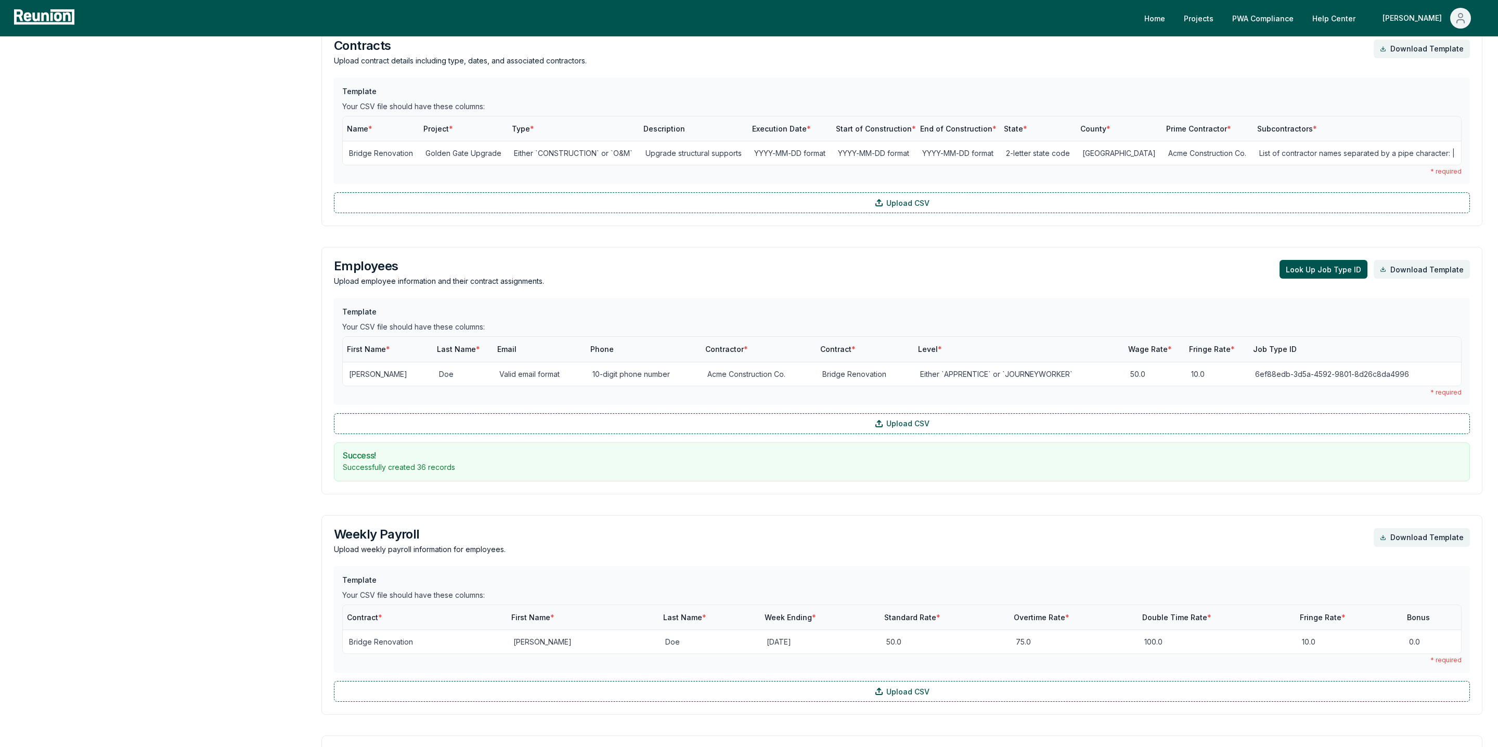
scroll to position [0, 0]
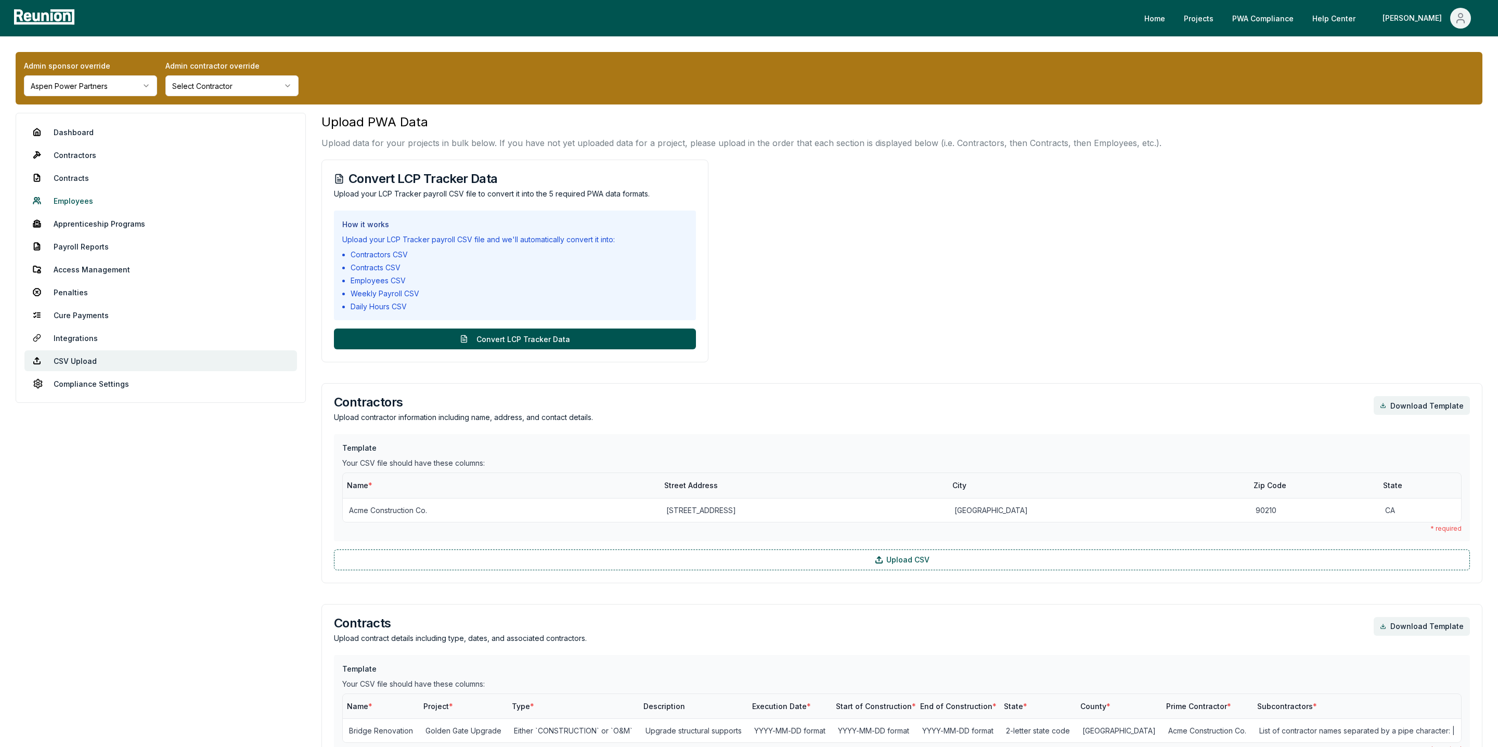
click at [80, 198] on link "Employees" at bounding box center [160, 200] width 273 height 21
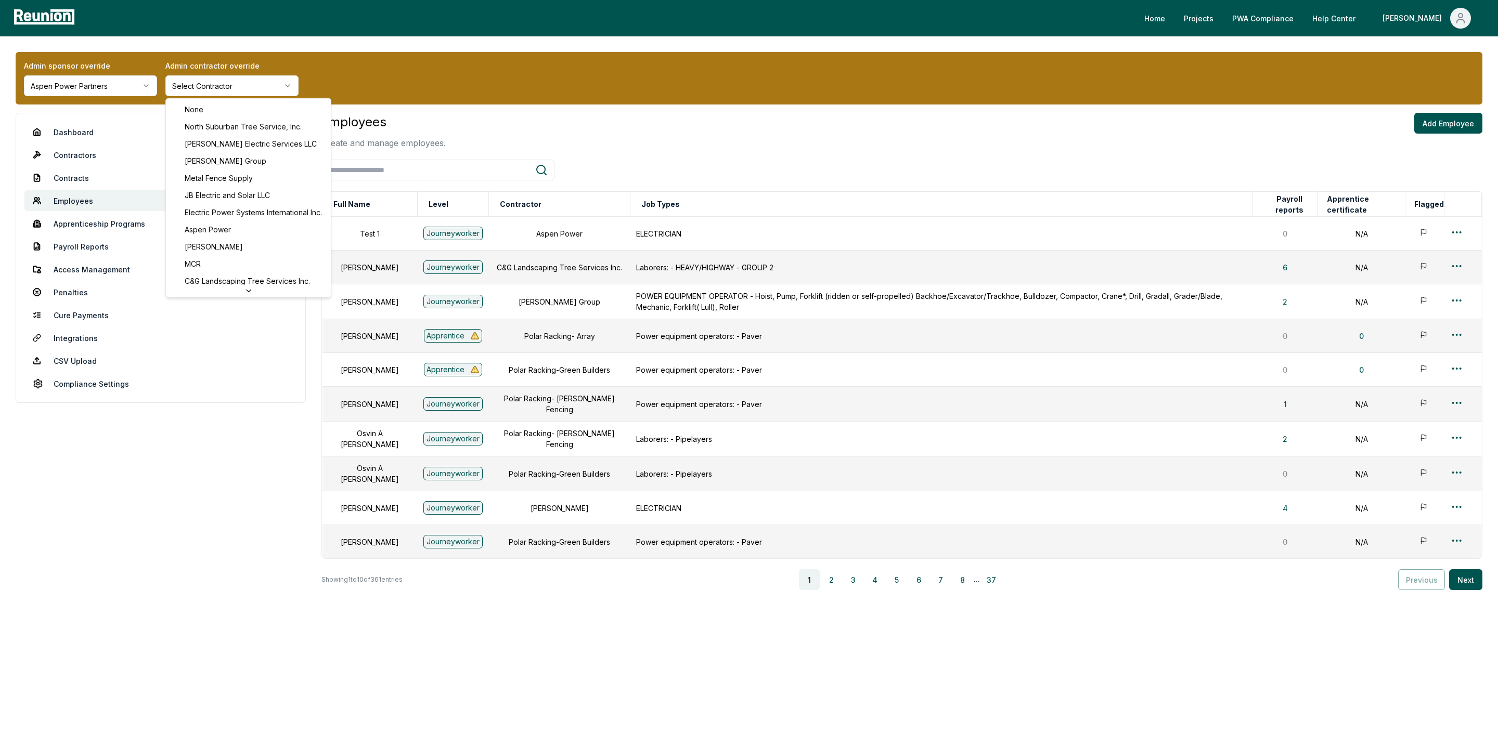
click at [214, 81] on html "Please visit us on your desktop We're working on making our marketplace mobile-…" at bounding box center [749, 373] width 1498 height 747
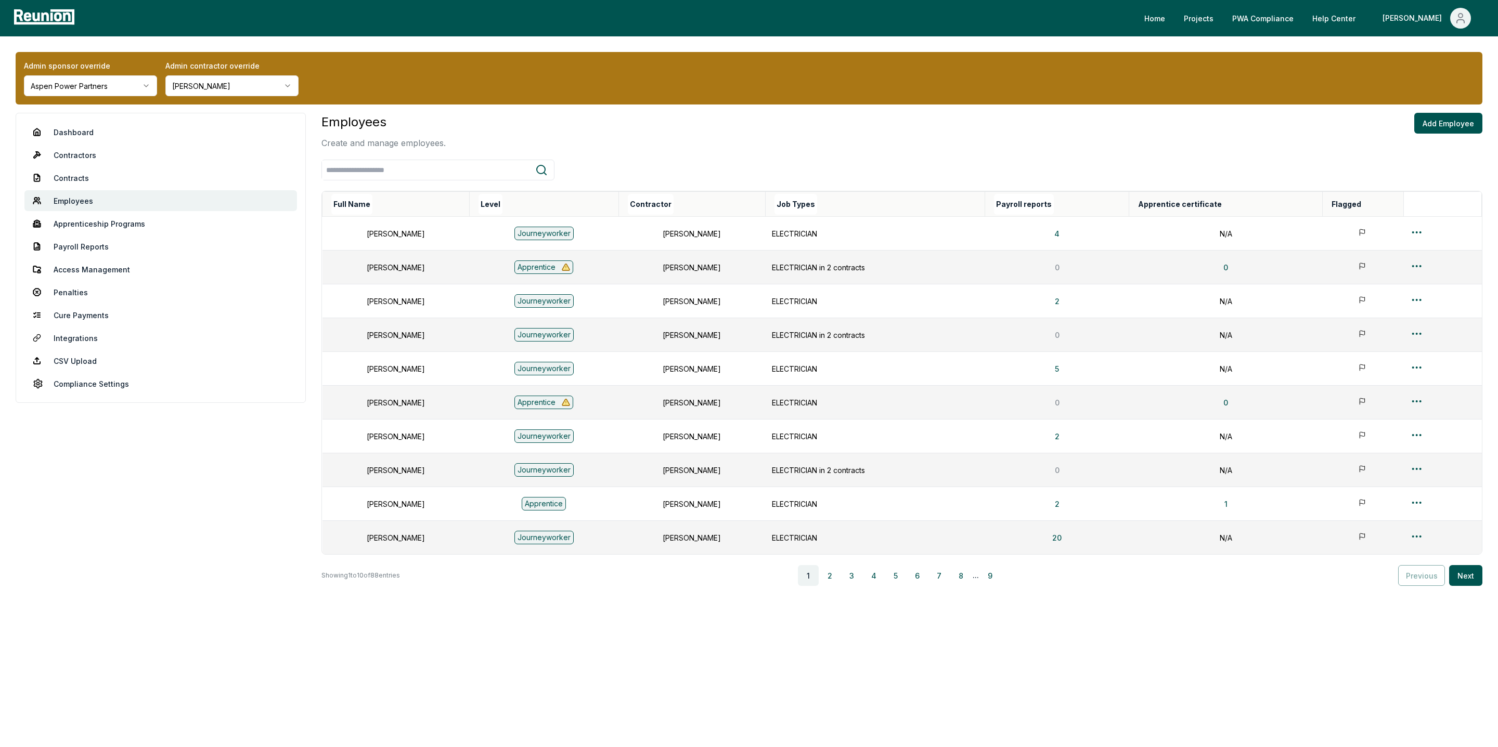
click at [387, 203] on th "Full Name" at bounding box center [395, 204] width 147 height 25
click at [359, 198] on button "Full Name" at bounding box center [351, 204] width 41 height 21
click at [1422, 233] on html "Please visit us on your desktop We're working on making our marketplace mobile-…" at bounding box center [749, 373] width 1498 height 747
click at [1385, 272] on div "Edit" at bounding box center [1415, 274] width 99 height 17
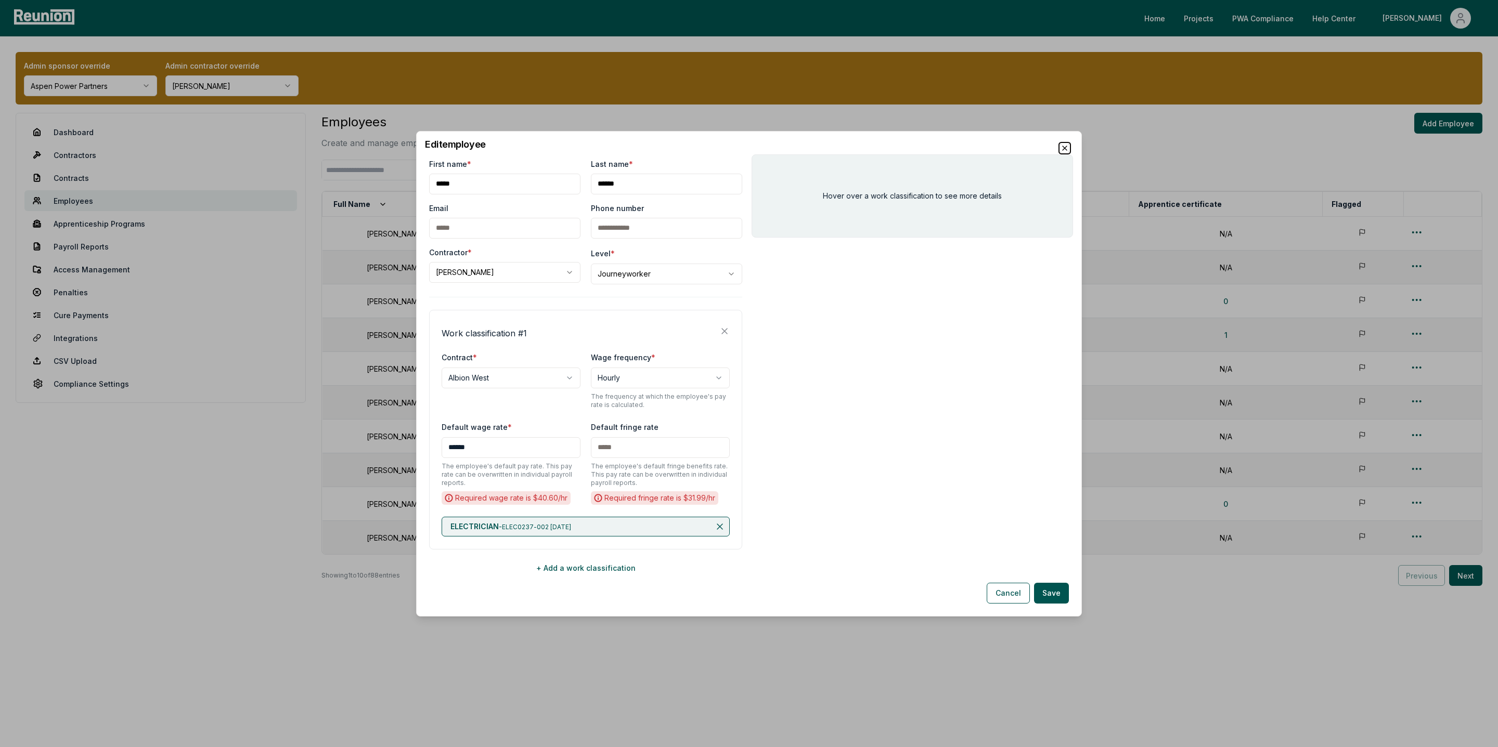
click at [1066, 146] on icon "button" at bounding box center [1065, 148] width 4 height 4
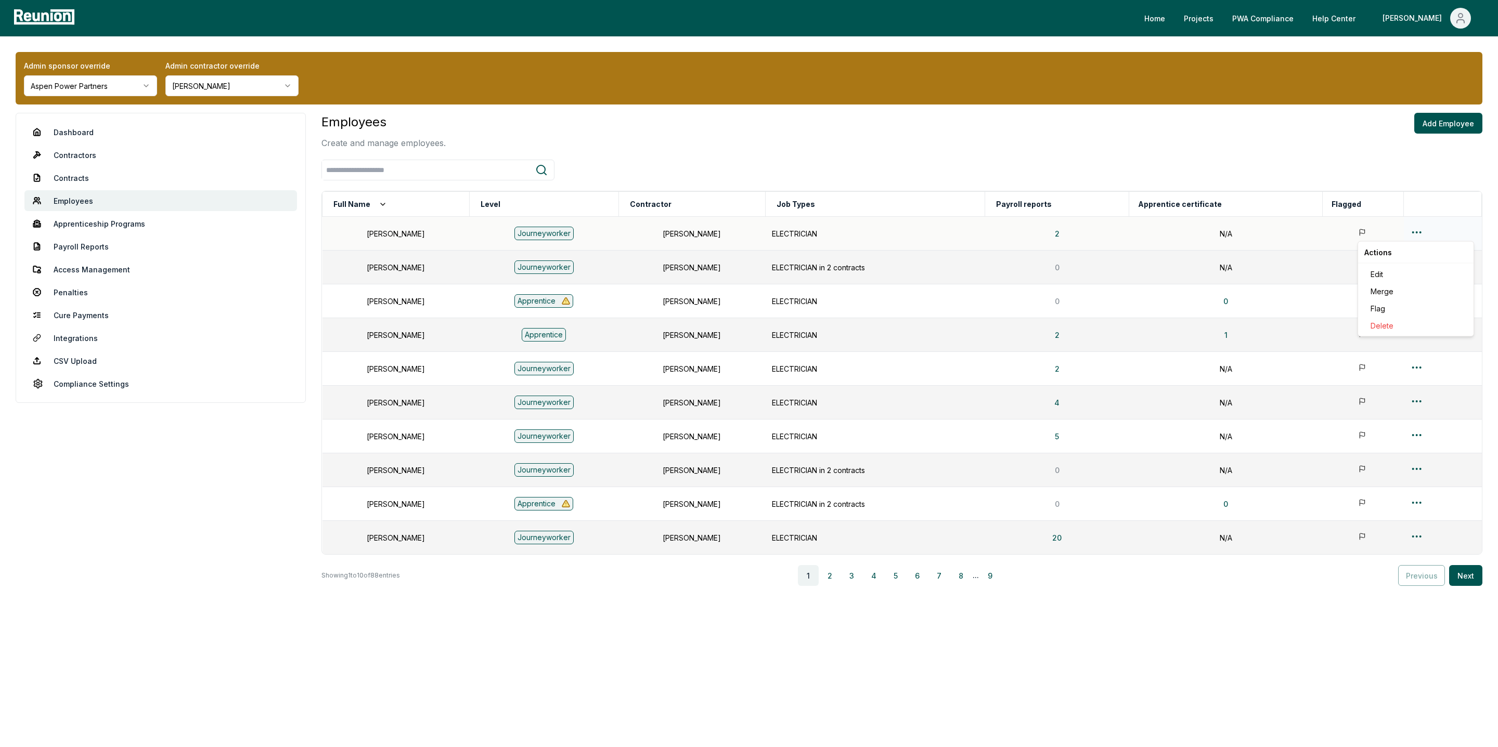
click at [1417, 235] on html "Please visit us on your desktop We're working on making our marketplace mobile-…" at bounding box center [749, 373] width 1498 height 747
click at [1271, 269] on html "Please visit us on your desktop We're working on making our marketplace mobile-…" at bounding box center [749, 373] width 1498 height 747
click at [1412, 269] on html "Please visit us on your desktop We're working on making our marketplace mobile-…" at bounding box center [749, 373] width 1498 height 747
click at [1399, 311] on div "Edit" at bounding box center [1415, 307] width 99 height 17
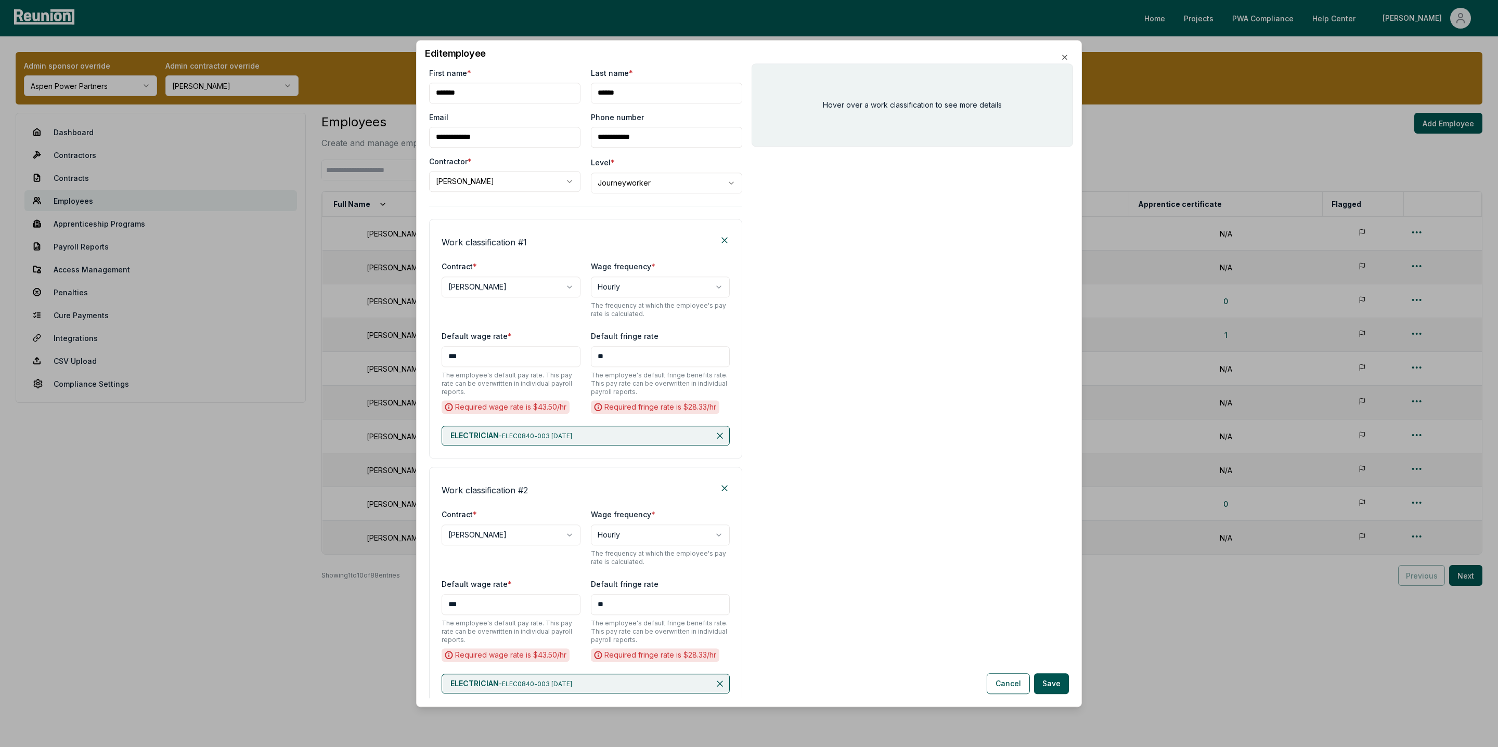
scroll to position [70, 0]
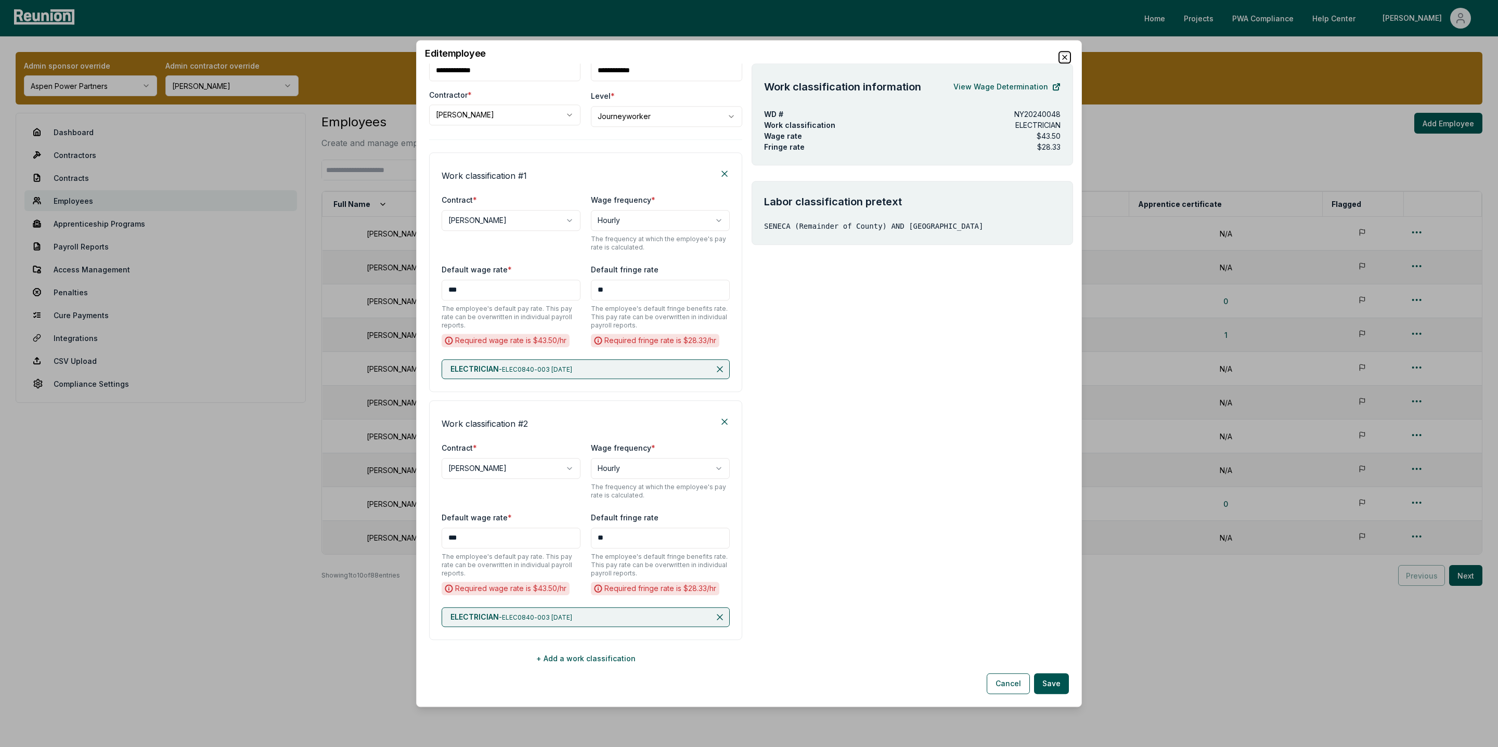
click at [1063, 57] on icon "button" at bounding box center [1065, 57] width 8 height 8
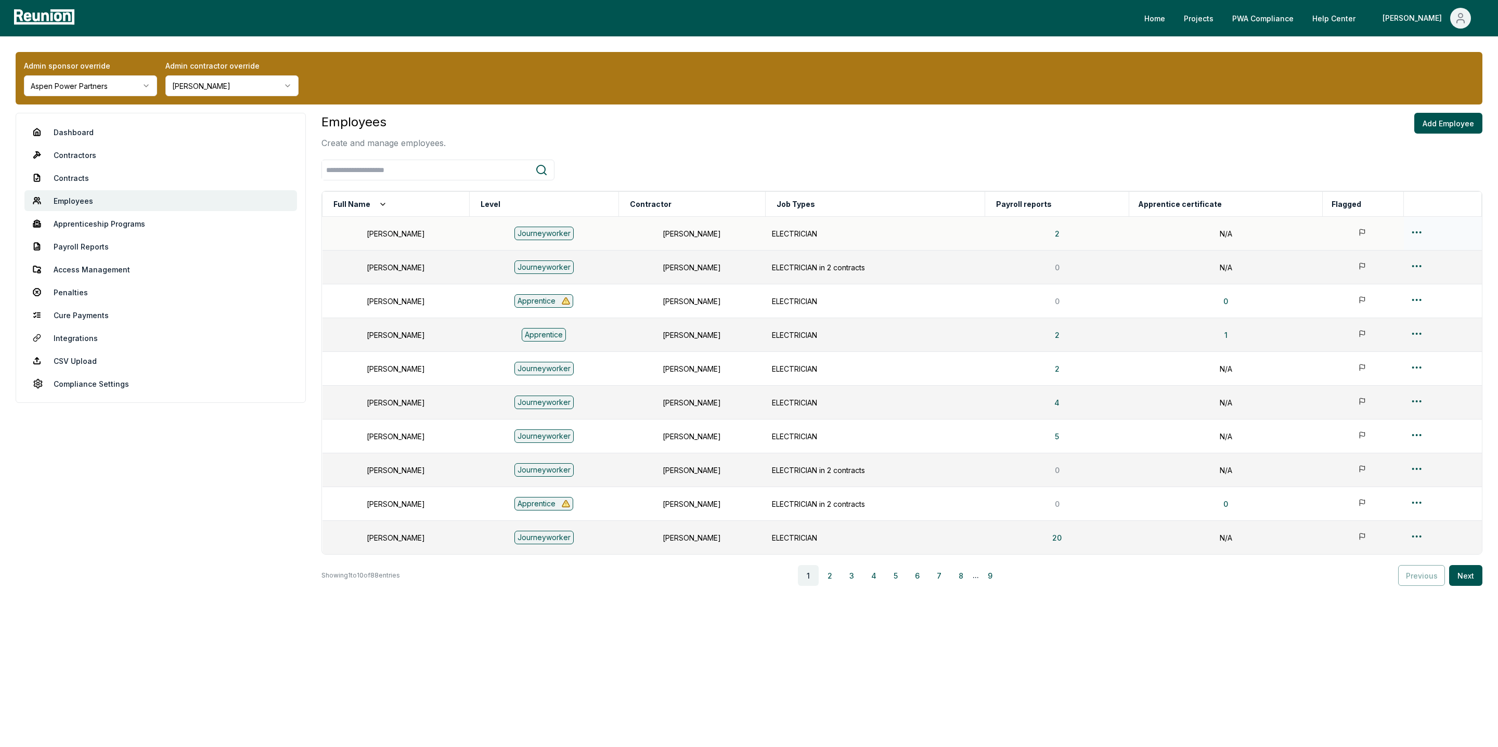
click at [1414, 230] on html "Please visit us on your desktop We're working on making our marketplace mobile-…" at bounding box center [749, 373] width 1498 height 747
click at [1398, 291] on div "Merge" at bounding box center [1415, 291] width 99 height 17
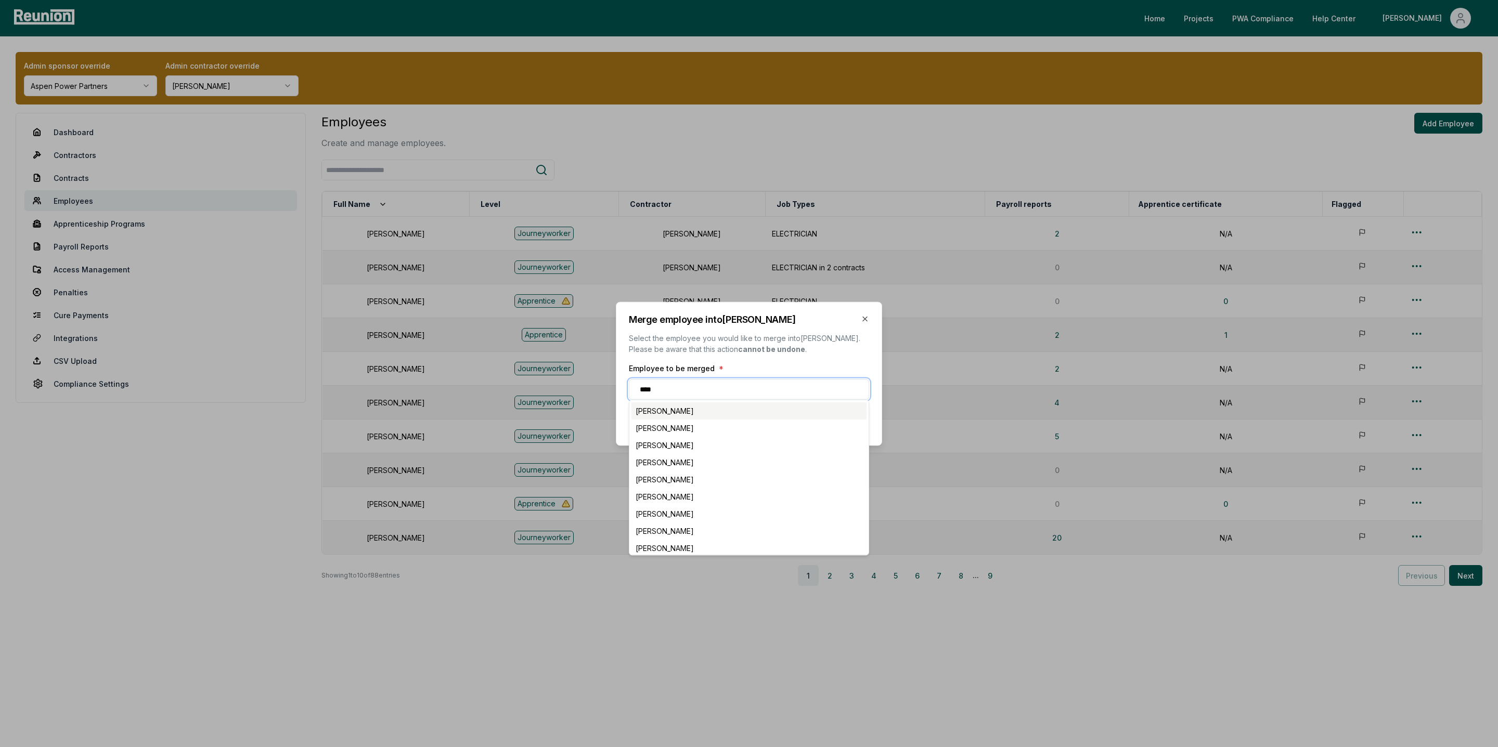
type input "*****"
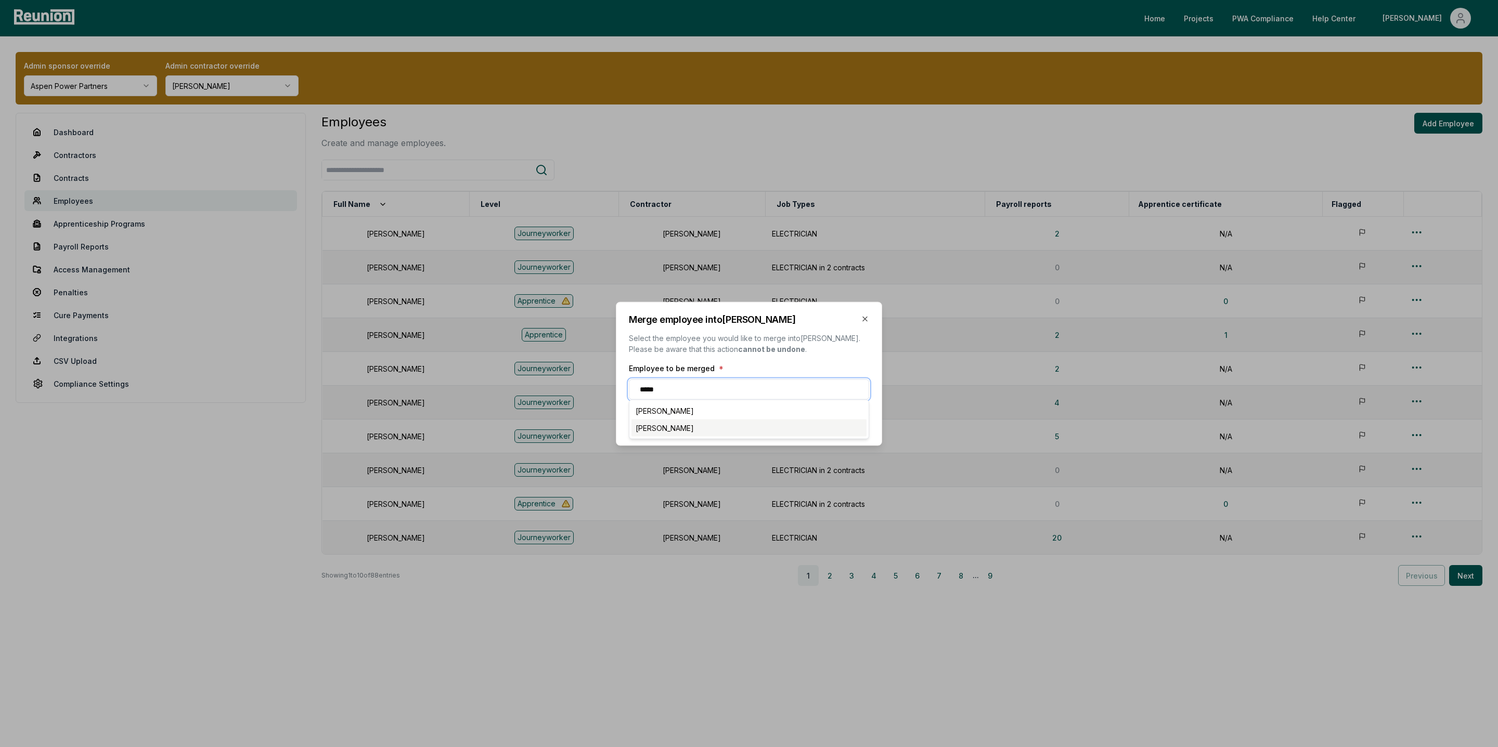
click at [721, 431] on div "[PERSON_NAME]" at bounding box center [748, 427] width 235 height 17
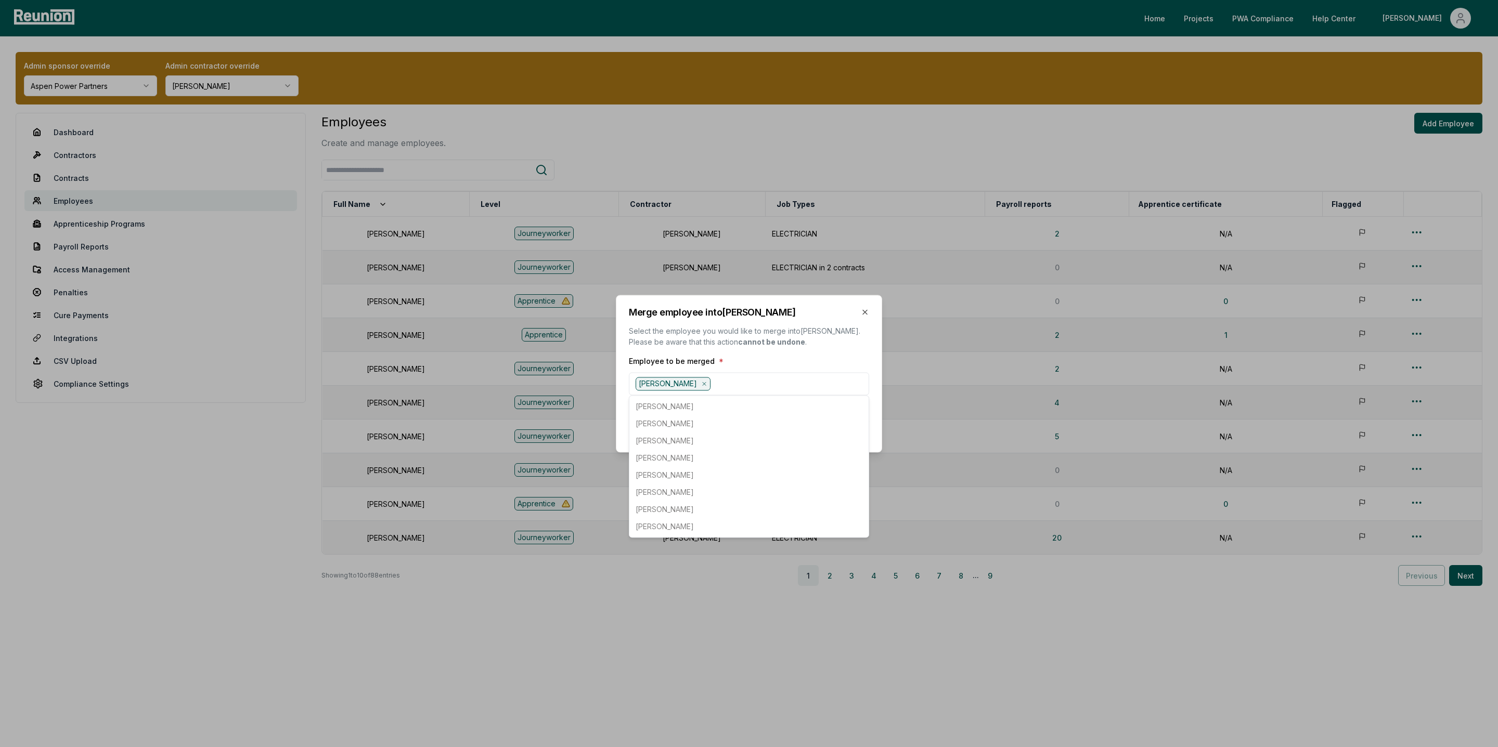
click at [832, 356] on div "Employee to be merged *" at bounding box center [749, 362] width 240 height 12
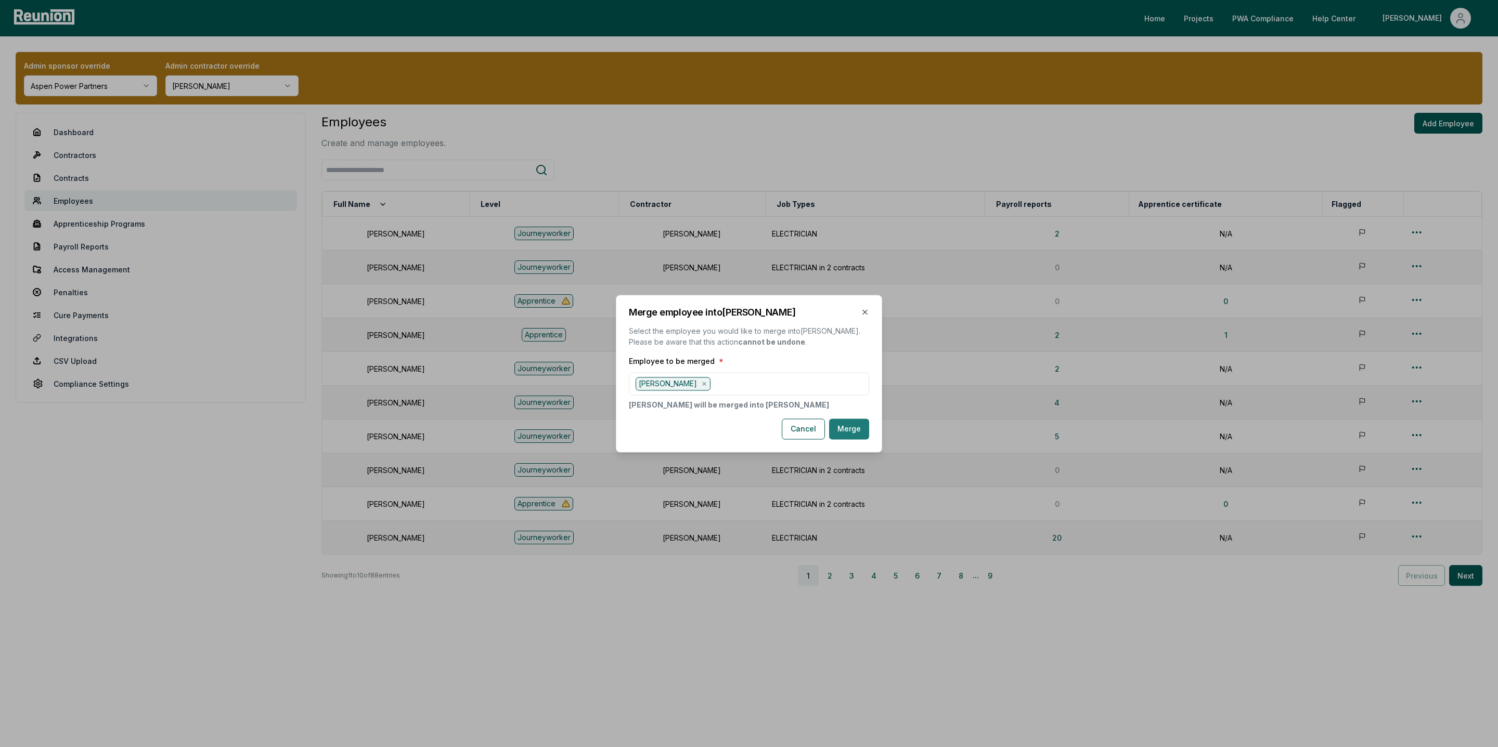
click at [852, 426] on button "Merge" at bounding box center [849, 429] width 40 height 21
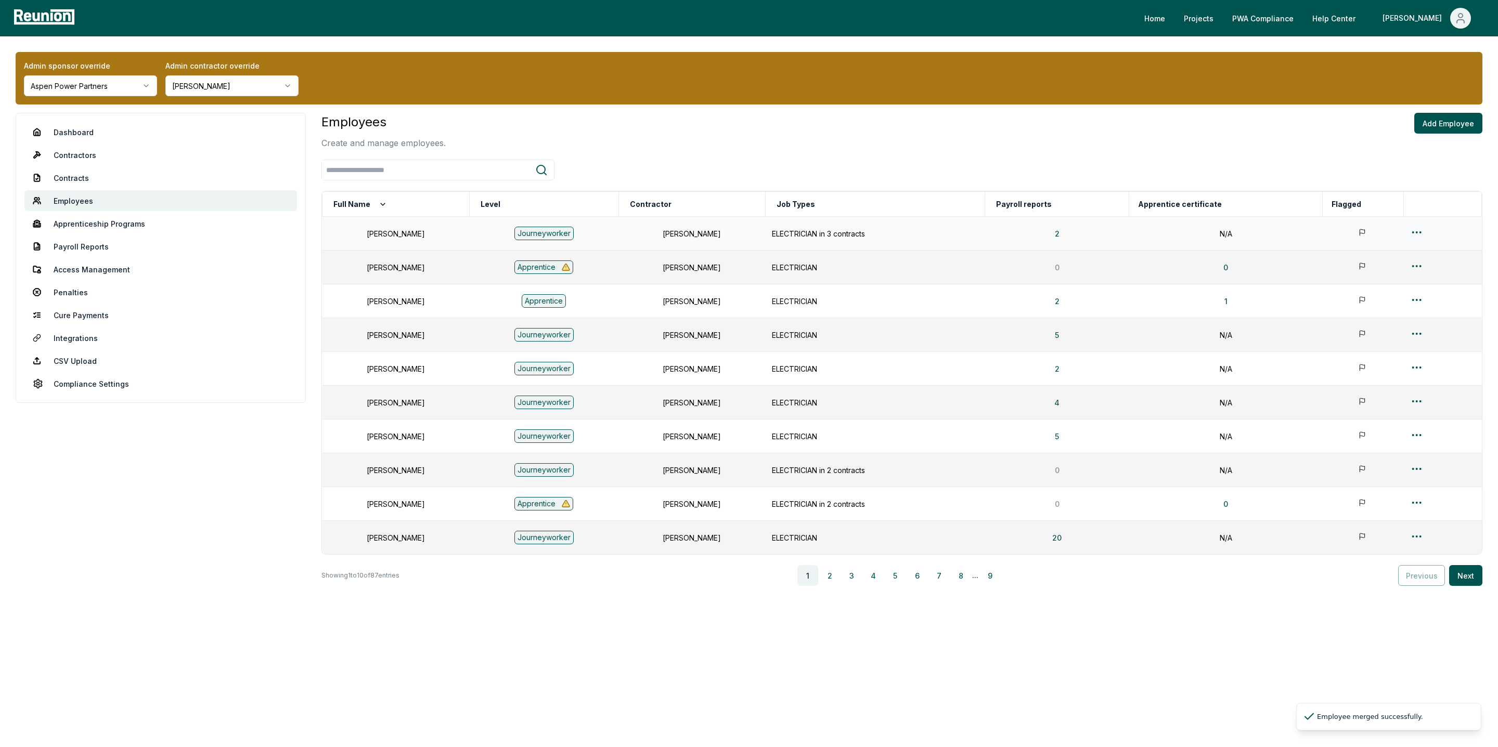
click at [1410, 231] on html "Please visit us on your desktop We're working on making our marketplace mobile-…" at bounding box center [749, 373] width 1498 height 747
click at [1391, 271] on div "Edit" at bounding box center [1415, 274] width 99 height 17
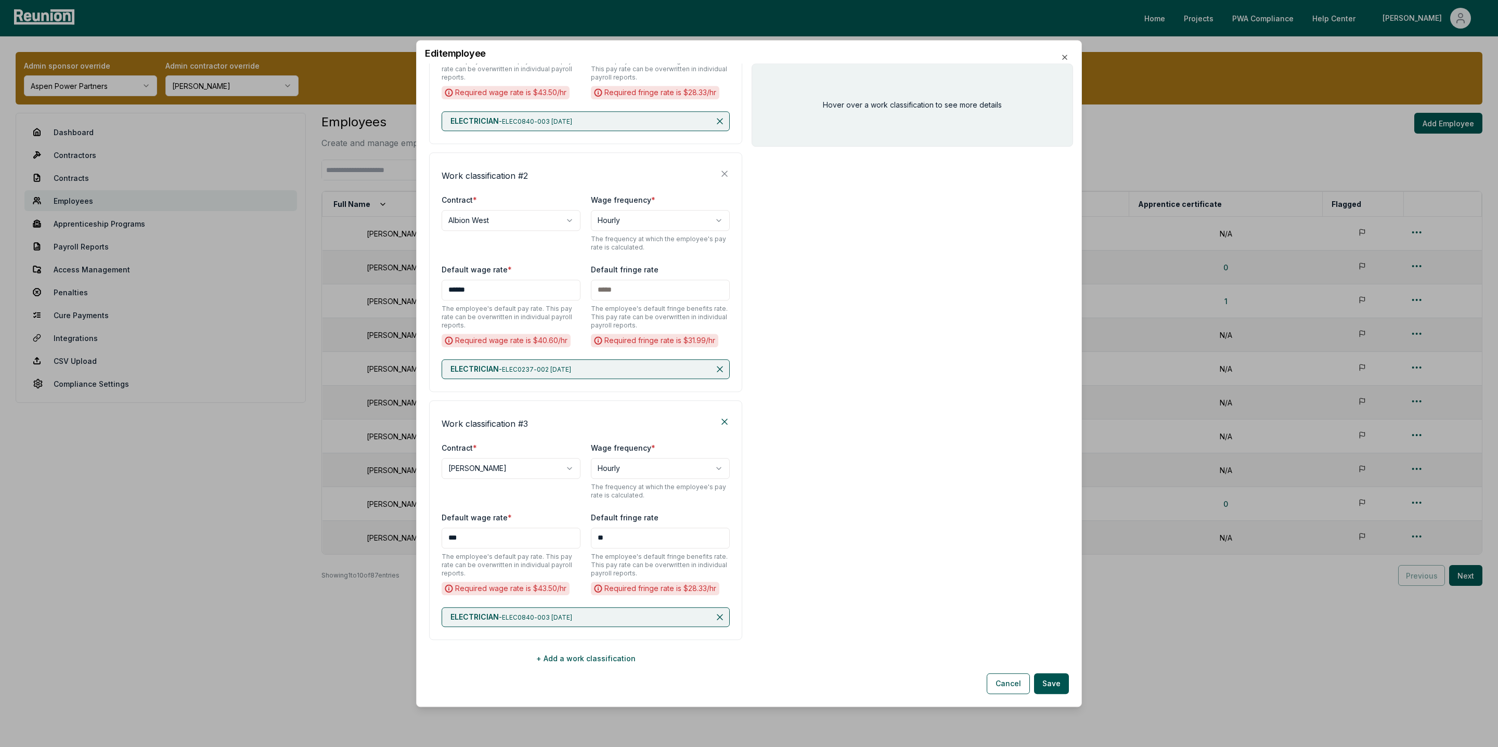
scroll to position [0, 0]
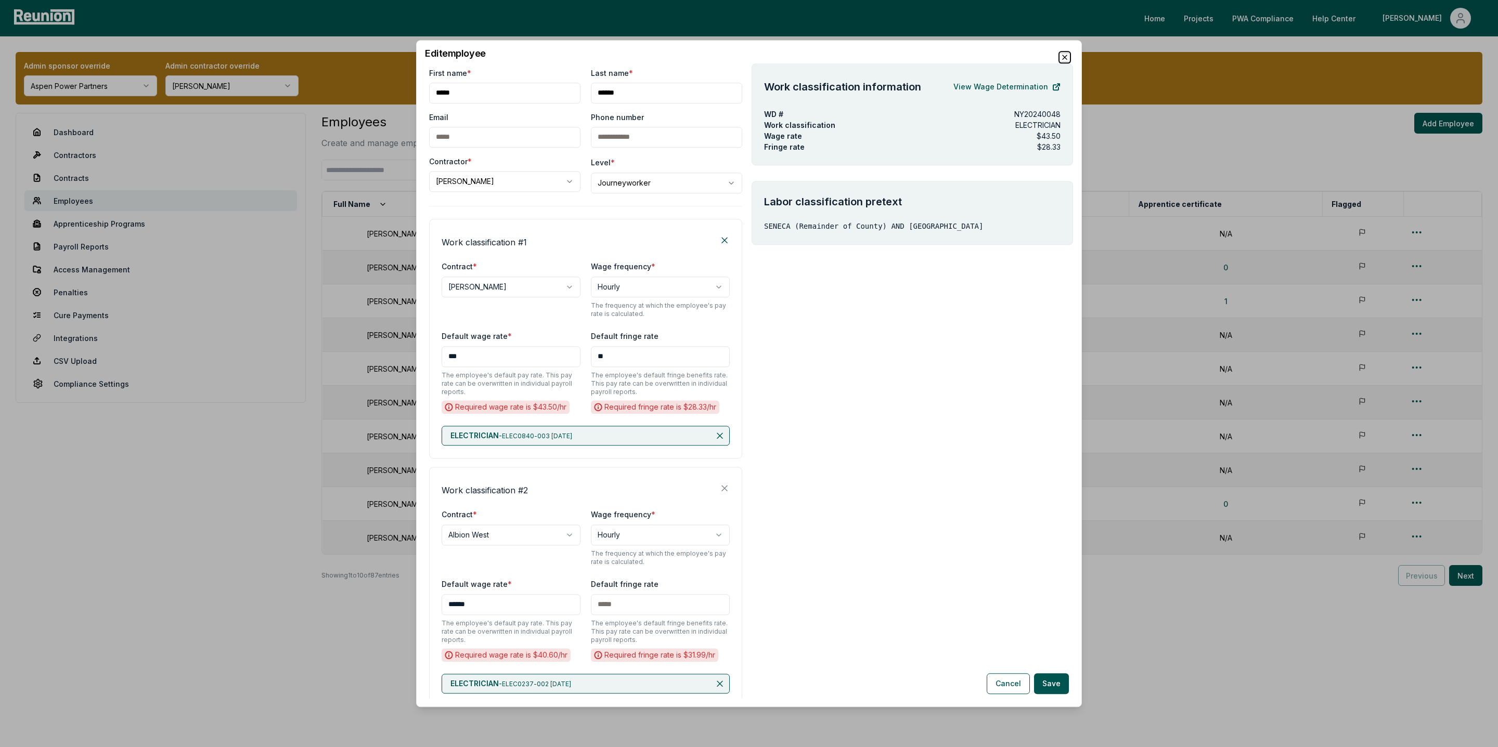
click at [1065, 57] on icon "button" at bounding box center [1065, 57] width 4 height 4
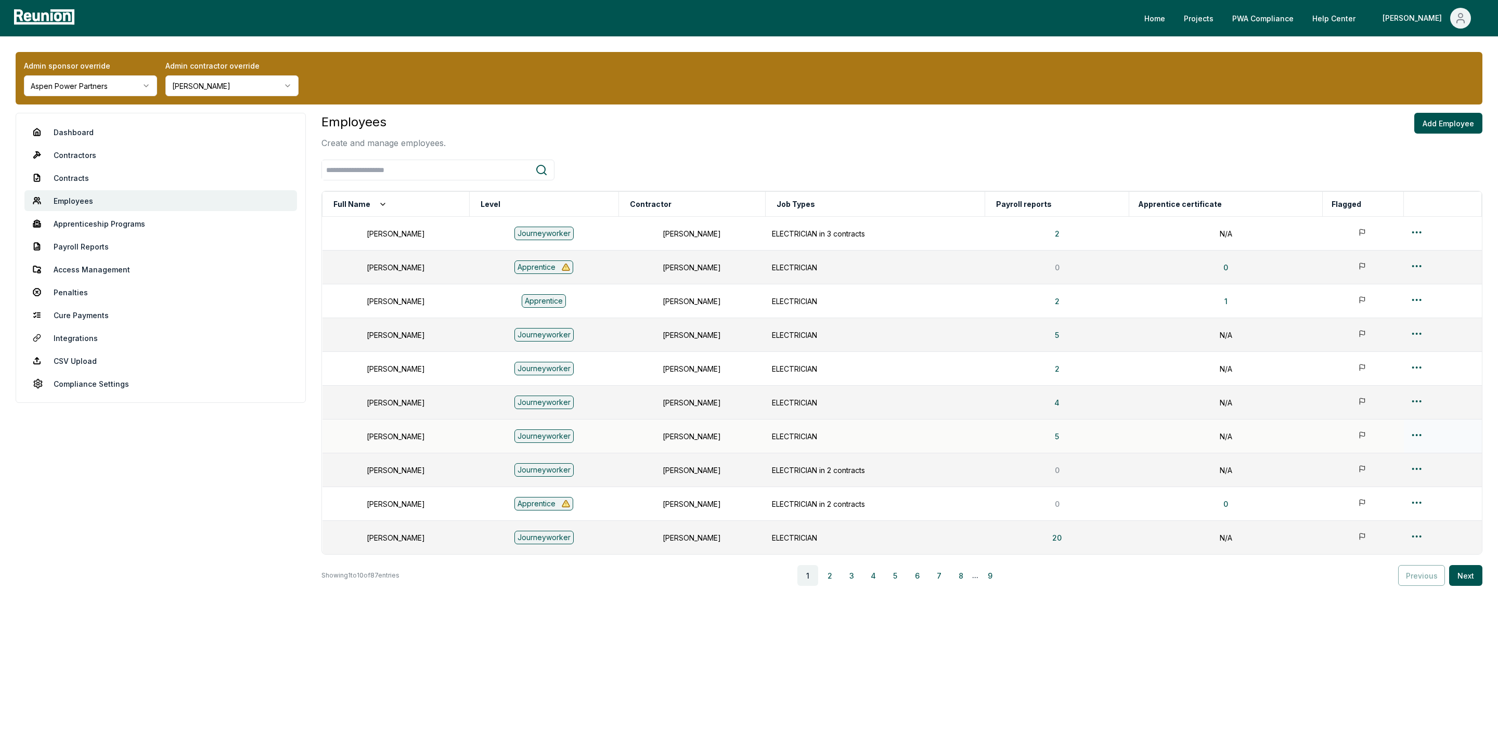
click at [1415, 436] on html "Please visit us on your desktop We're working on making our marketplace mobile-…" at bounding box center [749, 373] width 1498 height 747
click at [1378, 480] on div "Edit" at bounding box center [1415, 477] width 99 height 17
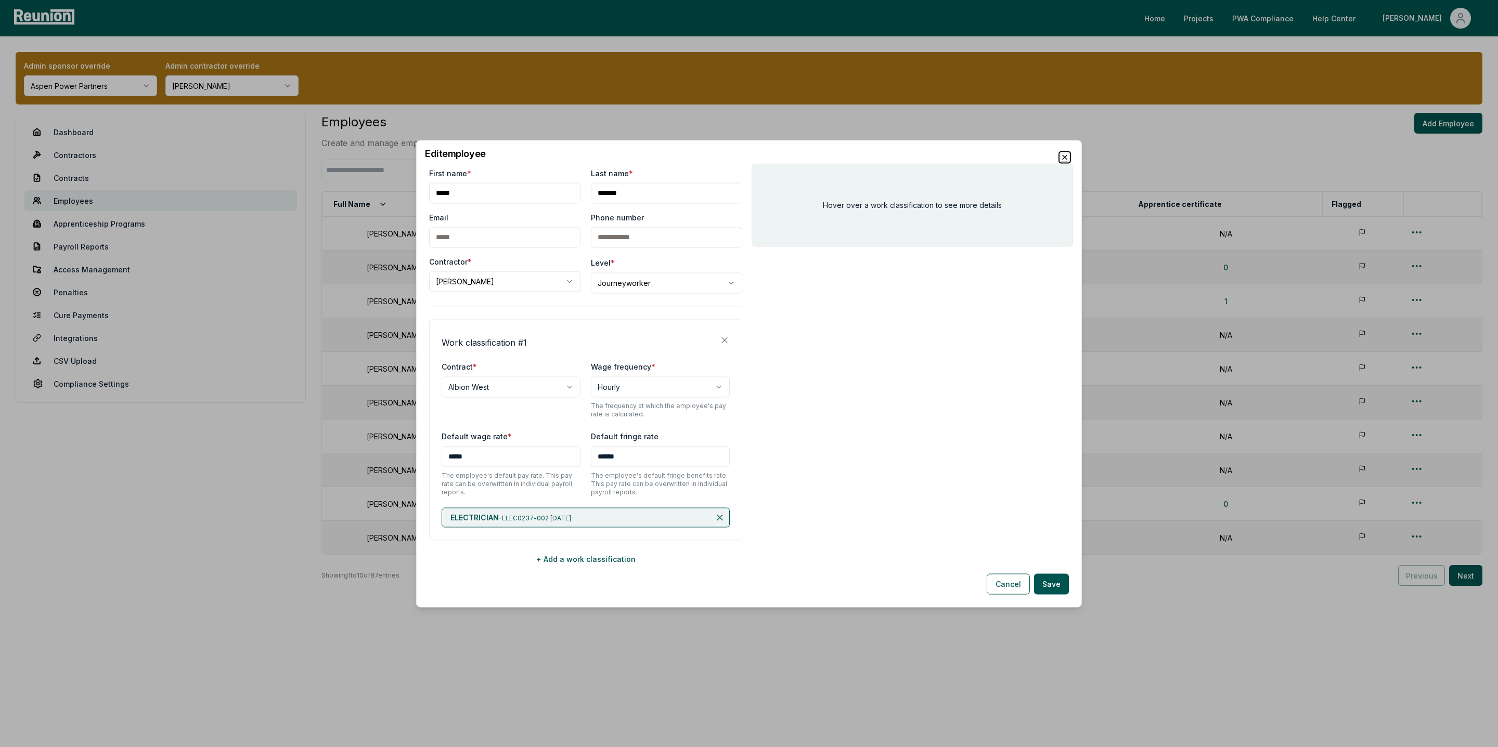
click at [1062, 156] on icon "button" at bounding box center [1065, 157] width 8 height 8
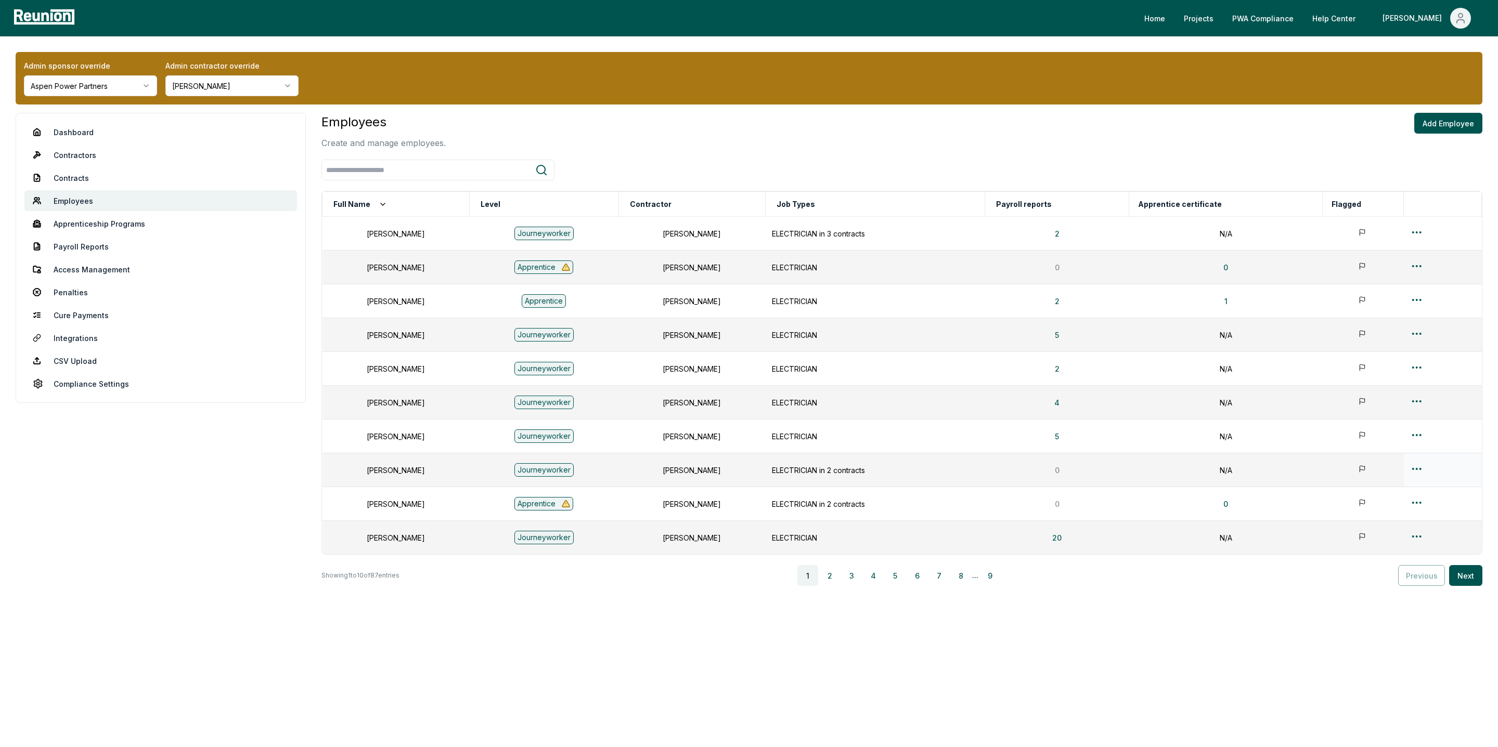
click at [1416, 470] on html "Please visit us on your desktop We're working on making our marketplace mobile-…" at bounding box center [749, 373] width 1498 height 747
click at [1416, 428] on html "Please visit us on your desktop We're working on making our marketplace mobile-…" at bounding box center [749, 373] width 1498 height 747
click at [1416, 435] on html "Please visit us on your desktop We're working on making our marketplace mobile-…" at bounding box center [749, 373] width 1498 height 747
click at [1385, 497] on div "Merge" at bounding box center [1415, 494] width 99 height 17
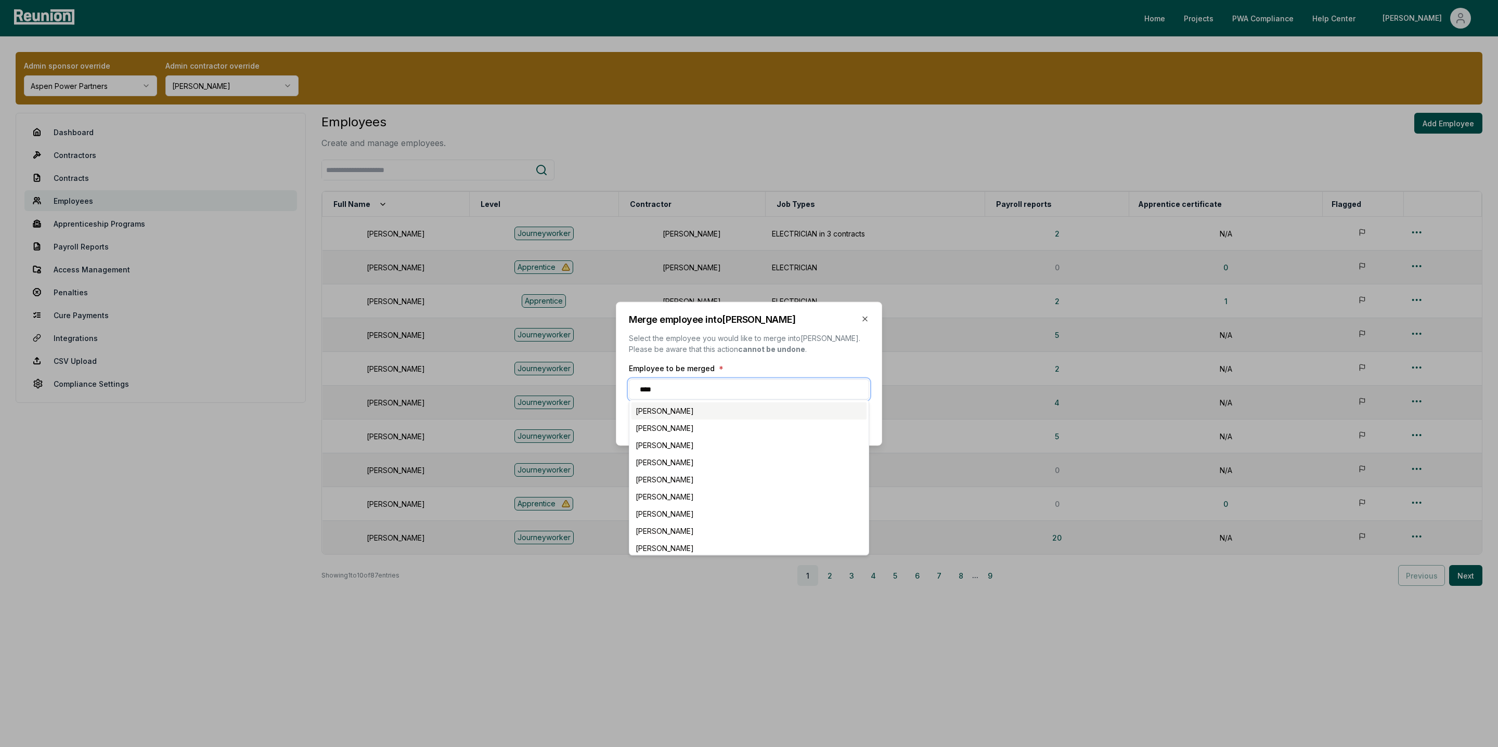
type input "*****"
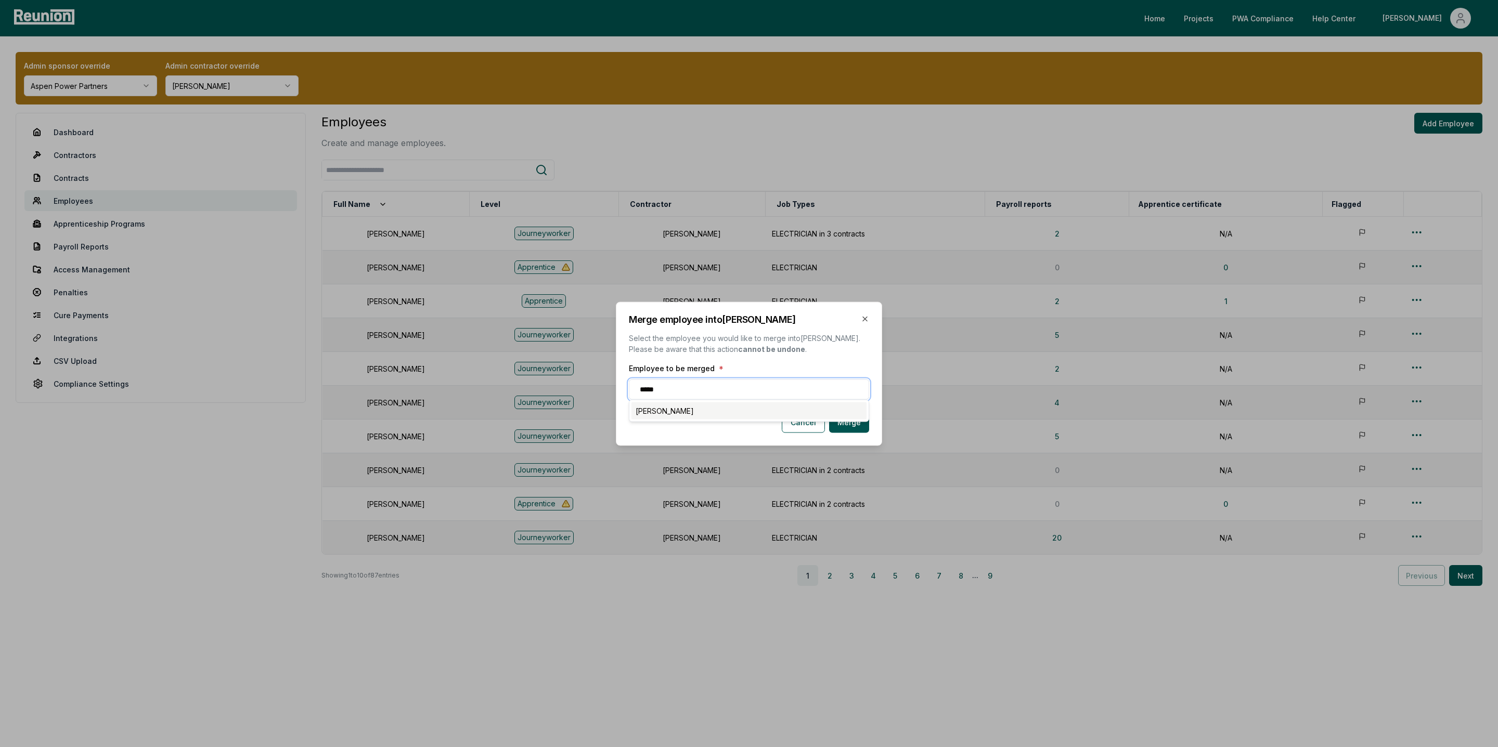
click at [663, 409] on div "[PERSON_NAME]" at bounding box center [748, 410] width 235 height 17
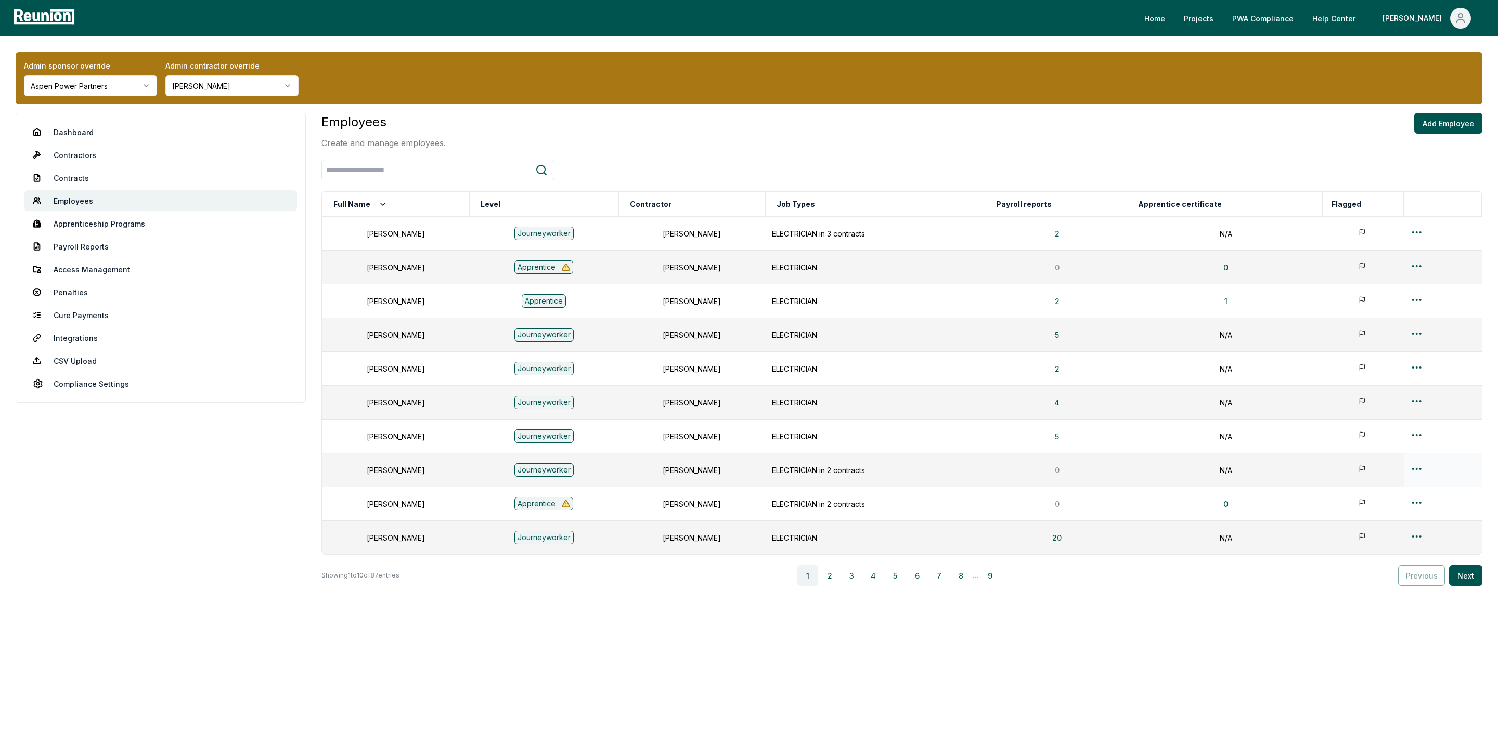
click at [1421, 473] on html "Please visit us on your desktop We're working on making our marketplace mobile-…" at bounding box center [749, 373] width 1498 height 747
click at [1385, 529] on div "Merge" at bounding box center [1415, 529] width 99 height 17
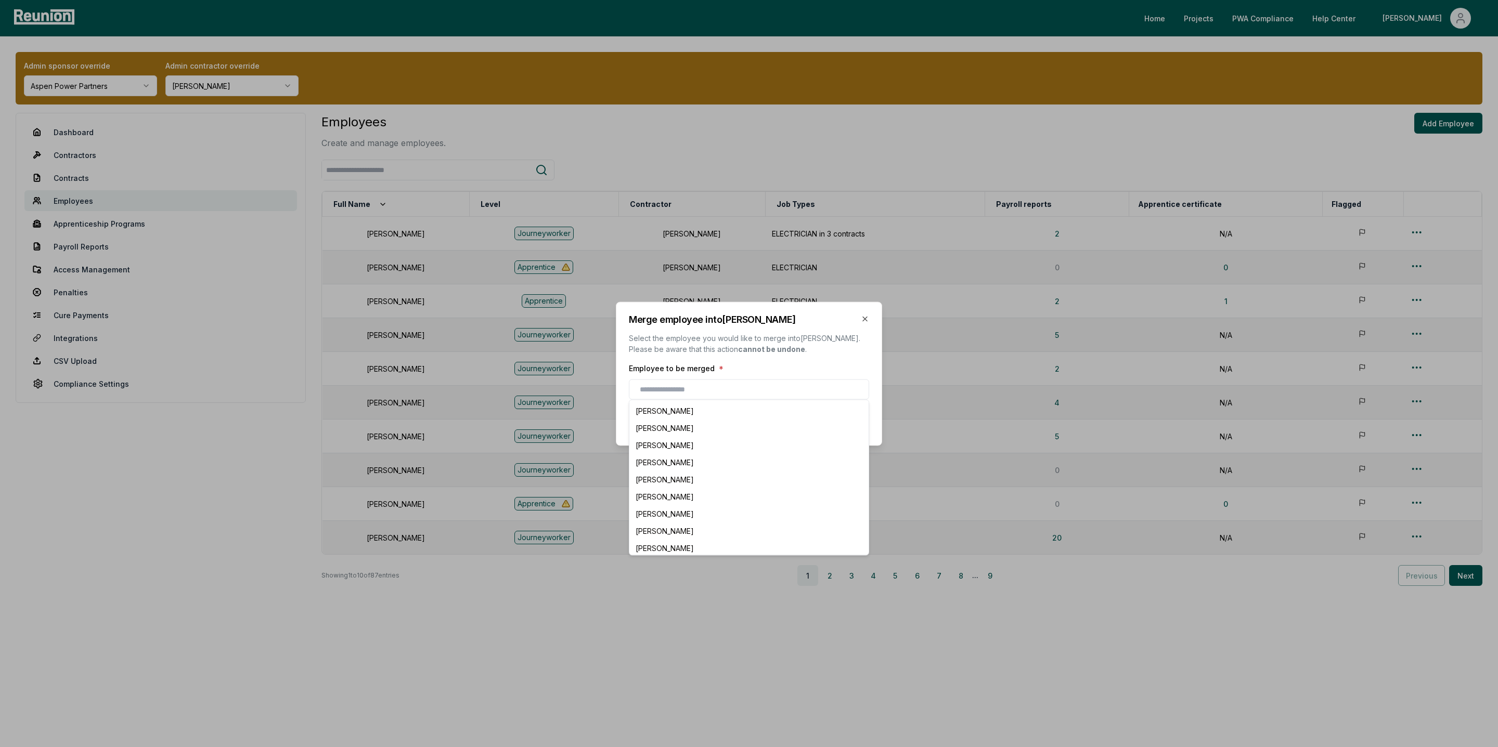
click at [673, 389] on input "text" at bounding box center [751, 389] width 223 height 11
type input "*****"
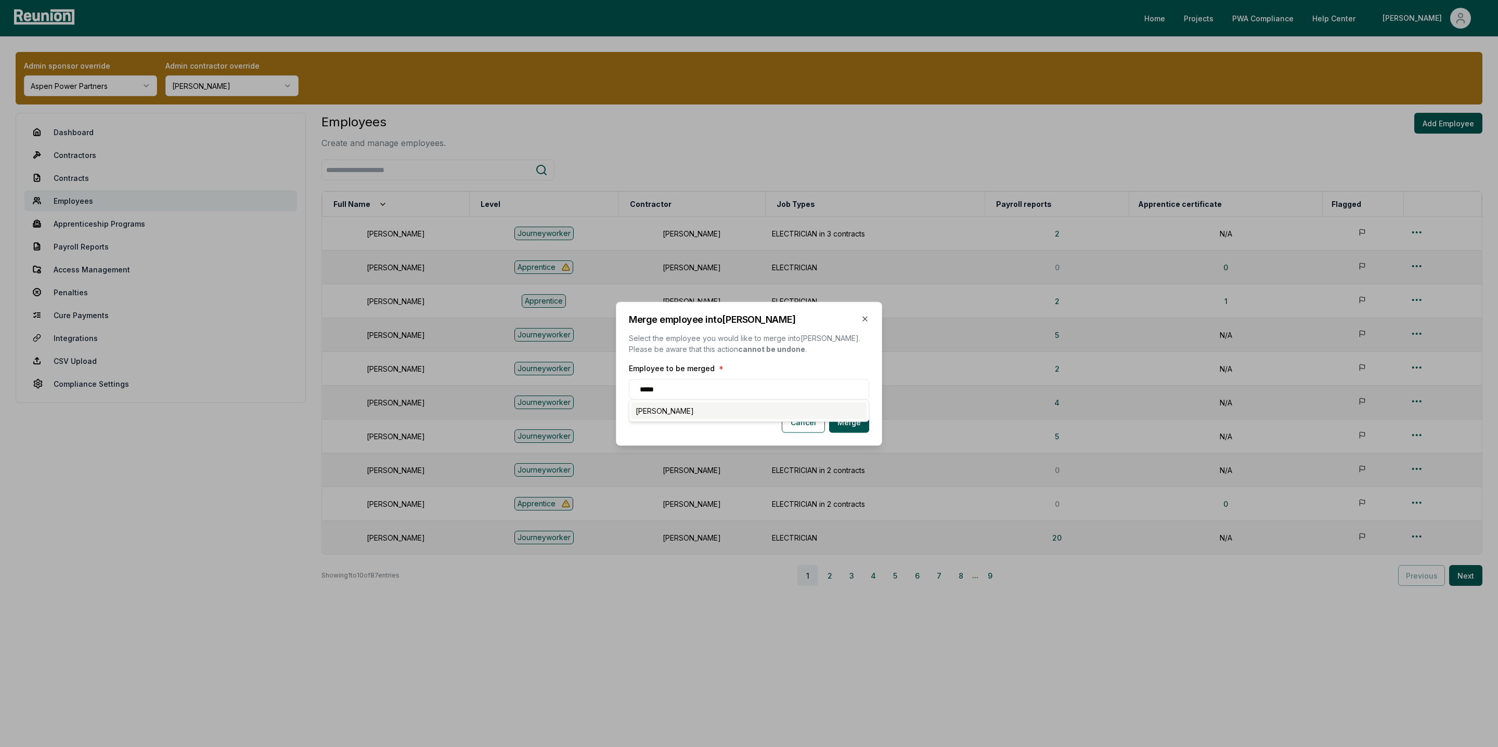
click at [684, 408] on div "[PERSON_NAME]" at bounding box center [748, 410] width 235 height 17
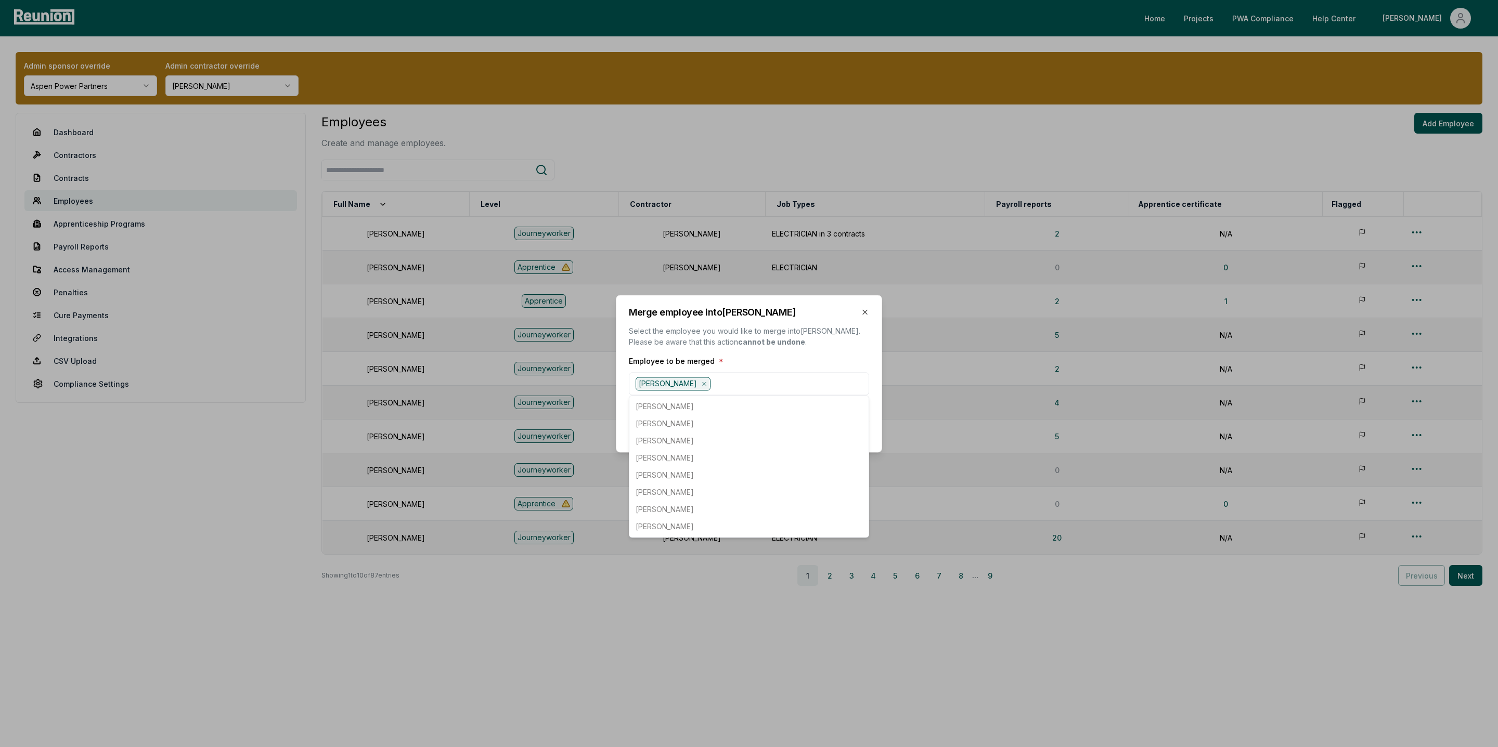
click at [876, 412] on div "Merge employee into [PERSON_NAME] Select the employee you would like to merge i…" at bounding box center [749, 374] width 266 height 158
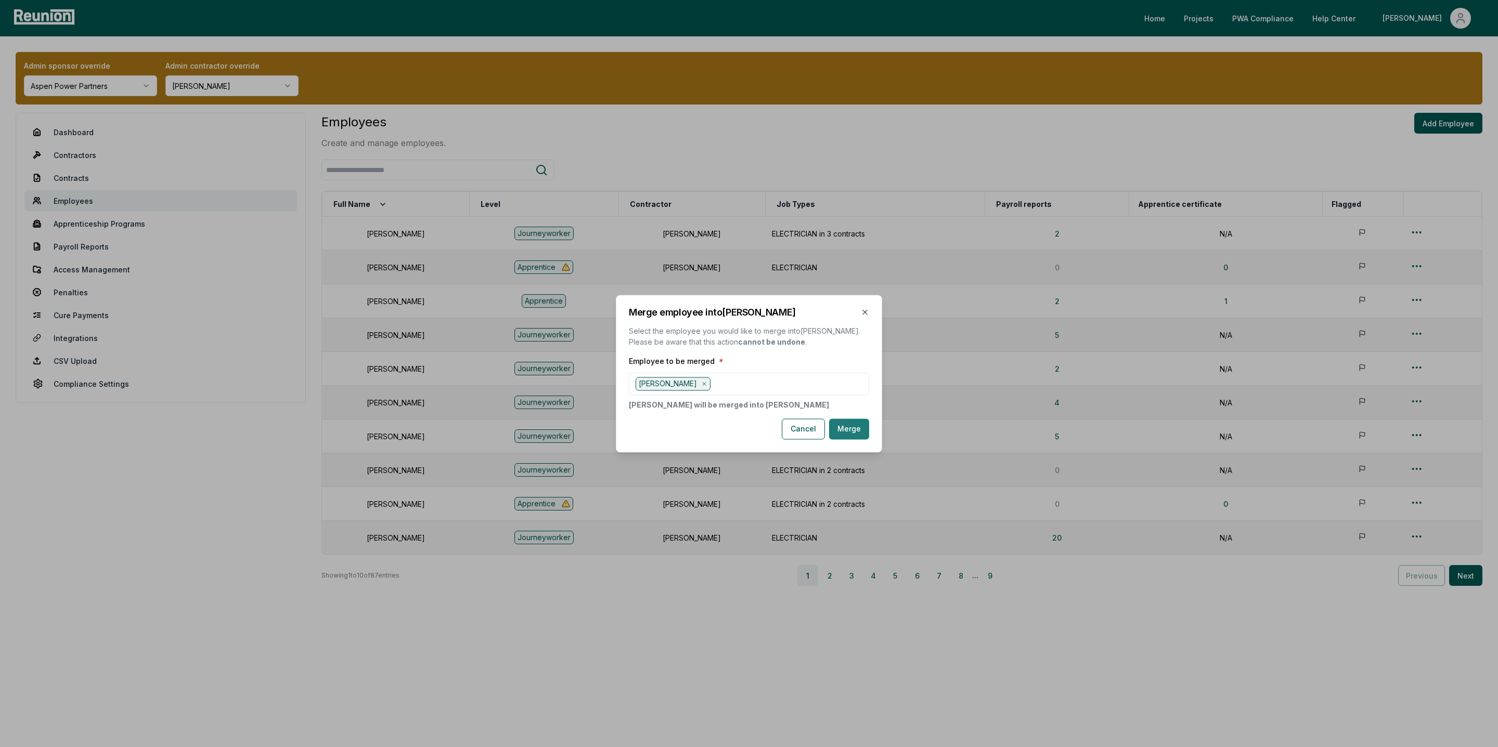
click at [860, 428] on button "Merge" at bounding box center [849, 429] width 40 height 21
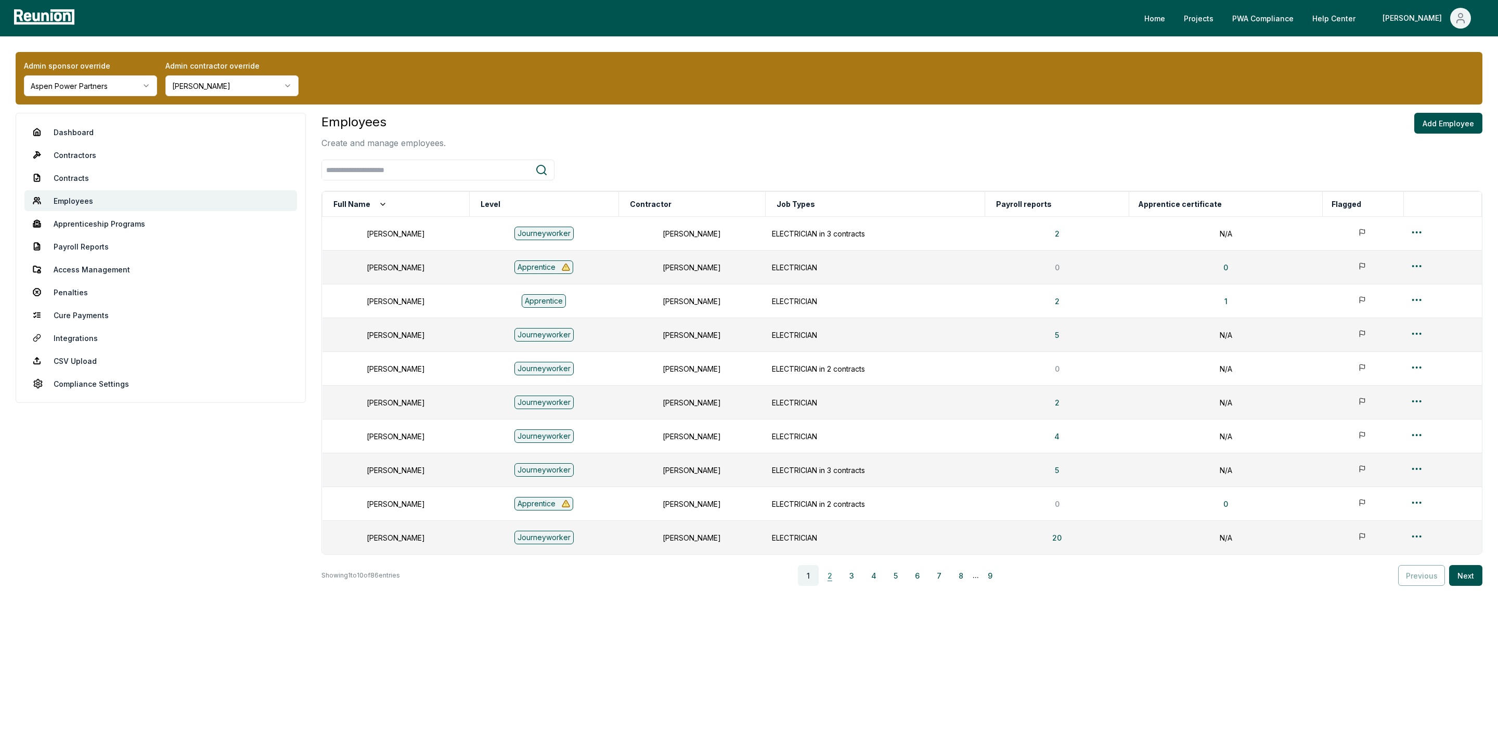
click at [831, 577] on button "2" at bounding box center [830, 575] width 21 height 21
click at [1415, 267] on html "Please visit us on your desktop We're working on making our marketplace mobile-…" at bounding box center [749, 373] width 1498 height 747
click at [1387, 310] on div "Edit" at bounding box center [1415, 307] width 99 height 17
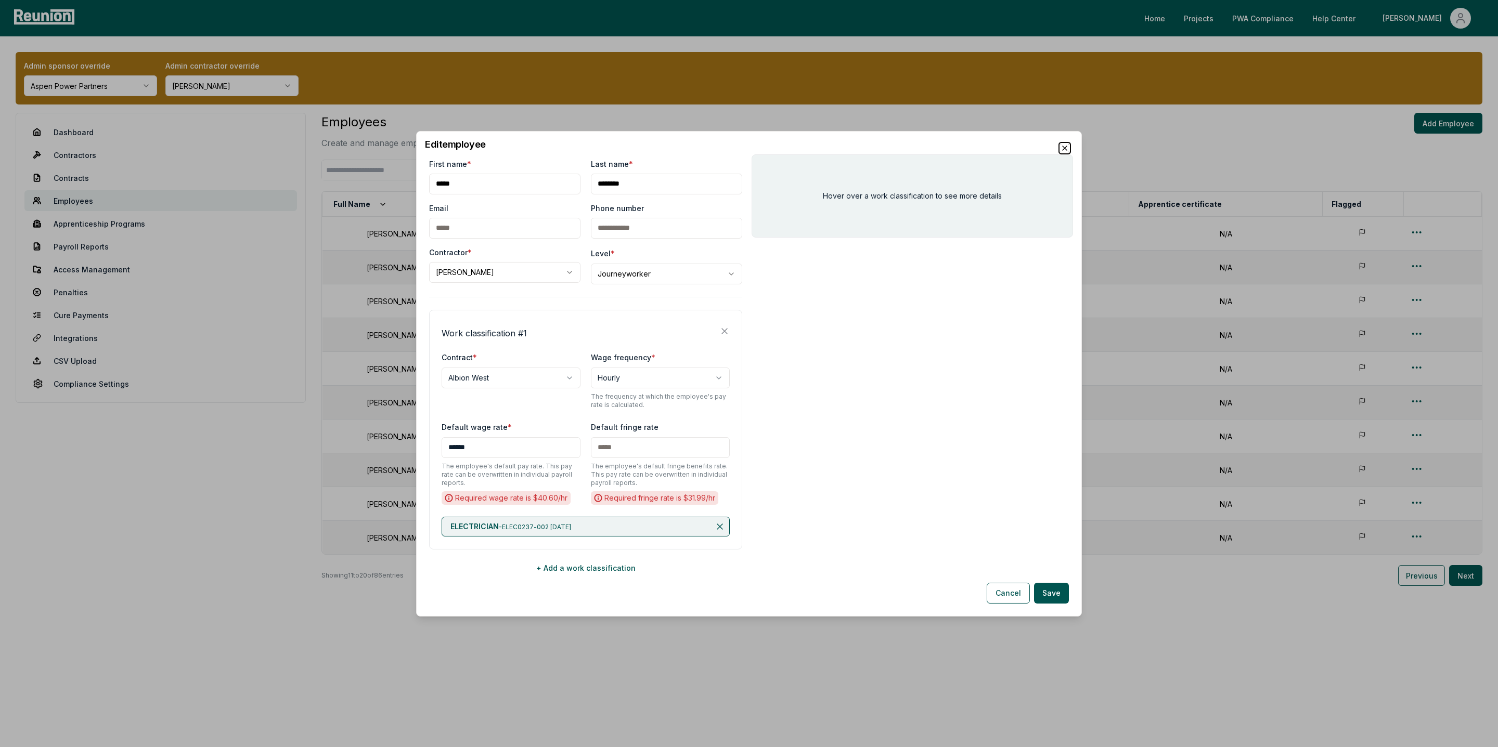
click at [1061, 147] on icon "button" at bounding box center [1065, 148] width 8 height 8
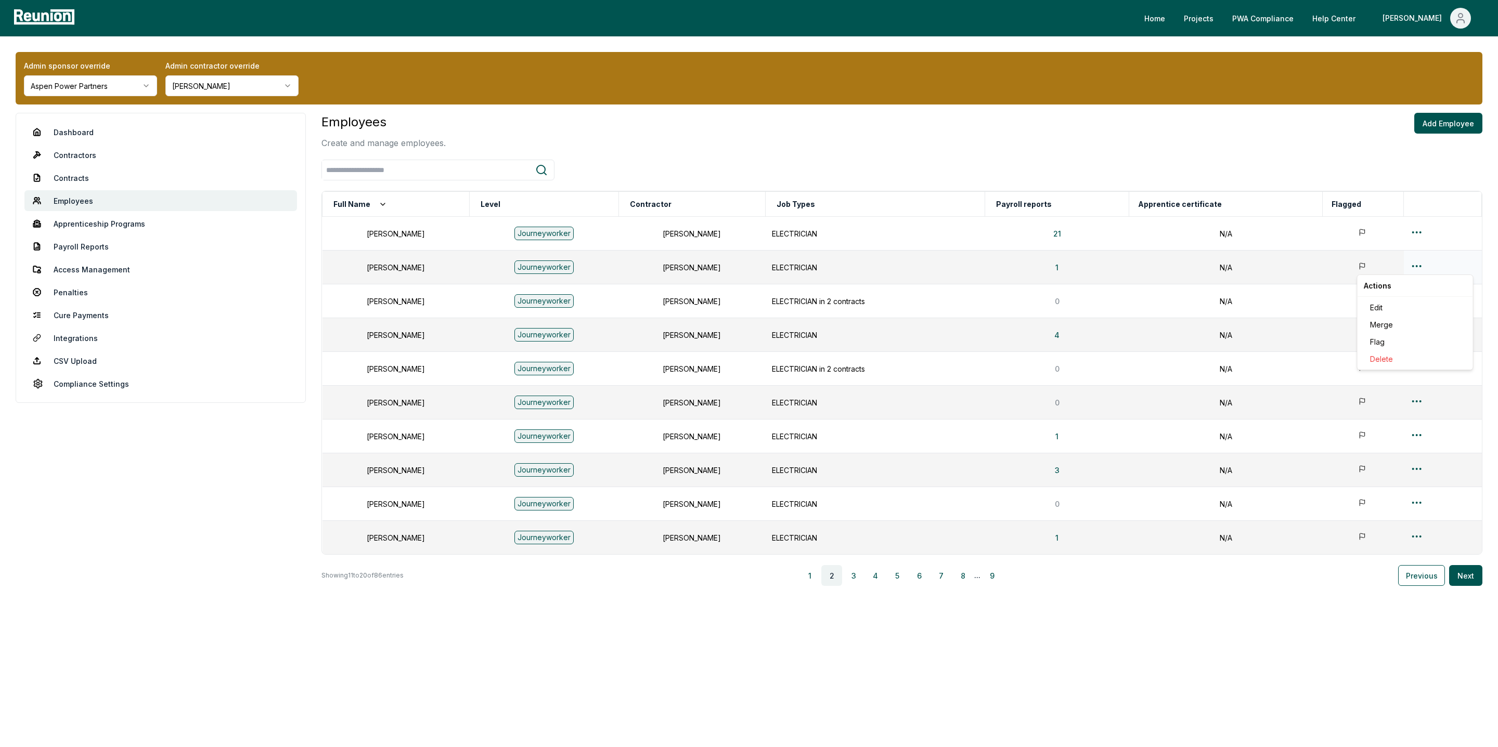
click at [1416, 267] on html "Please visit us on your desktop We're working on making our marketplace mobile-…" at bounding box center [749, 373] width 1498 height 747
click at [1387, 325] on div "Merge" at bounding box center [1415, 324] width 99 height 17
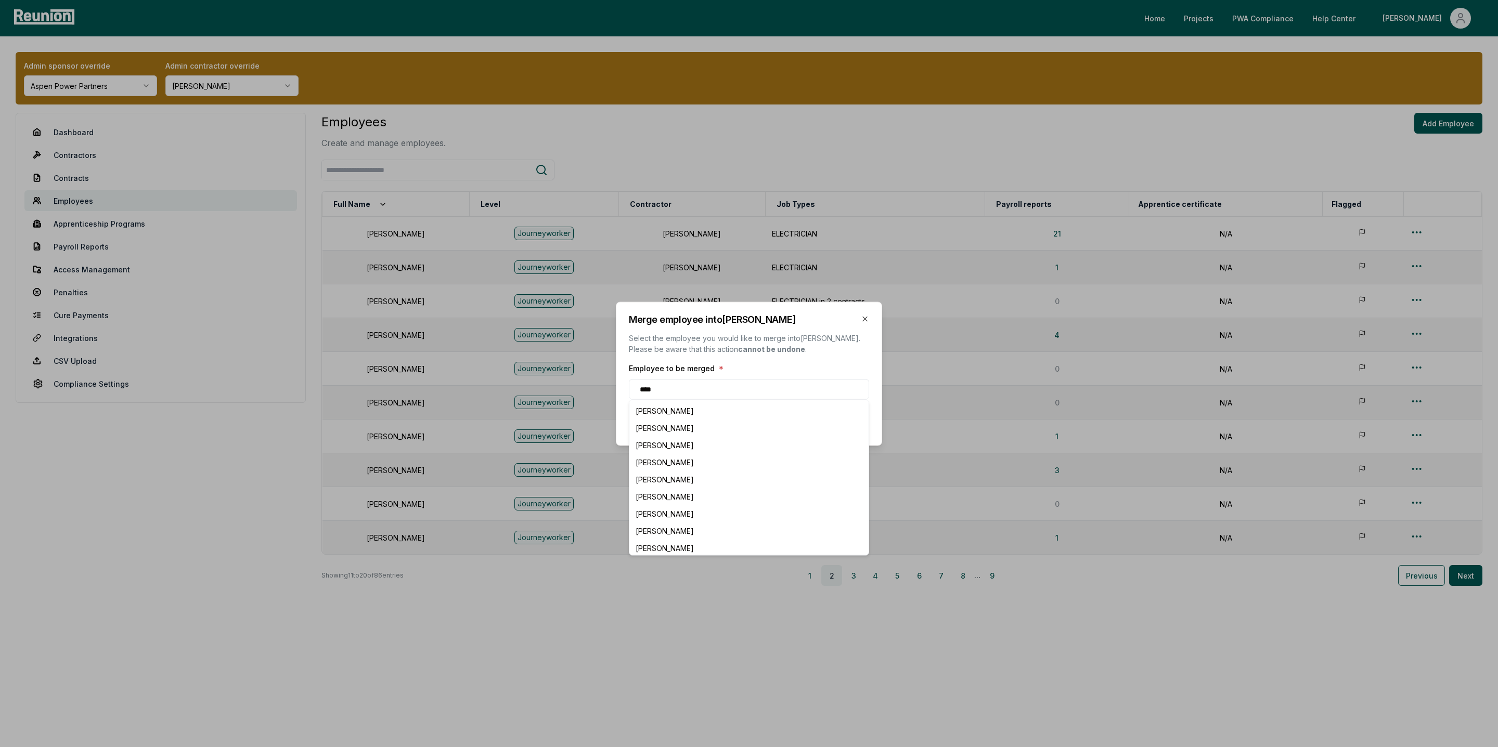
type input "*****"
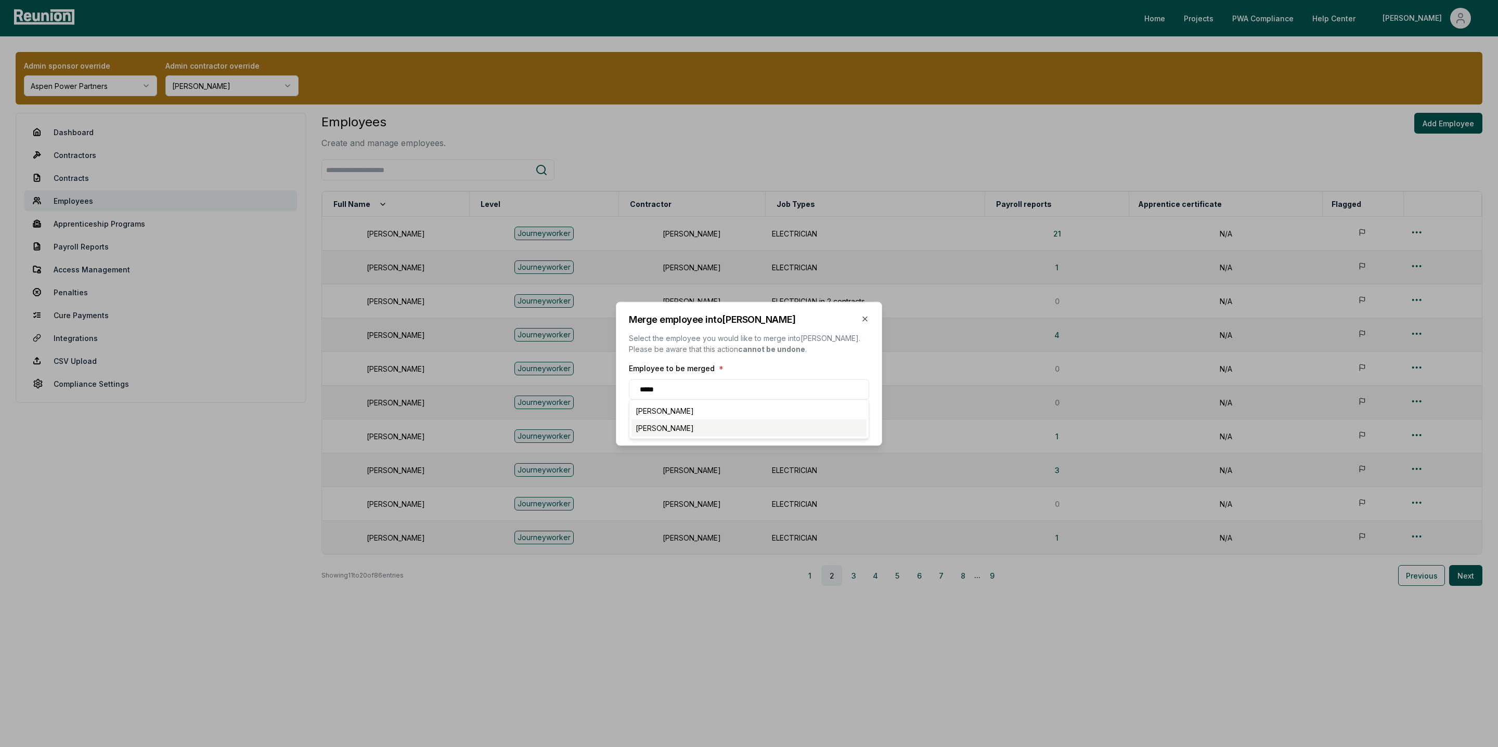
click at [716, 424] on div "[PERSON_NAME]" at bounding box center [748, 427] width 235 height 17
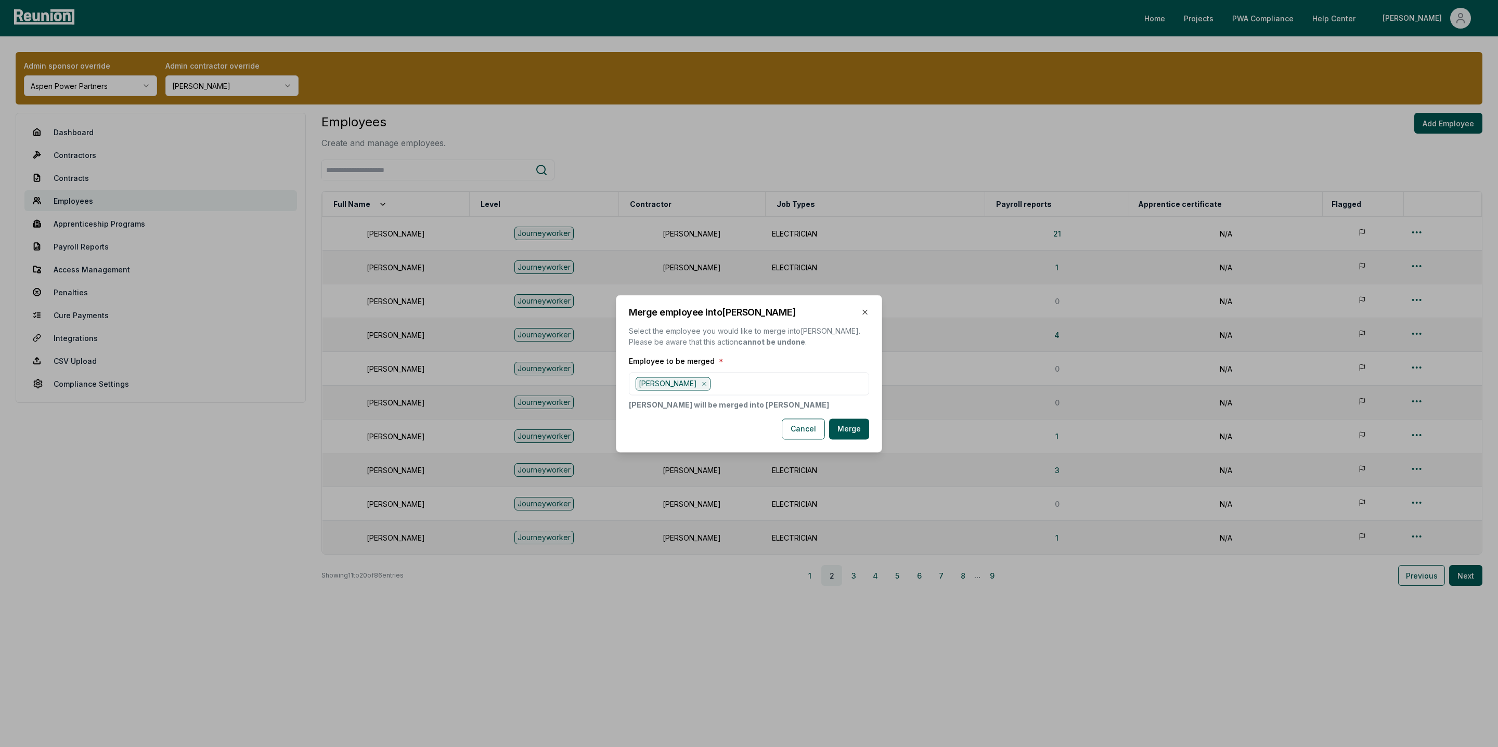
click at [873, 415] on div "Merge employee into [PERSON_NAME] Select the employee you would like to merge i…" at bounding box center [749, 374] width 266 height 158
click at [868, 427] on button "Merge" at bounding box center [849, 429] width 40 height 21
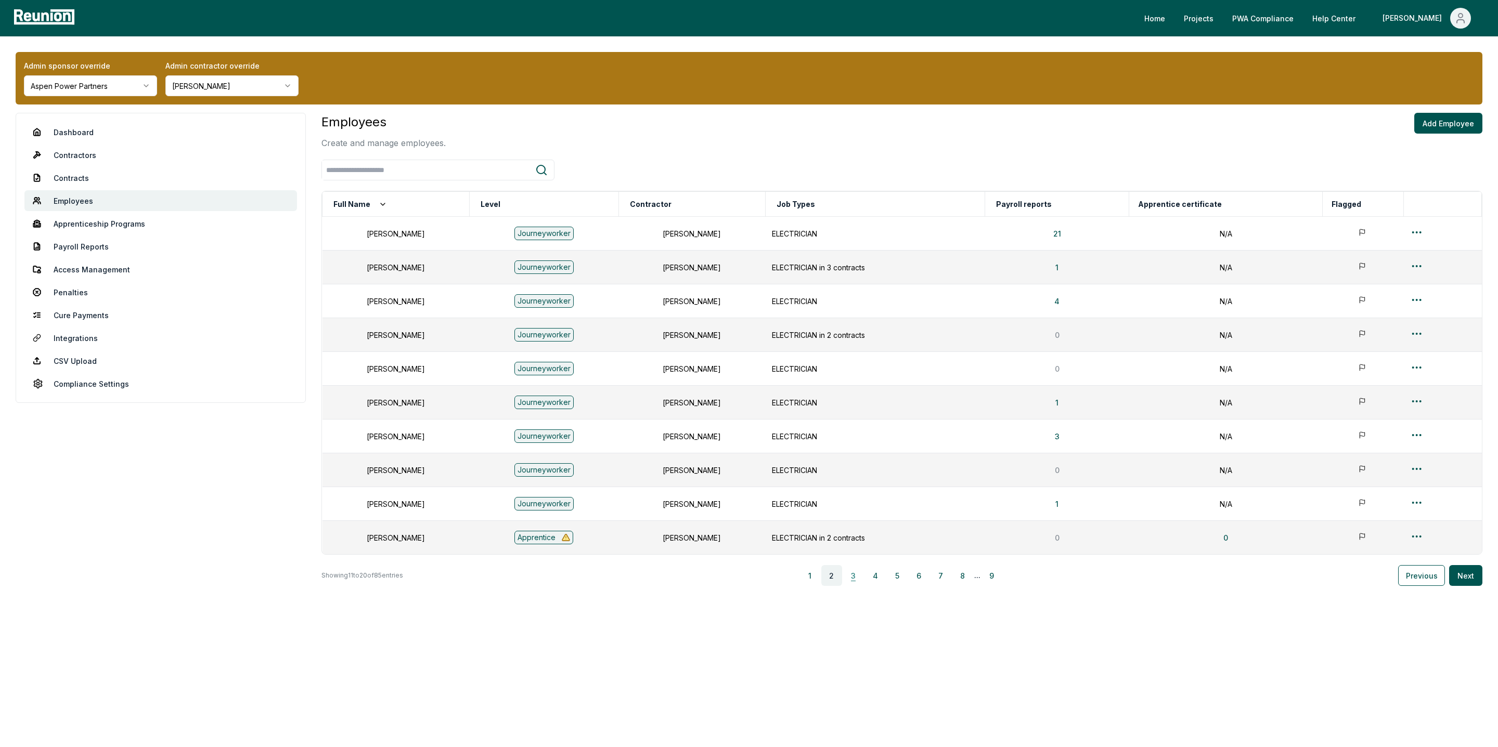
click at [855, 579] on button "3" at bounding box center [853, 575] width 21 height 21
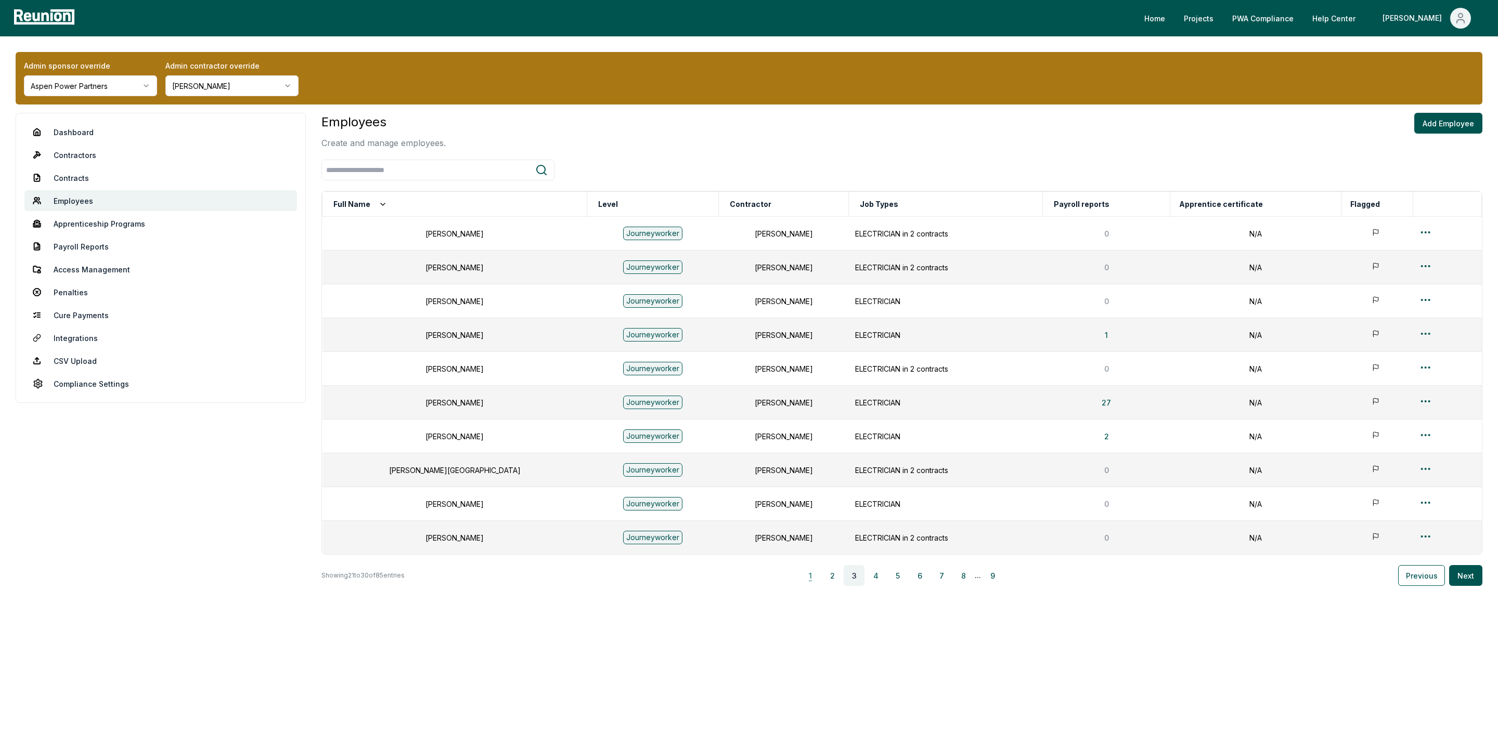
click at [809, 579] on button "1" at bounding box center [810, 575] width 21 height 21
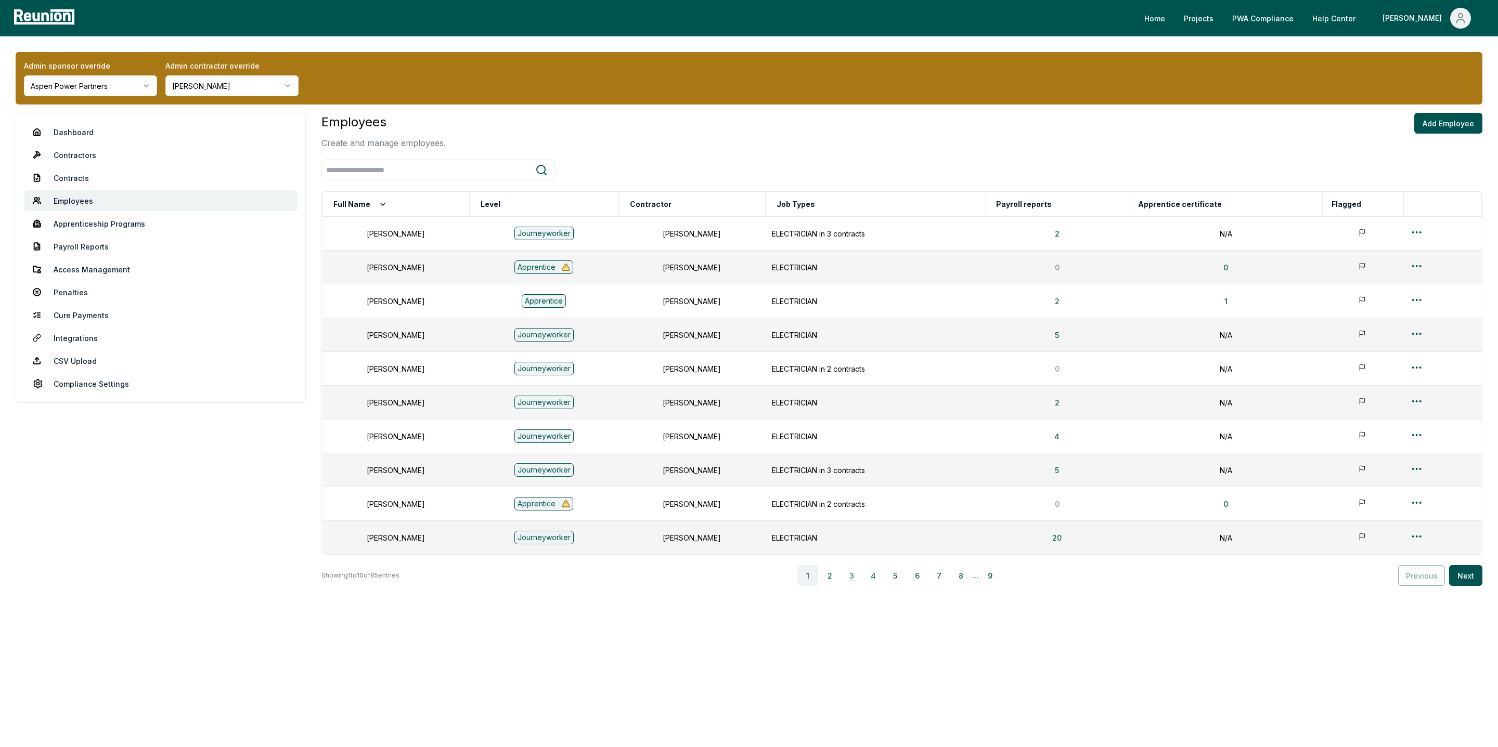
click at [854, 579] on button "3" at bounding box center [851, 575] width 21 height 21
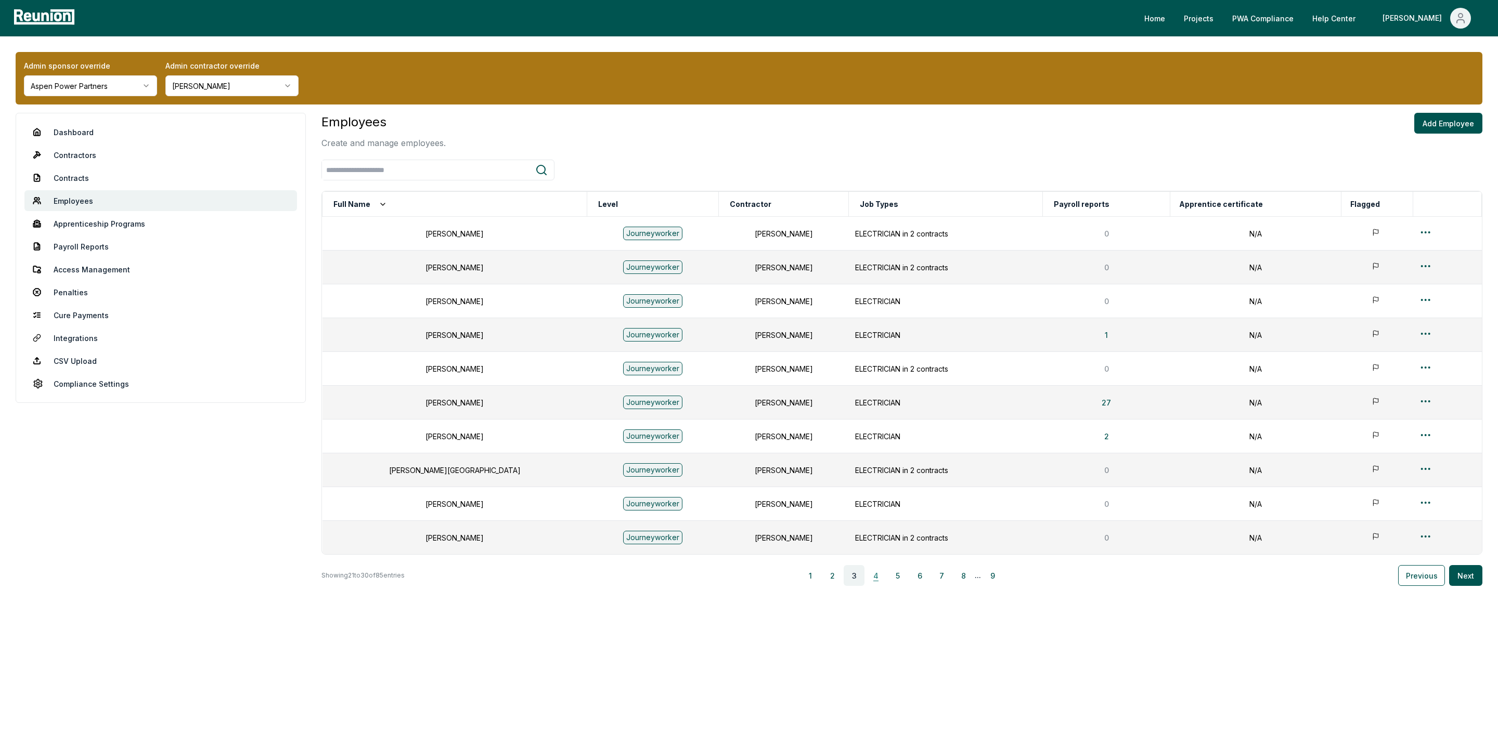
click at [882, 577] on button "4" at bounding box center [875, 575] width 21 height 21
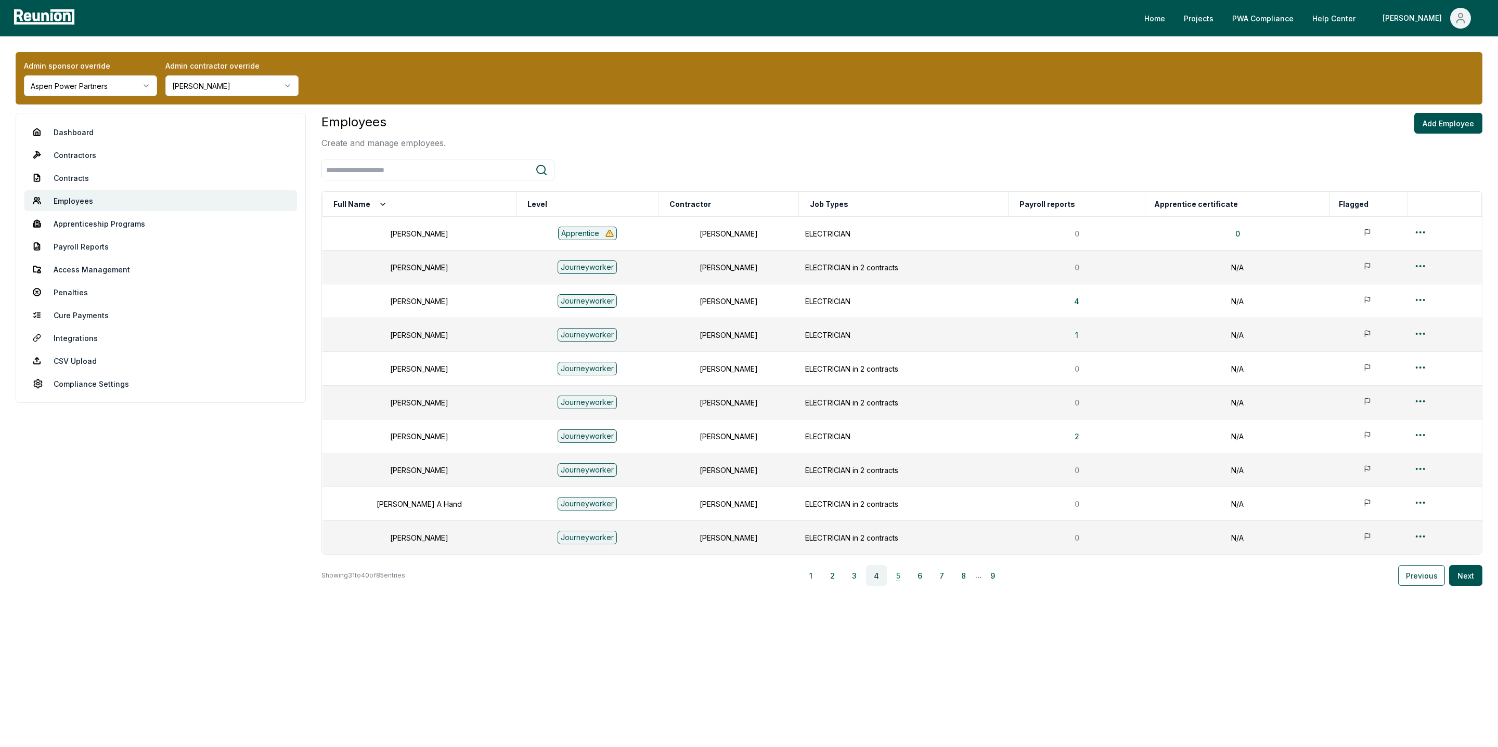
click at [900, 579] on button "5" at bounding box center [898, 575] width 21 height 21
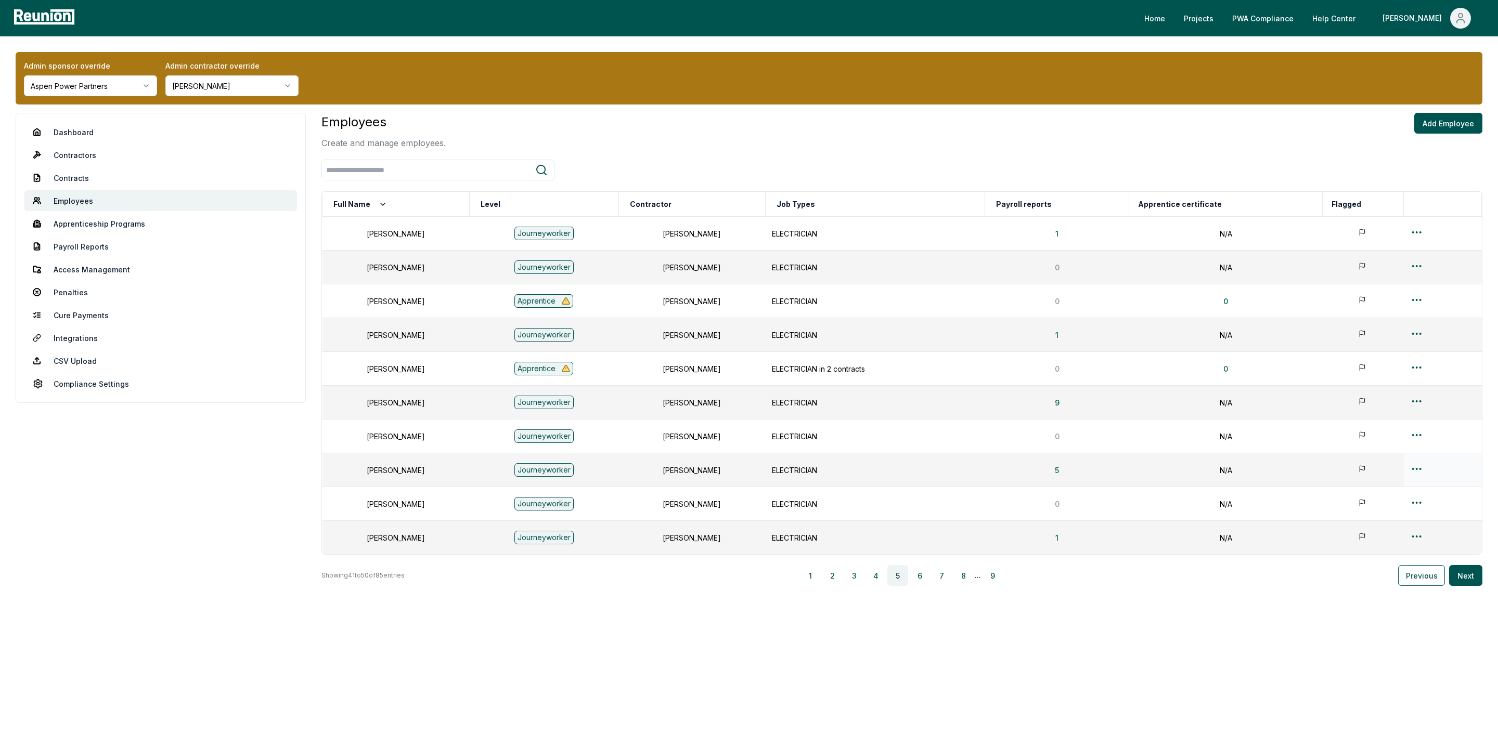
click at [1421, 470] on html "Please visit us on your desktop We're working on making our marketplace mobile-…" at bounding box center [749, 373] width 1498 height 747
click at [1381, 509] on div "Edit" at bounding box center [1416, 511] width 99 height 17
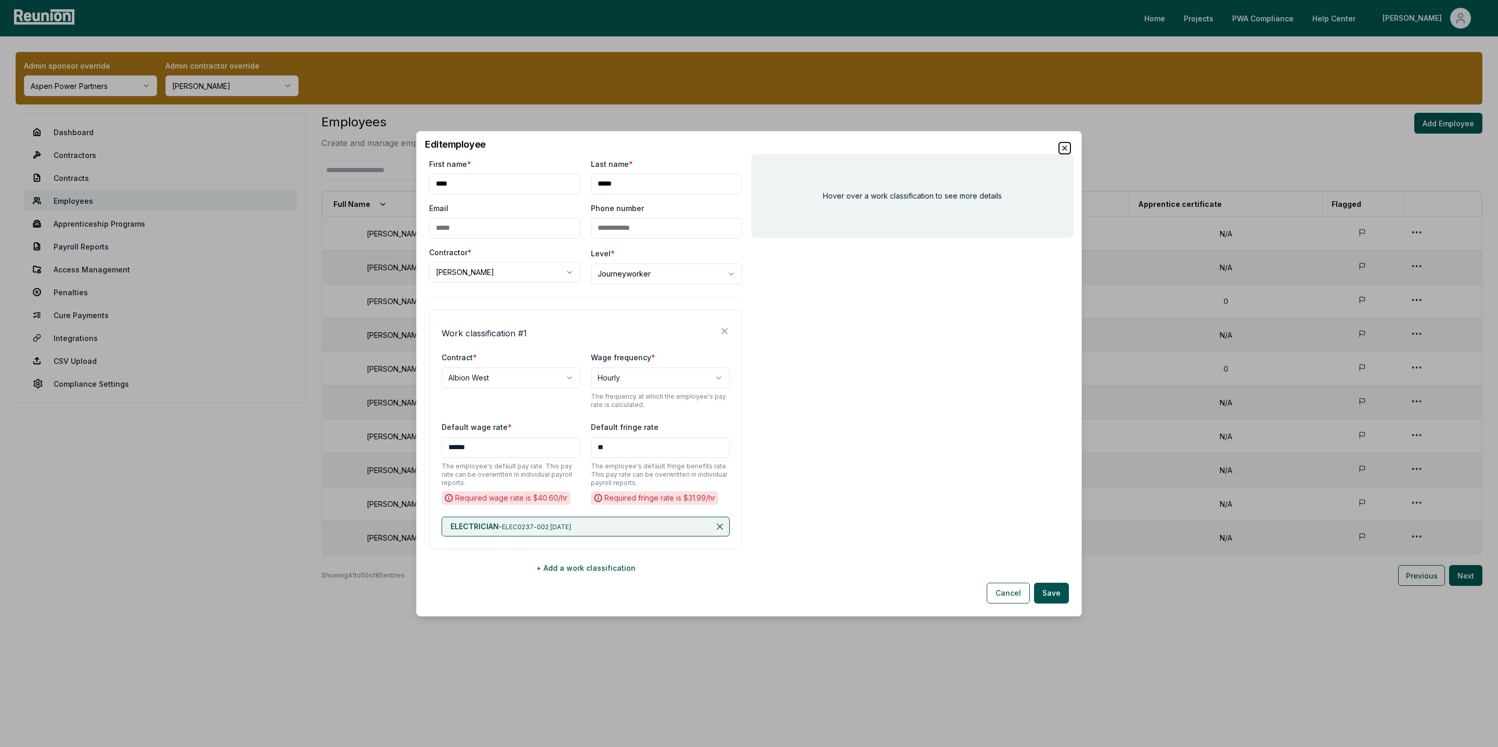
click at [1062, 144] on icon "button" at bounding box center [1065, 148] width 8 height 8
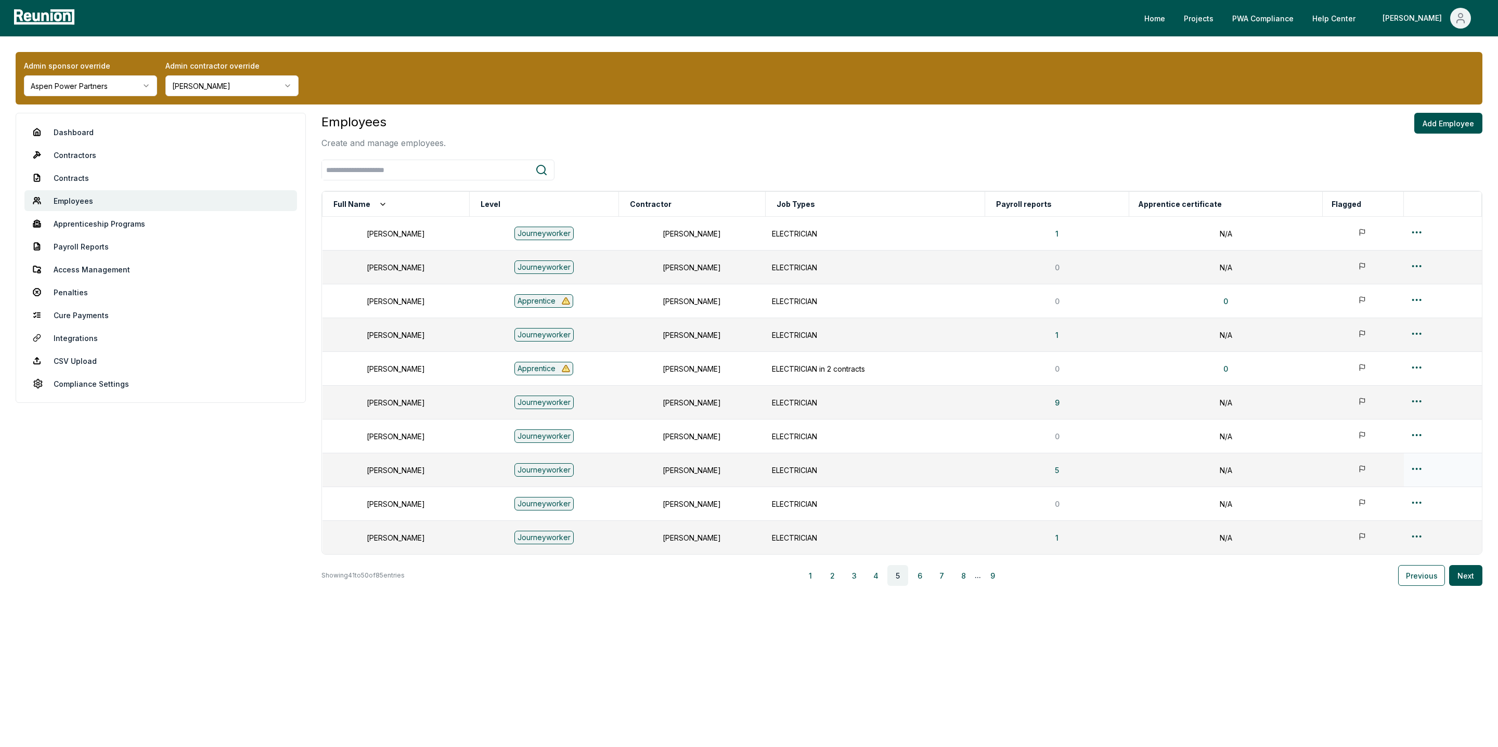
click at [1418, 470] on html "Please visit us on your desktop We're working on making our marketplace mobile-…" at bounding box center [749, 373] width 1498 height 747
click at [1384, 526] on div "Merge" at bounding box center [1416, 529] width 99 height 17
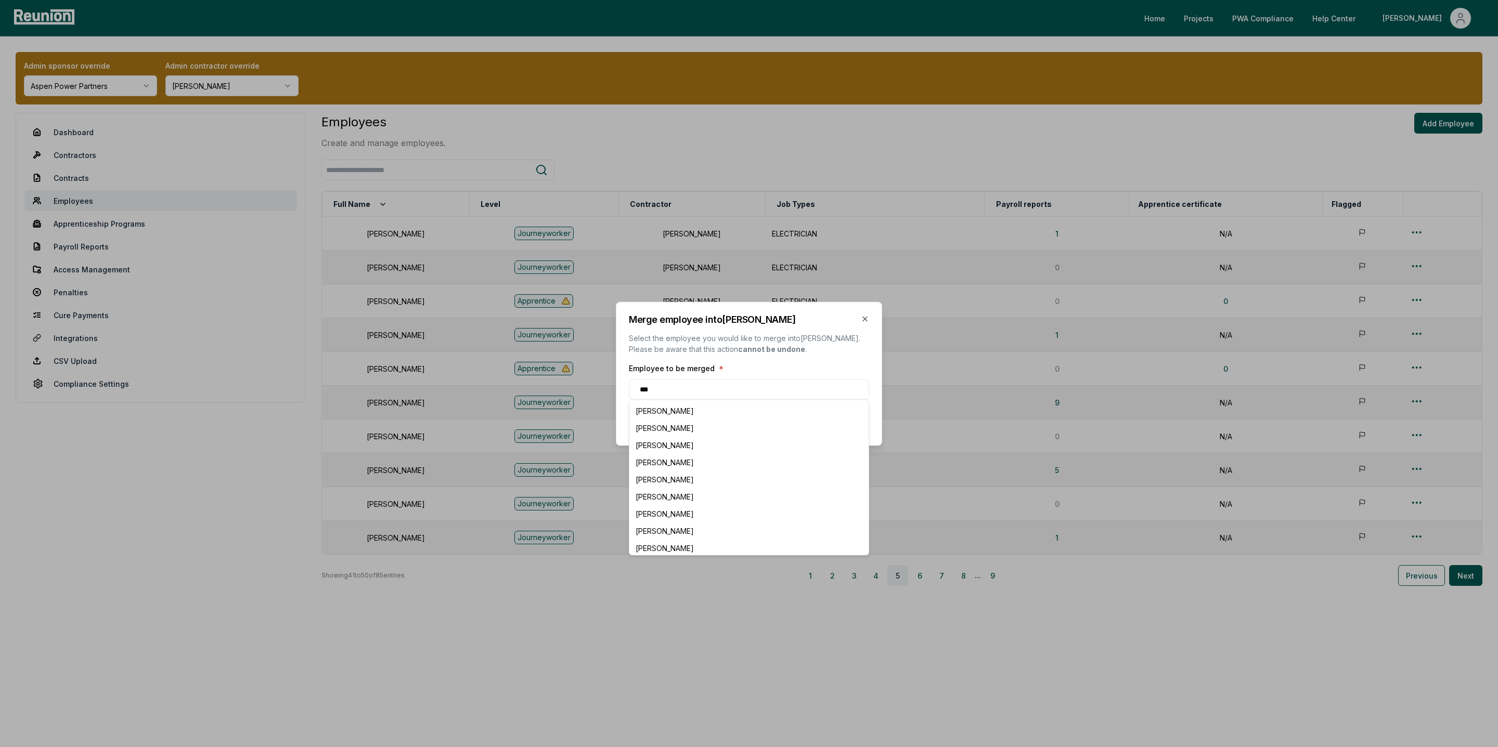
type input "****"
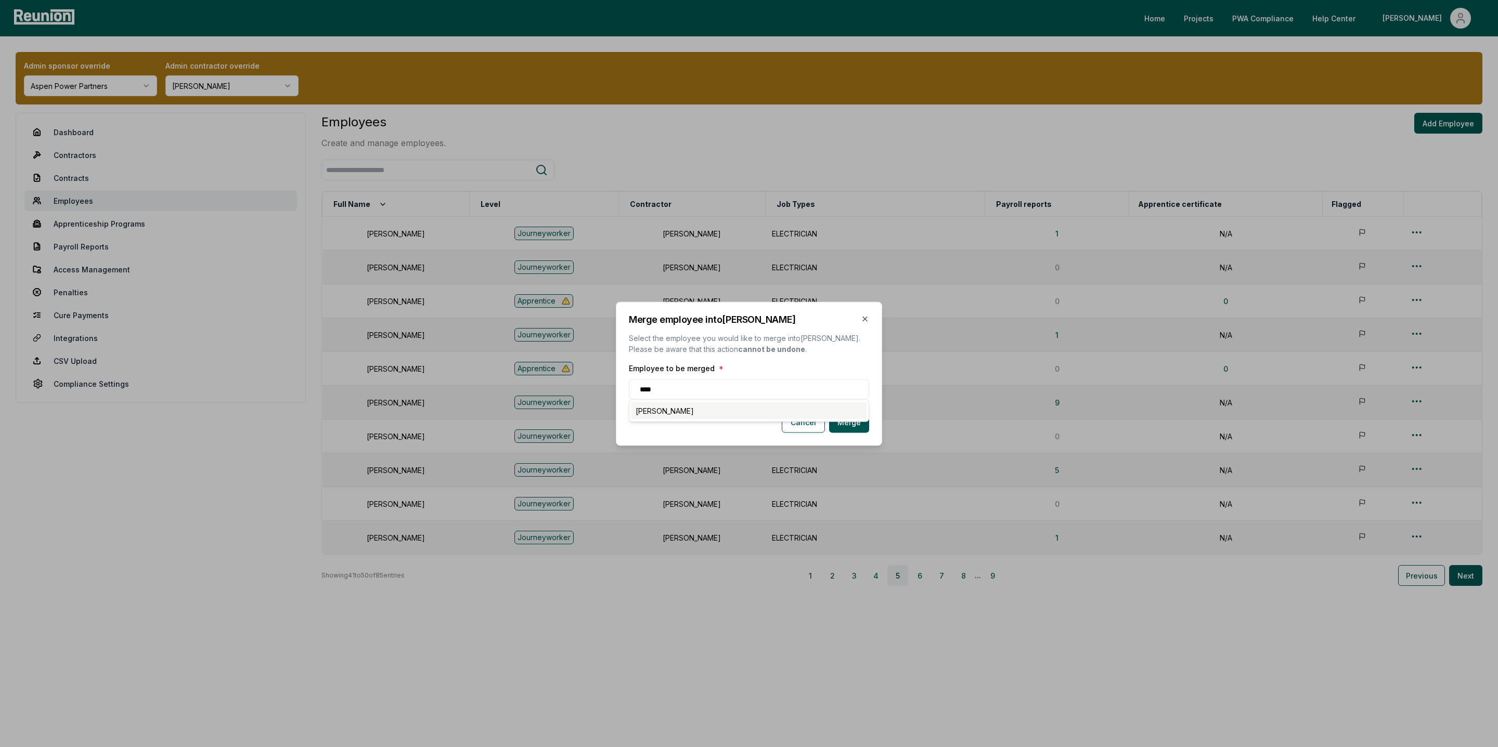
click at [719, 408] on div "[PERSON_NAME]" at bounding box center [748, 410] width 235 height 17
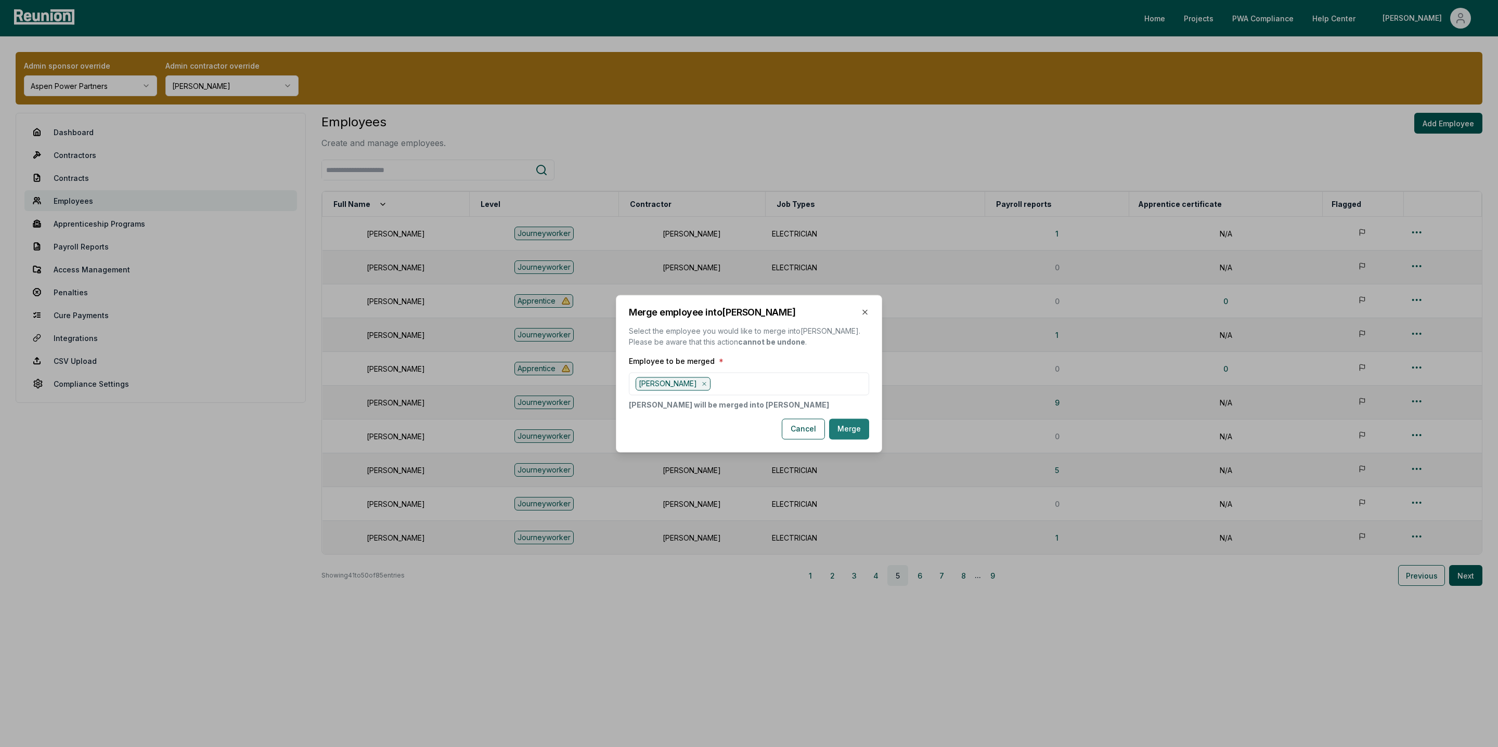
click at [852, 428] on button "Merge" at bounding box center [849, 429] width 40 height 21
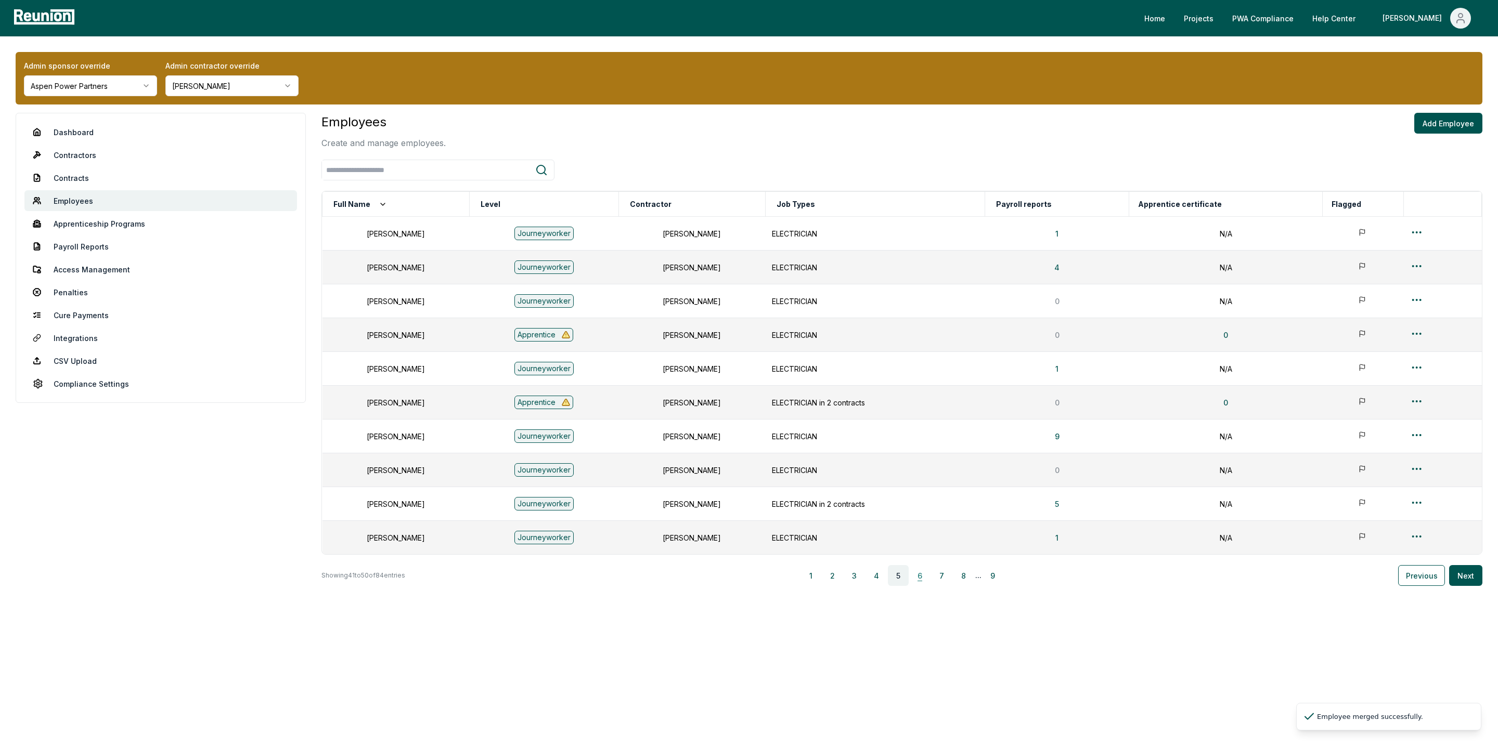
click at [921, 581] on button "6" at bounding box center [920, 575] width 21 height 21
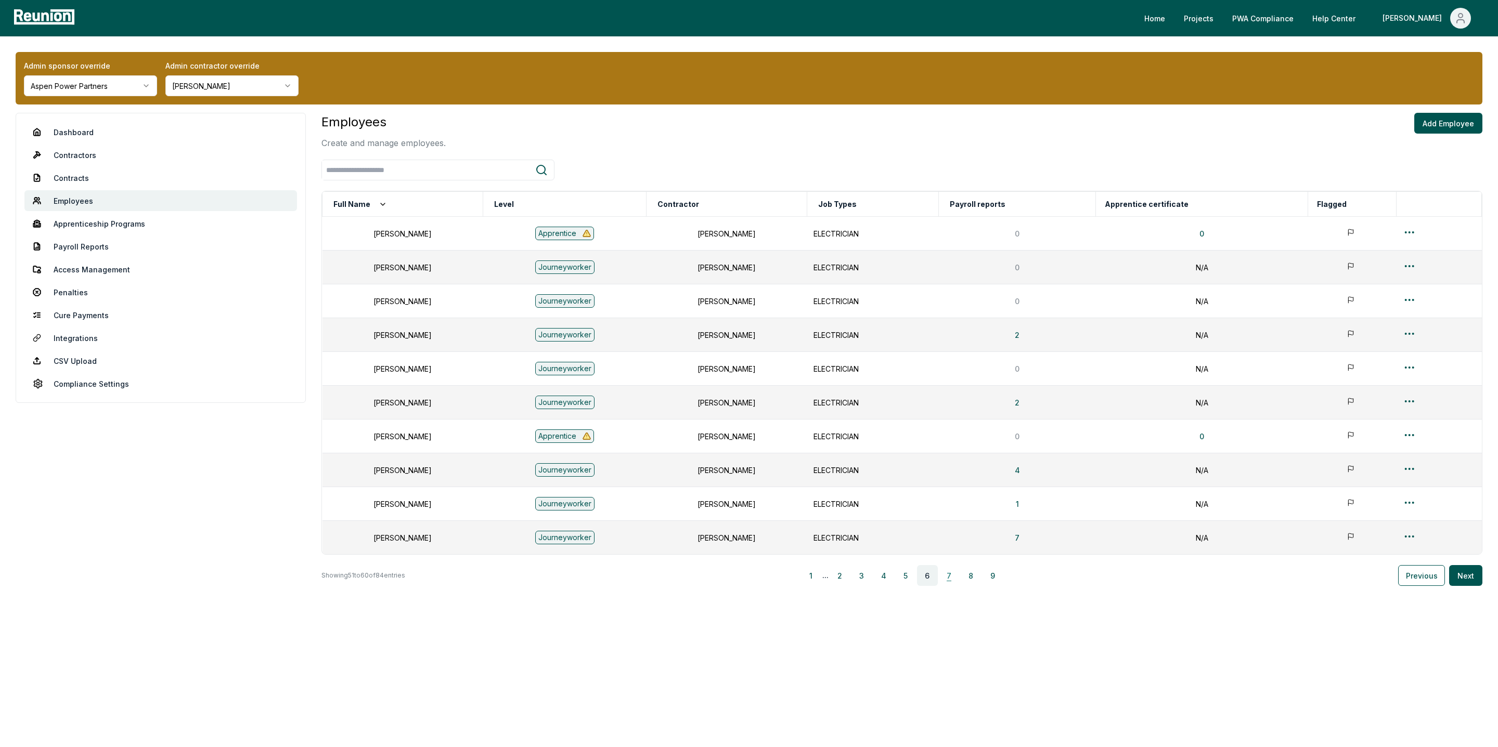
click at [952, 579] on button "7" at bounding box center [949, 575] width 21 height 21
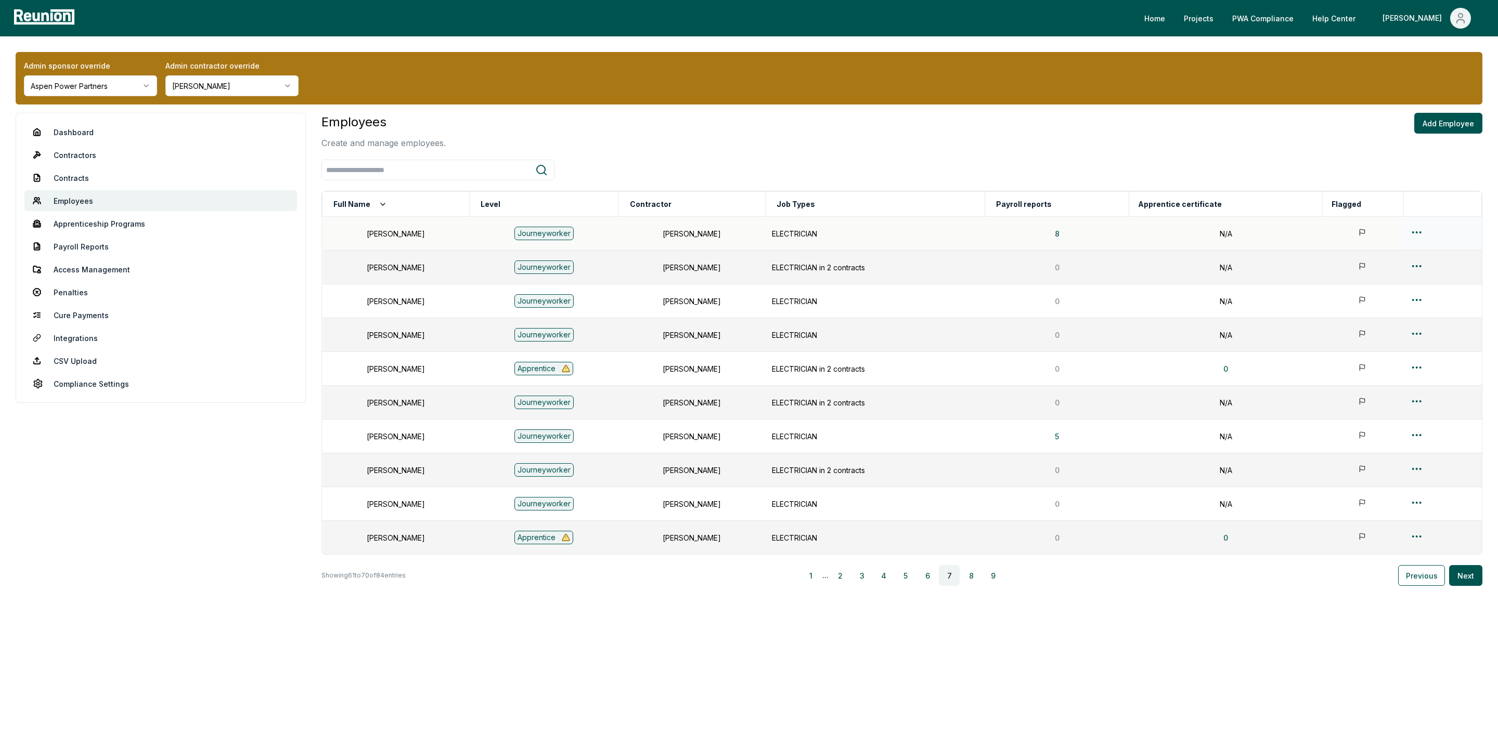
click at [1421, 232] on html "Please visit us on your desktop We're working on making our marketplace mobile-…" at bounding box center [749, 373] width 1498 height 747
click at [1389, 291] on div "Merge" at bounding box center [1417, 291] width 99 height 17
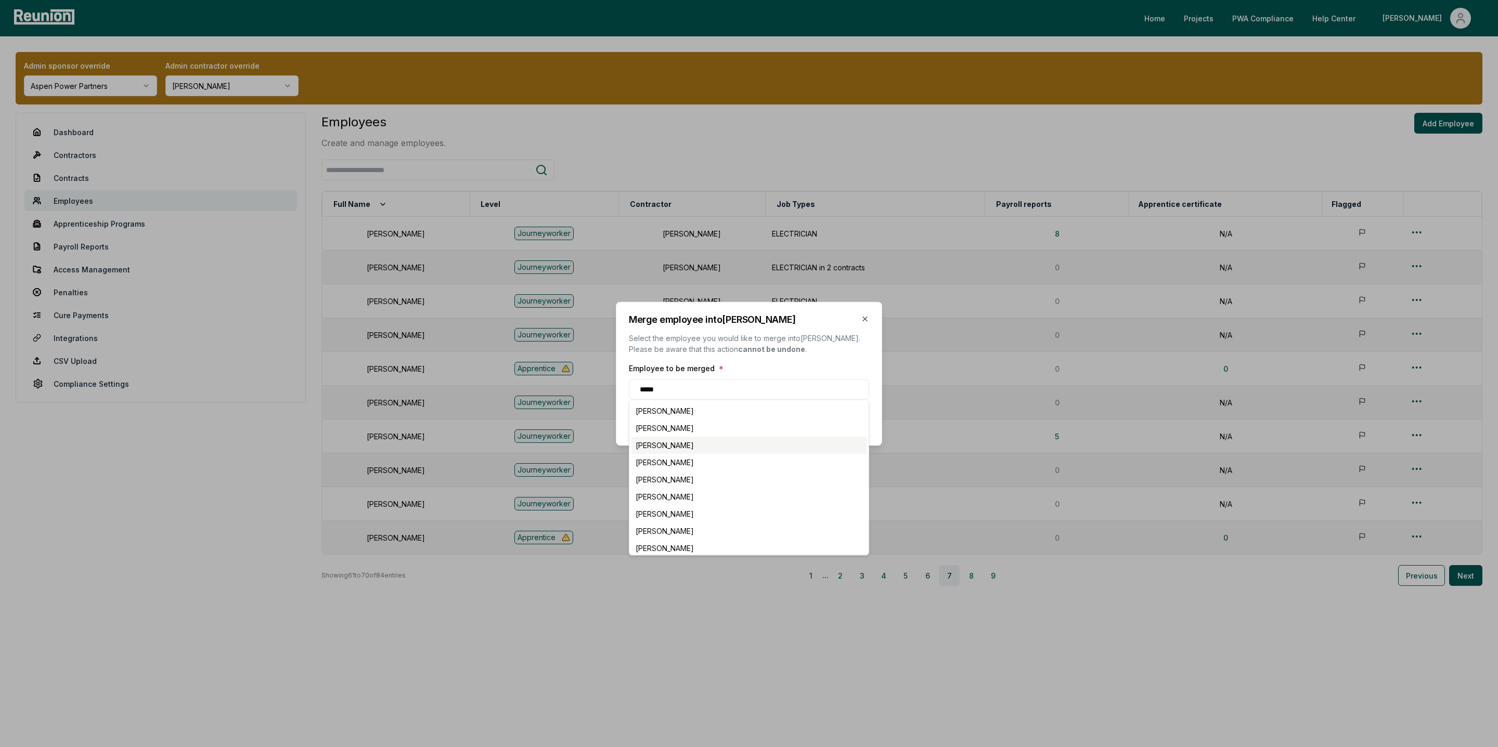
type input "******"
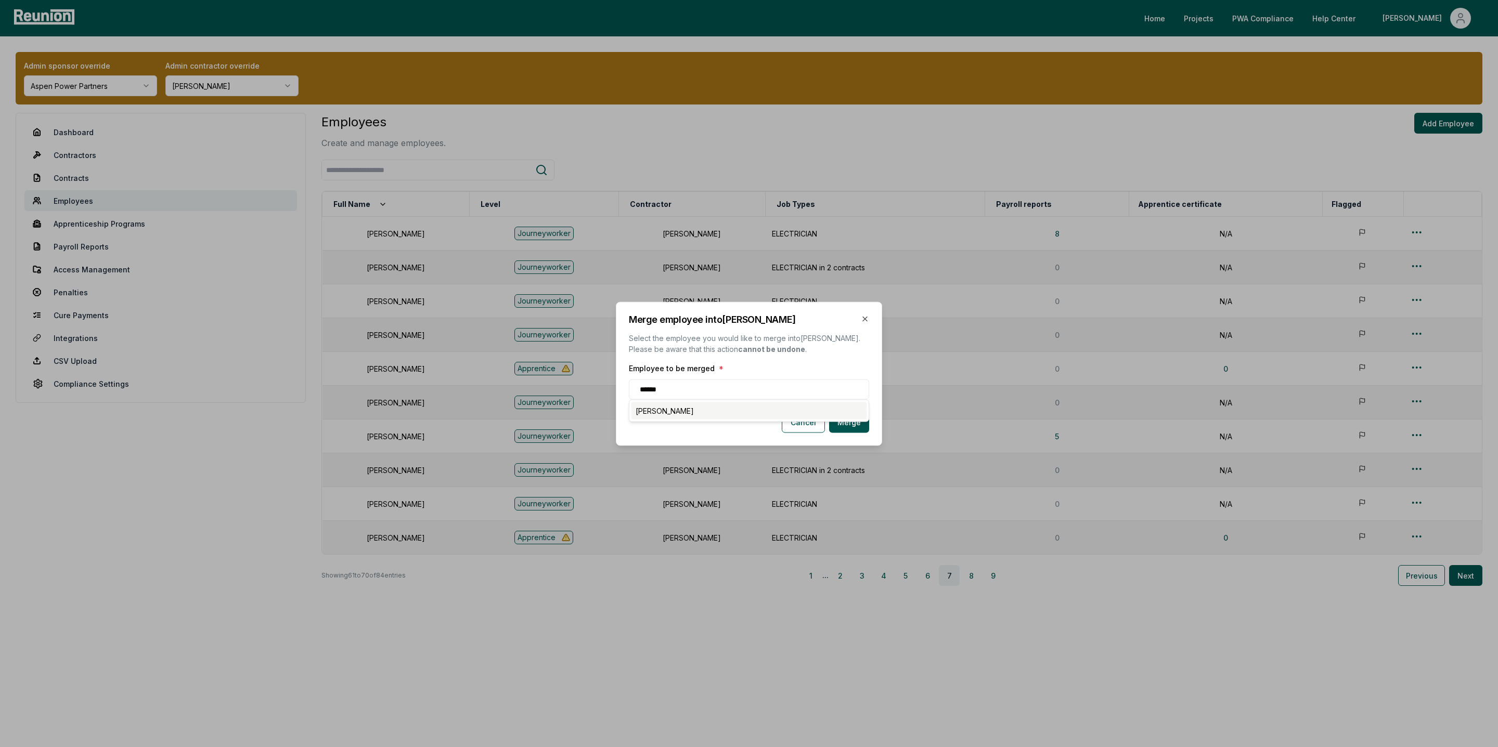
click at [658, 410] on div "[PERSON_NAME]" at bounding box center [748, 410] width 235 height 17
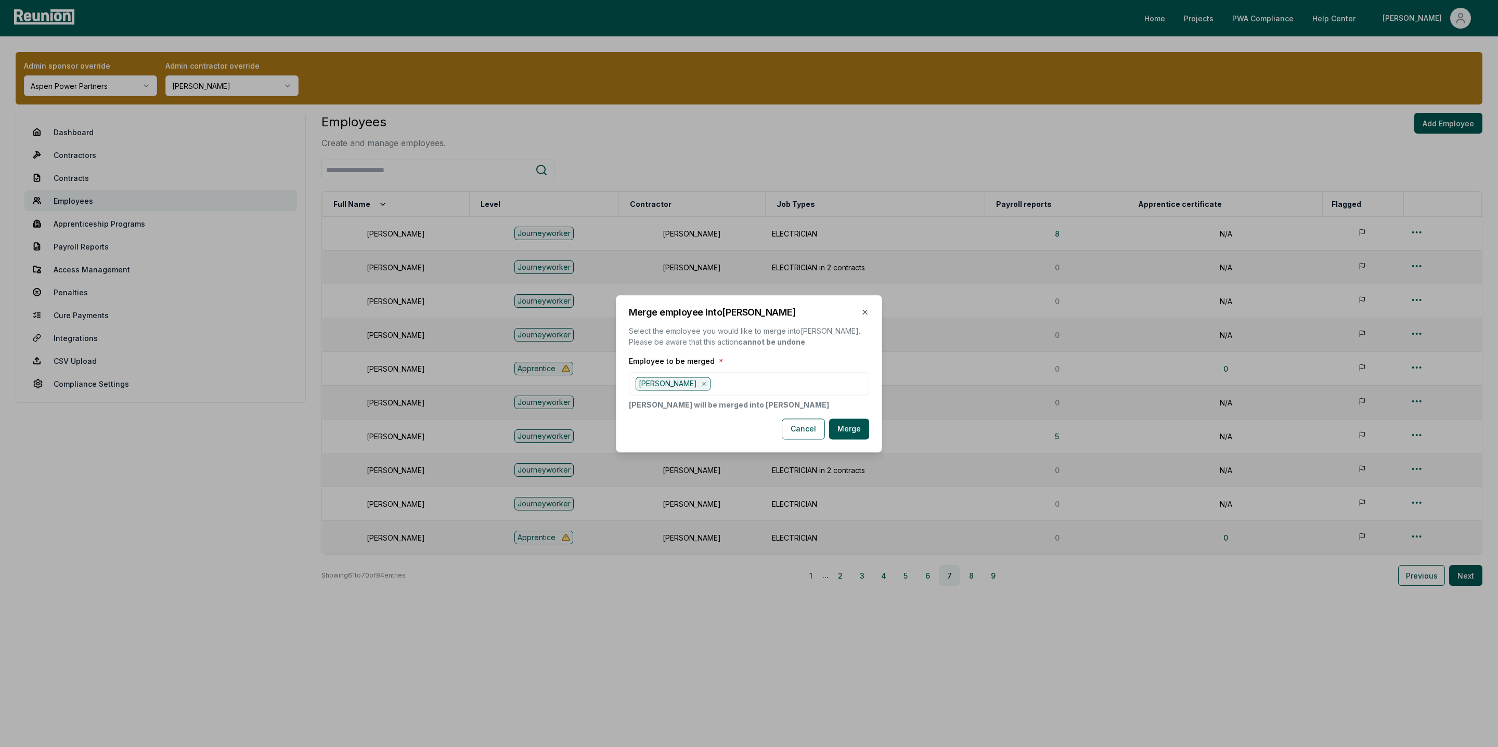
click at [878, 421] on div "Merge employee into [PERSON_NAME] Select the employee you would like to merge i…" at bounding box center [749, 374] width 266 height 158
click at [862, 424] on button "Merge" at bounding box center [849, 429] width 40 height 21
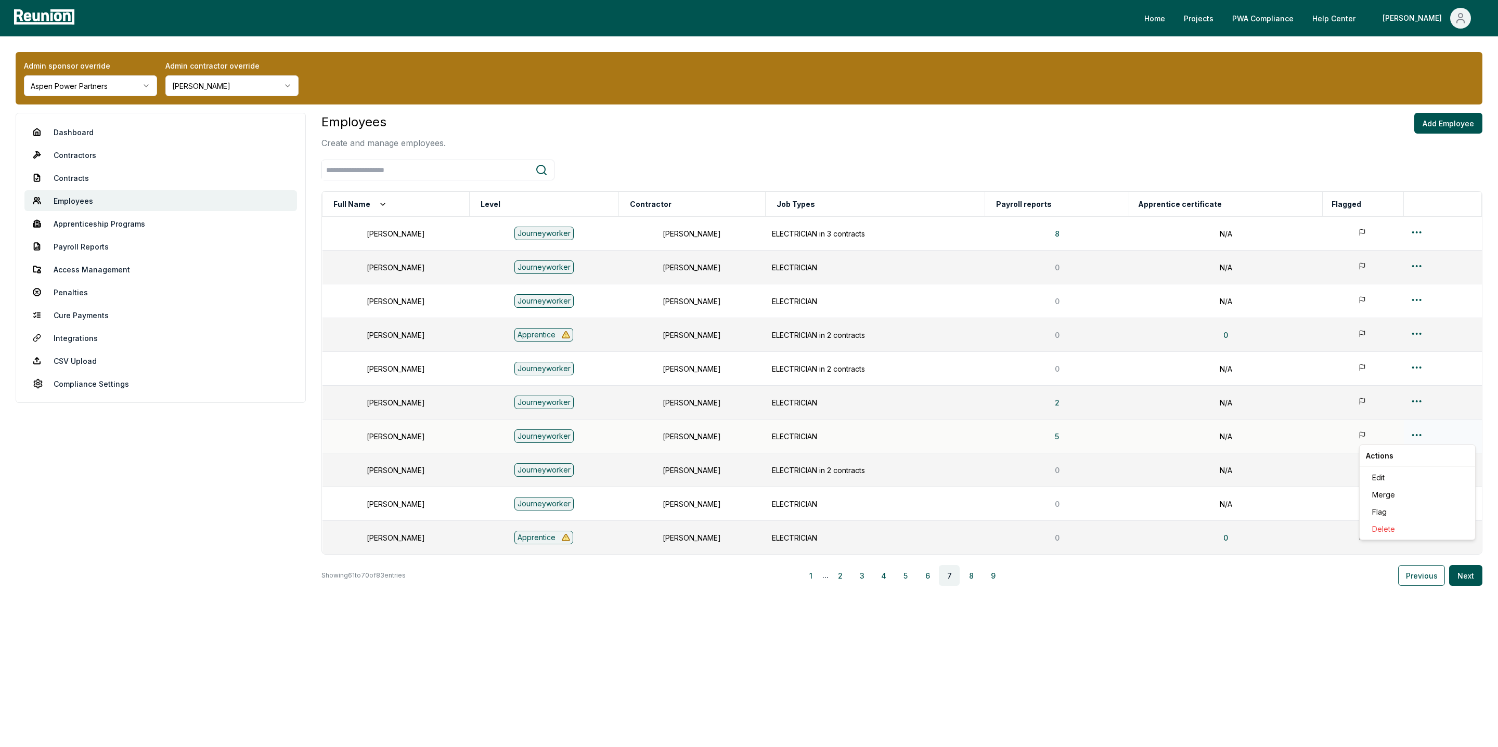
click at [1417, 440] on html "Please visit us on your desktop We're working on making our marketplace mobile-…" at bounding box center [749, 373] width 1498 height 747
click at [1389, 492] on div "Merge" at bounding box center [1417, 494] width 99 height 17
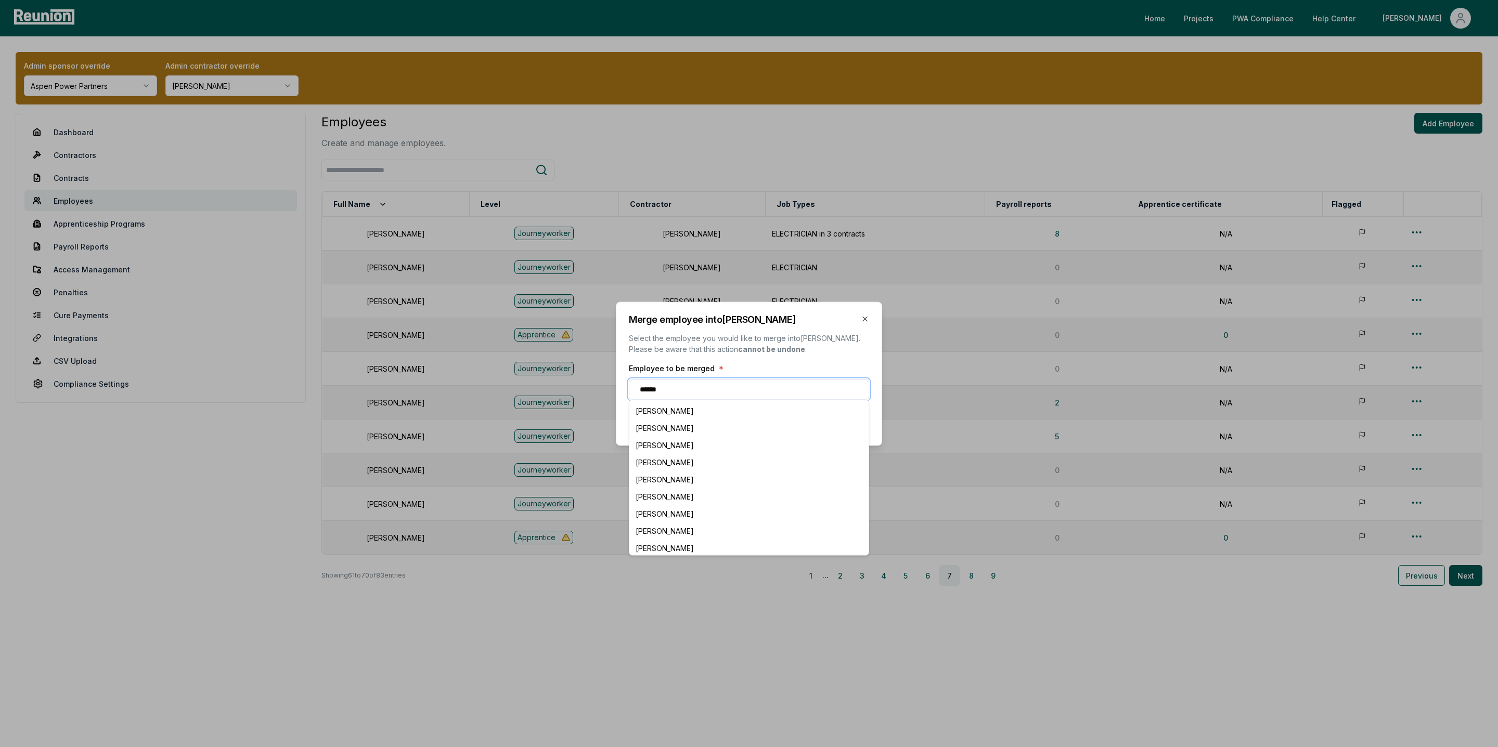
type input "*******"
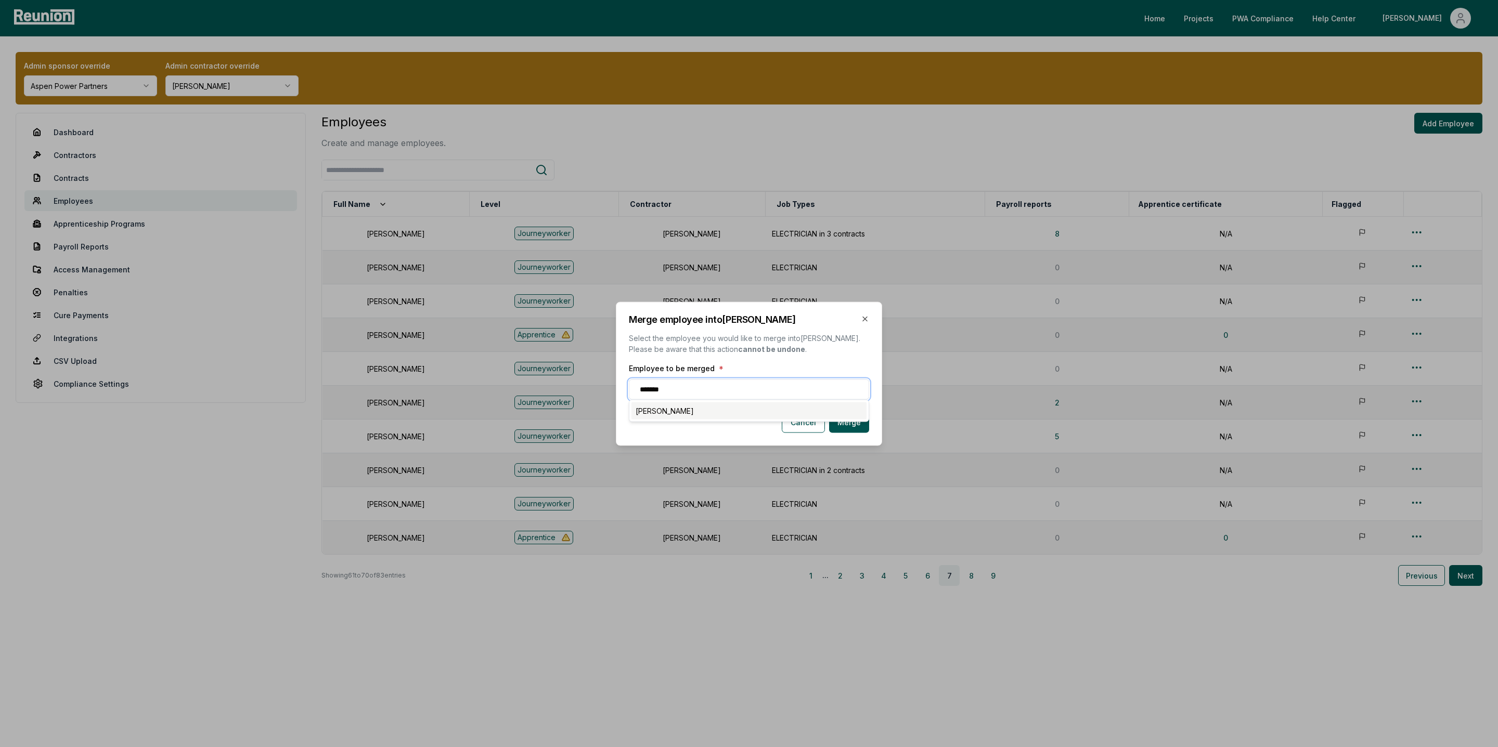
click at [799, 410] on div "[PERSON_NAME]" at bounding box center [748, 410] width 235 height 17
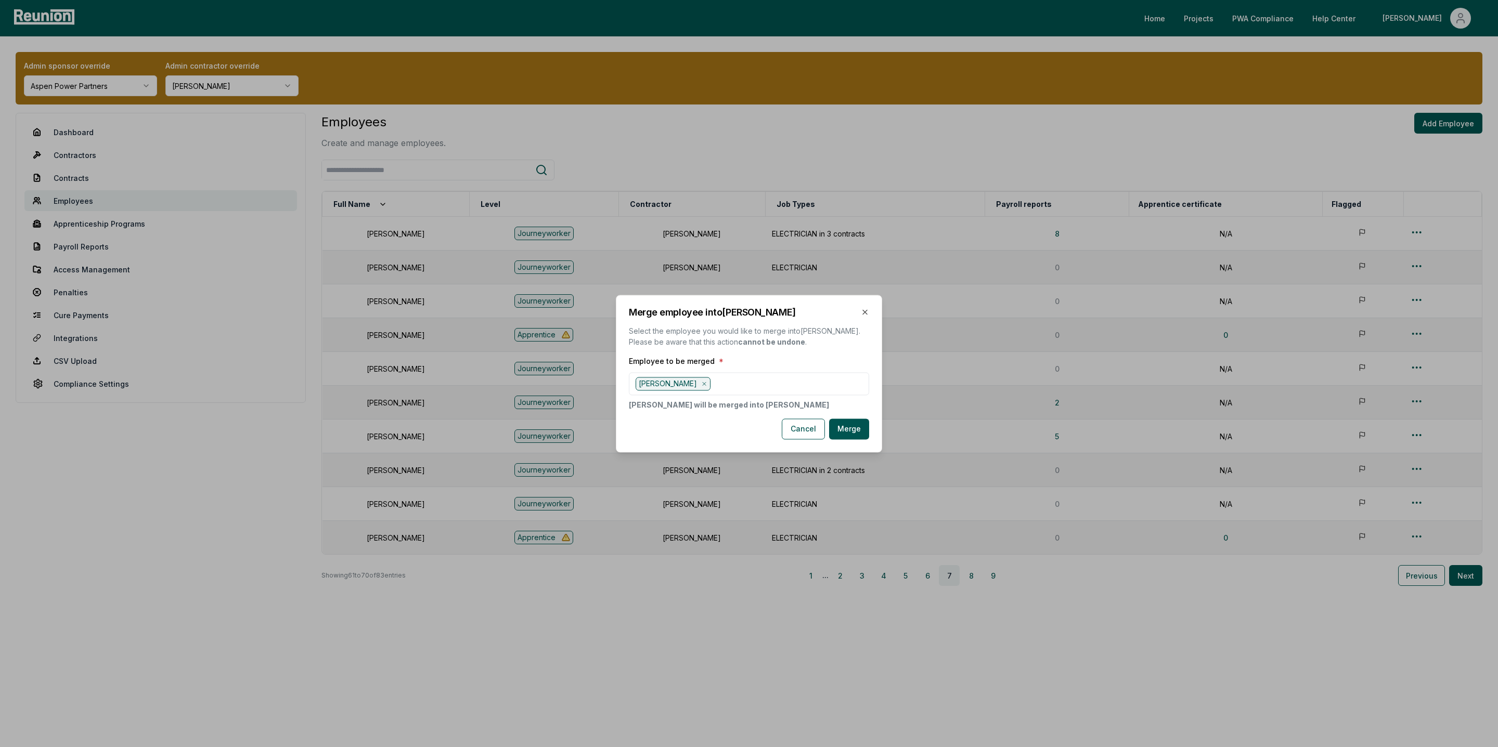
click at [848, 431] on button "Merge" at bounding box center [849, 429] width 40 height 21
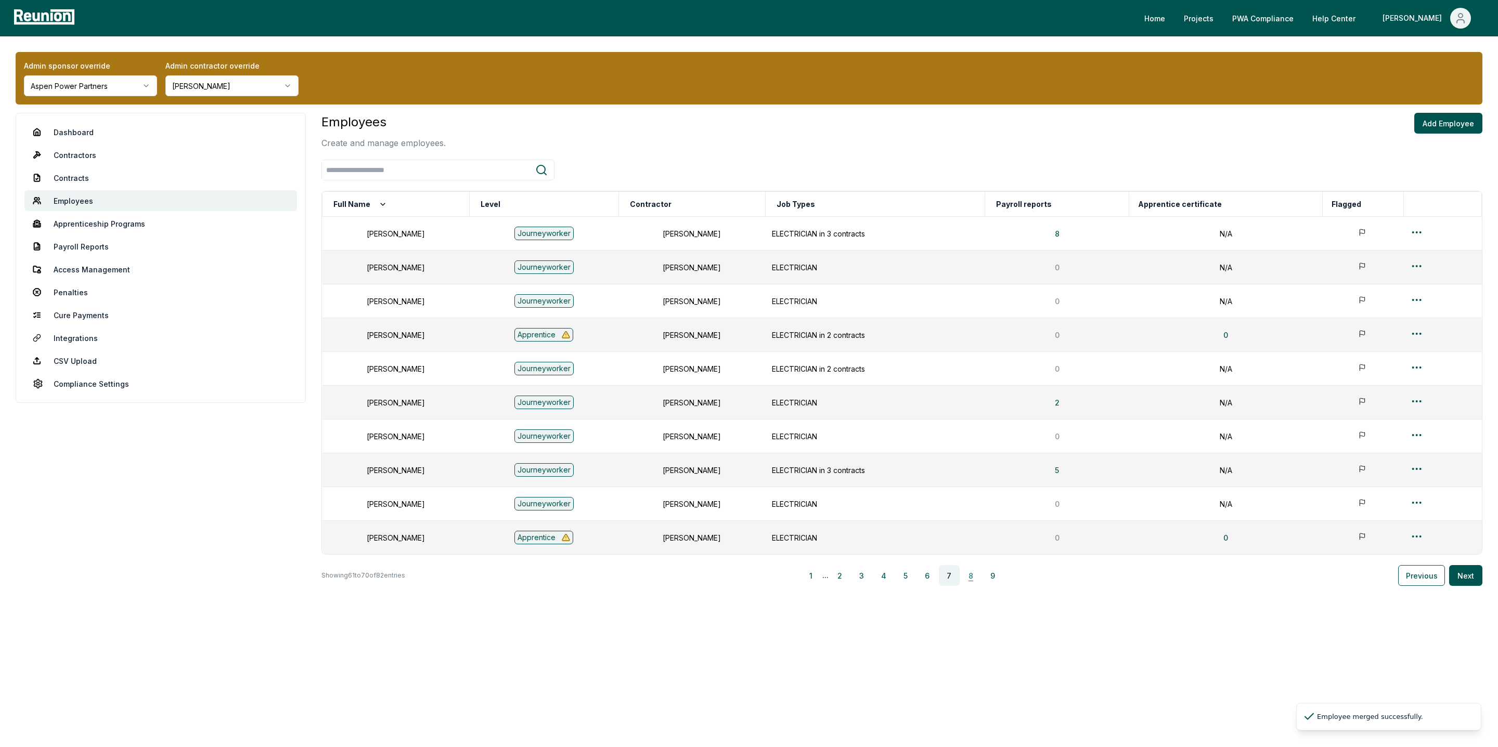
click at [972, 578] on button "8" at bounding box center [971, 575] width 21 height 21
click at [997, 580] on button "9" at bounding box center [993, 575] width 21 height 21
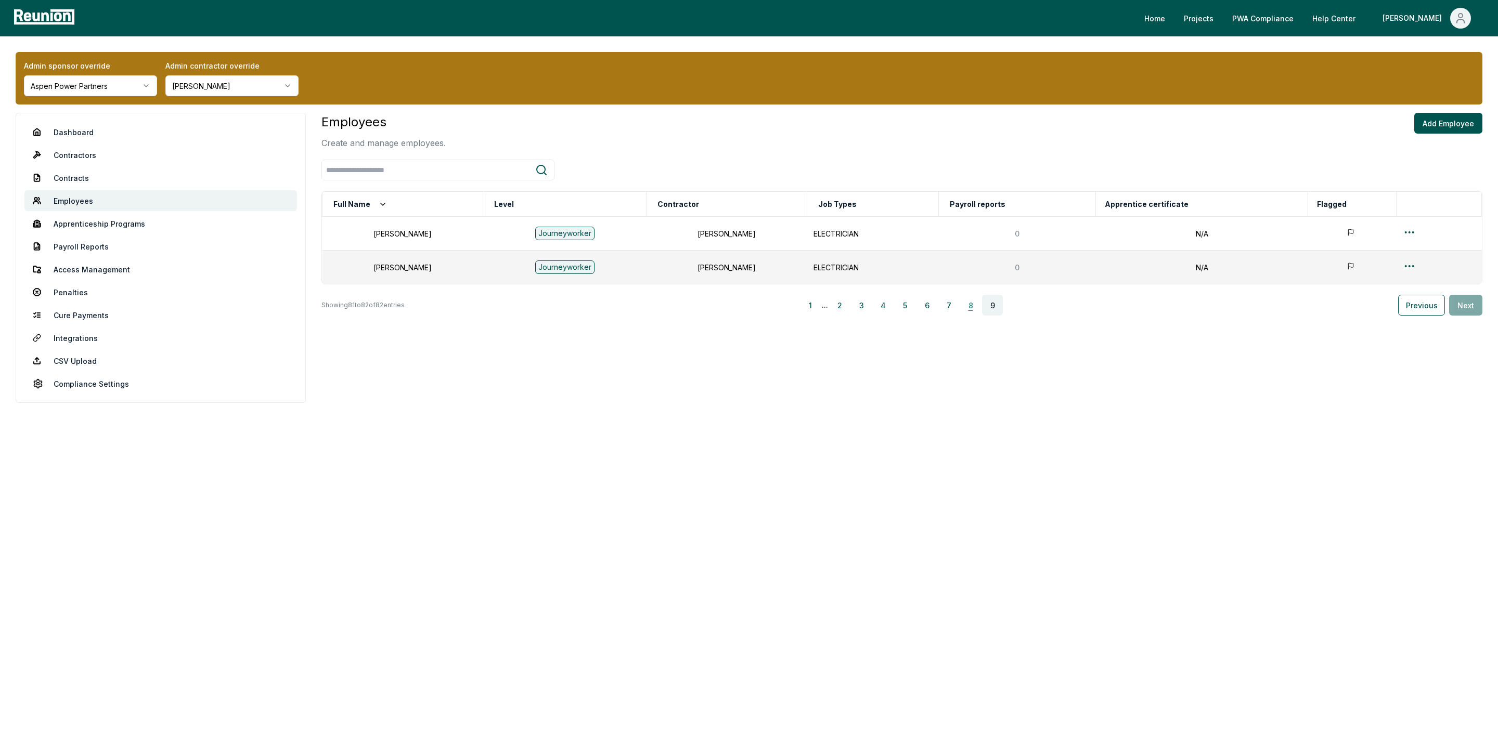
click at [970, 309] on button "8" at bounding box center [970, 305] width 21 height 21
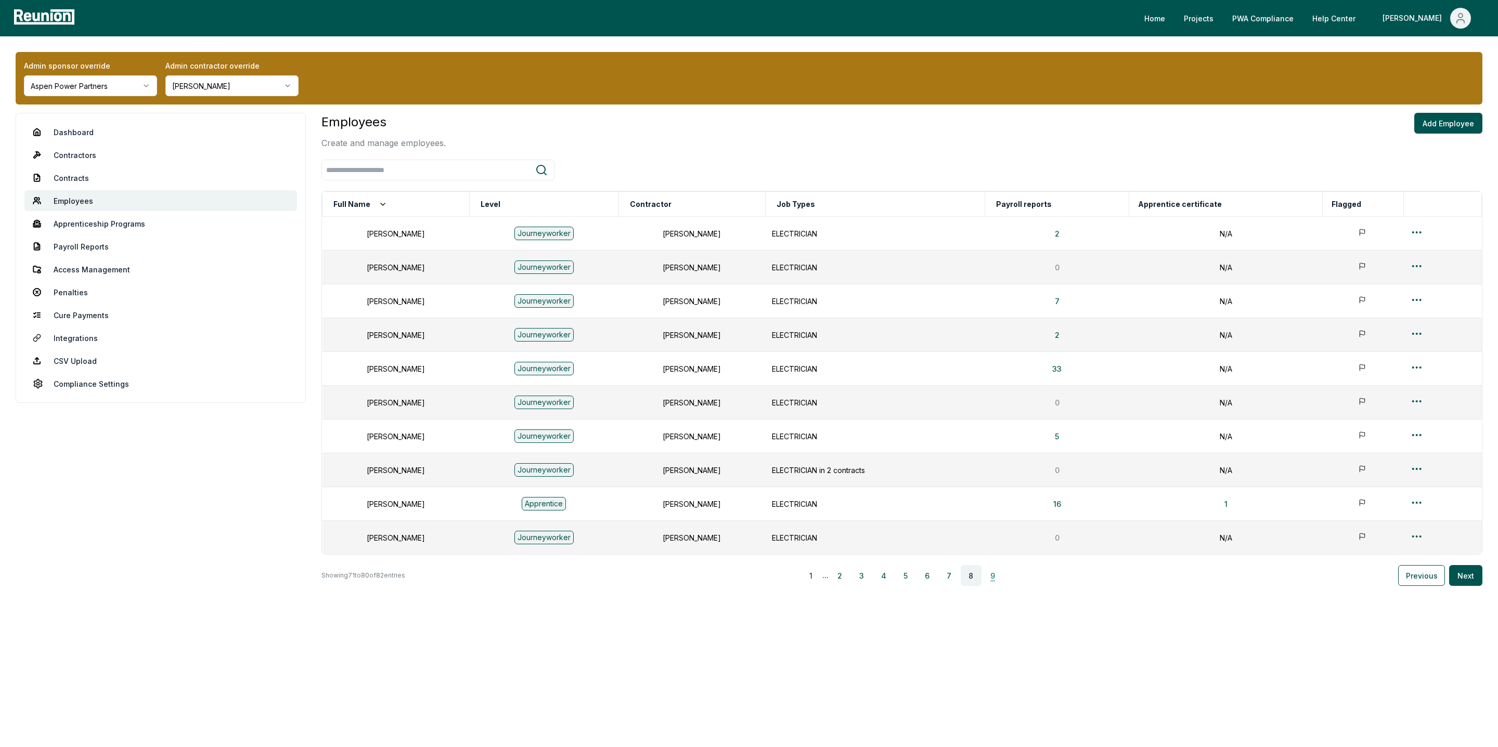
click at [993, 578] on button "9" at bounding box center [993, 575] width 21 height 21
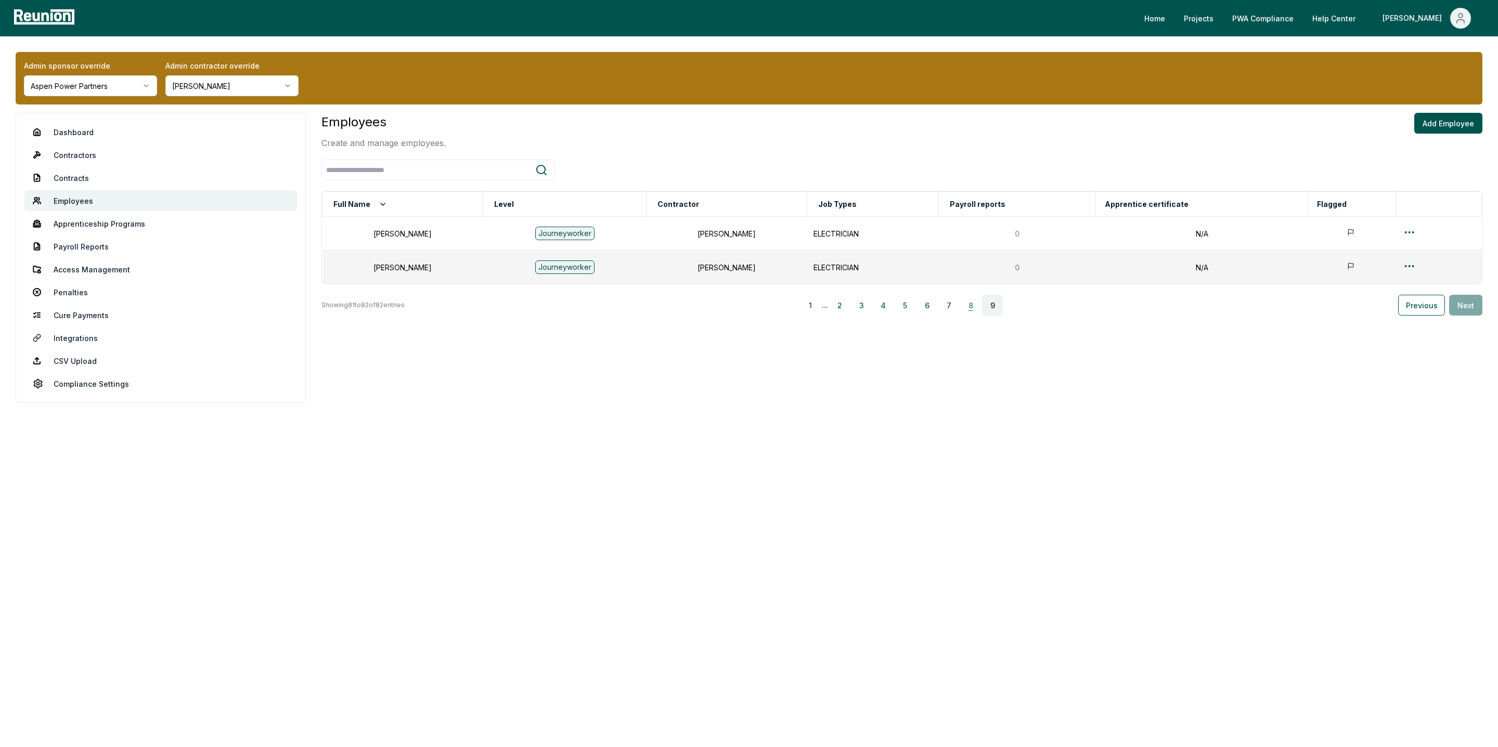
click at [976, 311] on button "8" at bounding box center [970, 305] width 21 height 21
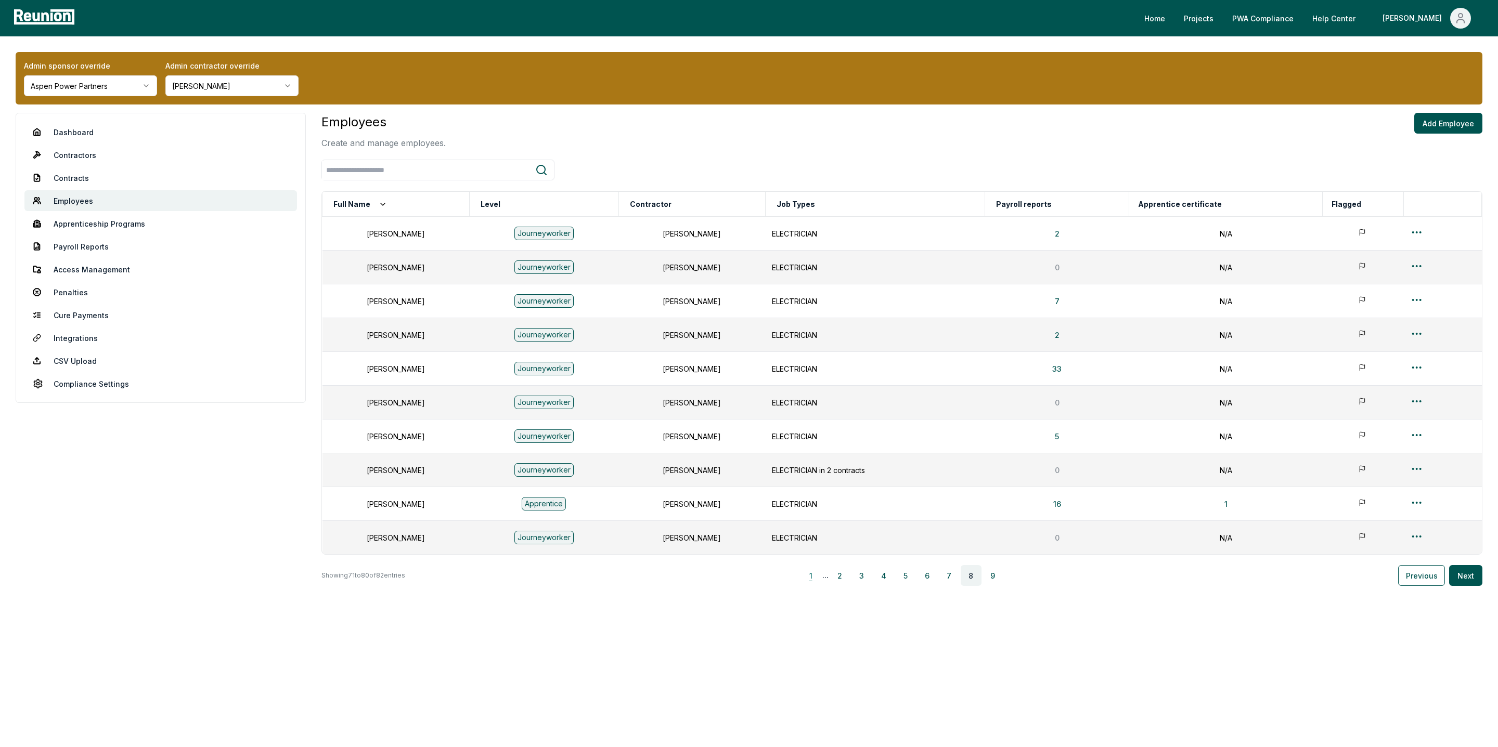
click at [811, 581] on button "1" at bounding box center [810, 575] width 21 height 21
